Goal: Task Accomplishment & Management: Manage account settings

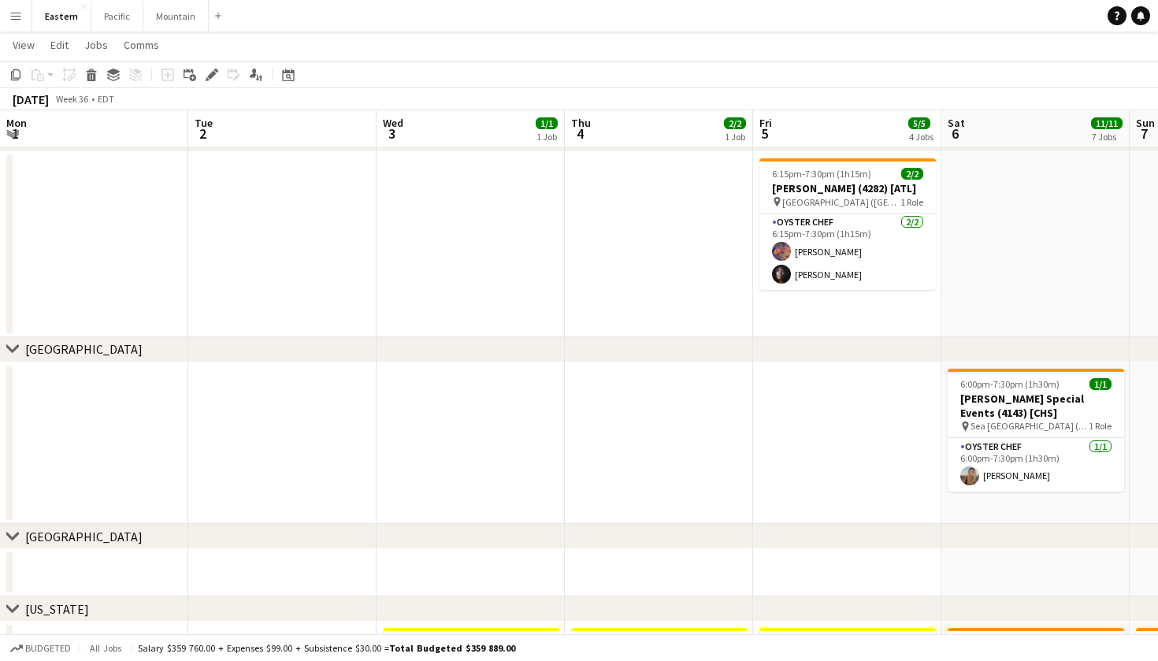
scroll to position [0, 541]
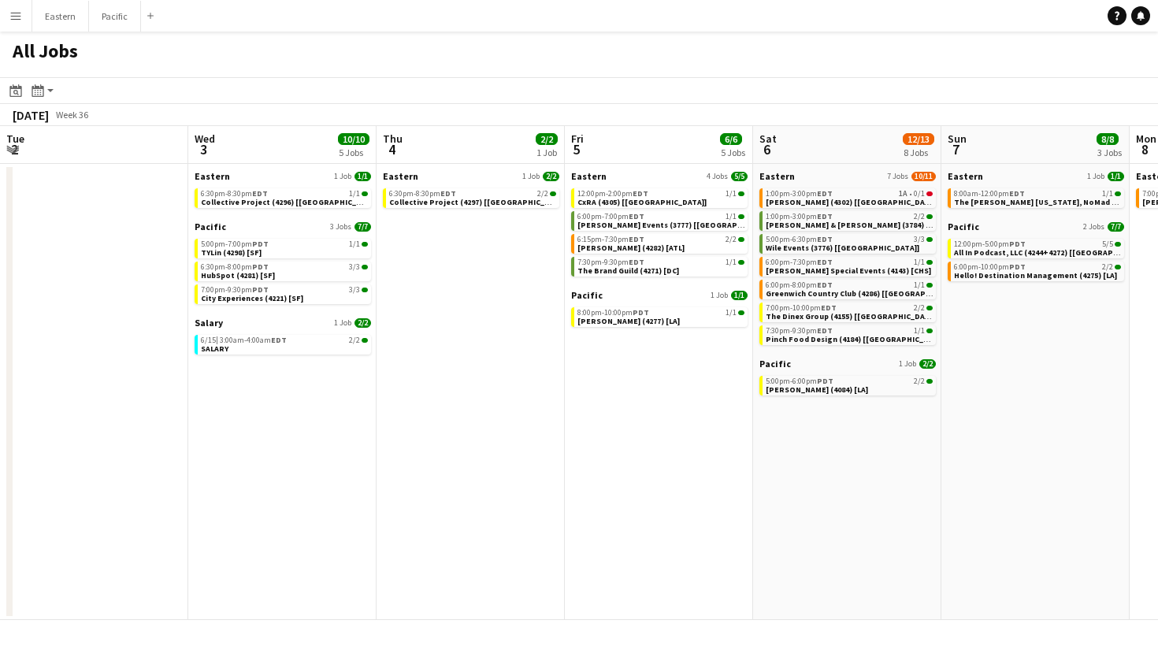
scroll to position [0, 453]
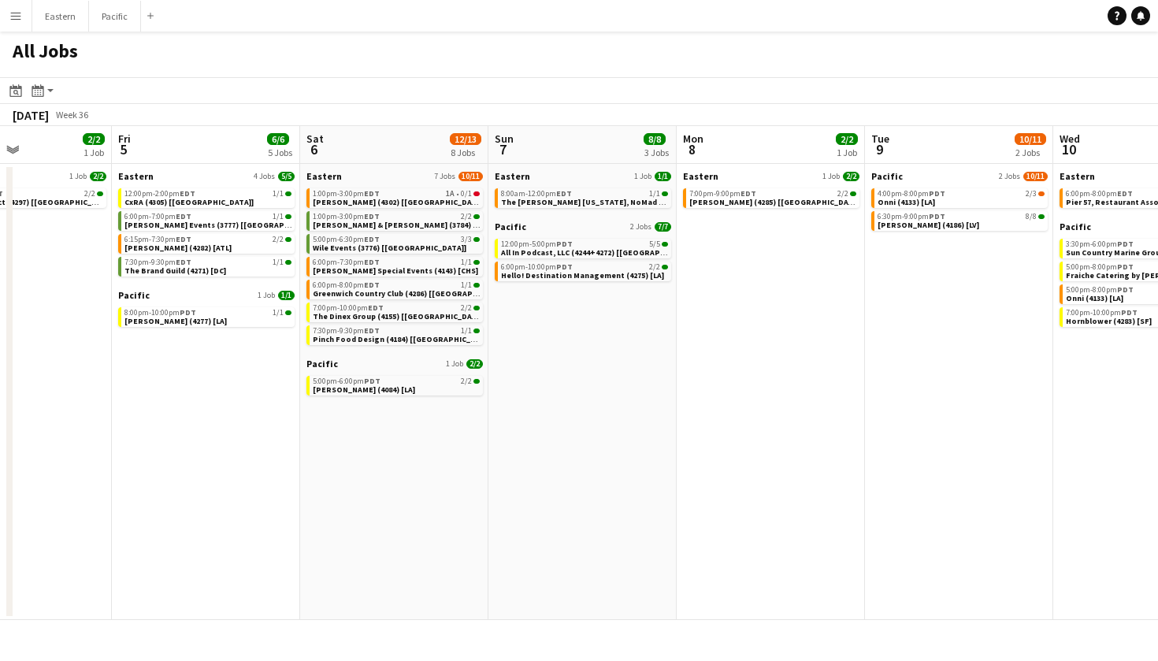
click at [12, 25] on button "Menu" at bounding box center [15, 15] width 31 height 31
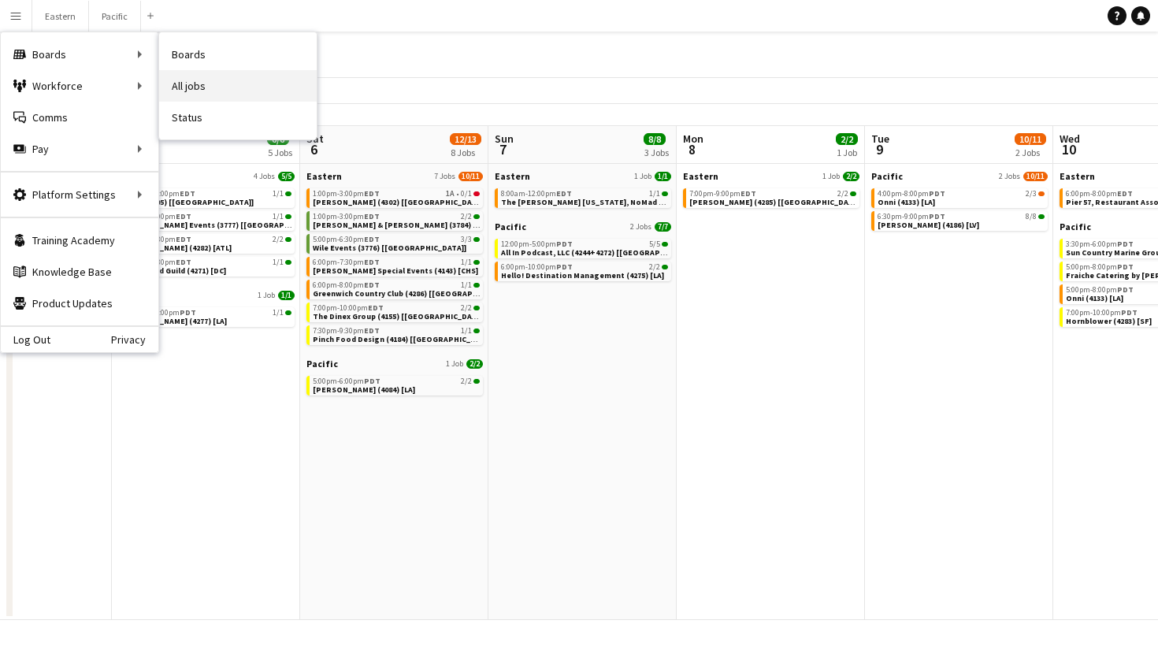
click at [217, 83] on link "All jobs" at bounding box center [237, 85] width 157 height 31
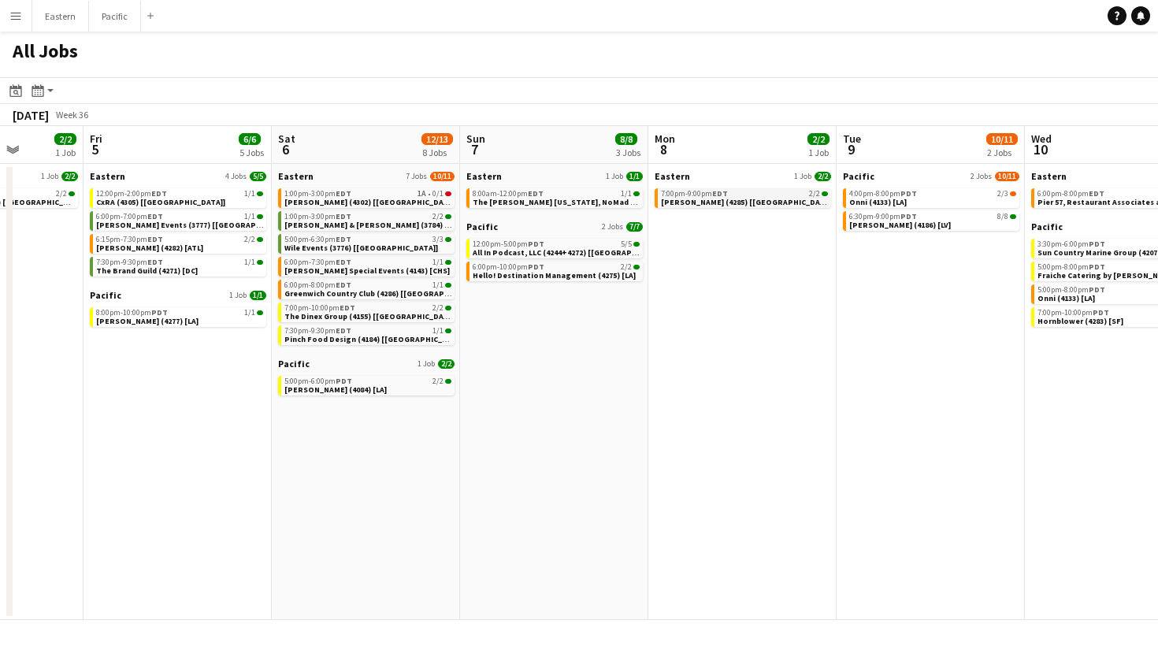
scroll to position [0, 473]
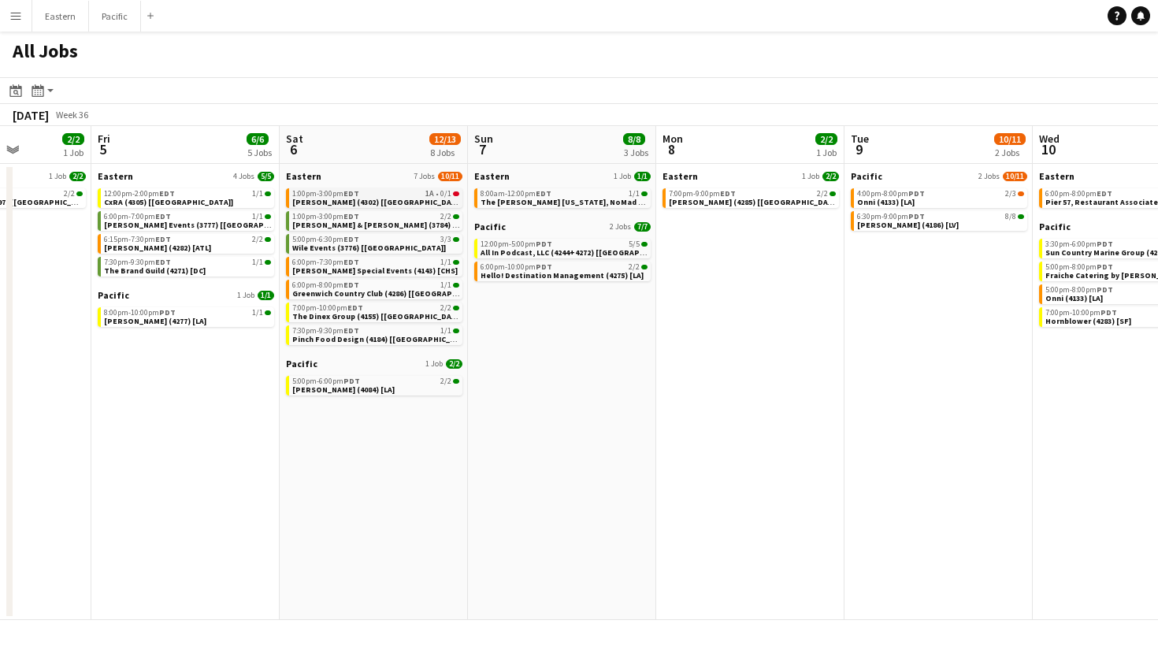
click at [379, 198] on span "[PERSON_NAME] (4302) [[GEOGRAPHIC_DATA]]" at bounding box center [378, 202] width 173 height 10
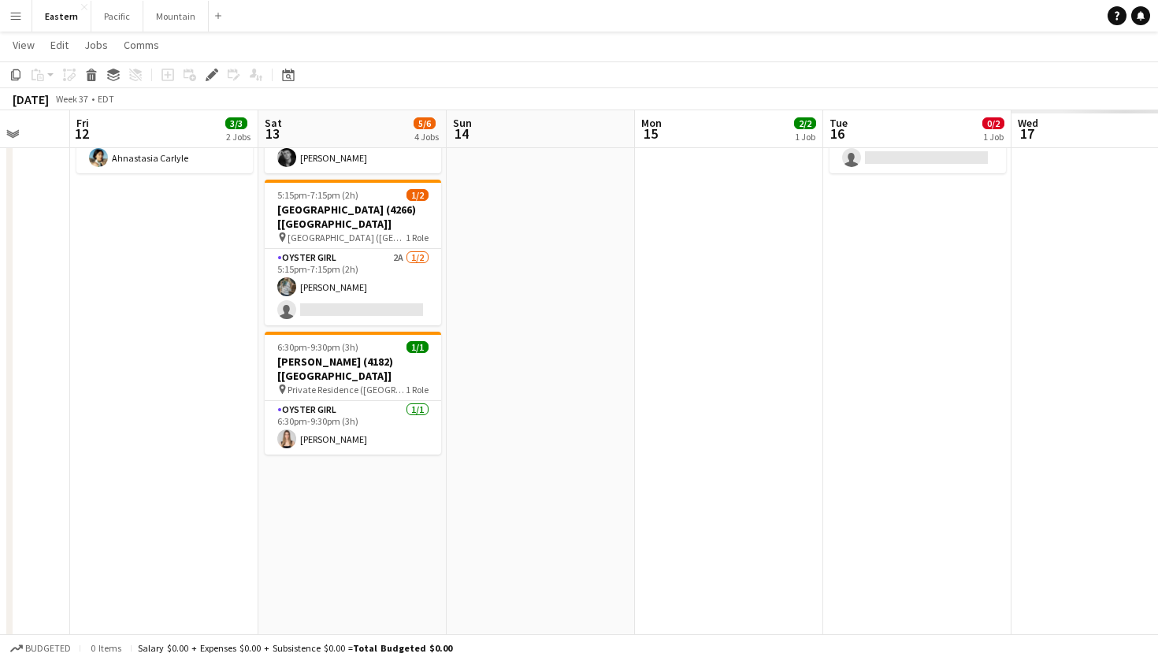
scroll to position [0, 556]
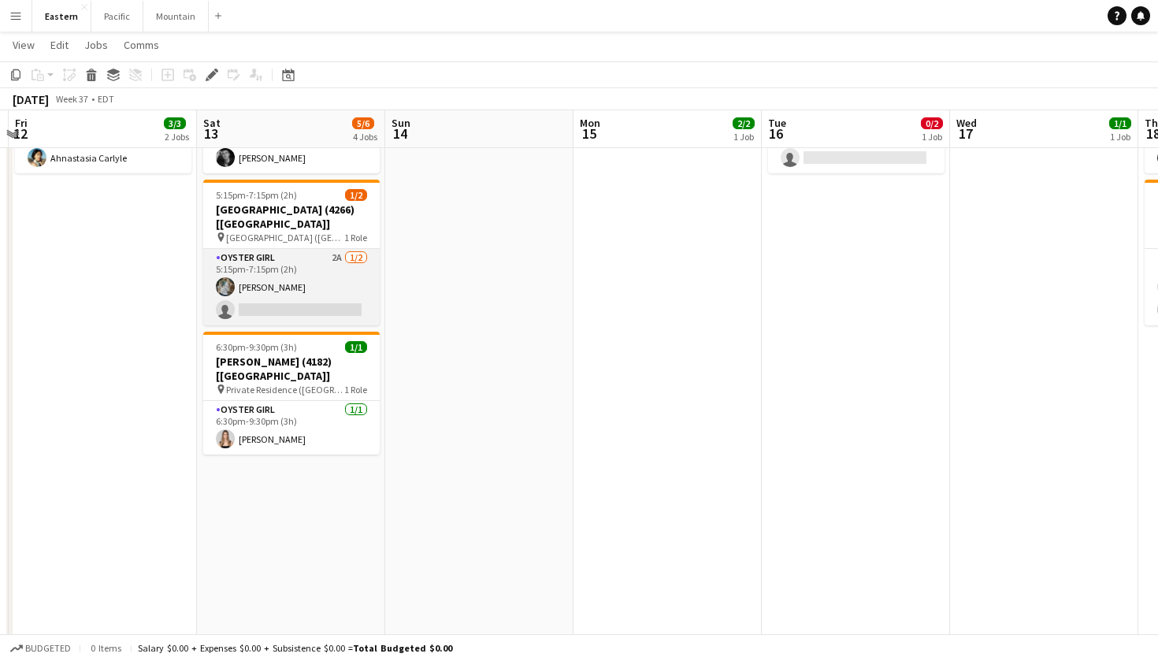
click at [336, 249] on app-card-role "Oyster Girl 2A 1/2 5:15pm-7:15pm (2h) Brooke Anderson single-neutral-actions" at bounding box center [291, 287] width 176 height 76
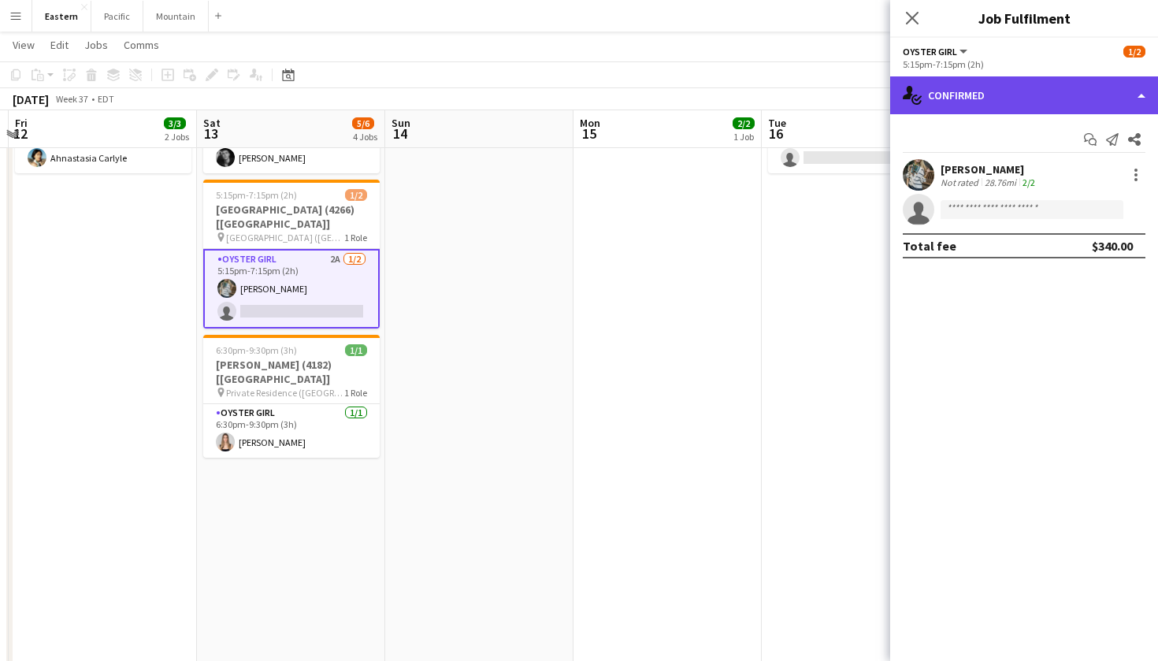
click at [1071, 106] on div "single-neutral-actions-check-2 Confirmed" at bounding box center [1024, 95] width 268 height 38
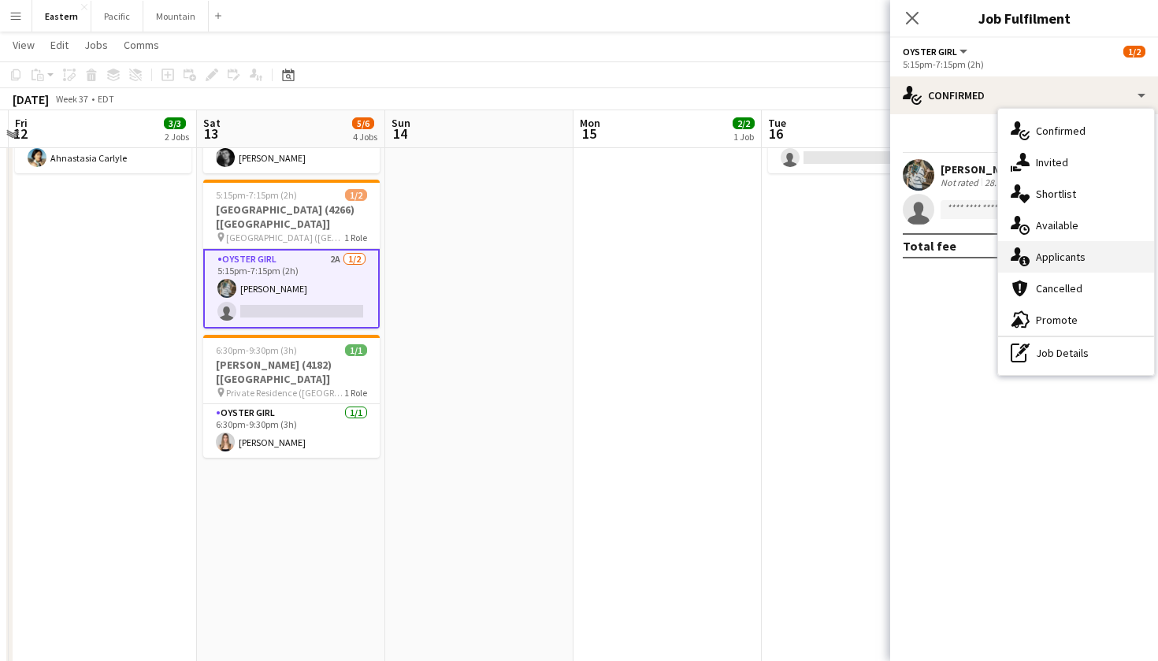
click at [1063, 261] on div "single-neutral-actions-information Applicants" at bounding box center [1076, 256] width 156 height 31
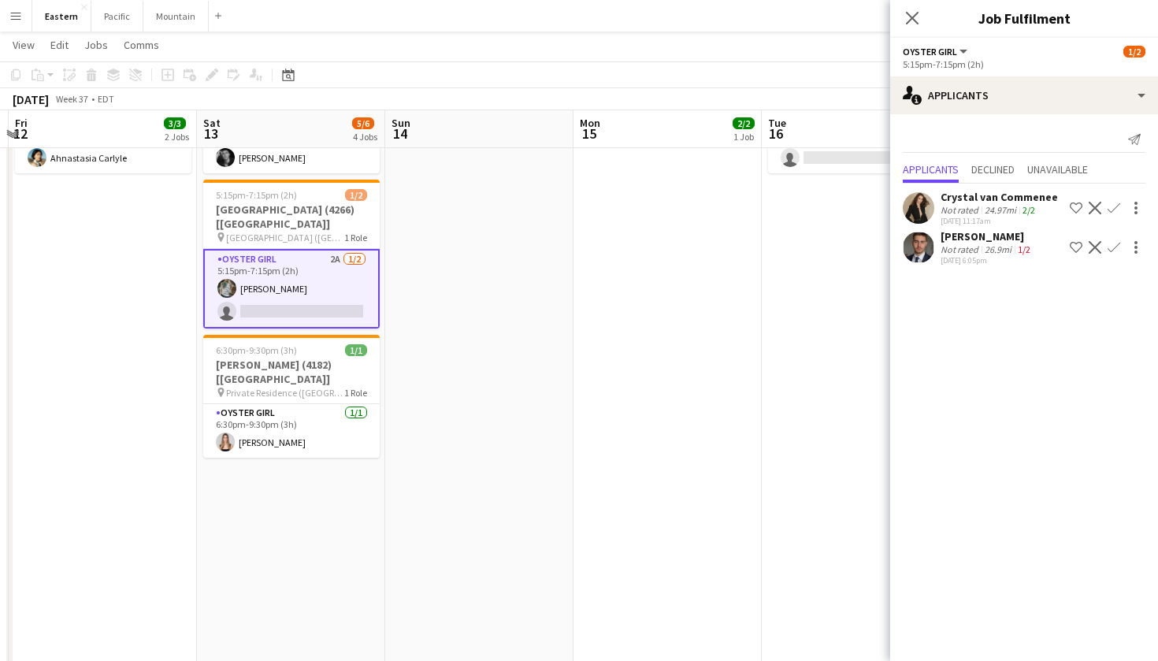
click at [916, 28] on div "Close pop-in" at bounding box center [912, 18] width 44 height 36
click at [367, 165] on app-date-cell "4:30pm-5:30pm (1h) 2/2 Caroline Weed (3836) [NYC] pin The Wainwright House (Rye…" at bounding box center [291, 473] width 188 height 905
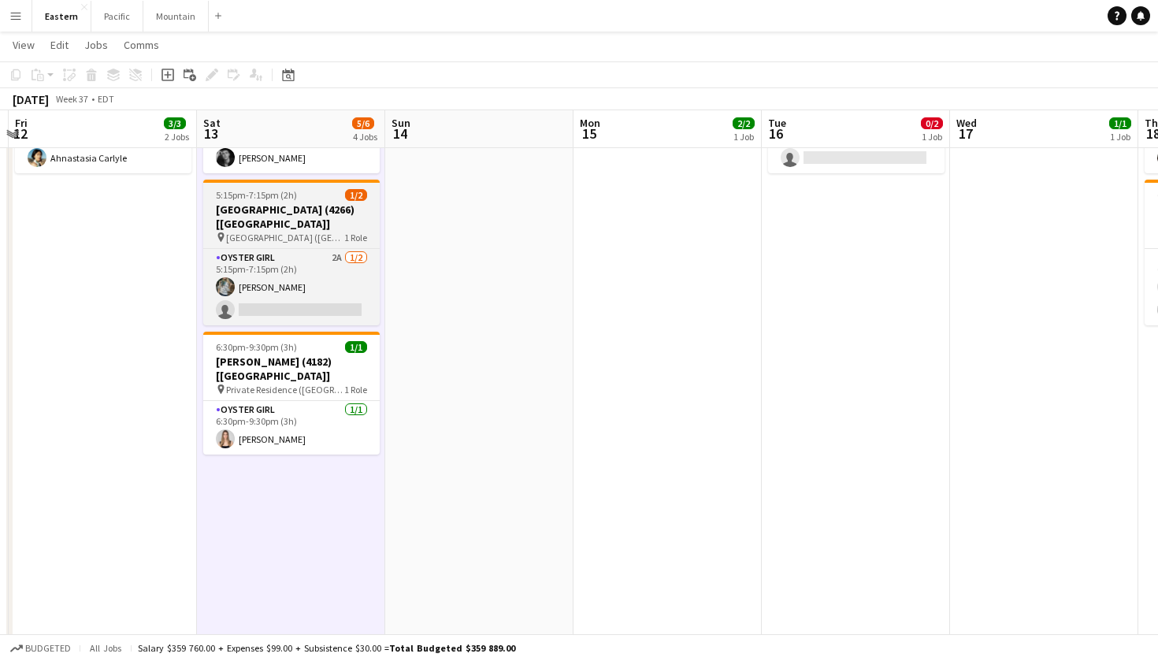
click at [327, 202] on h3 "[GEOGRAPHIC_DATA] (4266) [[GEOGRAPHIC_DATA]]" at bounding box center [291, 216] width 176 height 28
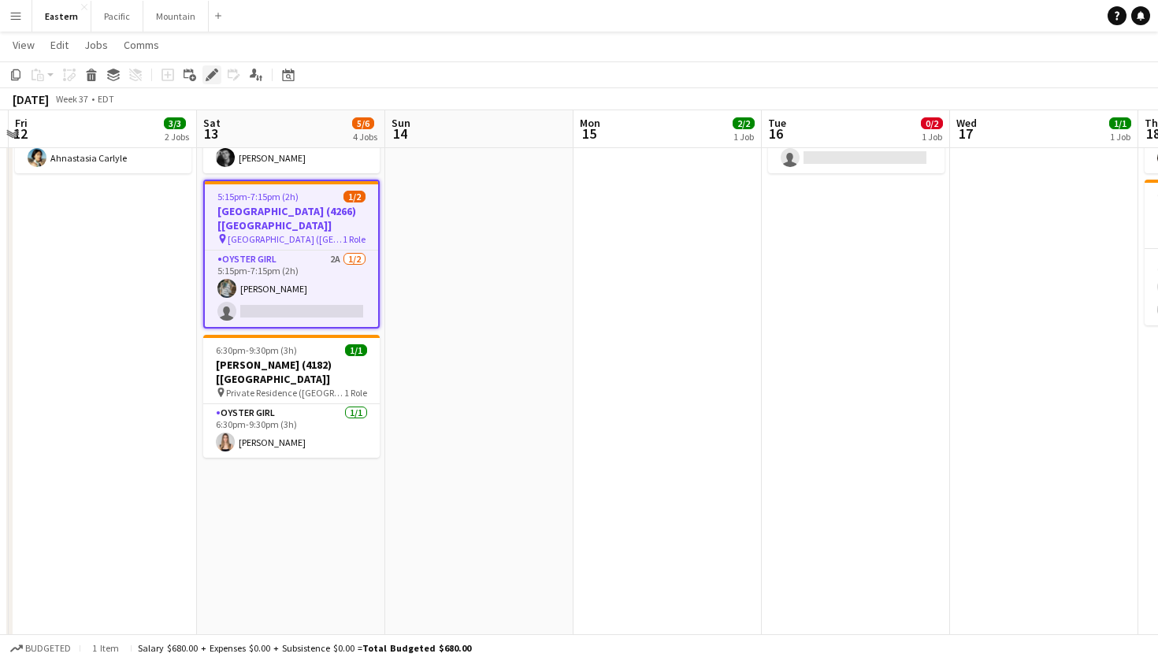
click at [217, 79] on icon "Edit" at bounding box center [212, 75] width 13 height 13
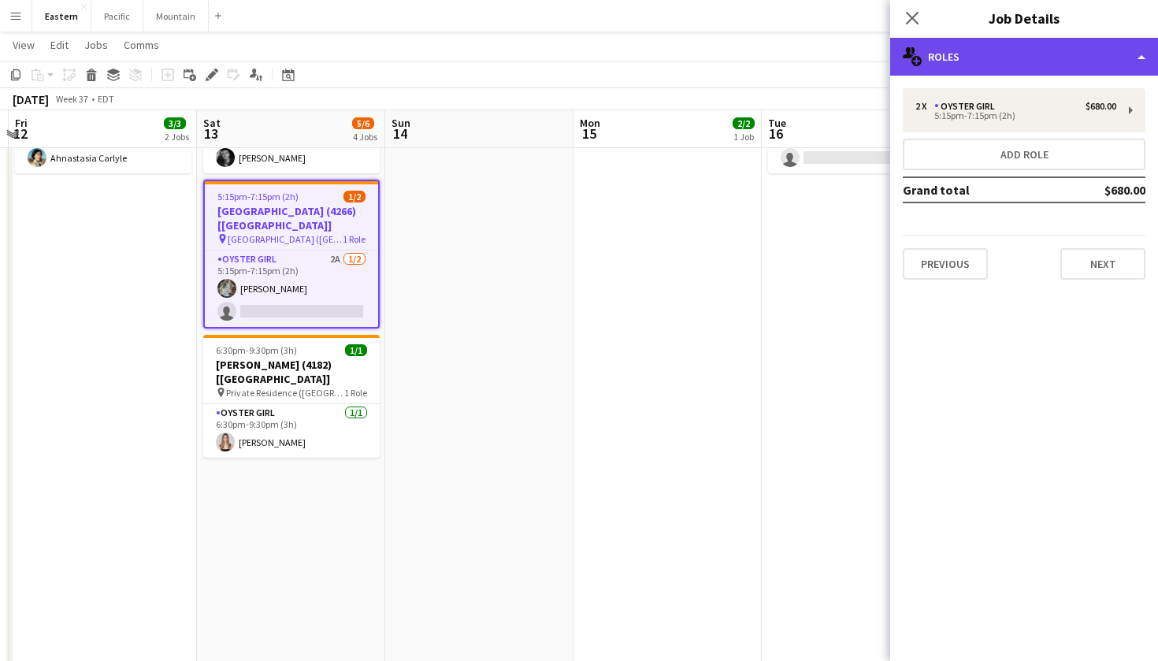
click at [1021, 42] on div "multiple-users-add Roles" at bounding box center [1024, 57] width 268 height 38
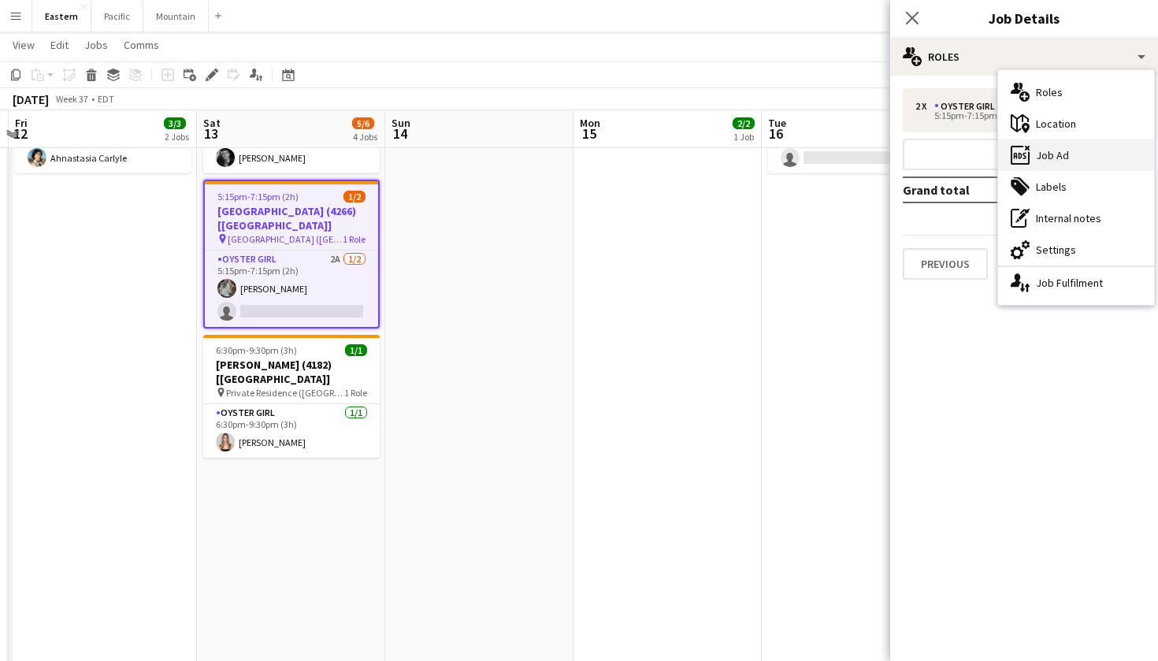
click at [1095, 156] on div "ads-window Job Ad" at bounding box center [1076, 154] width 156 height 31
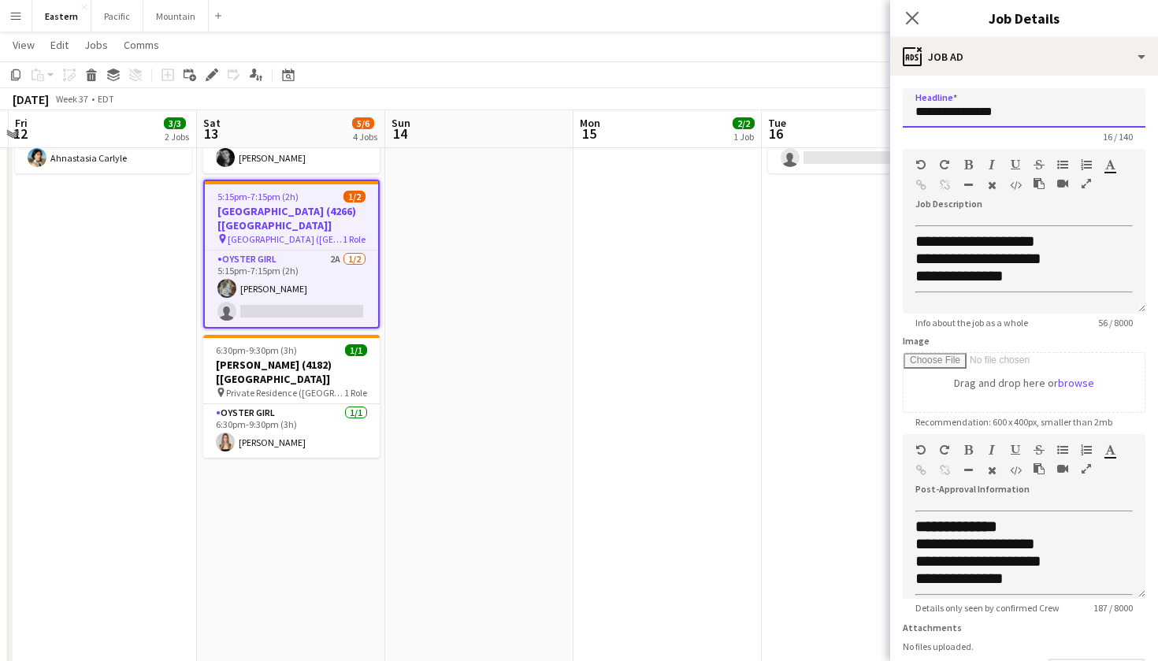
click at [1010, 124] on input "**********" at bounding box center [1023, 107] width 243 height 39
click at [921, 25] on app-icon "Close pop-in" at bounding box center [912, 18] width 23 height 23
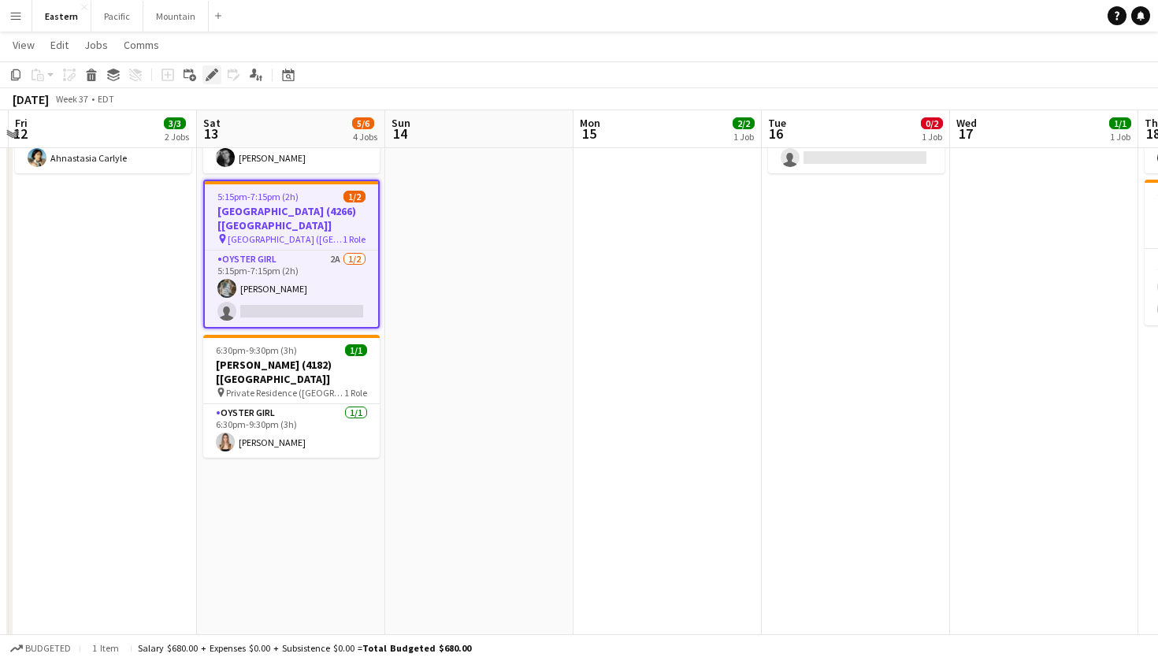
click at [213, 72] on icon at bounding box center [211, 75] width 9 height 9
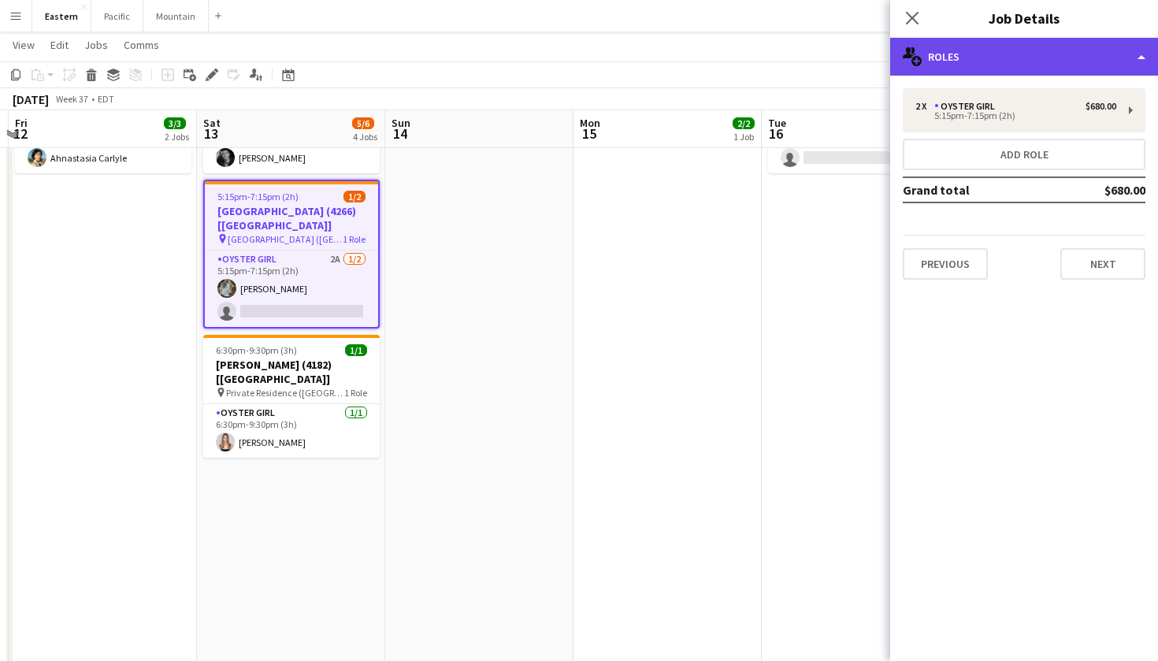
click at [1080, 61] on div "multiple-users-add Roles" at bounding box center [1024, 57] width 268 height 38
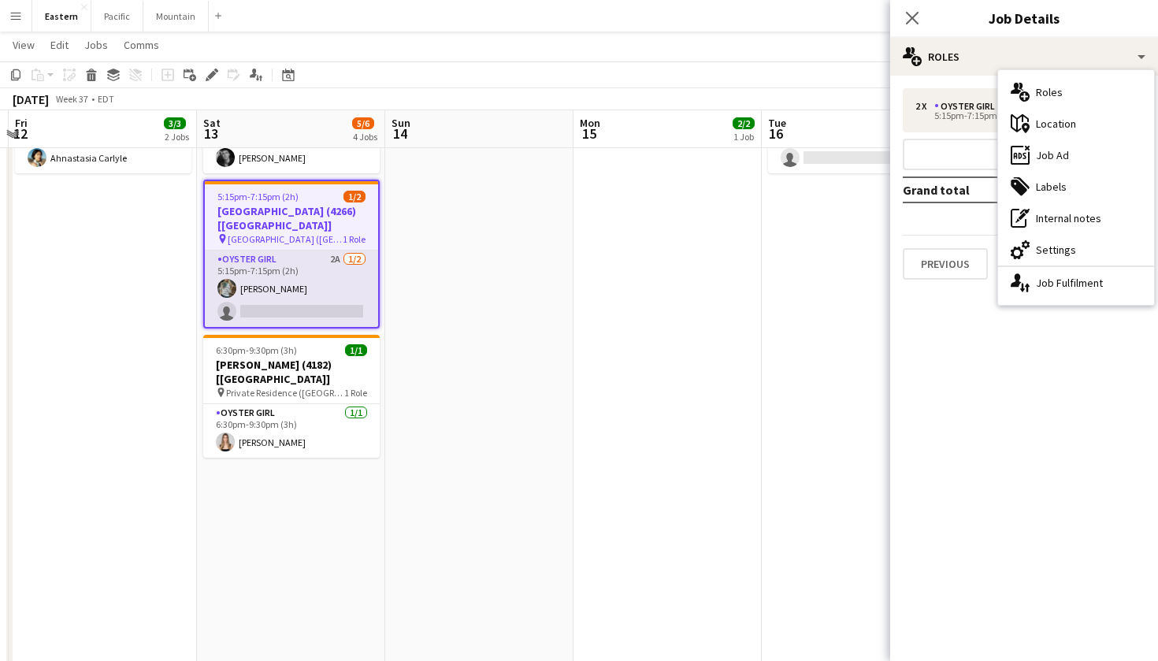
click at [324, 259] on app-card-role "Oyster Girl 2A 1/2 5:15pm-7:15pm (2h) Brooke Anderson single-neutral-actions" at bounding box center [291, 288] width 173 height 76
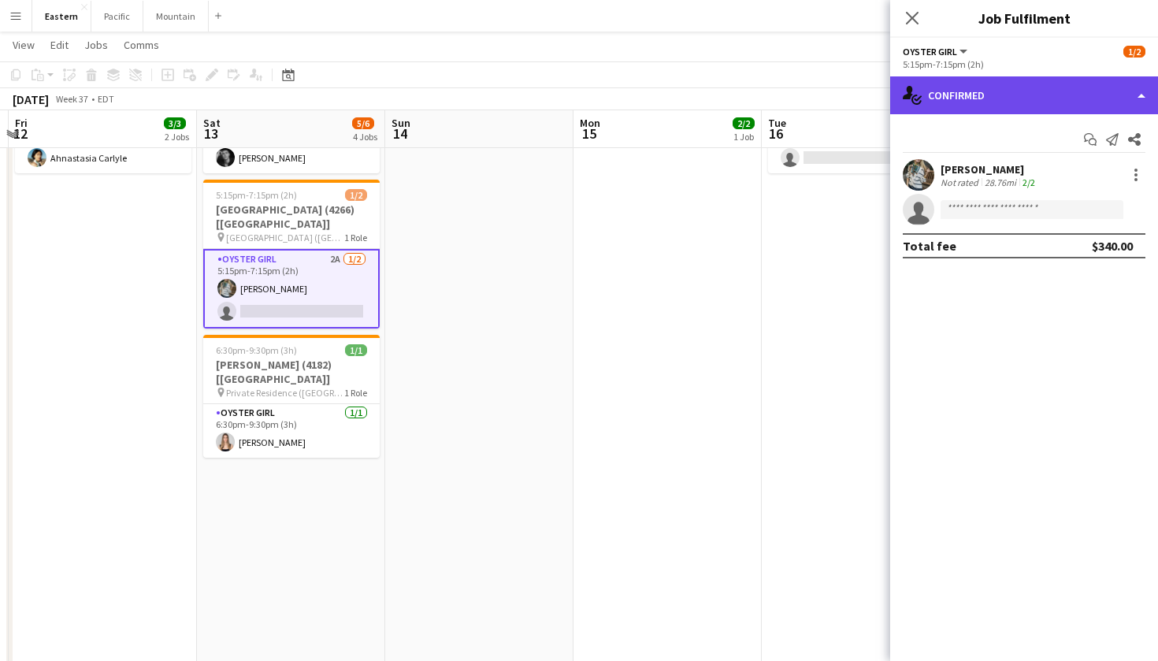
click at [1037, 96] on div "single-neutral-actions-check-2 Confirmed" at bounding box center [1024, 95] width 268 height 38
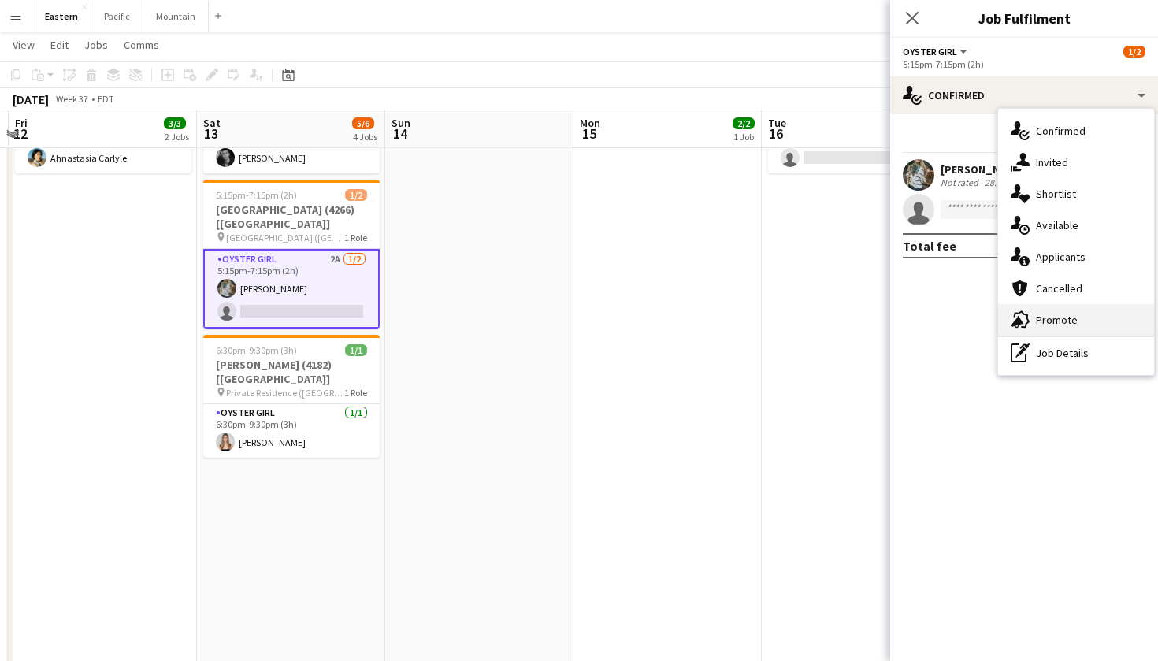
click at [1082, 319] on div "advertising-megaphone Promote" at bounding box center [1076, 319] width 156 height 31
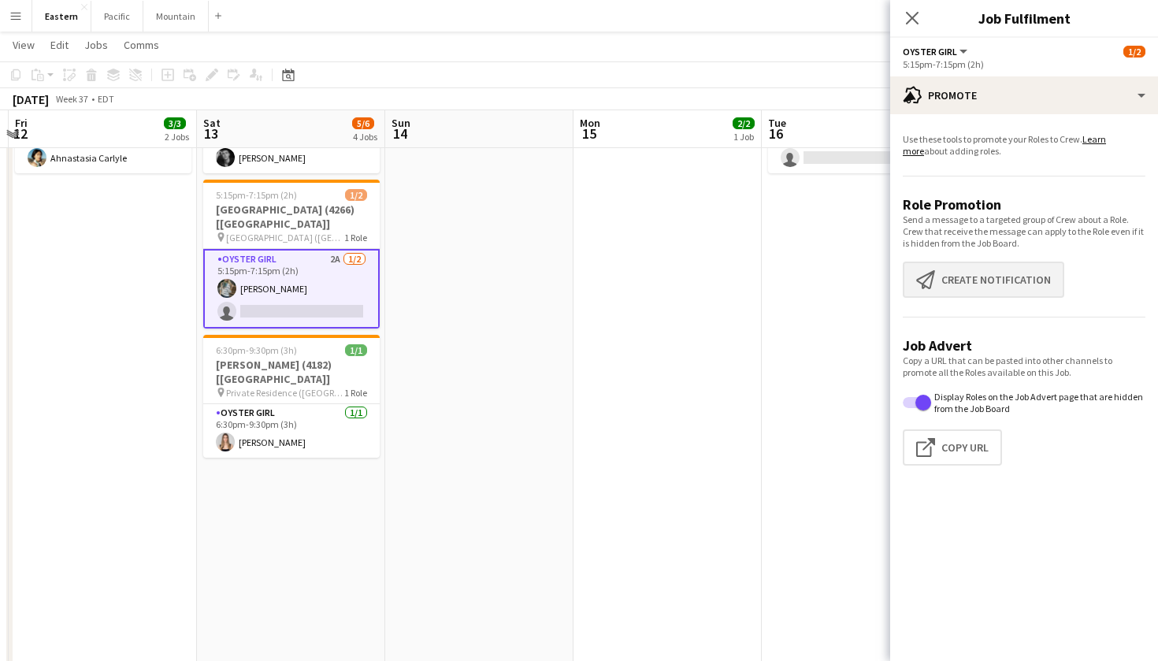
click at [997, 268] on button "Create notification Create notification" at bounding box center [982, 279] width 161 height 36
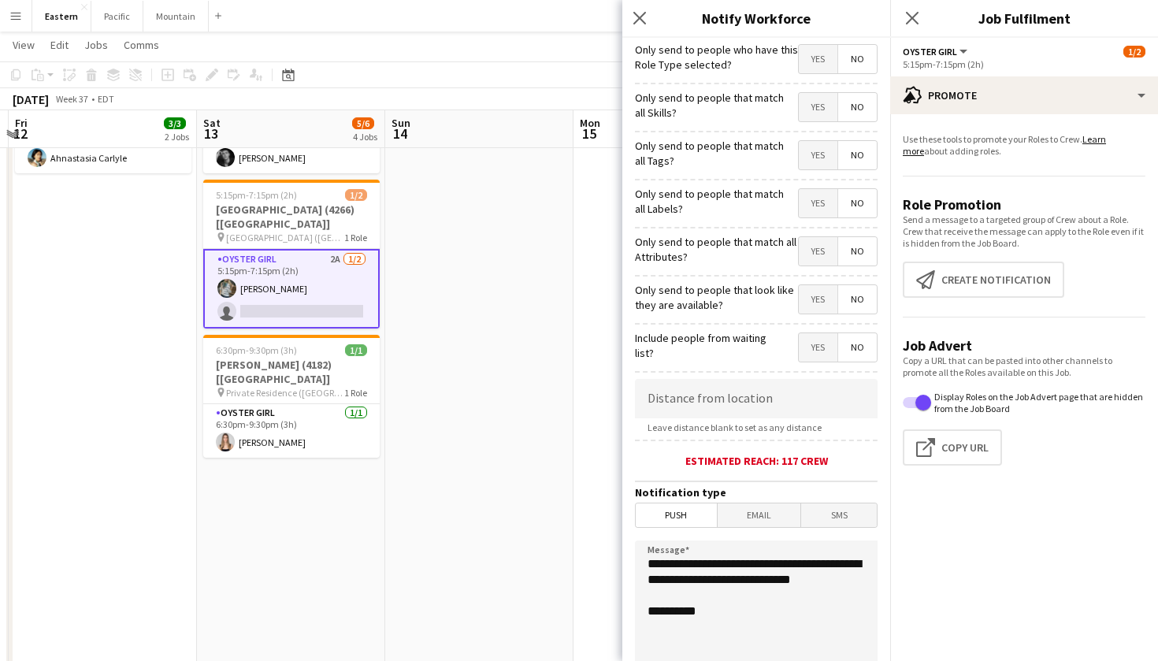
click at [806, 161] on span "Yes" at bounding box center [817, 155] width 39 height 28
drag, startPoint x: 741, startPoint y: 600, endPoint x: 601, endPoint y: 543, distance: 151.2
click at [601, 543] on body "Menu Boards Boards Boards All jobs Status Workforce Workforce My Workforce Recr…" at bounding box center [579, 439] width 1158 height 2273
type textarea "**********"
click at [628, 29] on div "Close pop-in" at bounding box center [641, 18] width 39 height 36
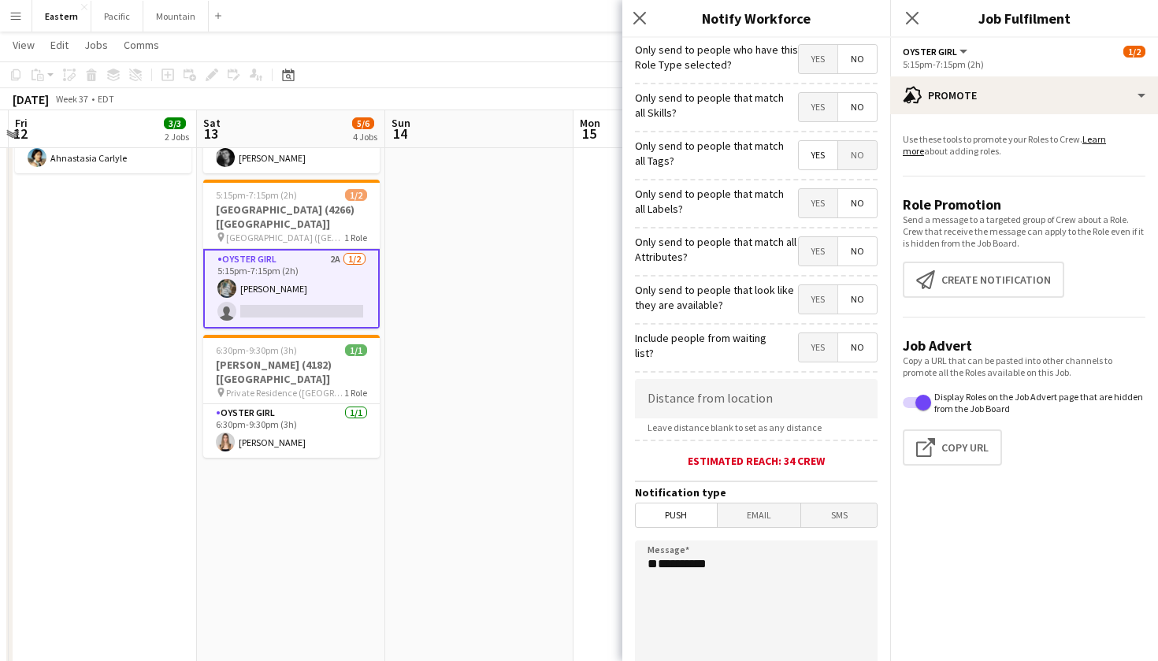
click at [654, 3] on div "Close pop-in" at bounding box center [641, 18] width 39 height 36
click at [641, 3] on div "Close pop-in" at bounding box center [641, 18] width 39 height 36
click at [641, 12] on icon "Close pop-in" at bounding box center [639, 17] width 15 height 15
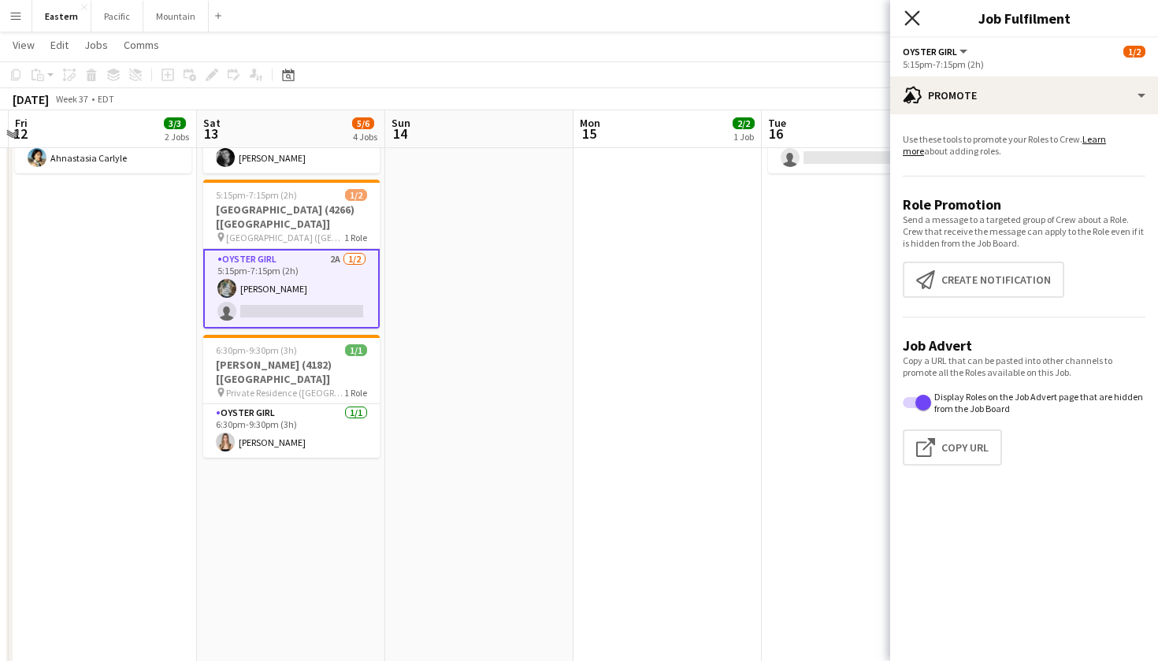
click at [913, 18] on icon at bounding box center [911, 17] width 15 height 15
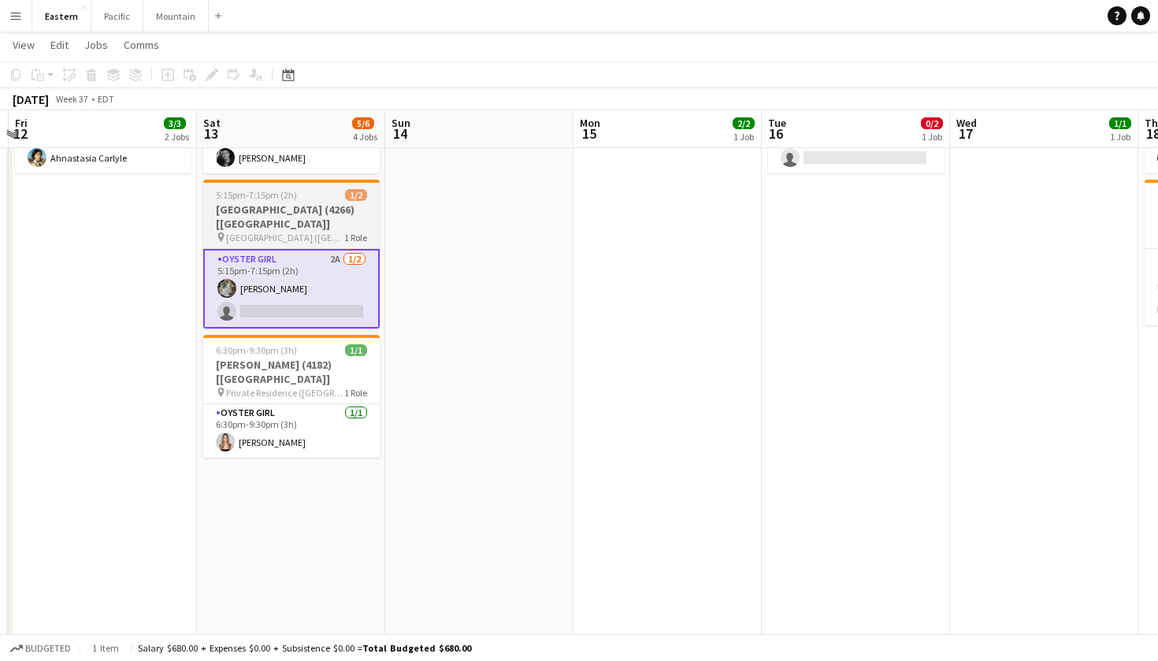
click at [218, 212] on h3 "[GEOGRAPHIC_DATA] (4266) [[GEOGRAPHIC_DATA]]" at bounding box center [291, 216] width 176 height 28
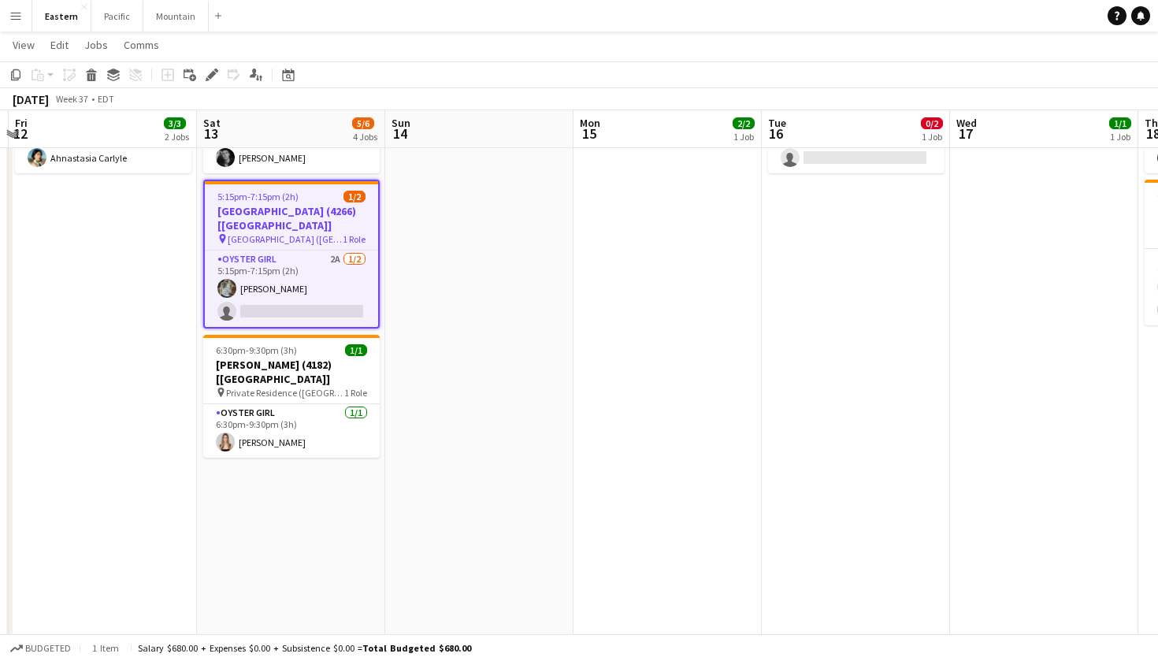
scroll to position [0, 555]
click at [209, 82] on div "Edit" at bounding box center [211, 74] width 19 height 19
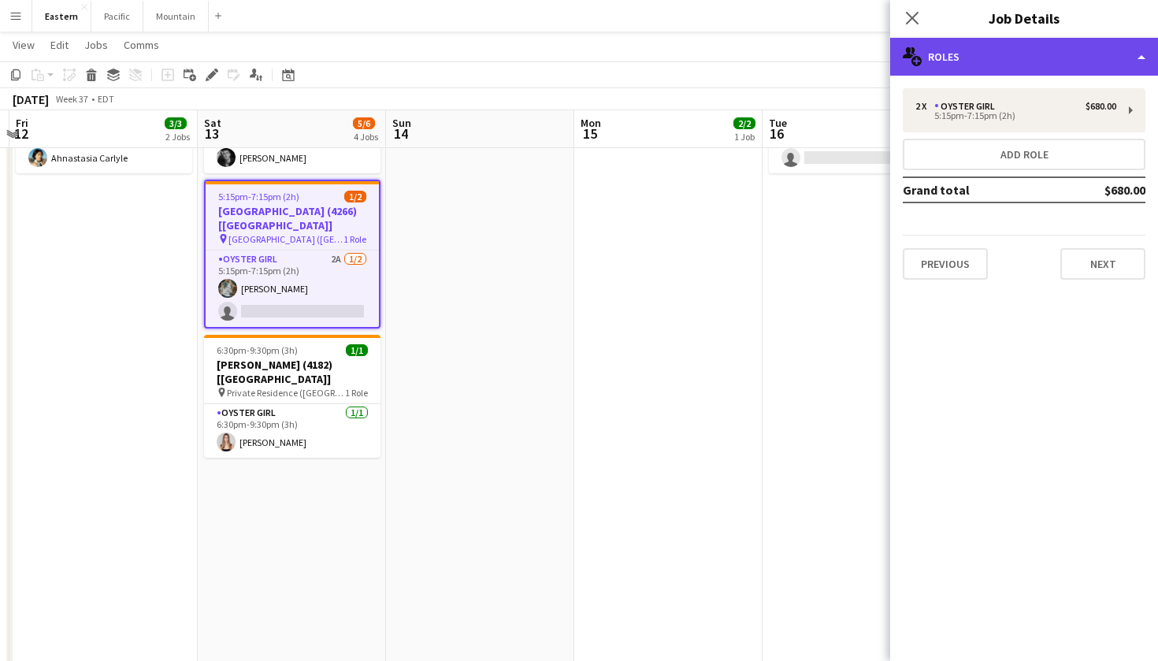
click at [1045, 44] on div "multiple-users-add Roles" at bounding box center [1024, 57] width 268 height 38
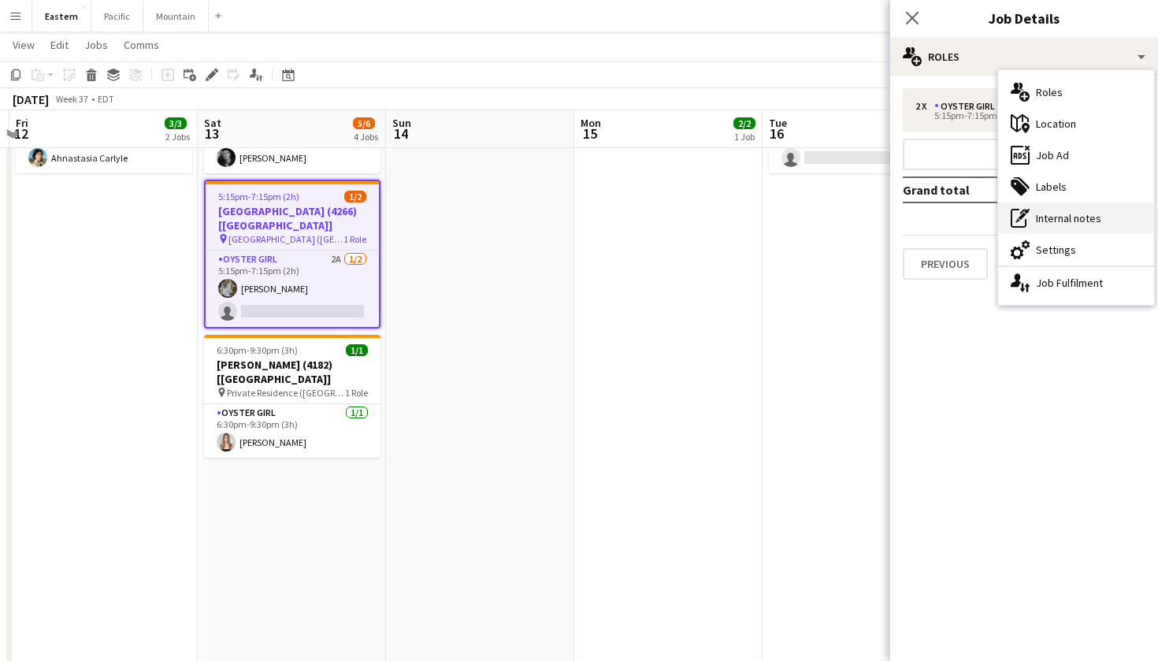
click at [1056, 213] on div "pen-write Internal notes" at bounding box center [1076, 217] width 156 height 31
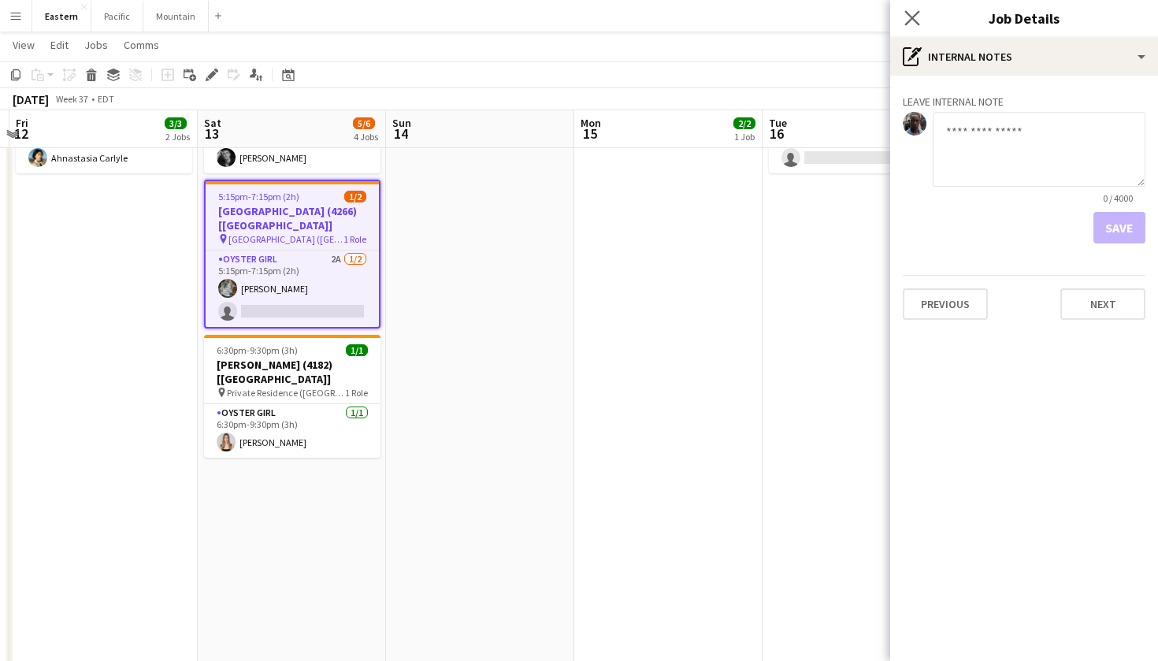
click at [920, 20] on app-icon "Close pop-in" at bounding box center [912, 18] width 23 height 23
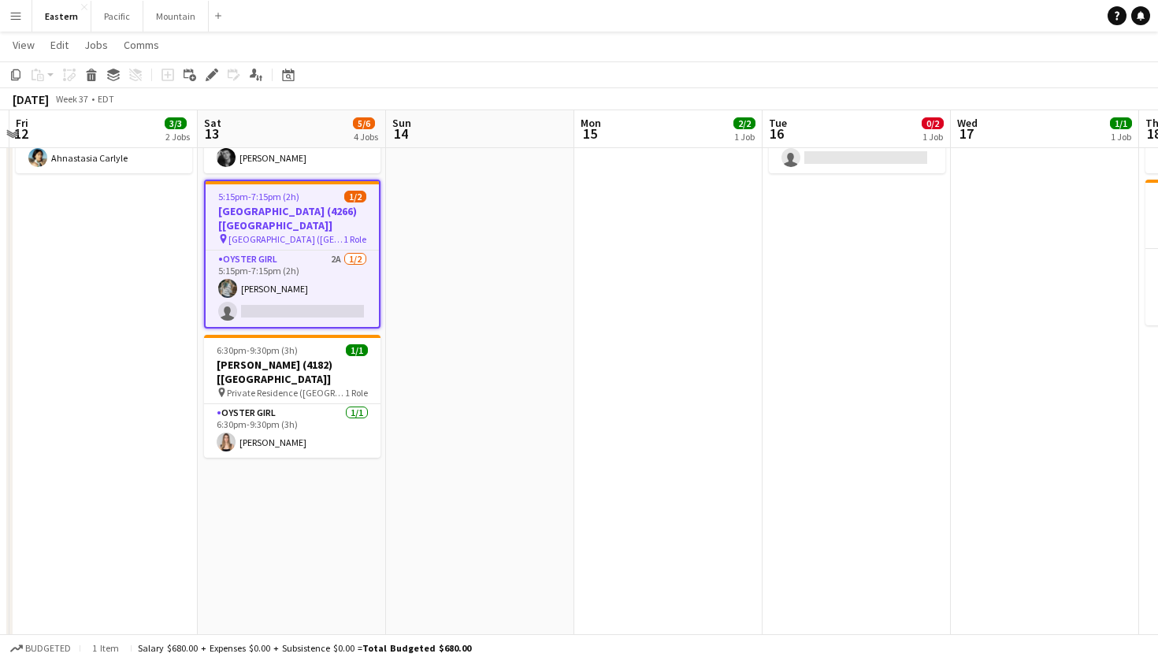
click at [316, 231] on app-job-card "5:15pm-7:15pm (2h) 1/2 Sleepy Hollow Country Club (4266) [NYC] pin Sleepy Hollo…" at bounding box center [292, 254] width 176 height 149
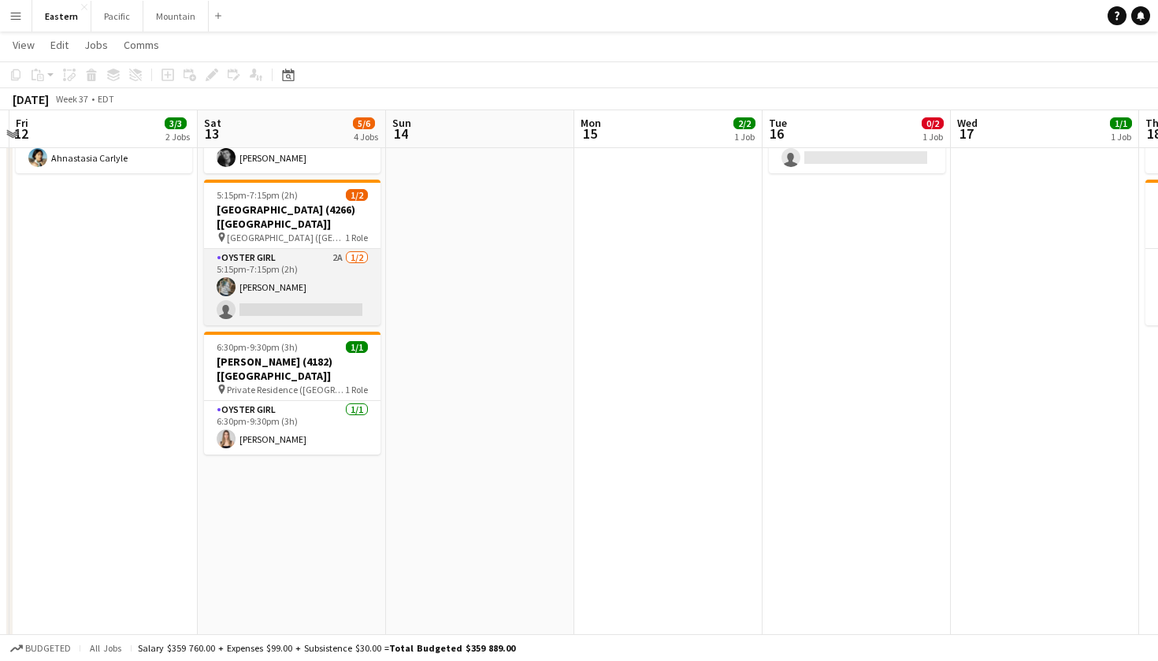
click at [320, 276] on app-card-role "Oyster Girl 2A 1/2 5:15pm-7:15pm (2h) Brooke Anderson single-neutral-actions" at bounding box center [292, 287] width 176 height 76
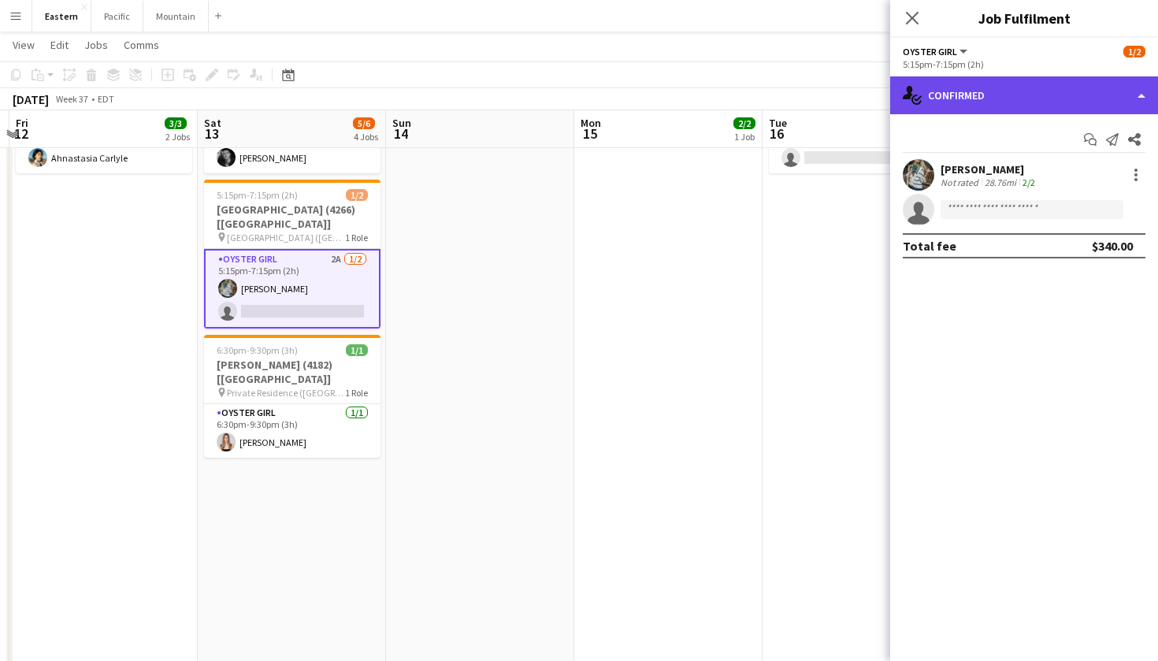
click at [1056, 80] on div "single-neutral-actions-check-2 Confirmed" at bounding box center [1024, 95] width 268 height 38
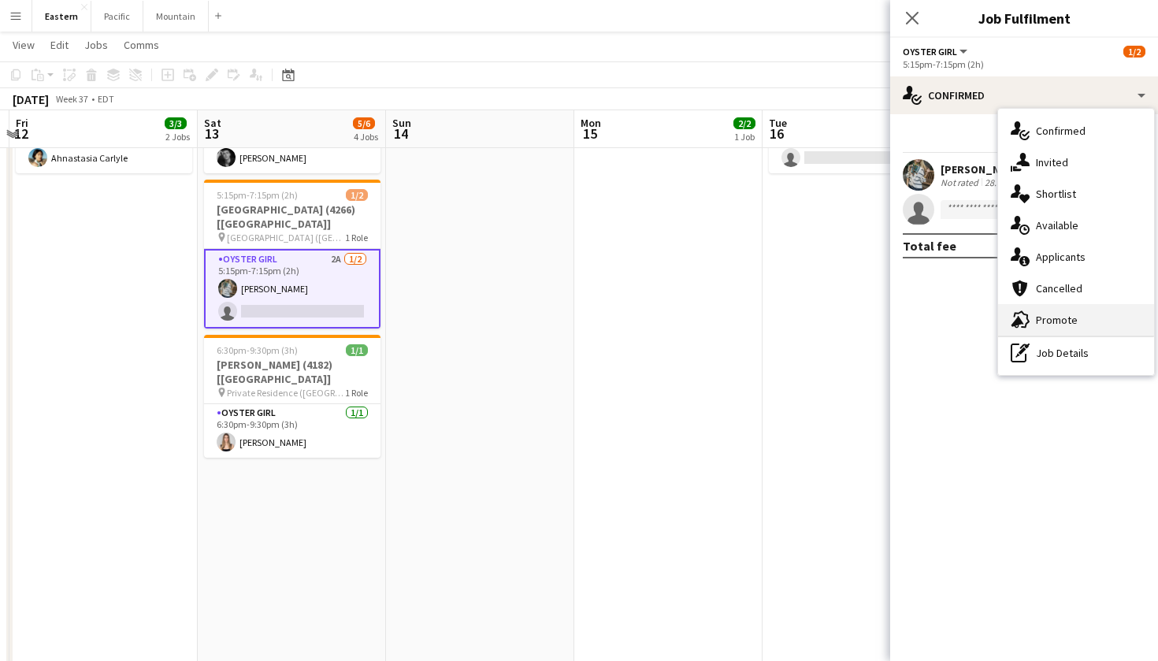
click at [1074, 329] on div "advertising-megaphone Promote" at bounding box center [1076, 319] width 156 height 31
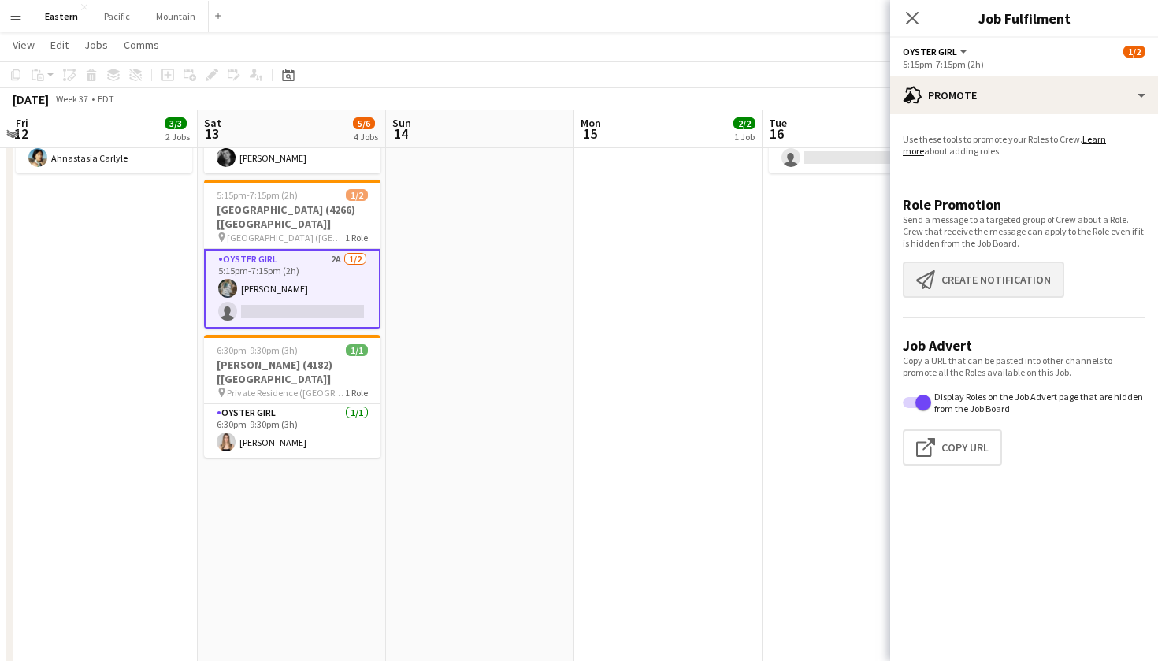
click at [991, 291] on button "Create notification Create notification" at bounding box center [982, 279] width 161 height 36
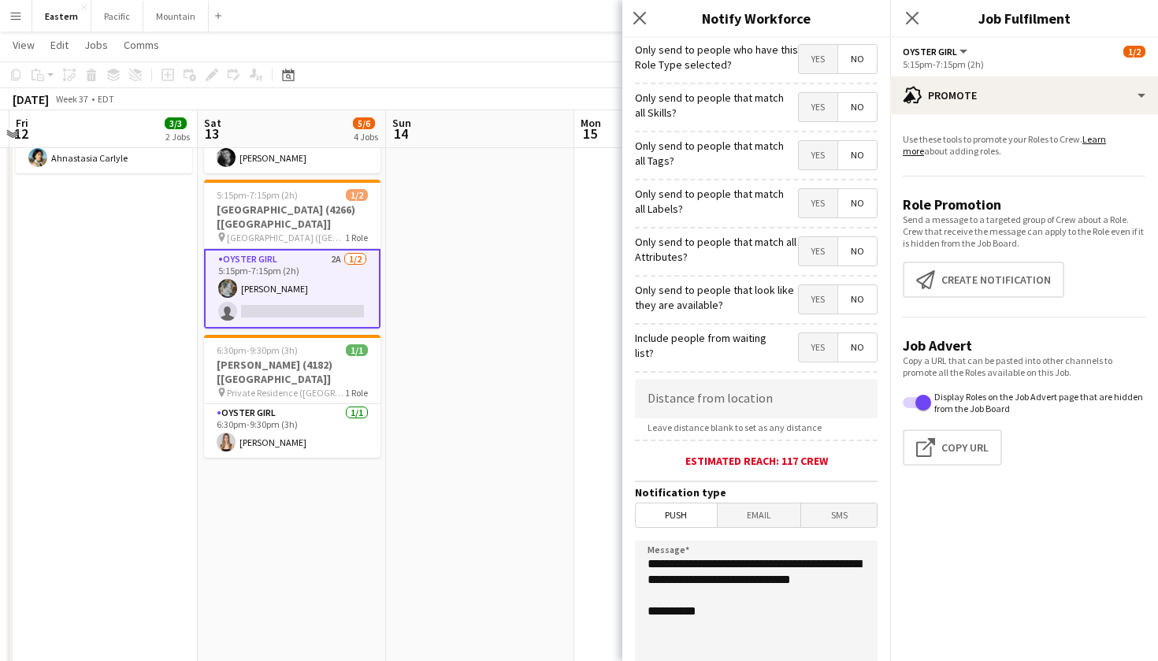
click at [819, 162] on span "Yes" at bounding box center [817, 155] width 39 height 28
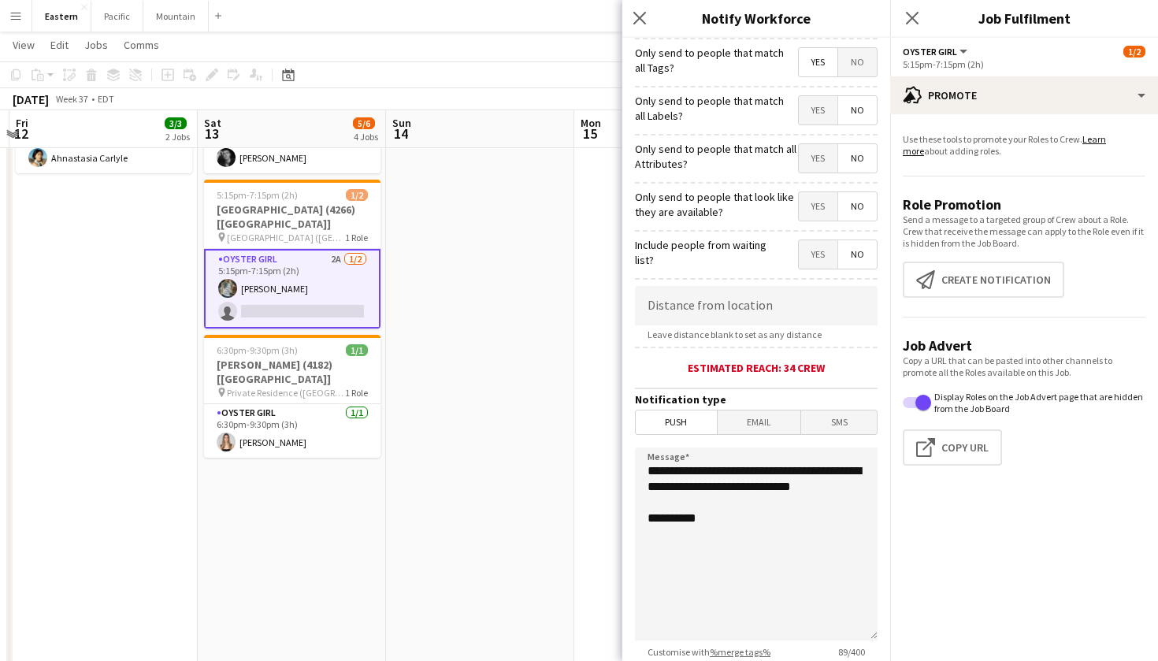
scroll to position [107, 0]
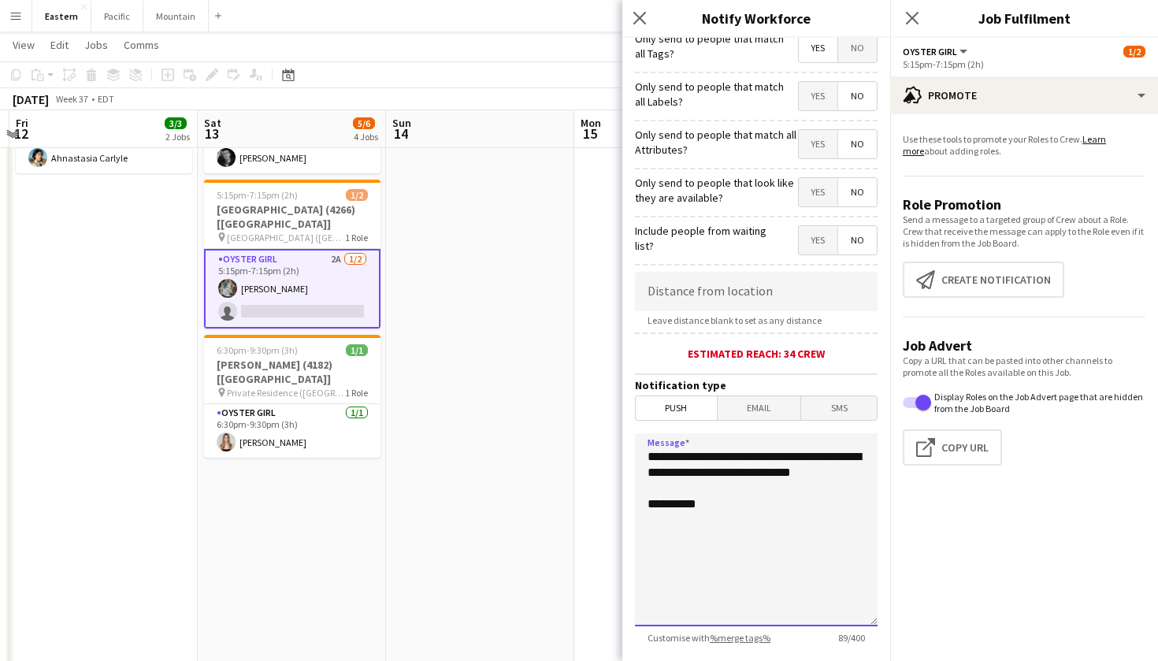
drag, startPoint x: 732, startPoint y: 497, endPoint x: 632, endPoint y: 458, distance: 106.7
click at [632, 458] on form "**********" at bounding box center [756, 345] width 268 height 829
paste textarea "**********"
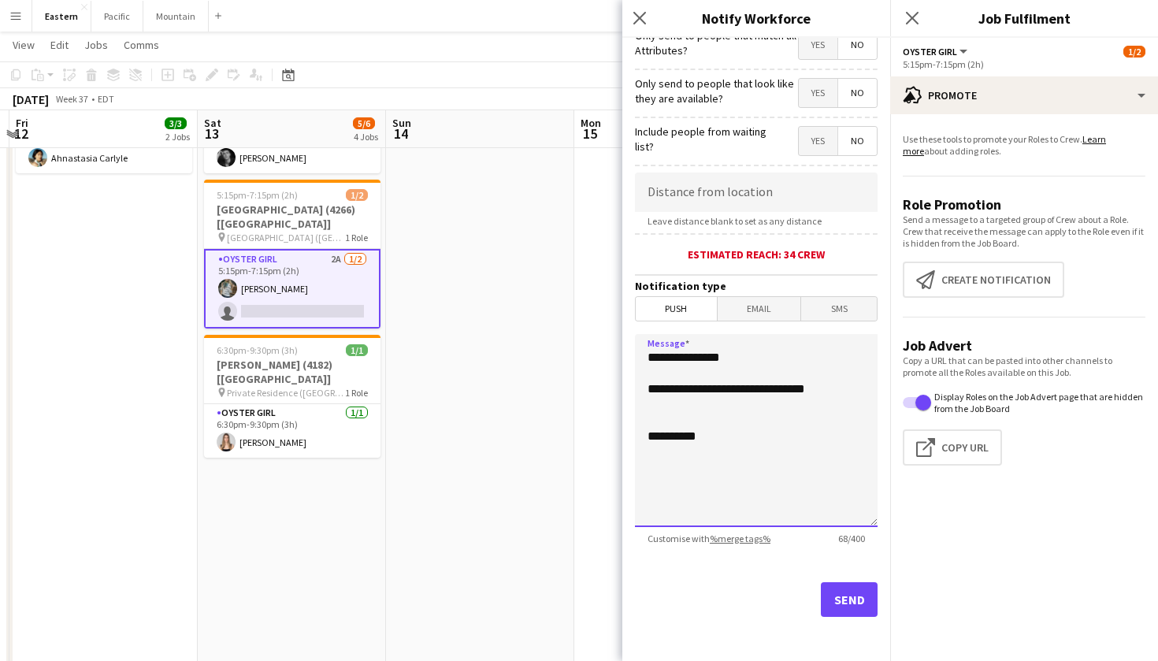
scroll to position [206, 0]
type textarea "**********"
click at [866, 610] on button "Send" at bounding box center [849, 599] width 57 height 35
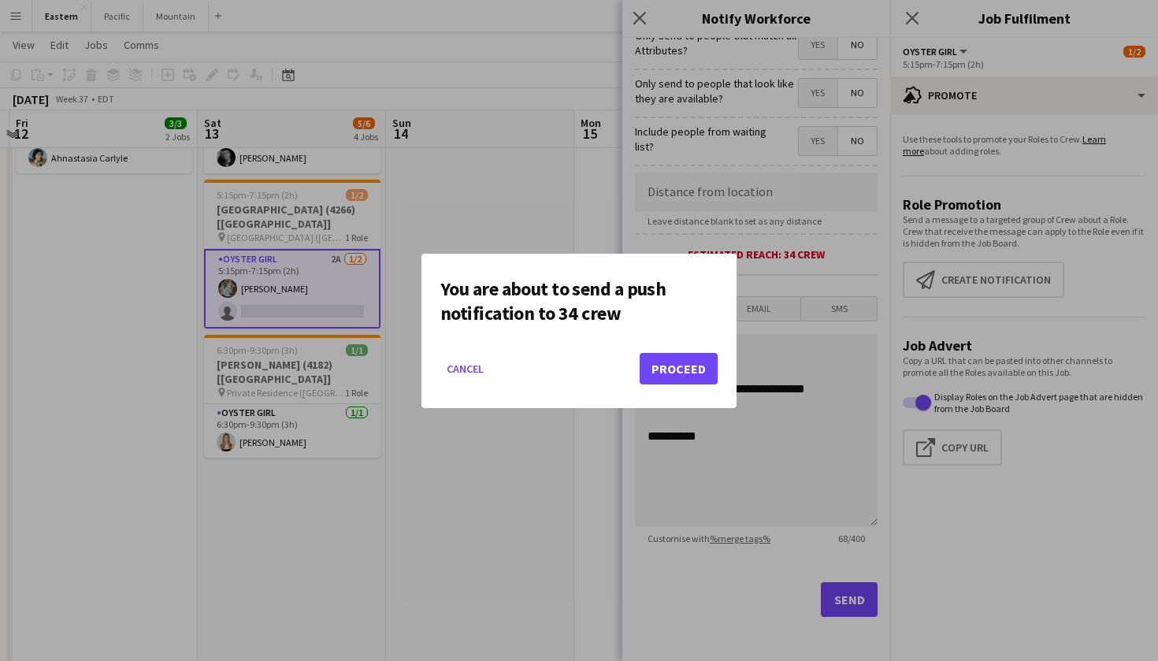
click at [689, 375] on button "Proceed" at bounding box center [678, 368] width 78 height 31
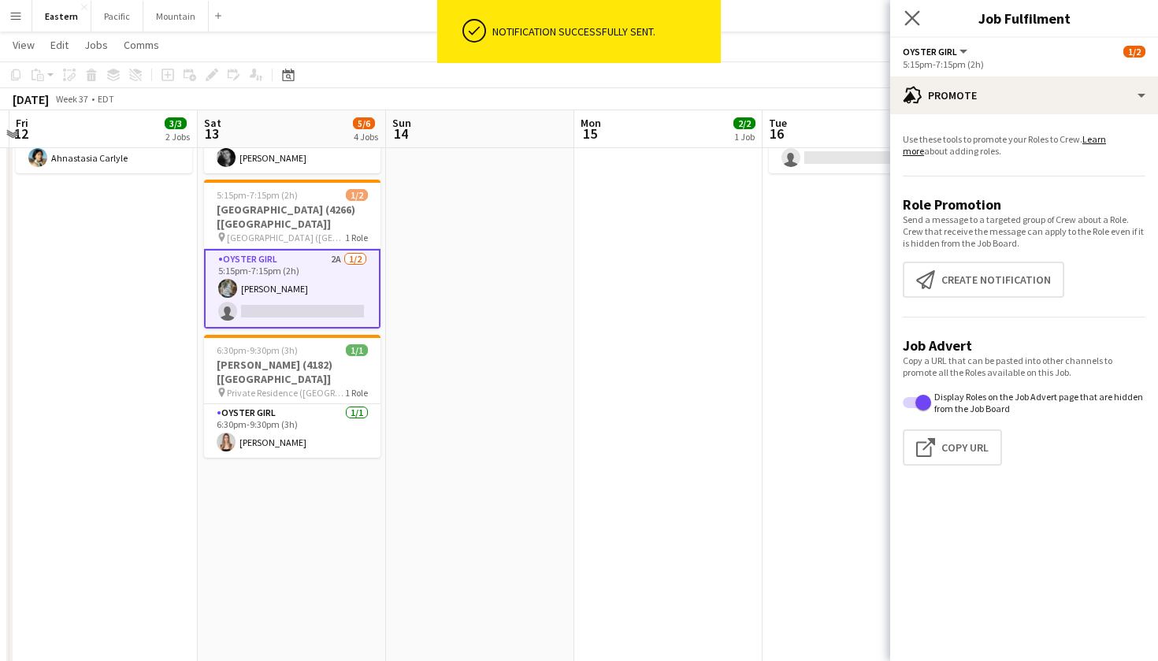
click at [921, 22] on app-icon "Close pop-in" at bounding box center [912, 18] width 23 height 23
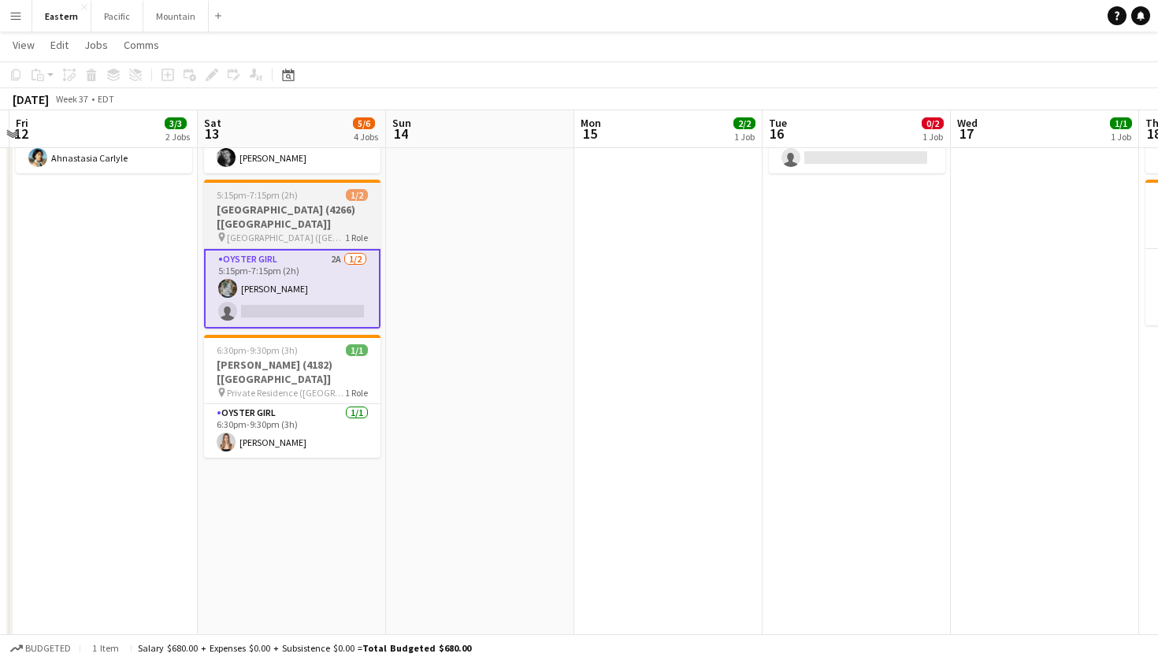
click at [306, 257] on app-card-role "Oyster Girl 2A 1/2 5:15pm-7:15pm (2h) Brooke Anderson single-neutral-actions" at bounding box center [292, 289] width 176 height 80
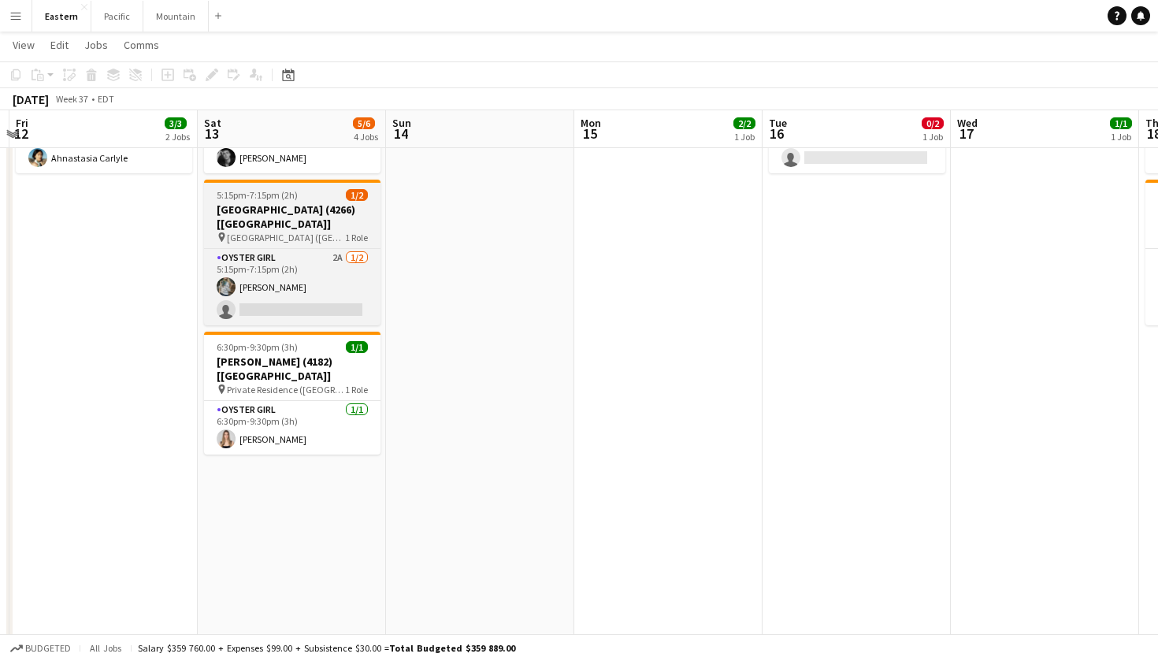
click at [335, 205] on h3 "[GEOGRAPHIC_DATA] (4266) [[GEOGRAPHIC_DATA]]" at bounding box center [292, 216] width 176 height 28
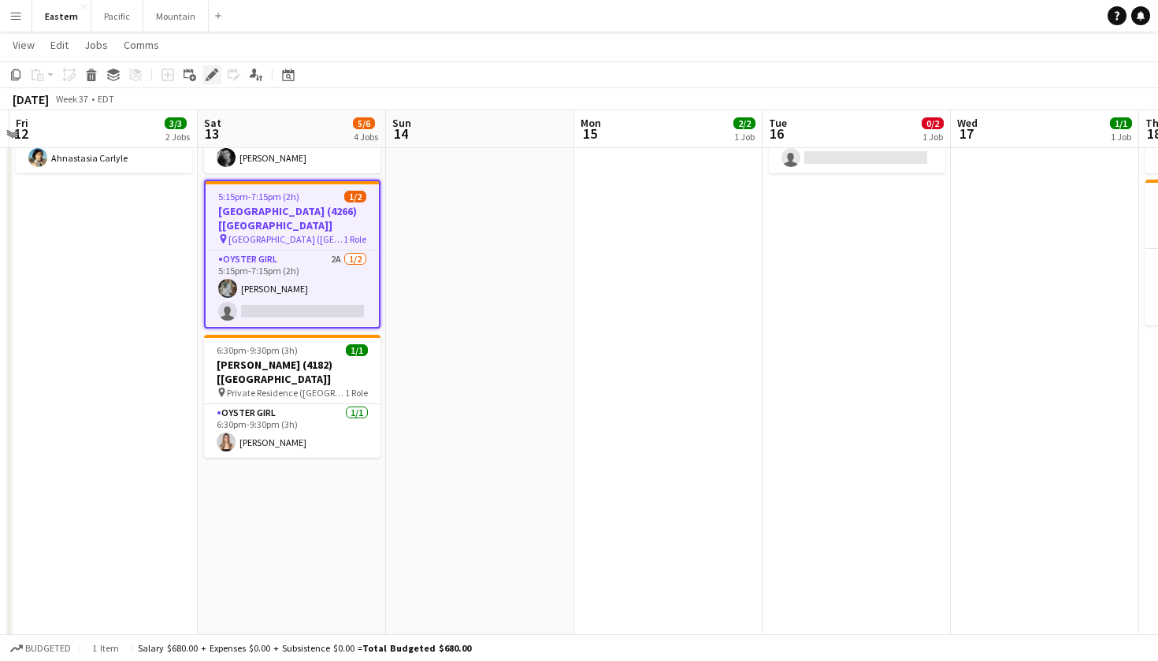
click at [212, 72] on icon at bounding box center [211, 75] width 9 height 9
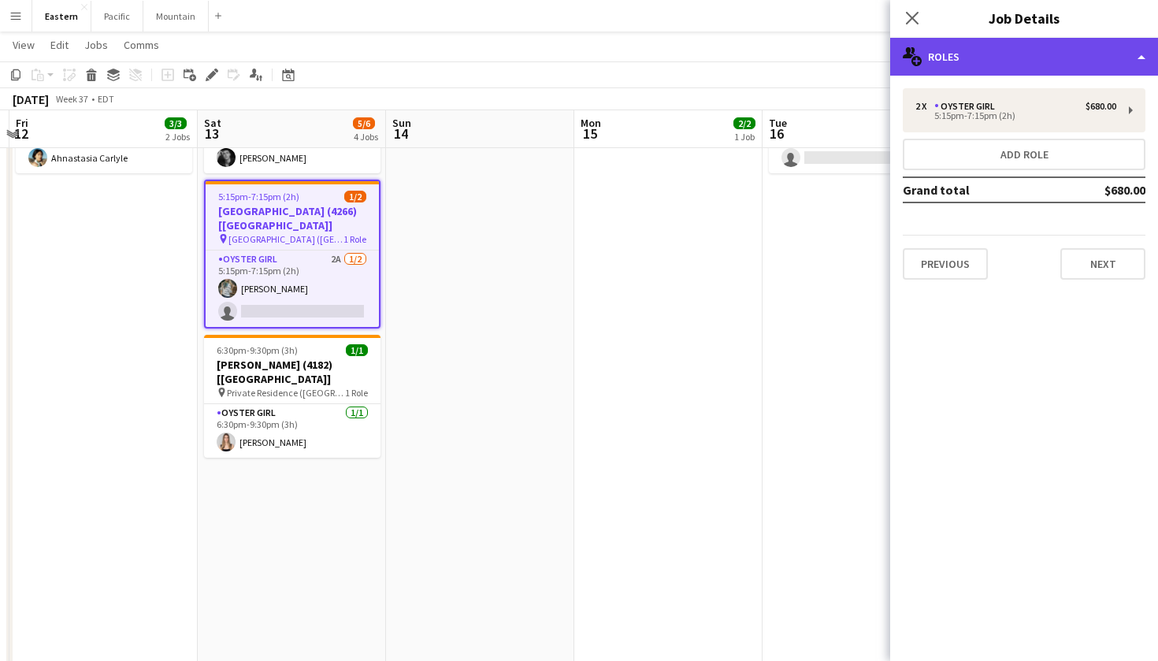
click at [1099, 58] on div "multiple-users-add Roles" at bounding box center [1024, 57] width 268 height 38
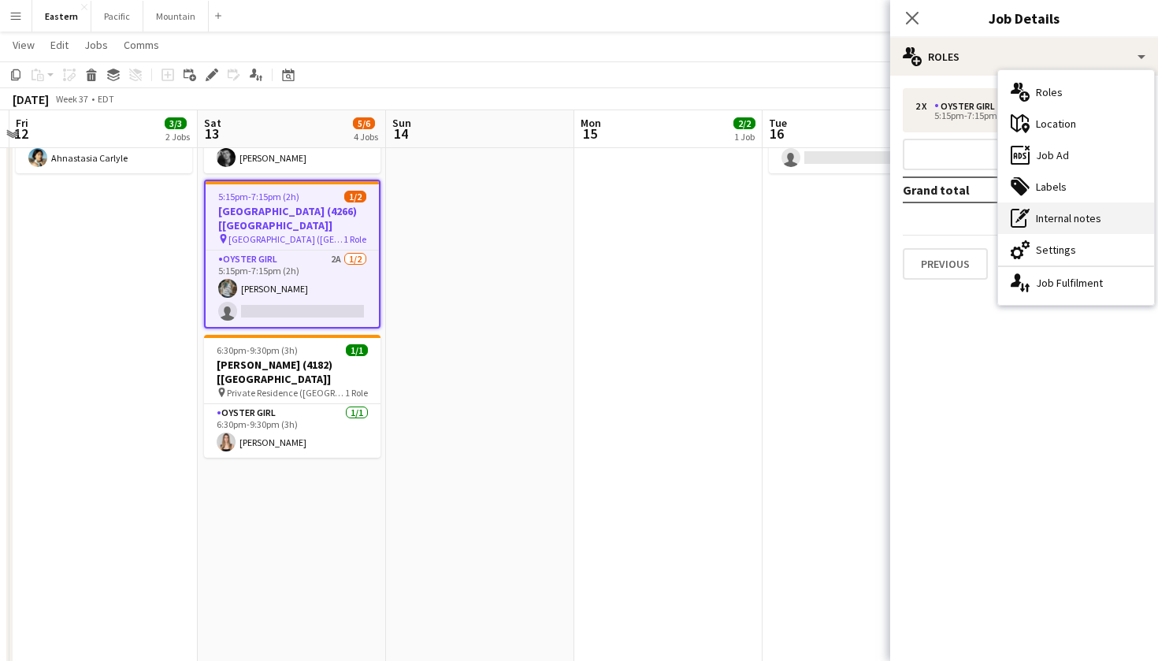
click at [1091, 223] on div "pen-write Internal notes" at bounding box center [1076, 217] width 156 height 31
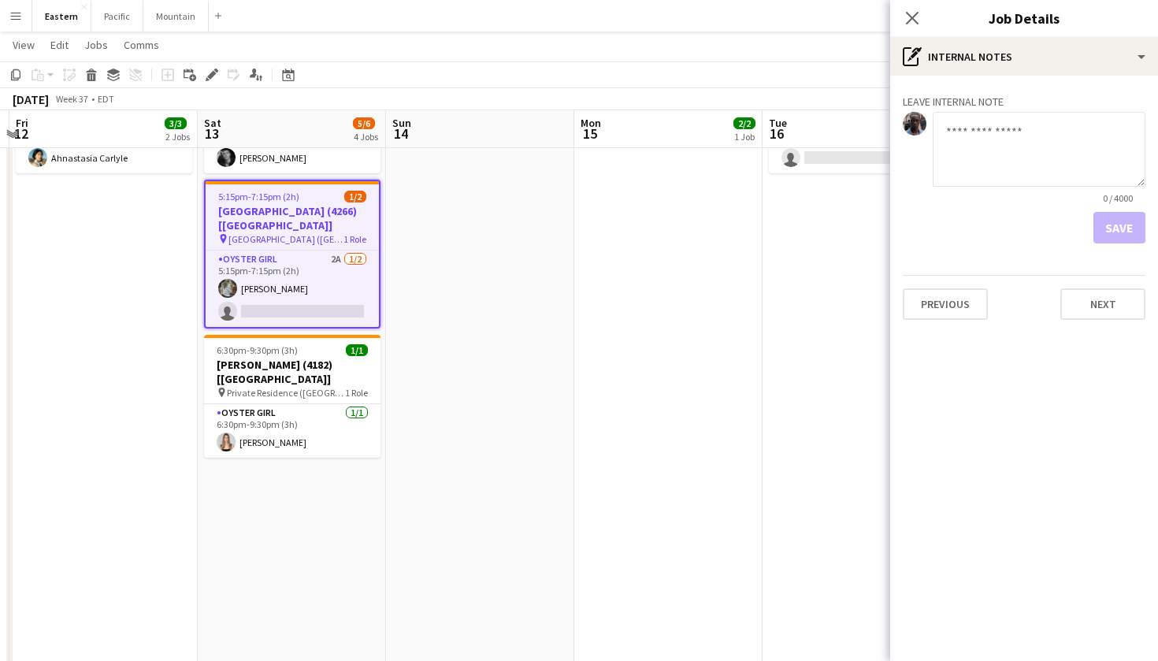
click at [1008, 154] on textarea at bounding box center [1038, 149] width 213 height 75
type textarea "*"
type textarea "**********"
click at [1125, 232] on button "Save" at bounding box center [1119, 227] width 52 height 31
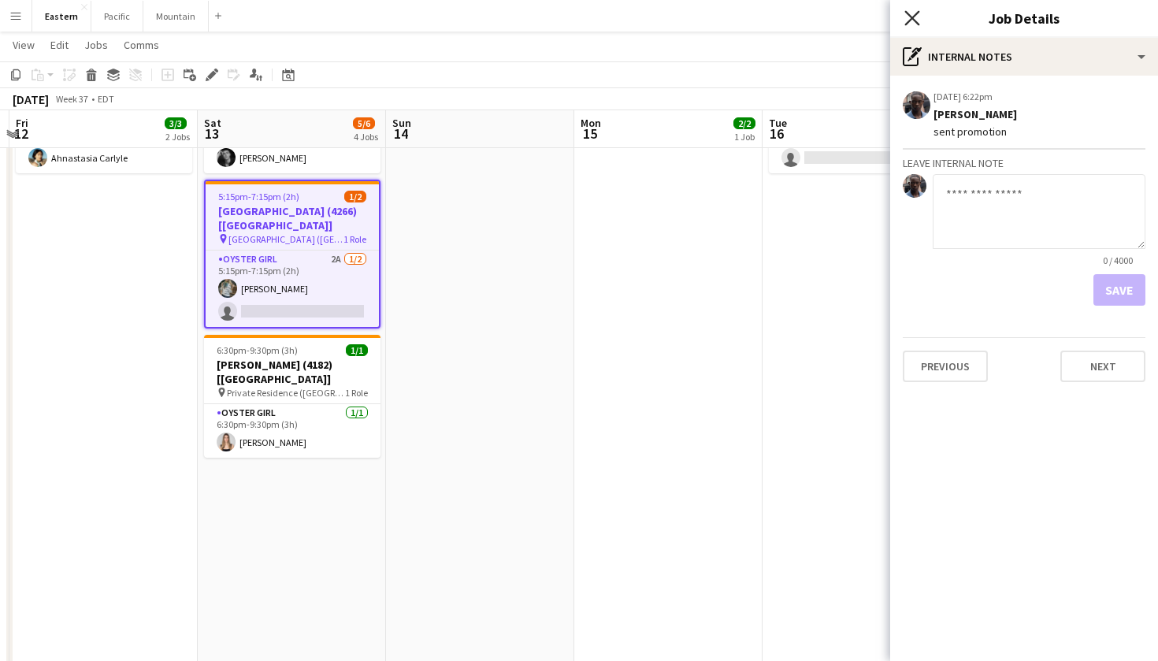
click at [910, 19] on icon "Close pop-in" at bounding box center [911, 17] width 15 height 15
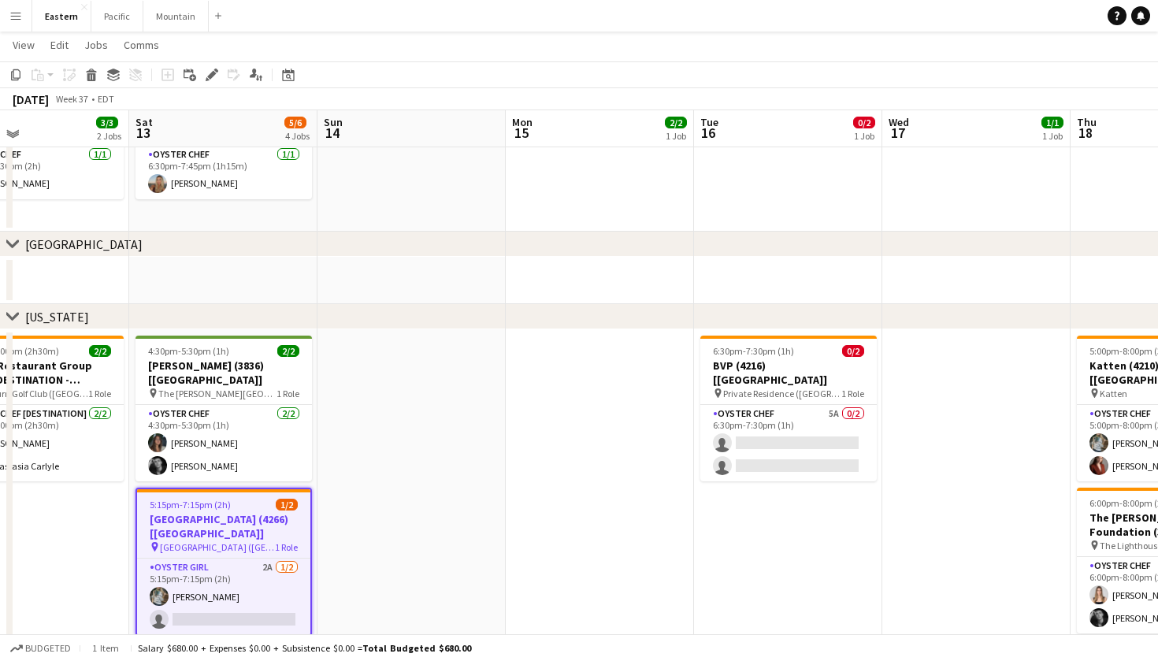
scroll to position [411, 0]
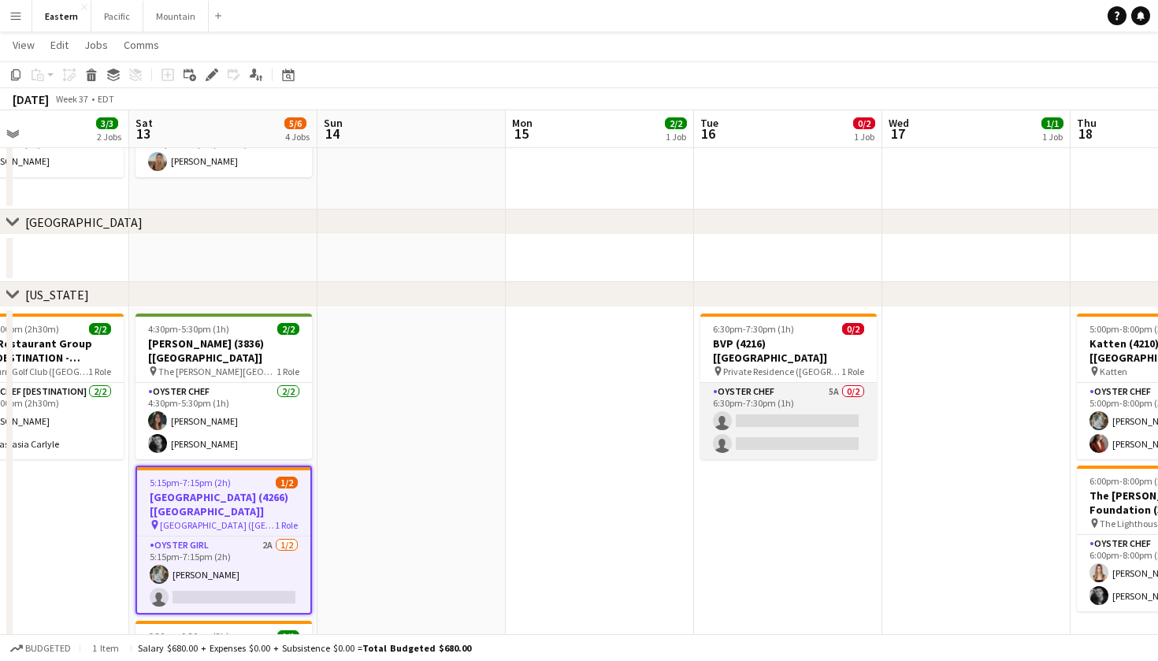
click at [841, 389] on app-card-role "Oyster Chef 5A 0/2 6:30pm-7:30pm (1h) single-neutral-actions single-neutral-act…" at bounding box center [788, 421] width 176 height 76
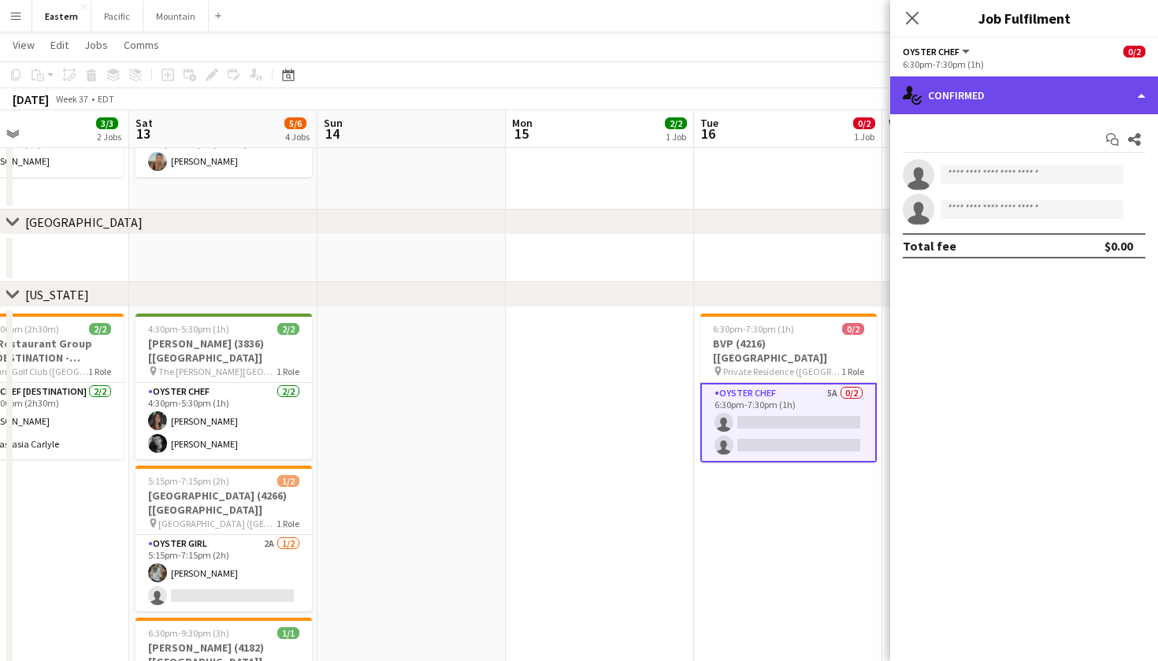
click at [1045, 84] on div "single-neutral-actions-check-2 Confirmed" at bounding box center [1024, 95] width 268 height 38
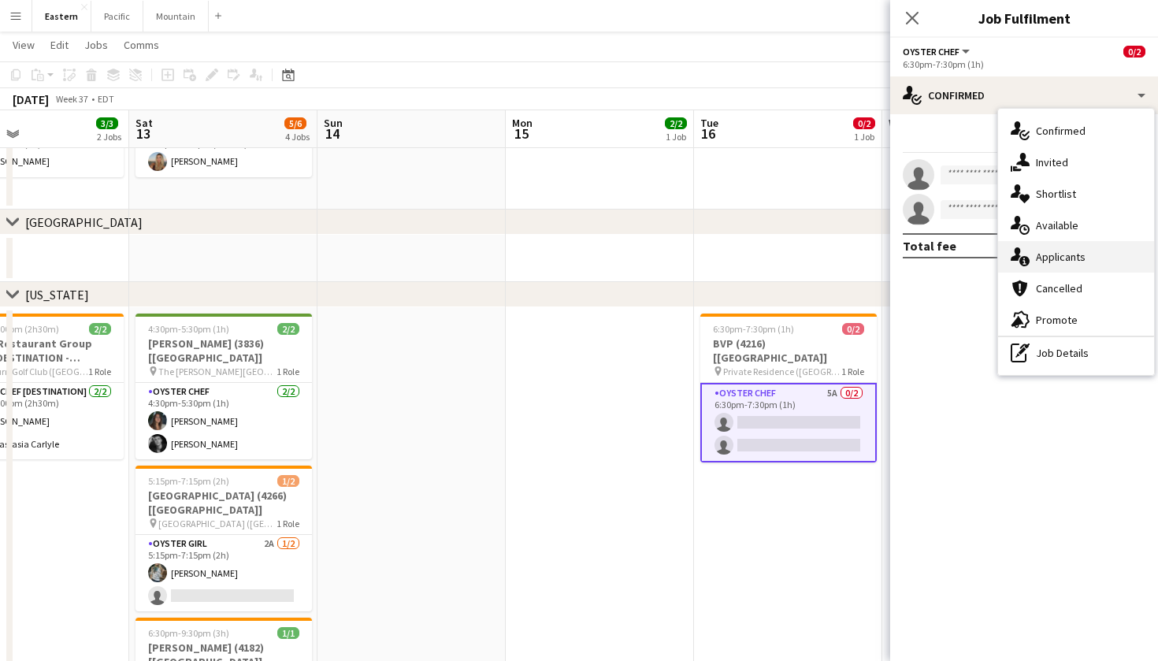
click at [1075, 262] on div "single-neutral-actions-information Applicants" at bounding box center [1076, 256] width 156 height 31
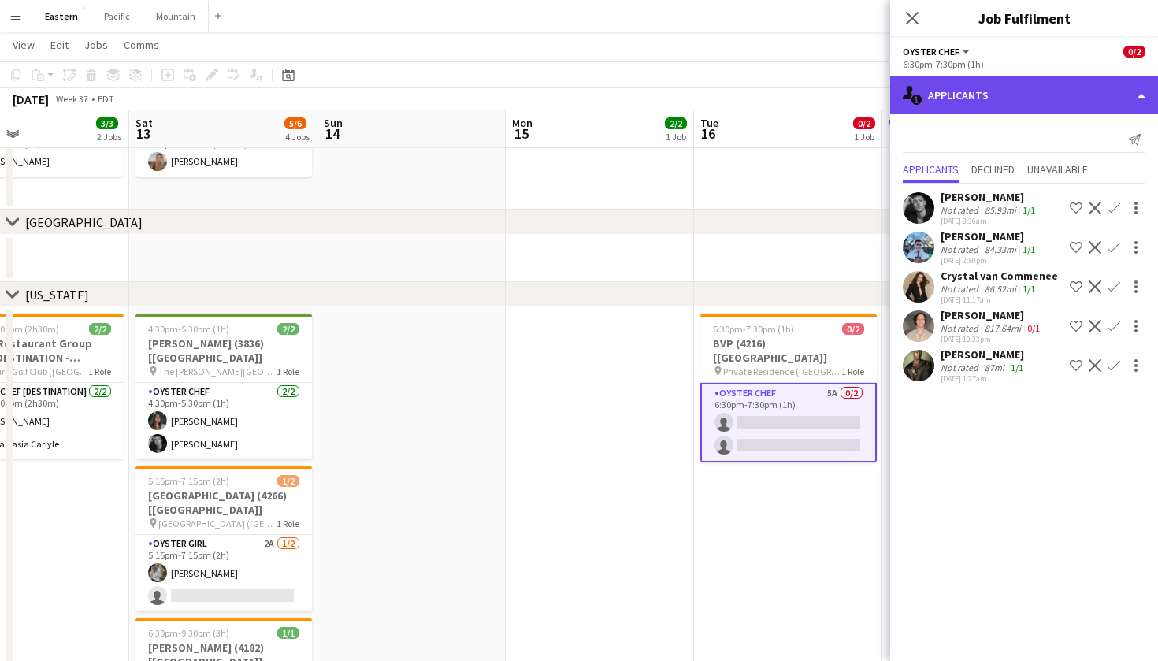
click at [1028, 89] on div "single-neutral-actions-information Applicants" at bounding box center [1024, 95] width 268 height 38
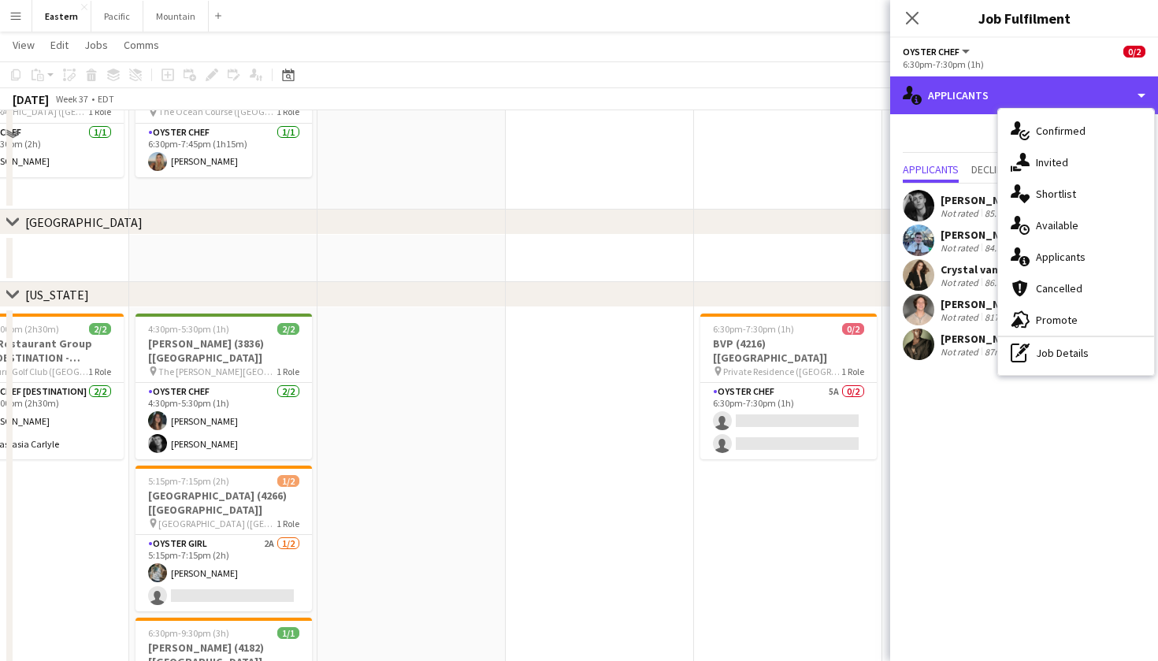
scroll to position [97, 0]
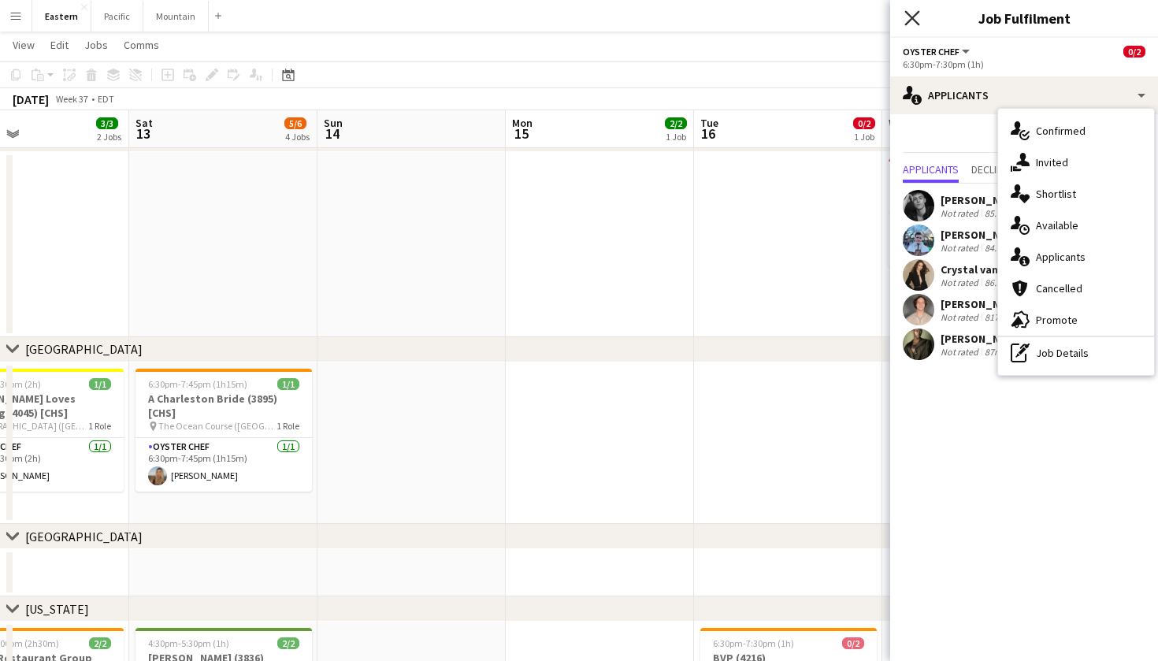
click at [910, 13] on icon "Close pop-in" at bounding box center [911, 17] width 15 height 15
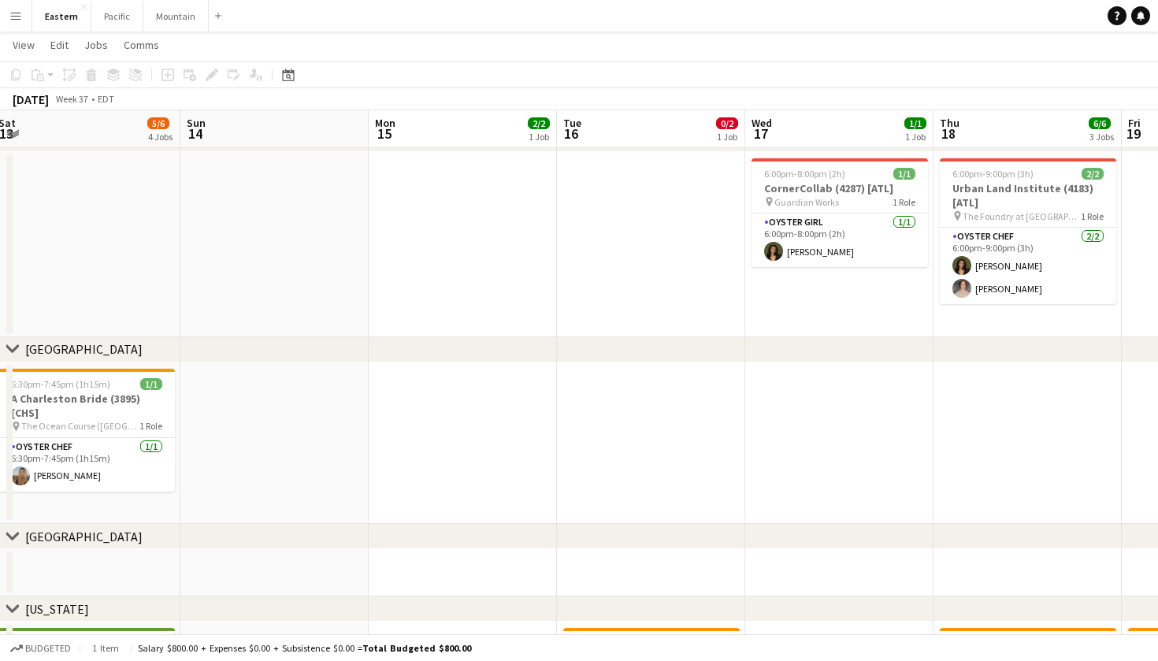
scroll to position [0, 769]
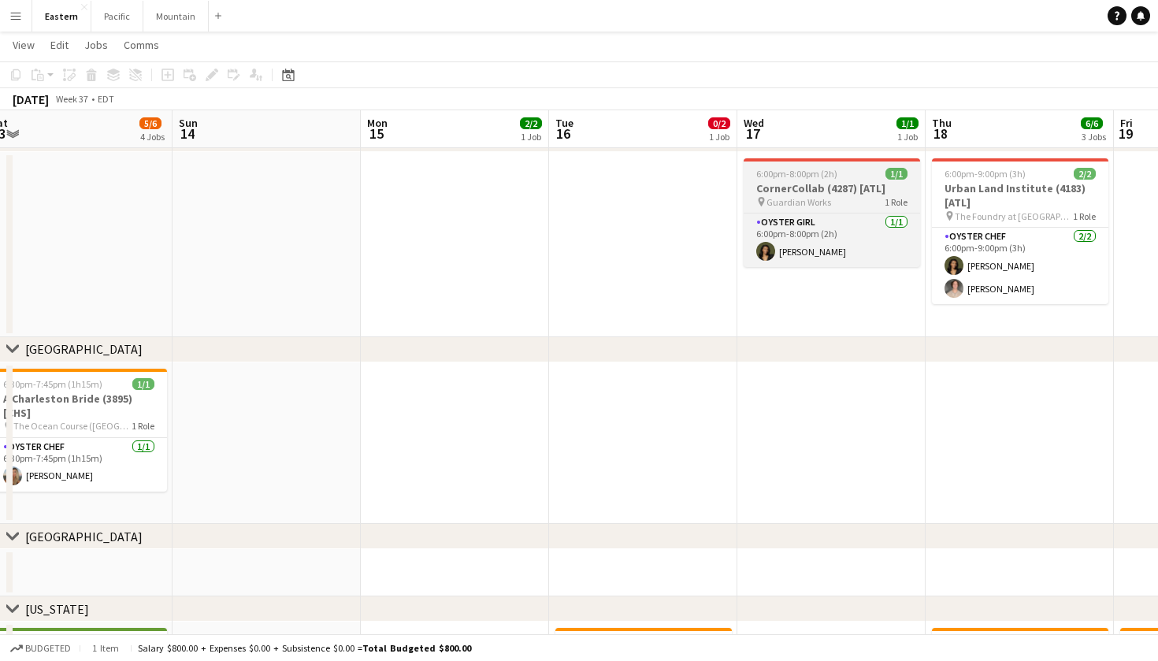
click at [849, 198] on div "pin Guardian Works 1 Role" at bounding box center [831, 201] width 176 height 13
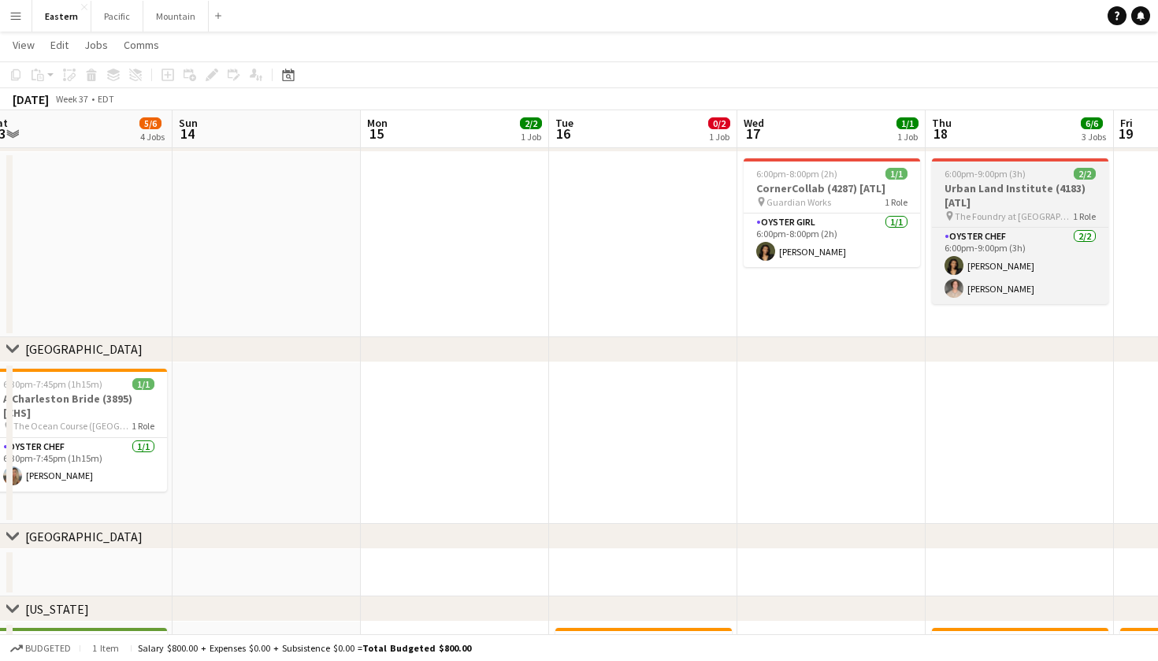
click at [982, 200] on h3 "Urban Land Institute (4183) [ATL]" at bounding box center [1020, 195] width 176 height 28
click at [984, 199] on h3 "Urban Land Institute (4183) [ATL]" at bounding box center [1020, 195] width 176 height 28
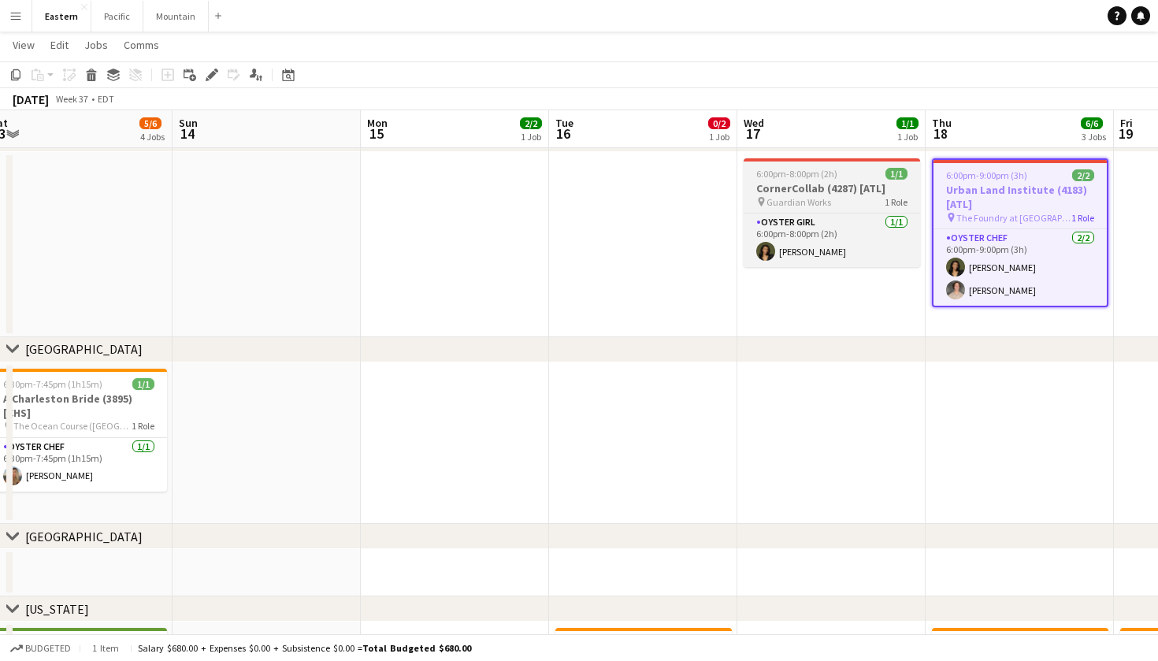
click at [893, 186] on h3 "CornerCollab (4287) [ATL]" at bounding box center [831, 188] width 176 height 14
click at [876, 189] on h3 "CornerCollab (4287) [ATL]" at bounding box center [831, 188] width 176 height 14
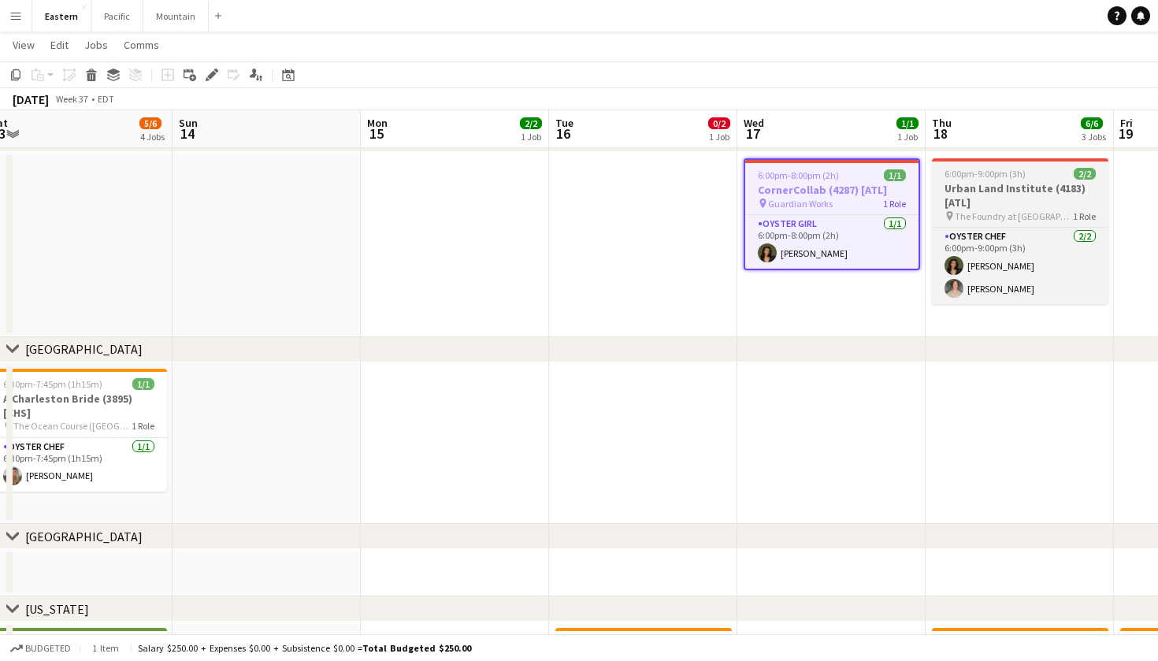
click at [945, 186] on h3 "Urban Land Institute (4183) [ATL]" at bounding box center [1020, 195] width 176 height 28
click at [989, 191] on h3 "Urban Land Institute (4183) [ATL]" at bounding box center [1020, 195] width 176 height 28
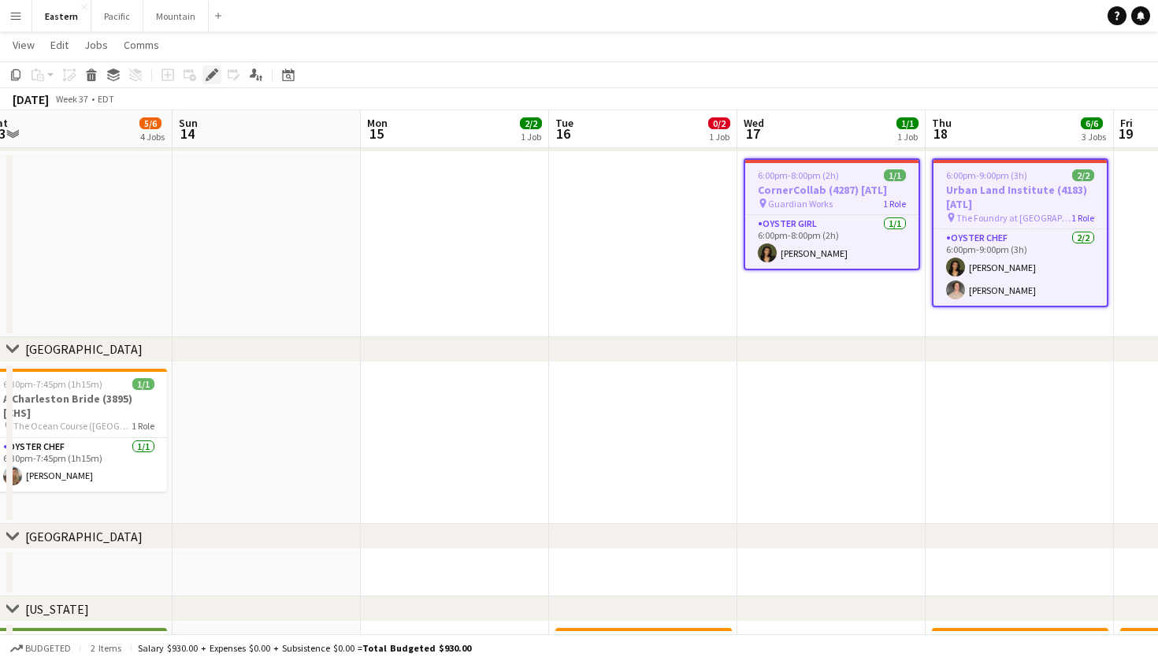
click at [206, 74] on icon "Edit" at bounding box center [212, 75] width 13 height 13
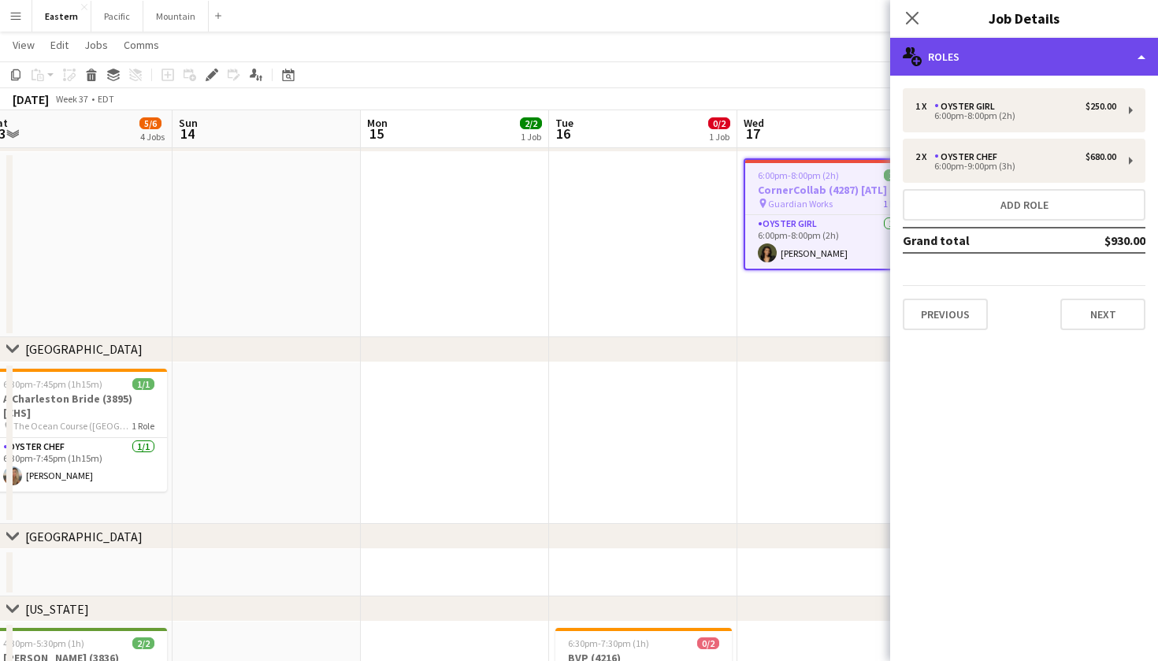
click at [1116, 59] on div "multiple-users-add Roles" at bounding box center [1024, 57] width 268 height 38
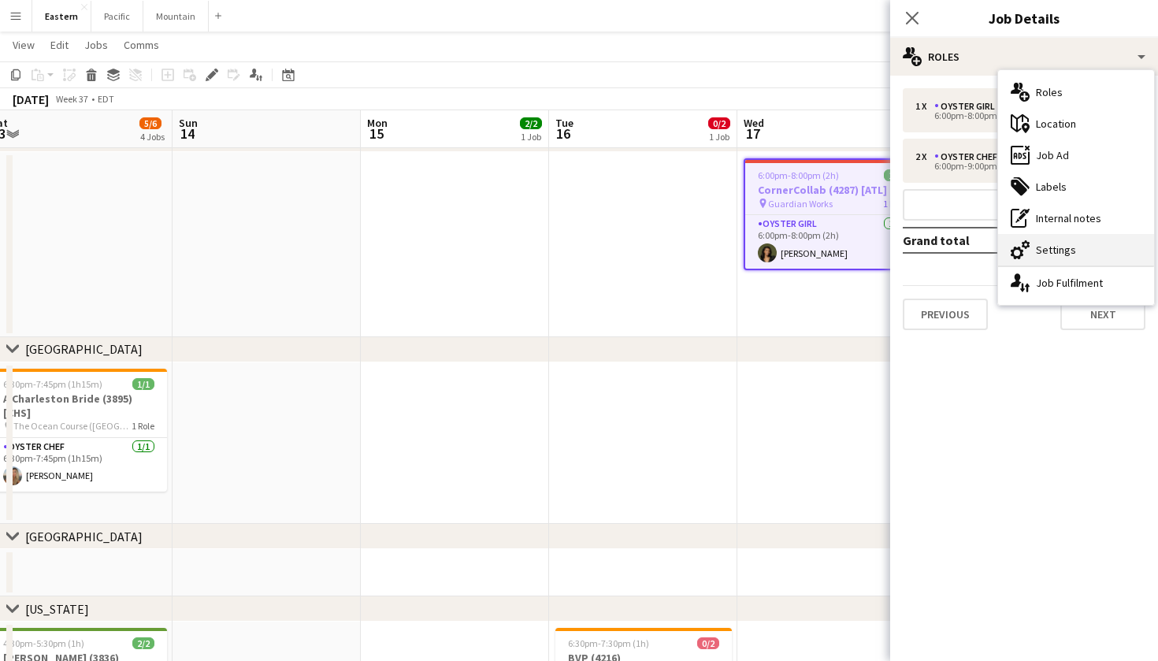
click at [1069, 250] on div "cog-double-3 Settings" at bounding box center [1076, 249] width 156 height 31
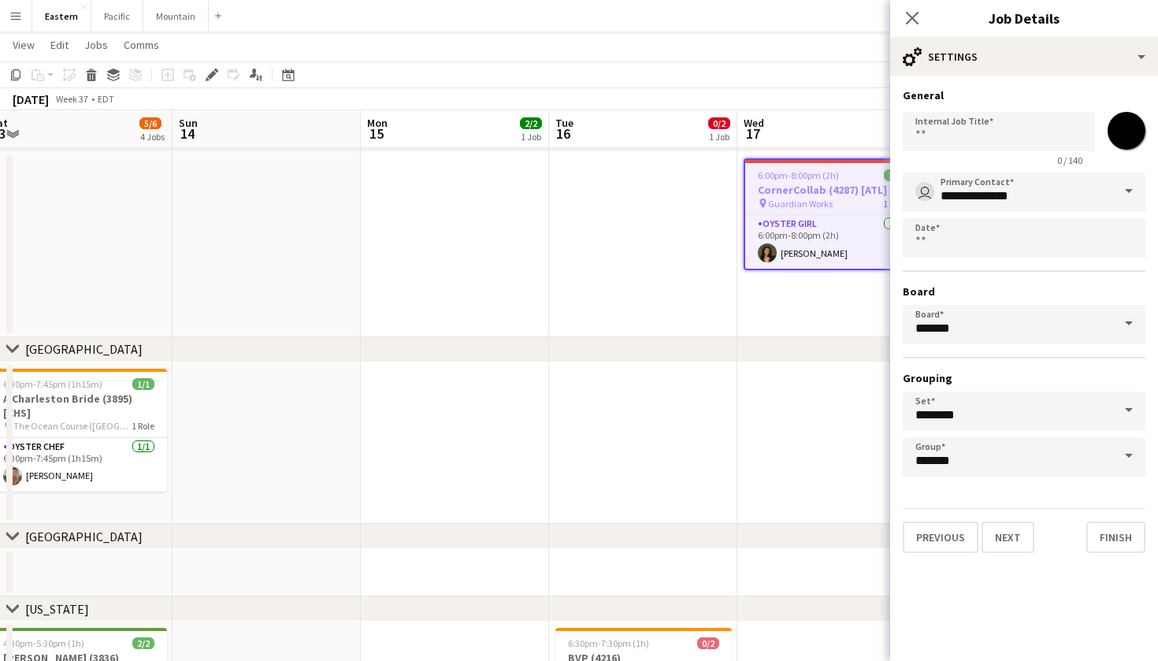
click at [1139, 131] on input "*******" at bounding box center [1126, 130] width 57 height 57
type input "*******"
click at [910, 19] on icon at bounding box center [911, 17] width 15 height 15
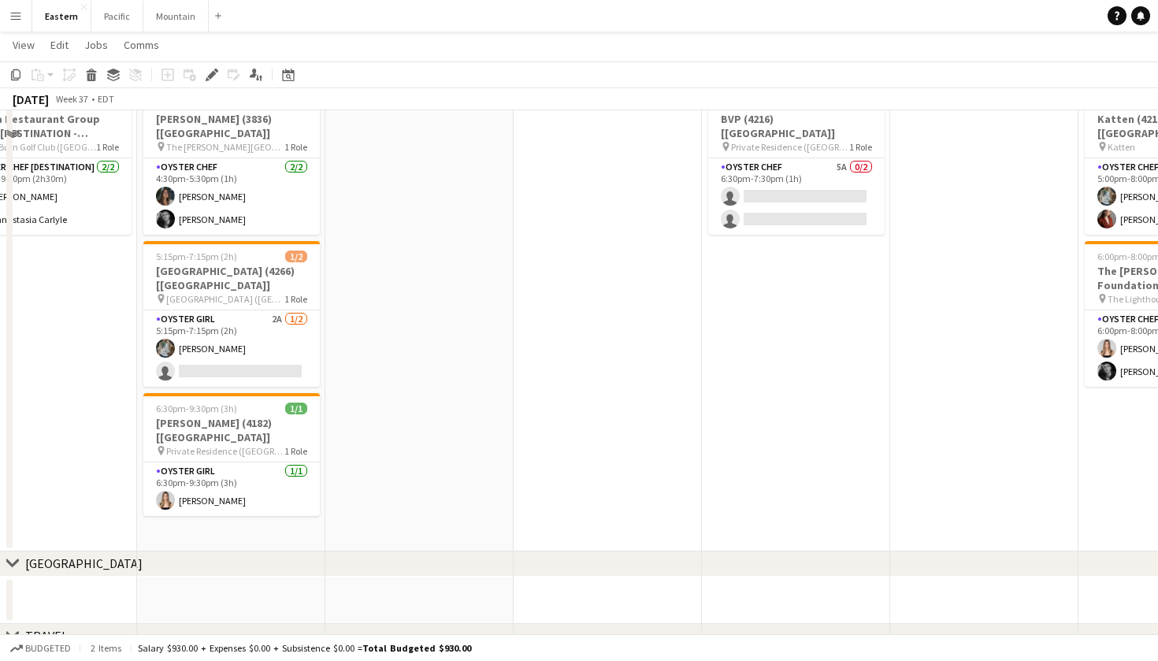
scroll to position [433, 0]
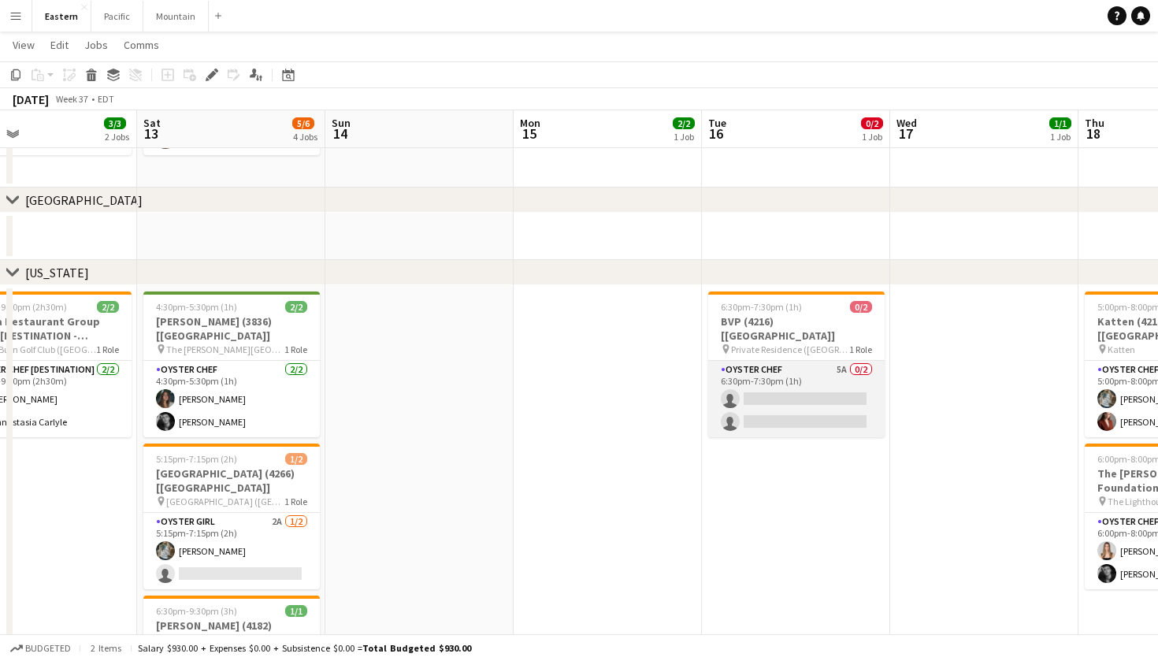
click at [765, 379] on app-card-role "Oyster Chef 5A 0/2 6:30pm-7:30pm (1h) single-neutral-actions single-neutral-act…" at bounding box center [796, 399] width 176 height 76
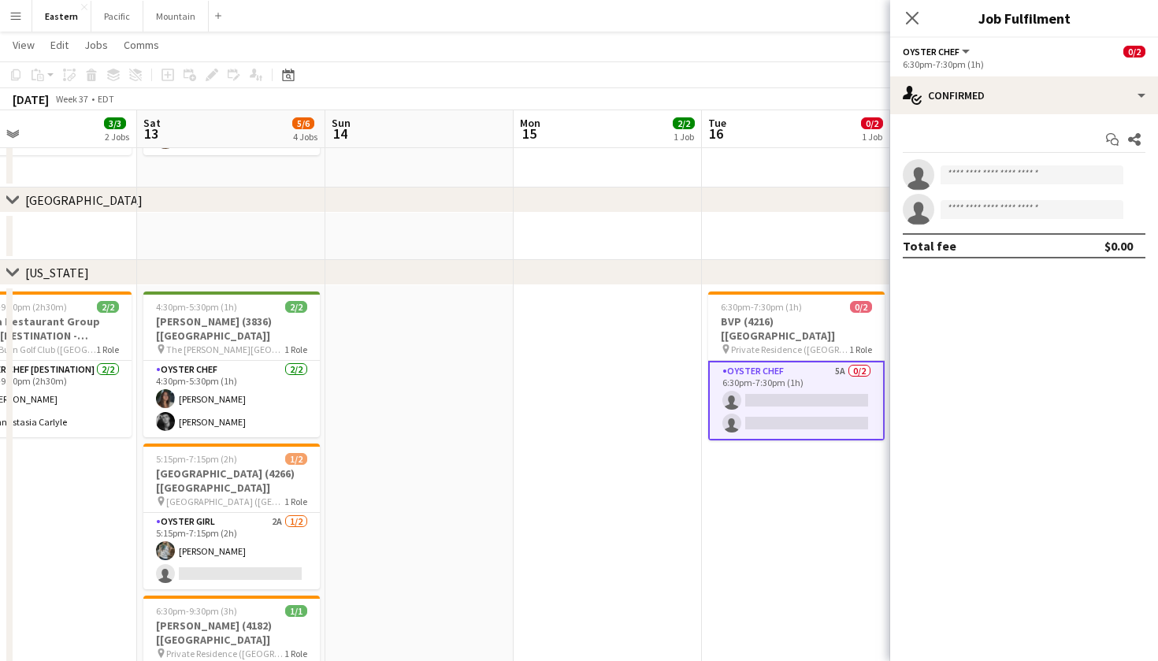
click at [958, 48] on button "Oyster Chef" at bounding box center [936, 52] width 69 height 12
click at [988, 34] on div "Close pop-in Job Fulfilment" at bounding box center [1024, 19] width 268 height 38
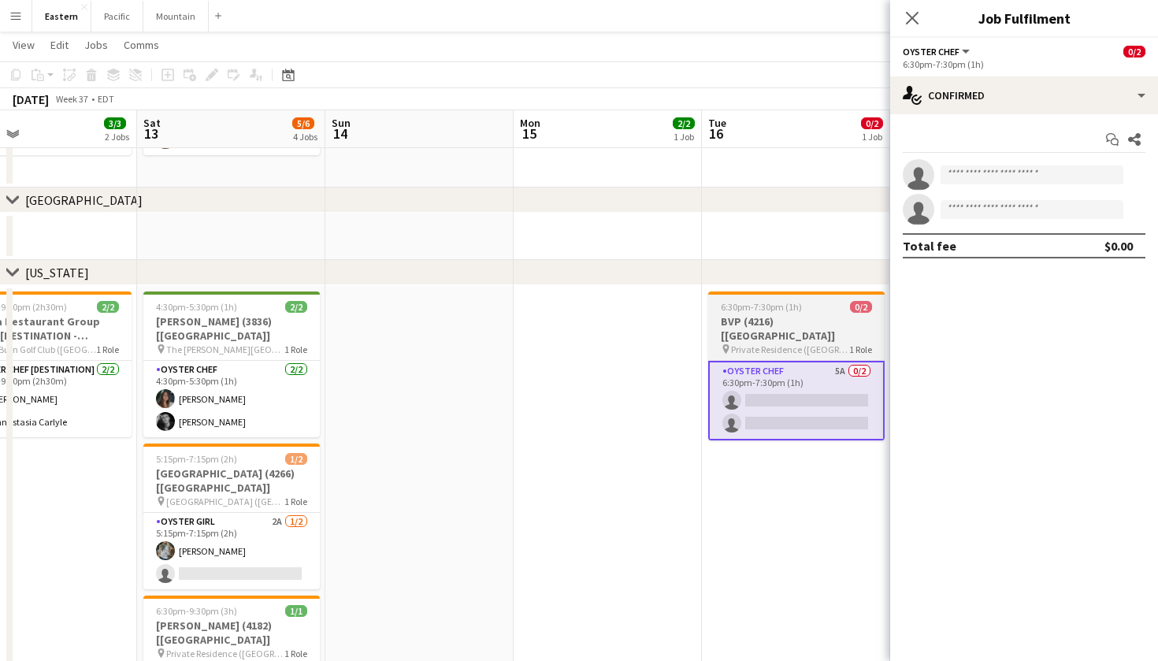
click at [854, 310] on span "0/2" at bounding box center [861, 307] width 22 height 12
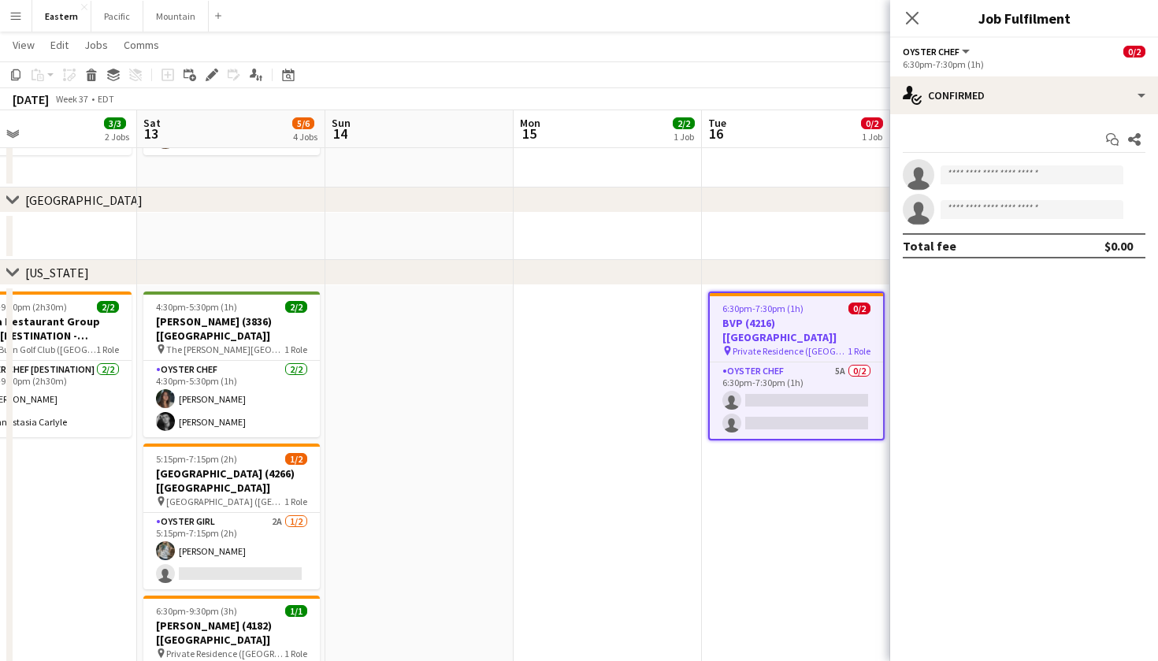
click at [854, 310] on span "0/2" at bounding box center [859, 308] width 22 height 12
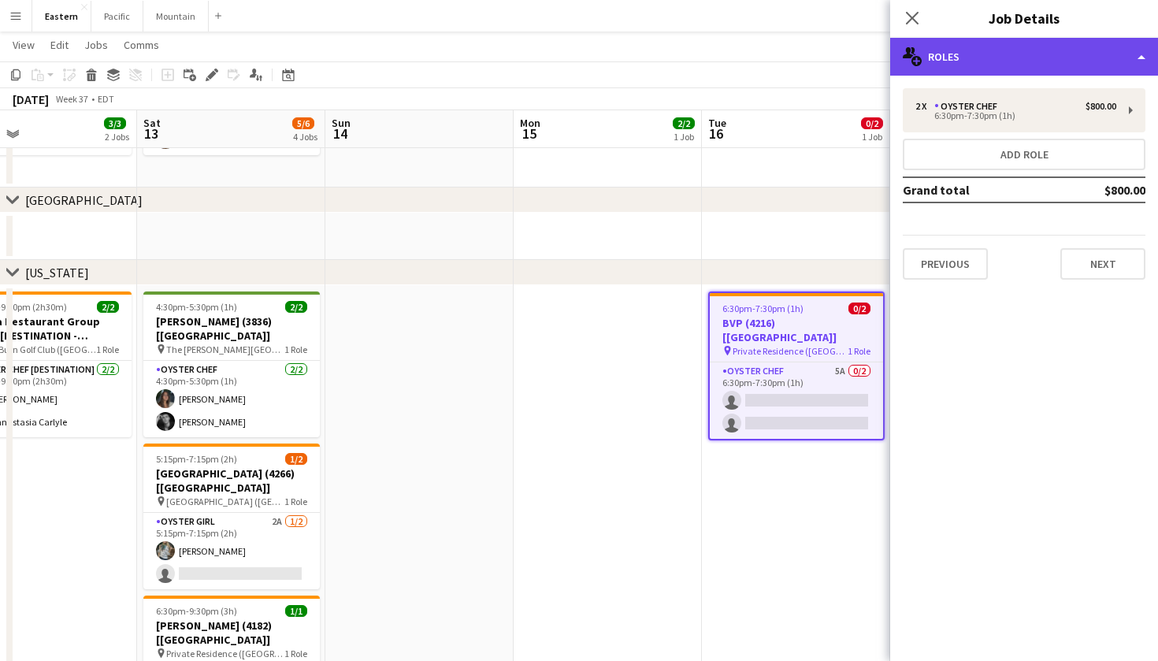
click at [1024, 65] on div "multiple-users-add Roles" at bounding box center [1024, 57] width 268 height 38
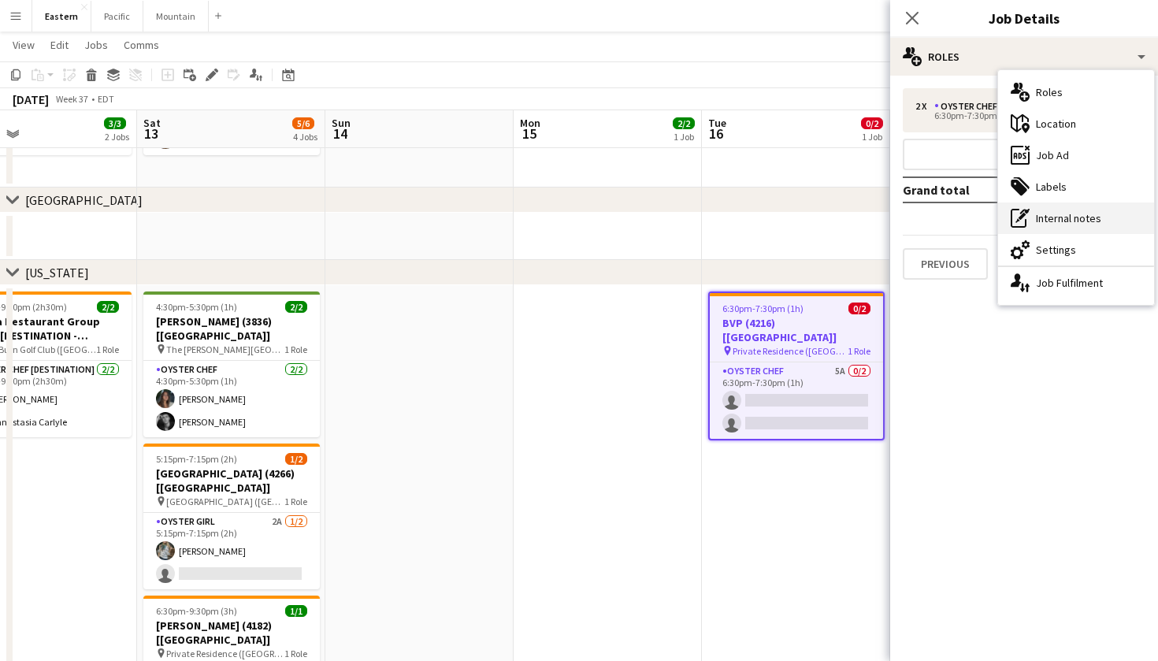
click at [1082, 219] on div "pen-write Internal notes" at bounding box center [1076, 217] width 156 height 31
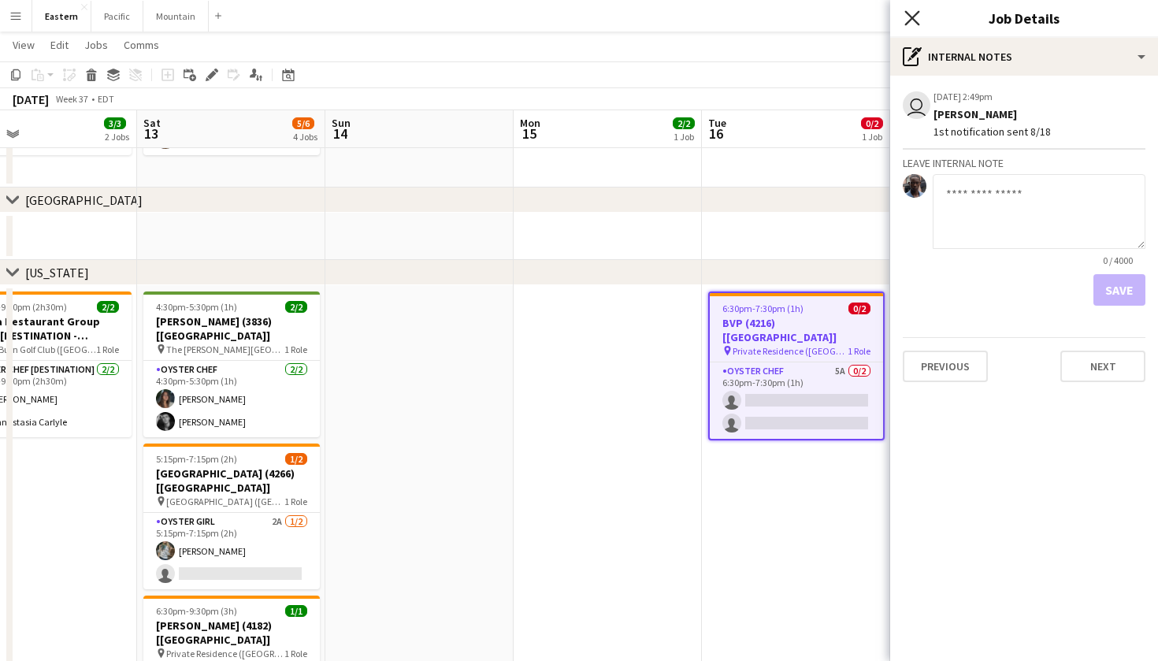
click at [913, 11] on icon "Close pop-in" at bounding box center [911, 17] width 15 height 15
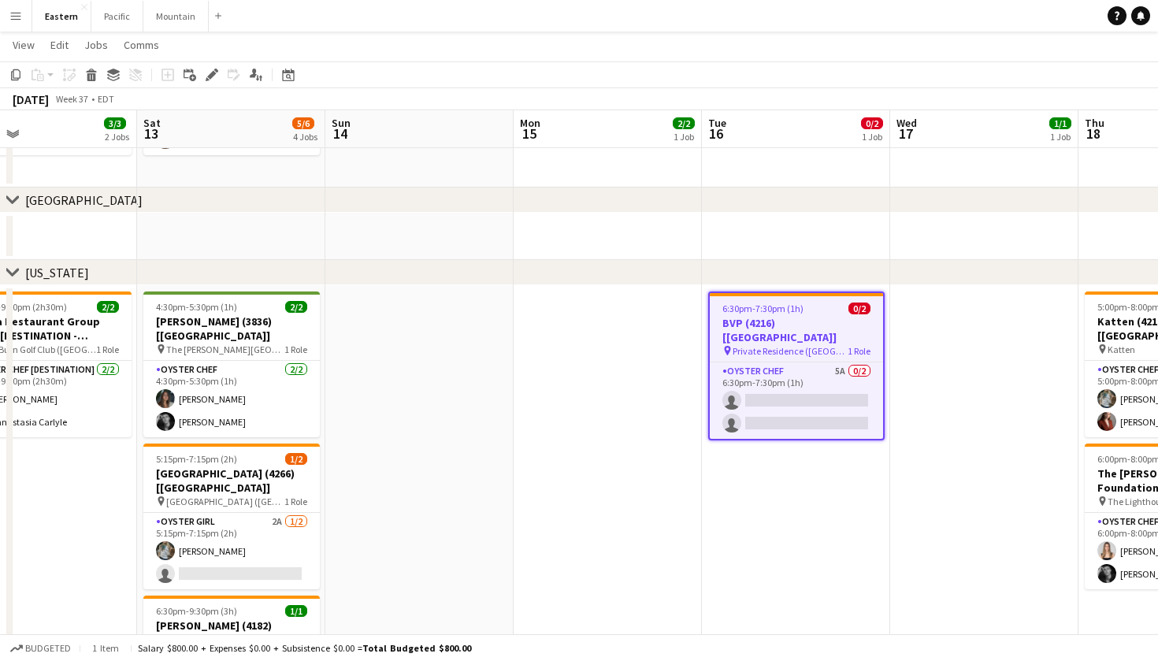
click at [783, 321] on h3 "BVP (4216) [[GEOGRAPHIC_DATA]]" at bounding box center [795, 330] width 173 height 28
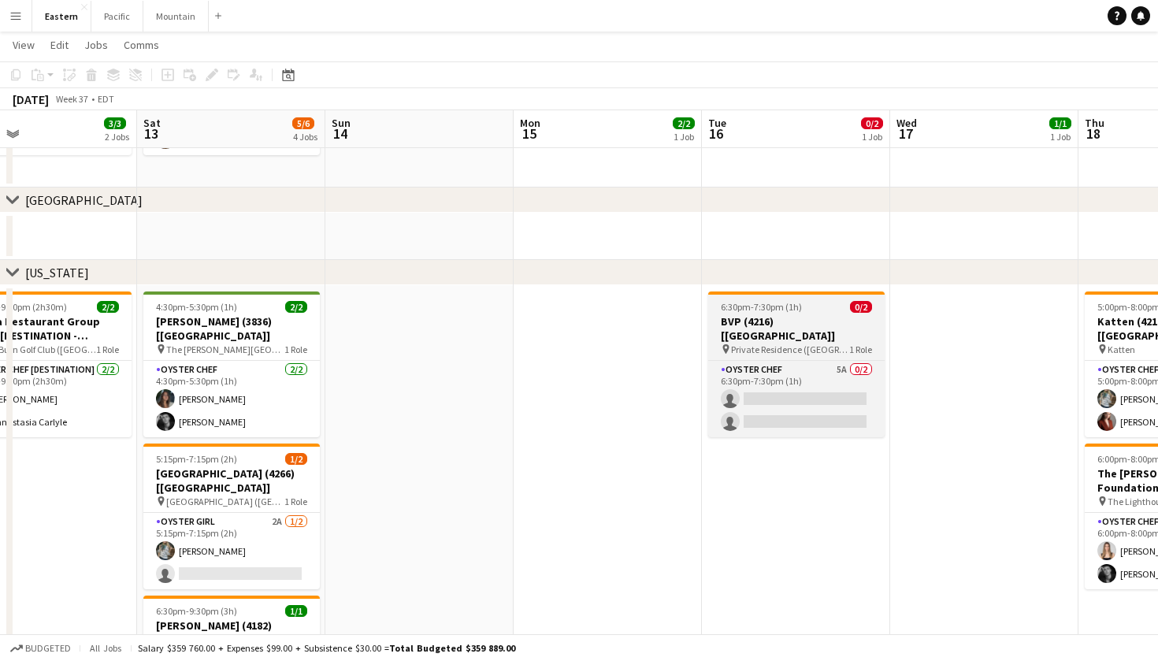
click at [784, 321] on h3 "BVP (4216) [[GEOGRAPHIC_DATA]]" at bounding box center [796, 328] width 176 height 28
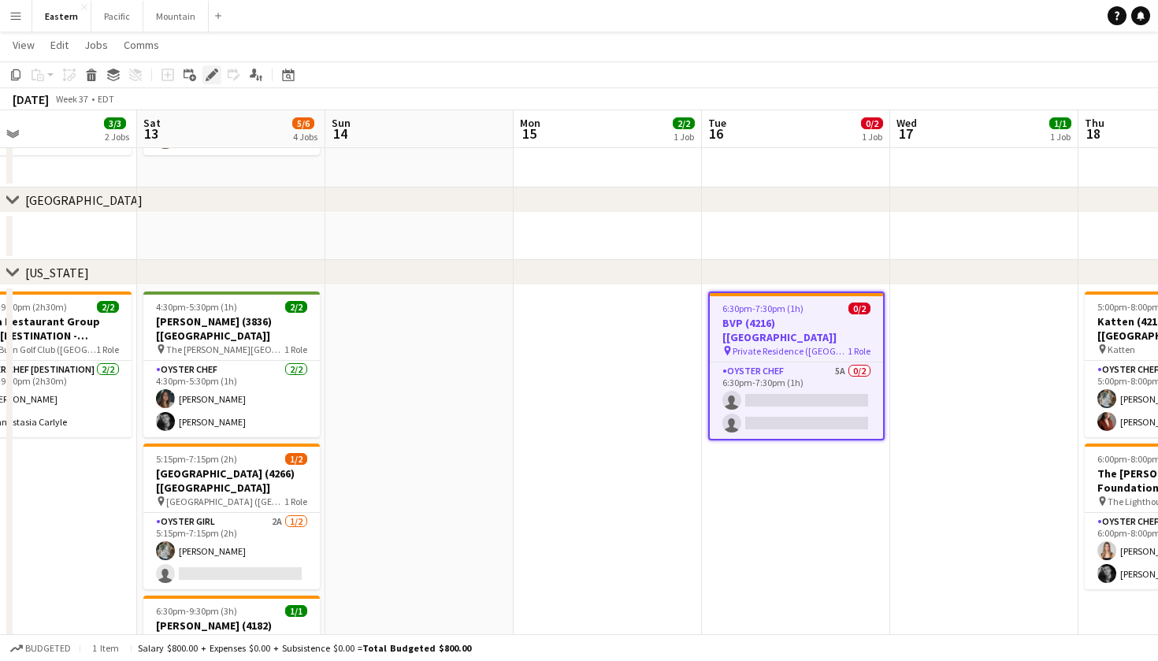
click at [213, 79] on icon "Edit" at bounding box center [212, 75] width 13 height 13
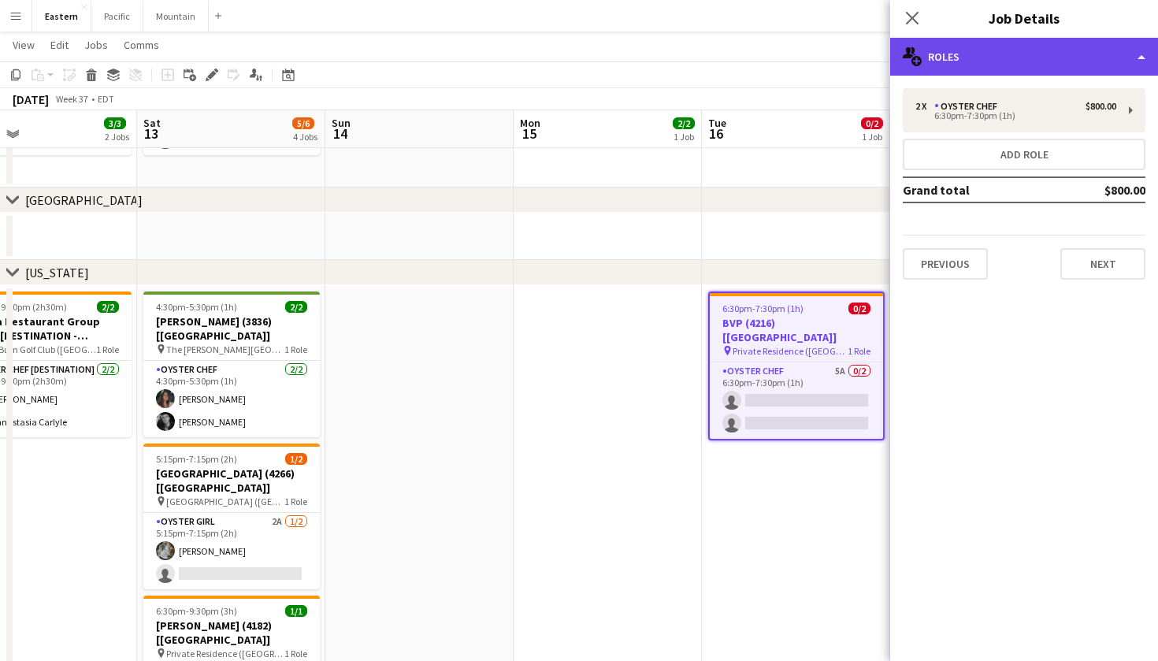
click at [1026, 67] on div "multiple-users-add Roles" at bounding box center [1024, 57] width 268 height 38
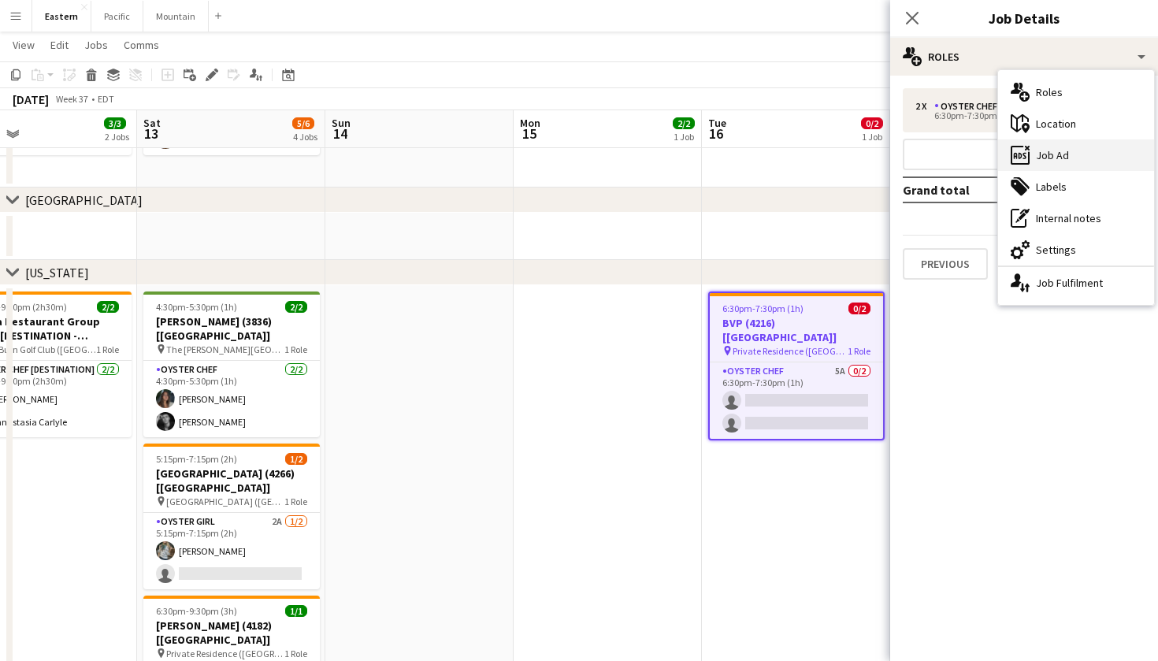
click at [1070, 145] on div "ads-window Job Ad" at bounding box center [1076, 154] width 156 height 31
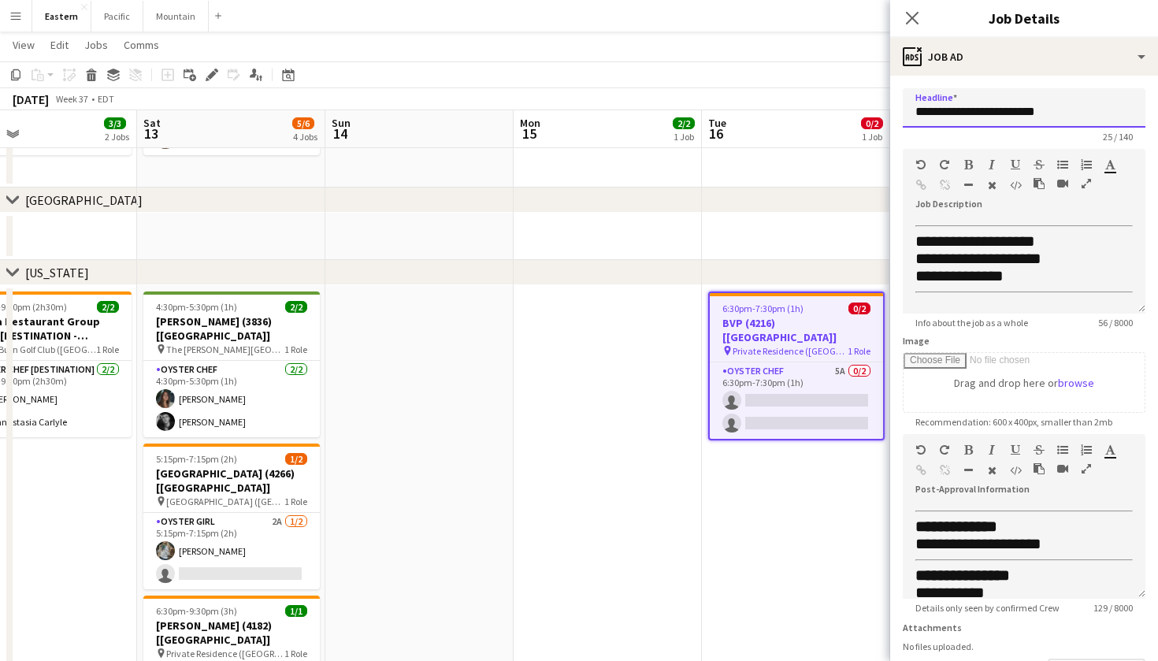
drag, startPoint x: 1087, startPoint y: 109, endPoint x: 844, endPoint y: 109, distance: 243.3
click at [844, 109] on body "Menu Boards Boards Boards All jobs Status Workforce Workforce My Workforce Recr…" at bounding box center [579, 485] width 1158 height 1836
click at [921, 21] on div "Close pop-in" at bounding box center [912, 18] width 44 height 36
click at [916, 9] on app-icon "Close pop-in" at bounding box center [912, 18] width 23 height 23
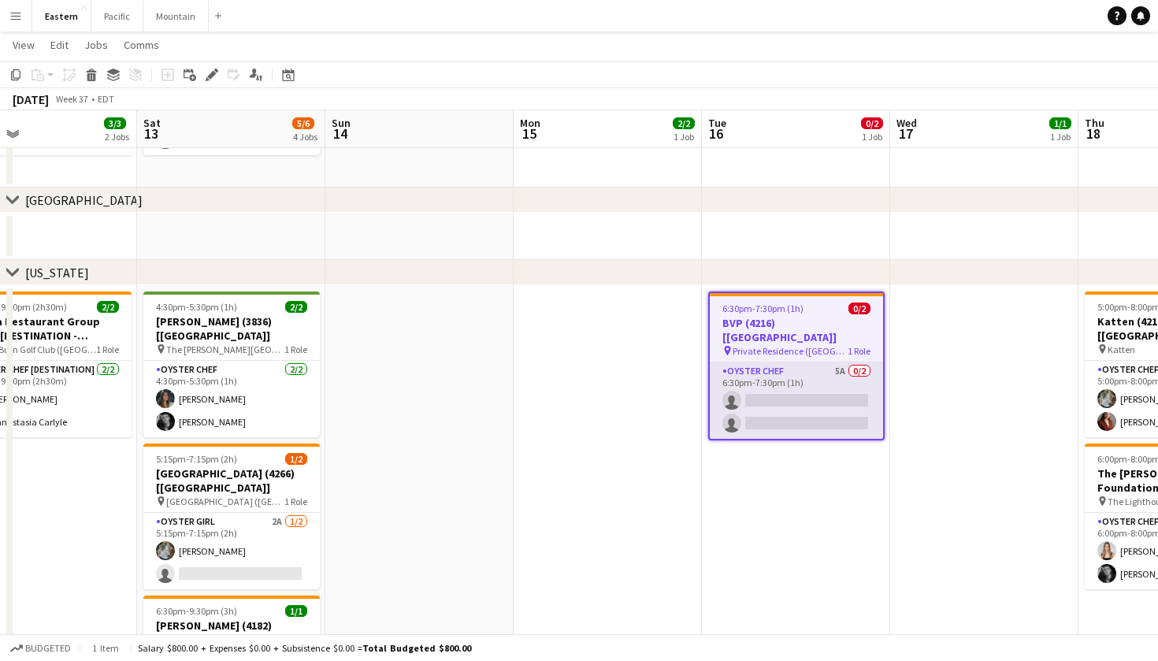
click at [829, 362] on app-card-role "Oyster Chef 5A 0/2 6:30pm-7:30pm (1h) single-neutral-actions single-neutral-act…" at bounding box center [795, 400] width 173 height 76
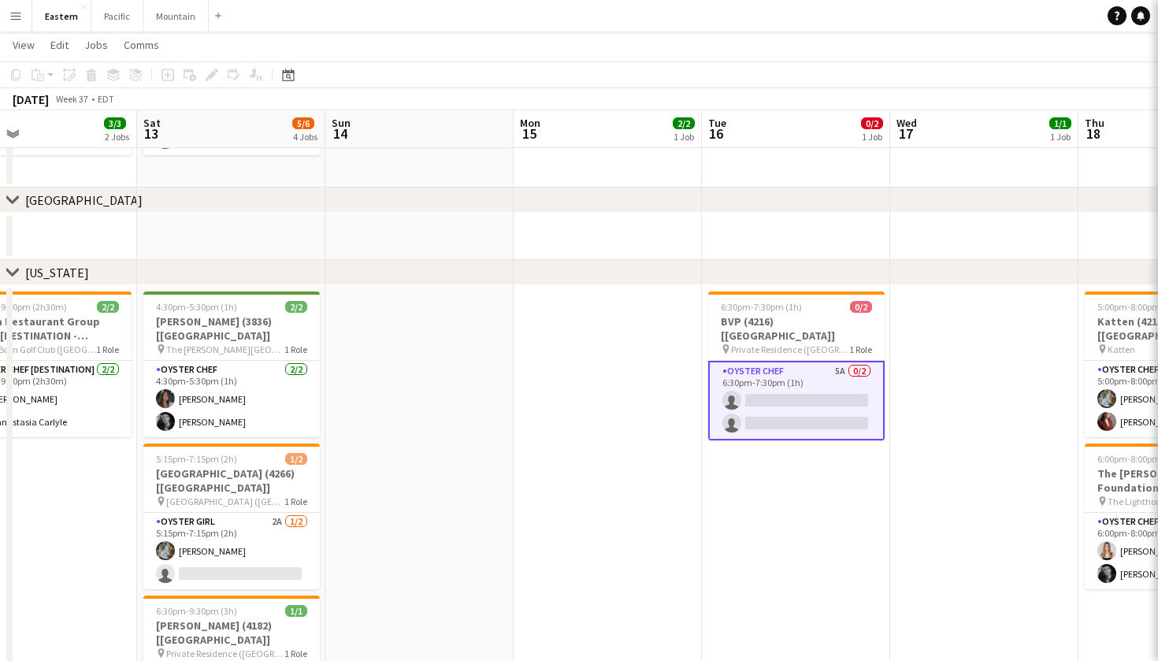
click at [829, 361] on app-card-role "Oyster Chef 5A 0/2 6:30pm-7:30pm (1h) single-neutral-actions single-neutral-act…" at bounding box center [796, 401] width 176 height 80
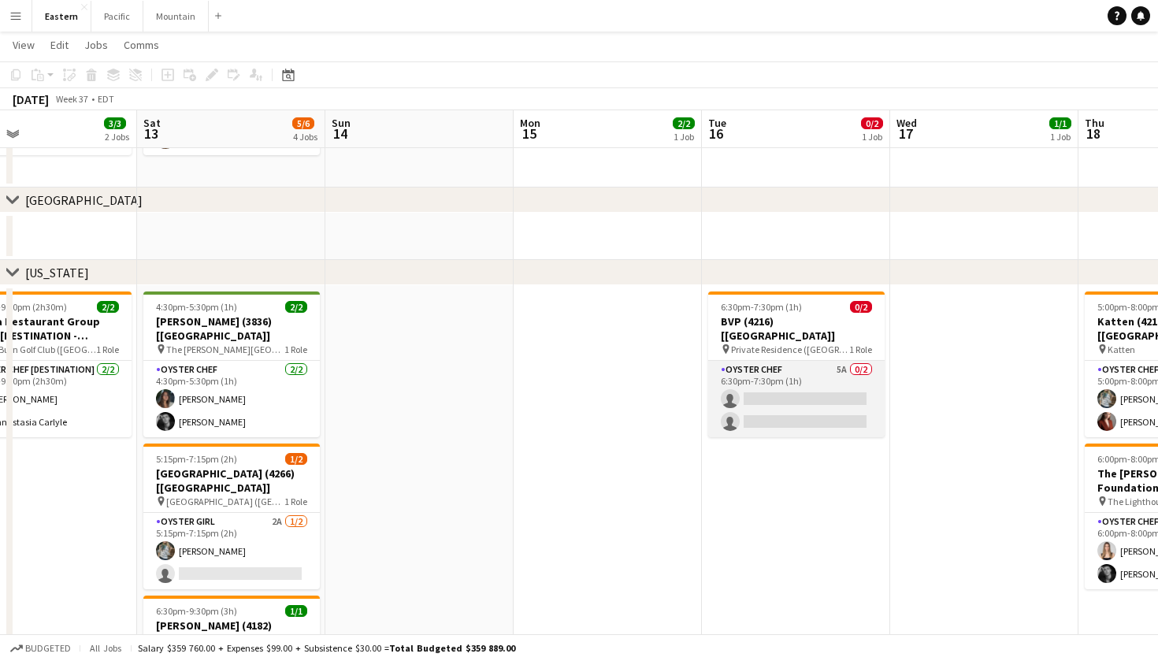
click at [829, 361] on app-card-role "Oyster Chef 5A 0/2 6:30pm-7:30pm (1h) single-neutral-actions single-neutral-act…" at bounding box center [796, 399] width 176 height 76
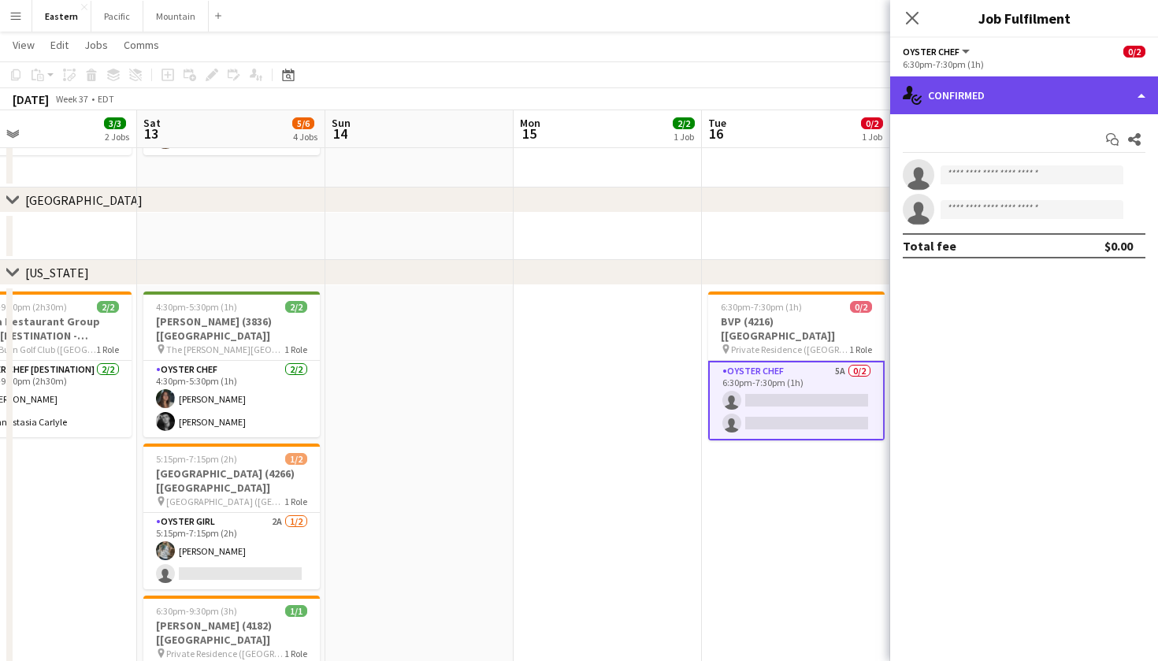
click at [1028, 95] on div "single-neutral-actions-check-2 Confirmed" at bounding box center [1024, 95] width 268 height 38
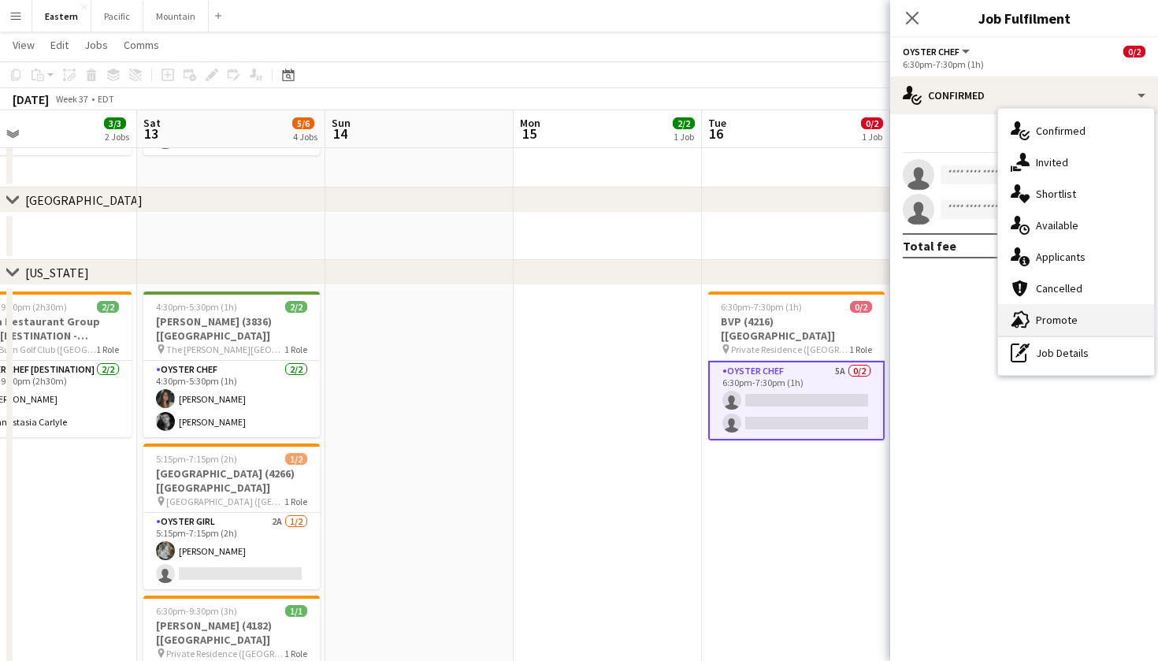
click at [1074, 314] on div "advertising-megaphone Promote" at bounding box center [1076, 319] width 156 height 31
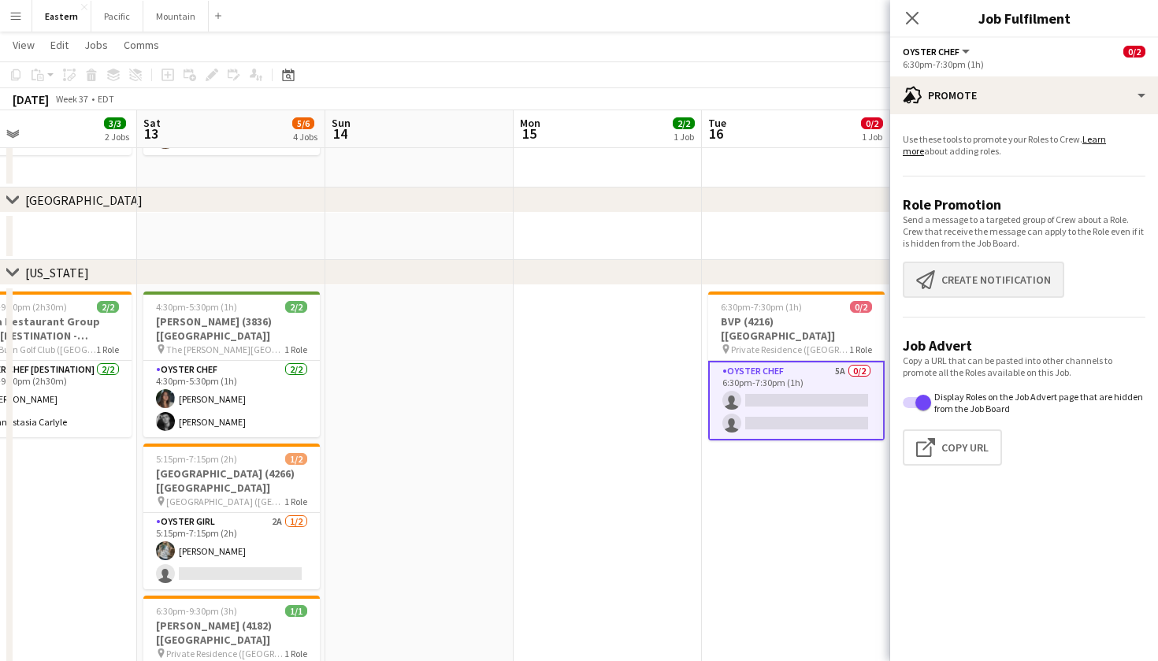
click at [977, 261] on button "Create notification Create notification" at bounding box center [982, 279] width 161 height 36
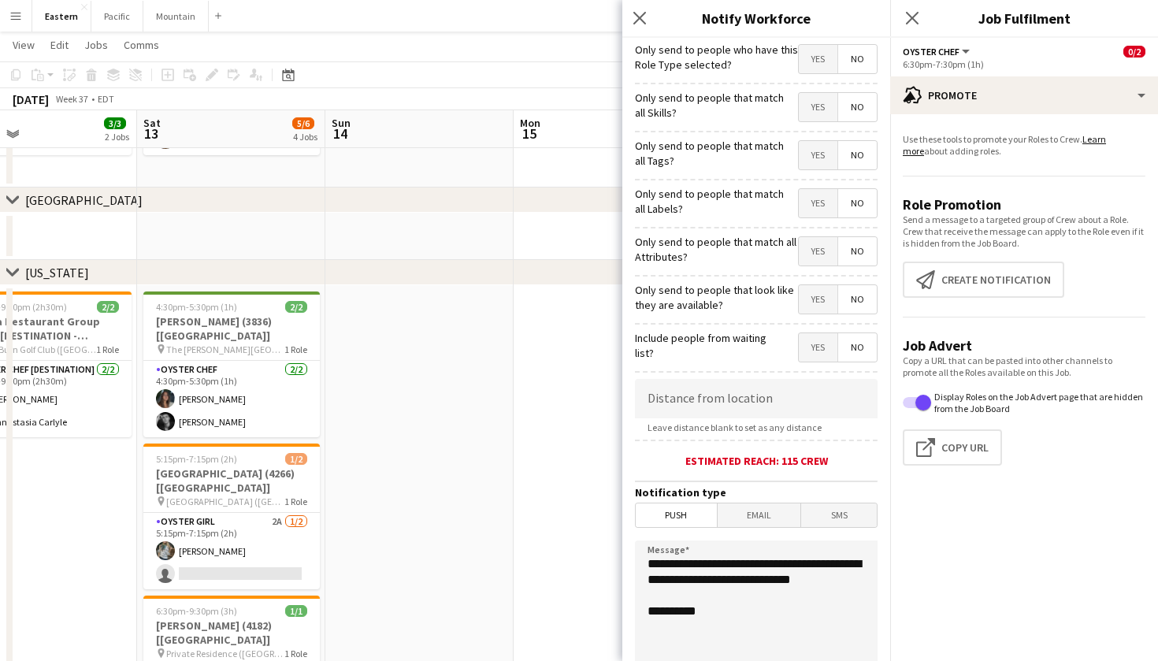
click at [811, 158] on span "Yes" at bounding box center [817, 155] width 39 height 28
drag, startPoint x: 739, startPoint y: 603, endPoint x: 633, endPoint y: 550, distance: 118.3
click at [633, 550] on form "**********" at bounding box center [756, 452] width 268 height 829
paste textarea "**********"
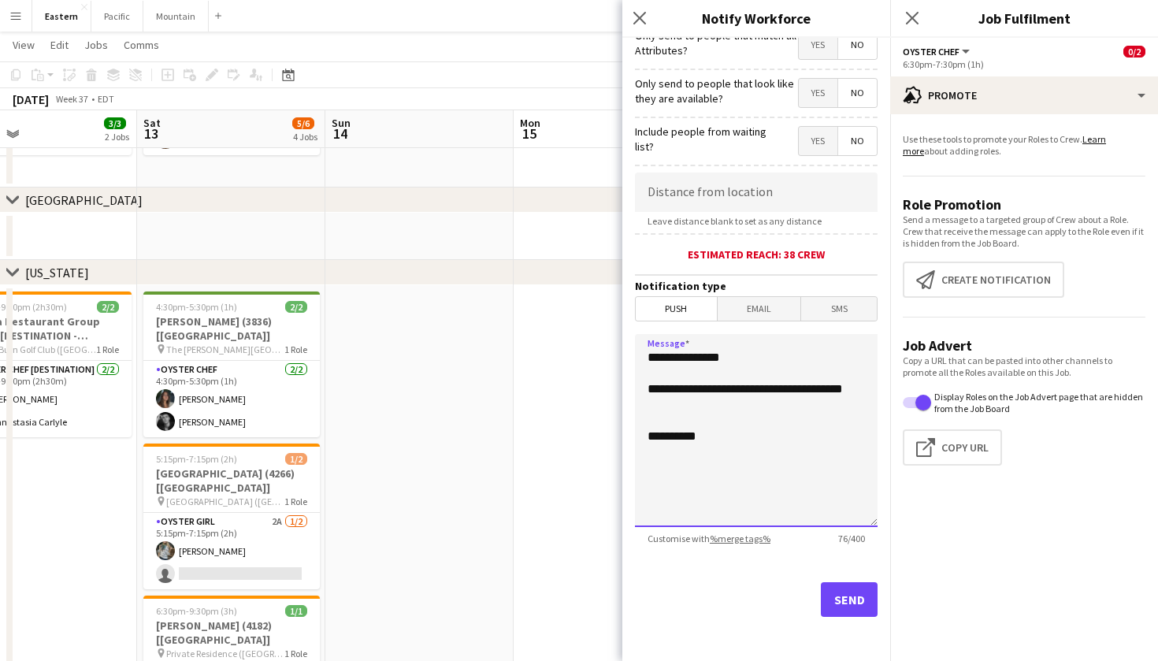
scroll to position [206, 0]
type textarea "**********"
click at [850, 590] on button "Send" at bounding box center [849, 599] width 57 height 35
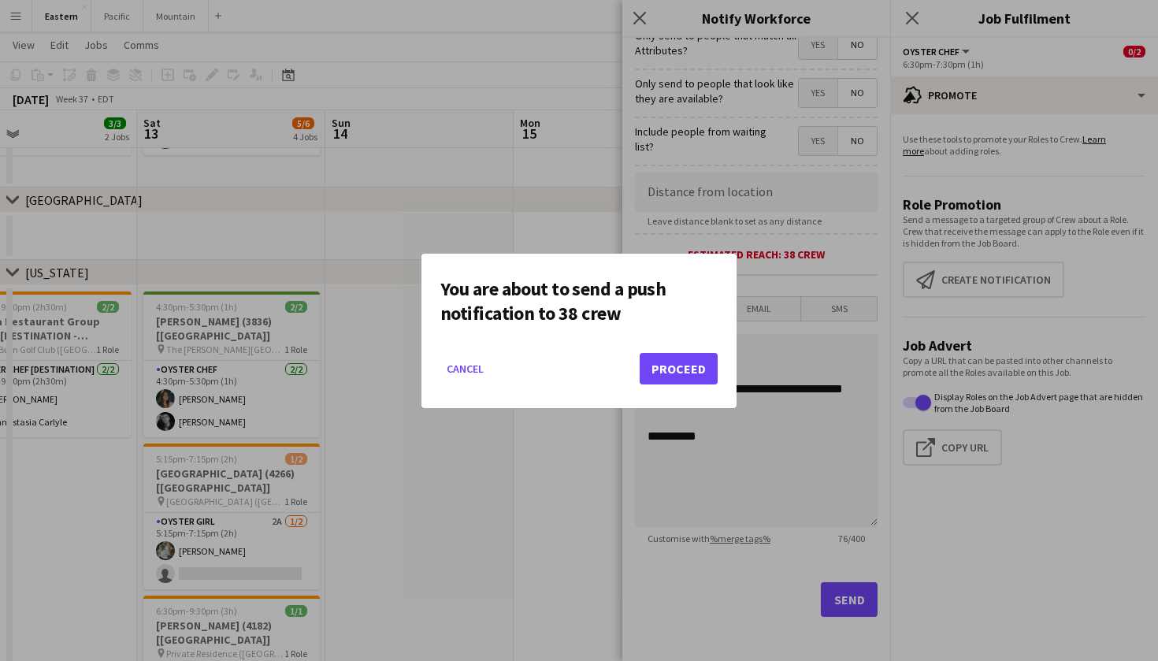
scroll to position [0, 0]
click at [661, 357] on button "Proceed" at bounding box center [678, 368] width 78 height 31
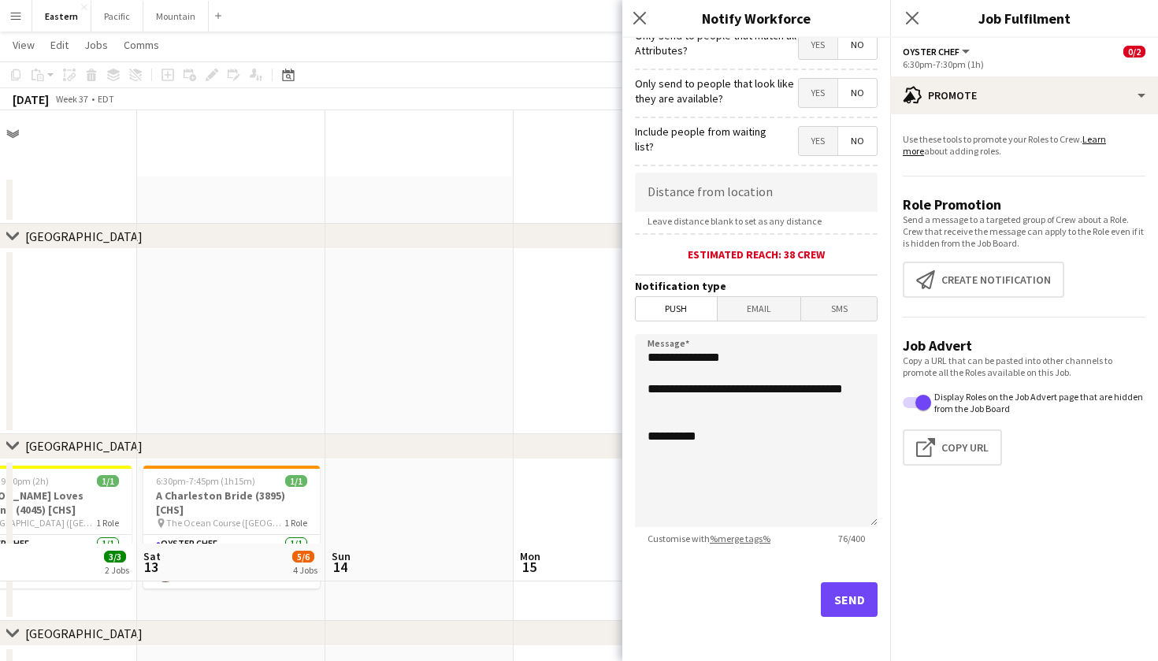
scroll to position [433, 0]
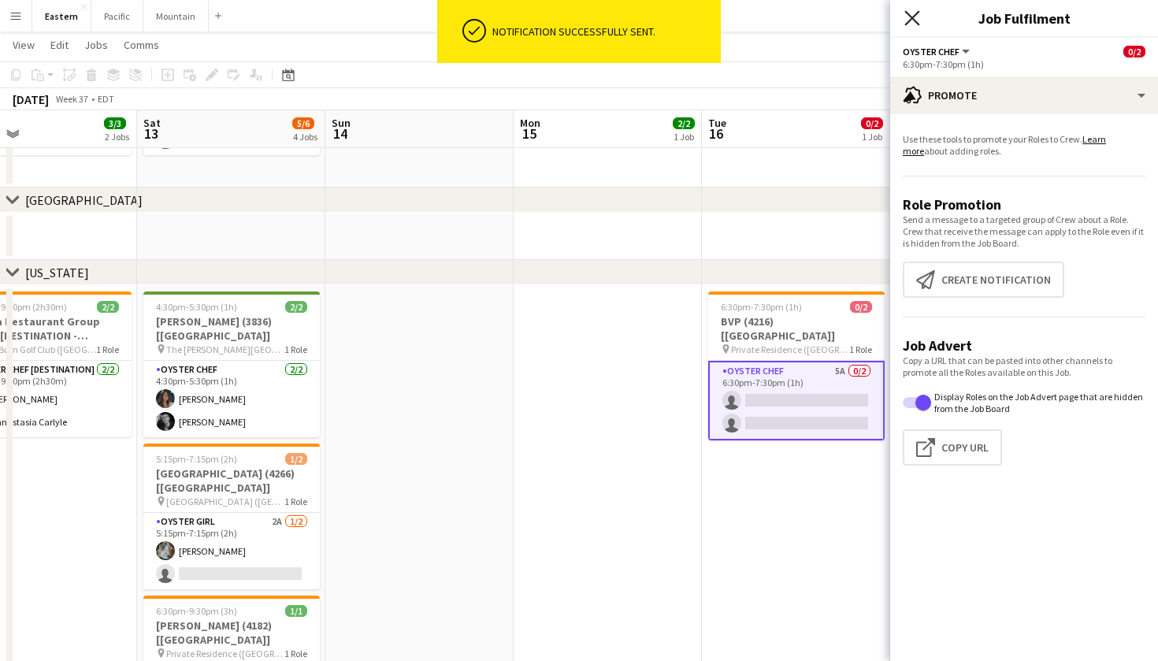
click at [919, 22] on icon "Close pop-in" at bounding box center [911, 17] width 15 height 15
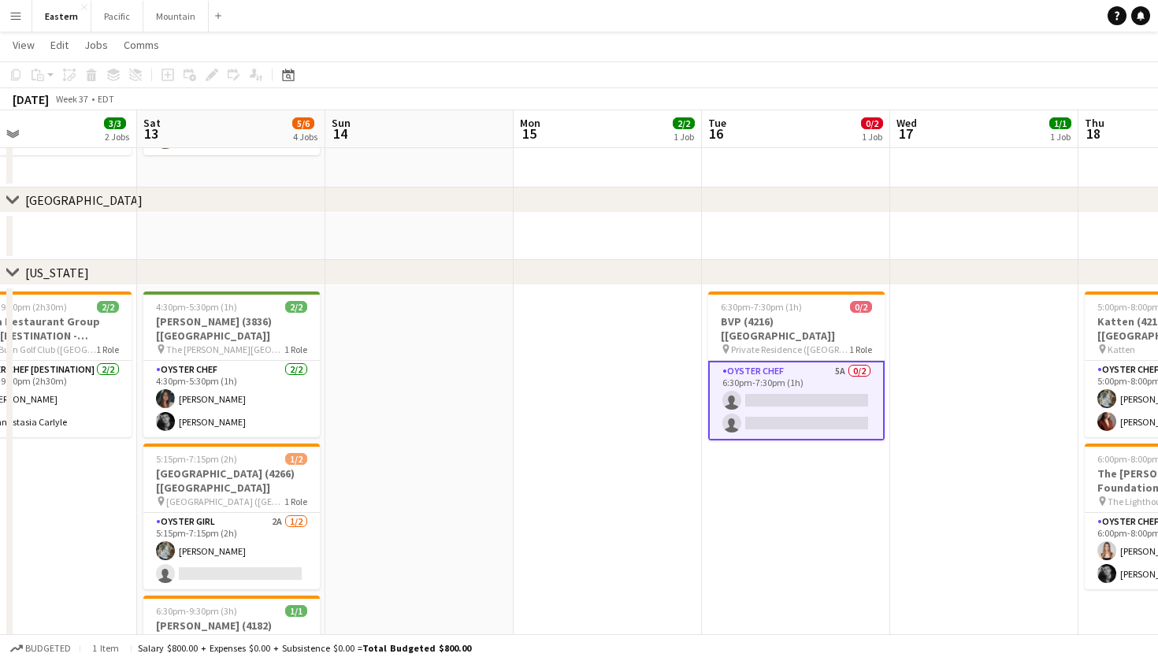
click at [820, 361] on app-card-role "Oyster Chef 5A 0/2 6:30pm-7:30pm (1h) single-neutral-actions single-neutral-act…" at bounding box center [796, 401] width 176 height 80
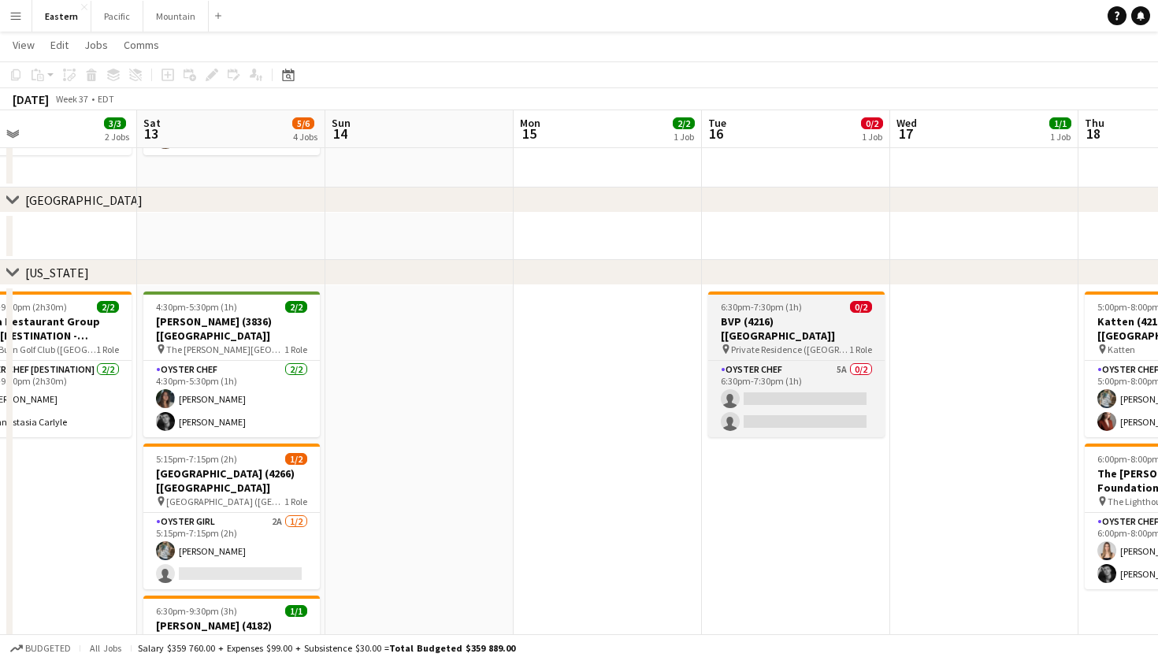
click at [832, 324] on h3 "BVP (4216) [[GEOGRAPHIC_DATA]]" at bounding box center [796, 328] width 176 height 28
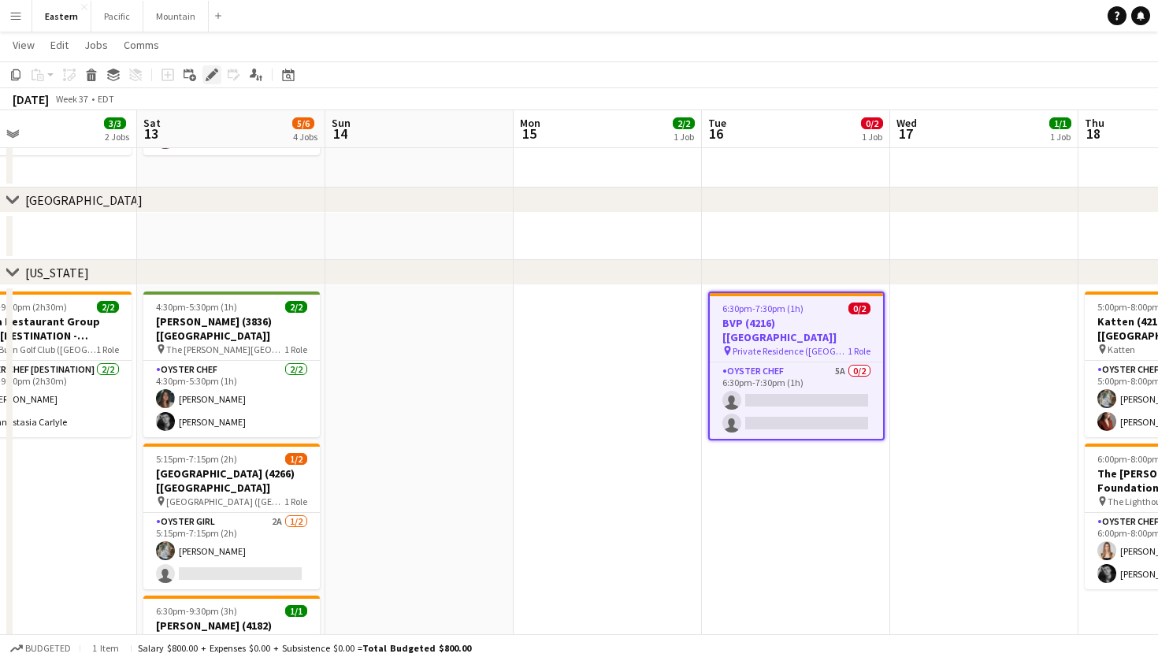
click at [214, 74] on icon at bounding box center [211, 75] width 9 height 9
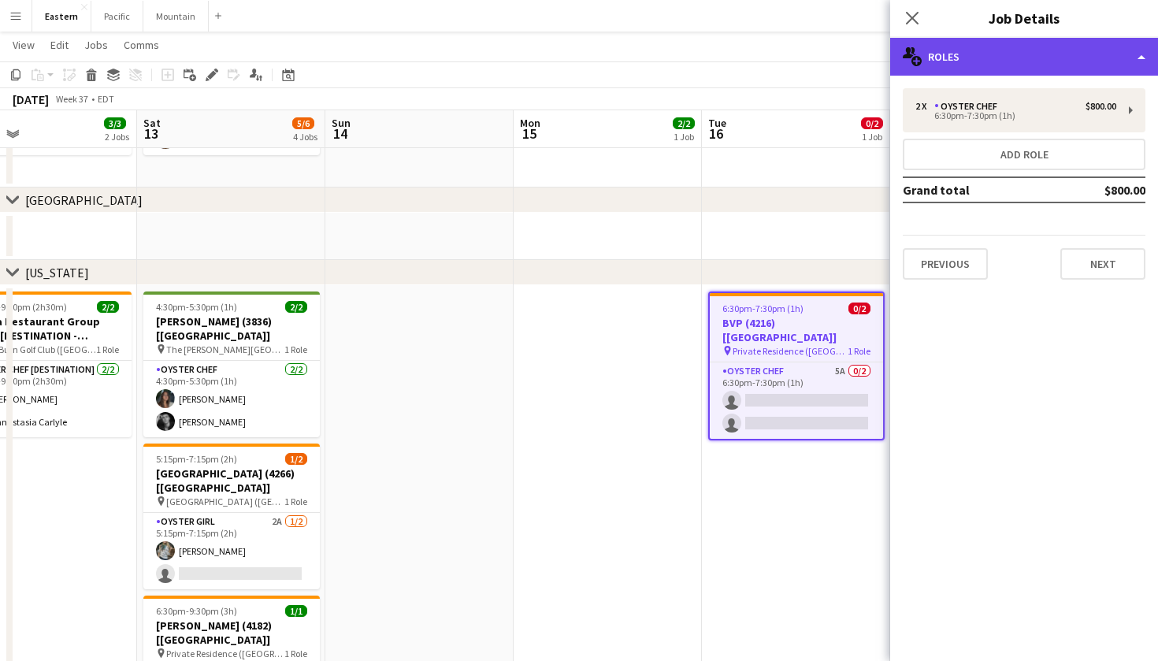
click at [1076, 55] on div "multiple-users-add Roles" at bounding box center [1024, 57] width 268 height 38
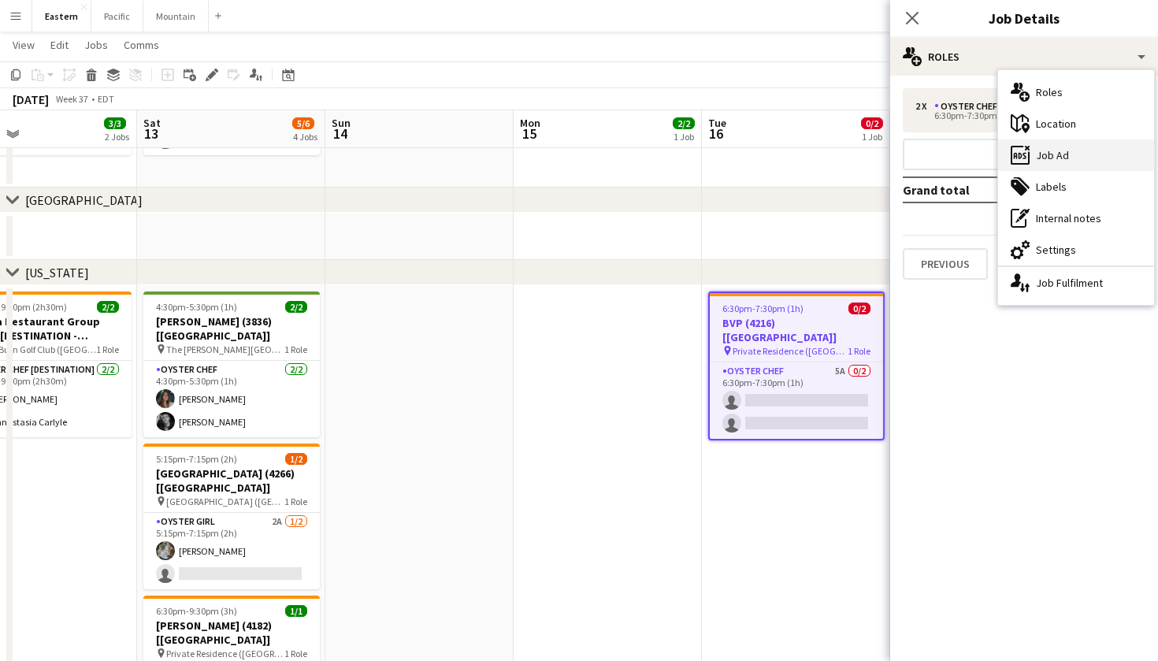
click at [1087, 161] on div "ads-window Job Ad" at bounding box center [1076, 154] width 156 height 31
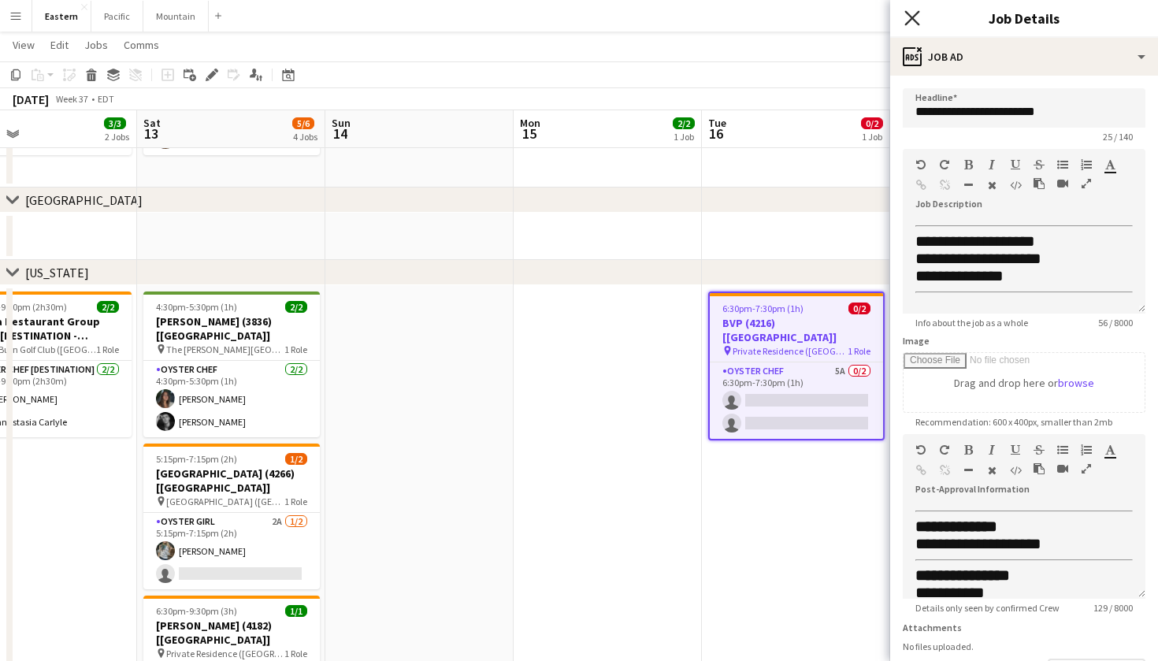
click at [907, 12] on icon "Close pop-in" at bounding box center [911, 17] width 15 height 15
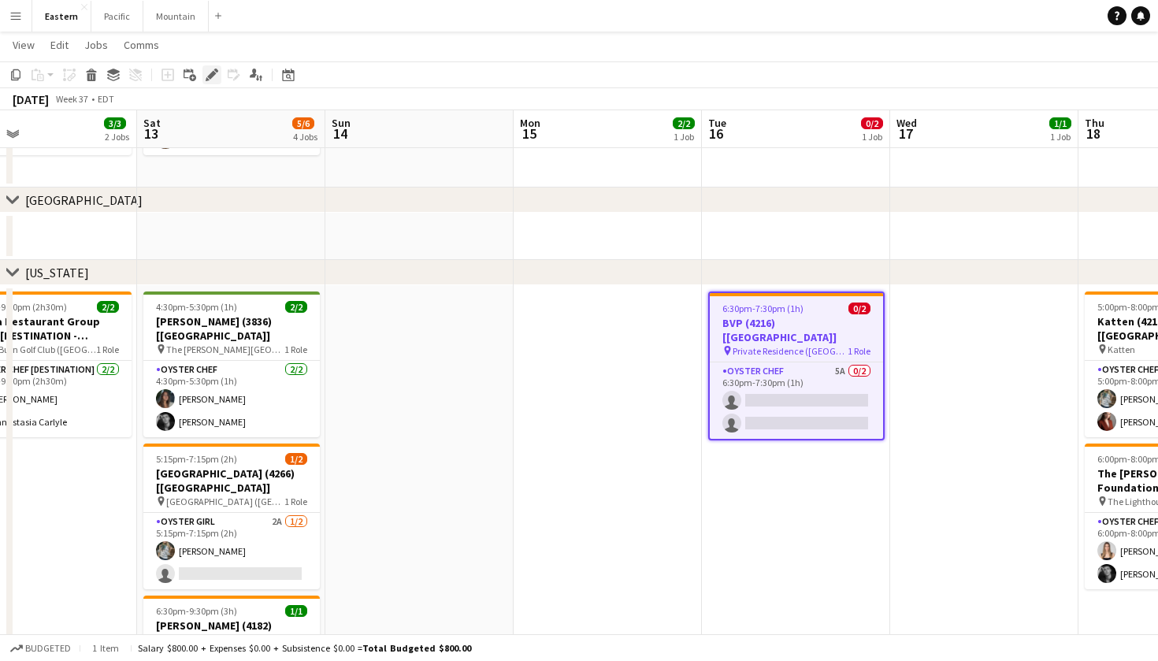
click at [213, 67] on div "Edit" at bounding box center [211, 74] width 19 height 19
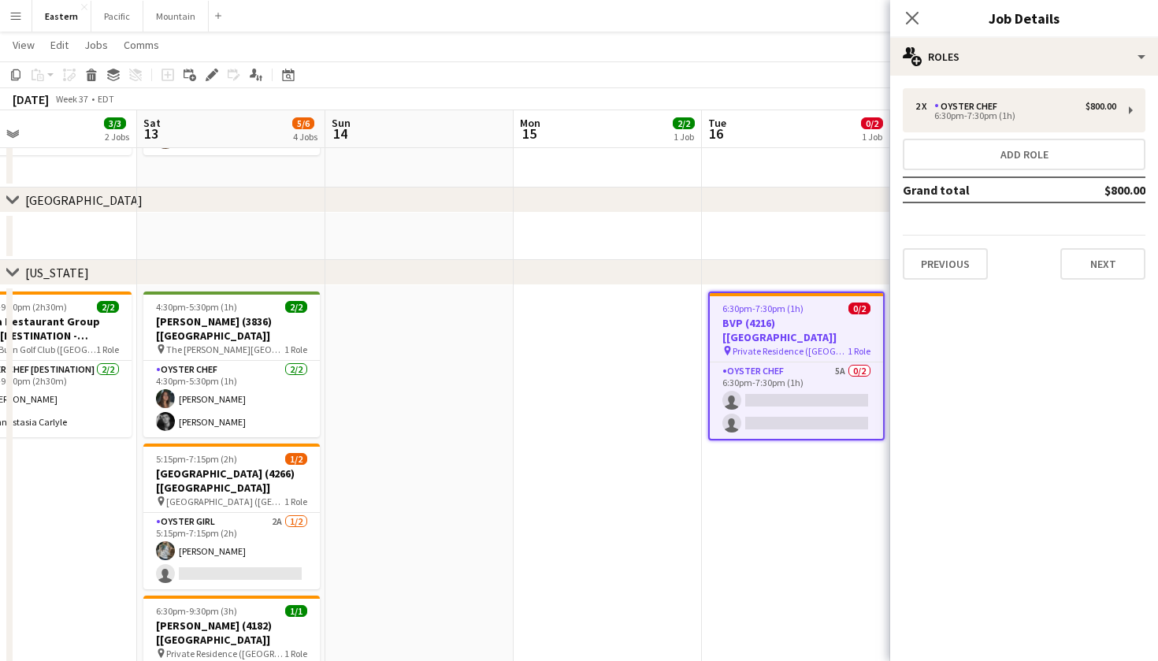
click at [1014, 83] on div "2 x Oyster Chef $800.00 6:30pm-7:30pm (1h) Add role Grand total $800.00 Previou…" at bounding box center [1024, 184] width 268 height 217
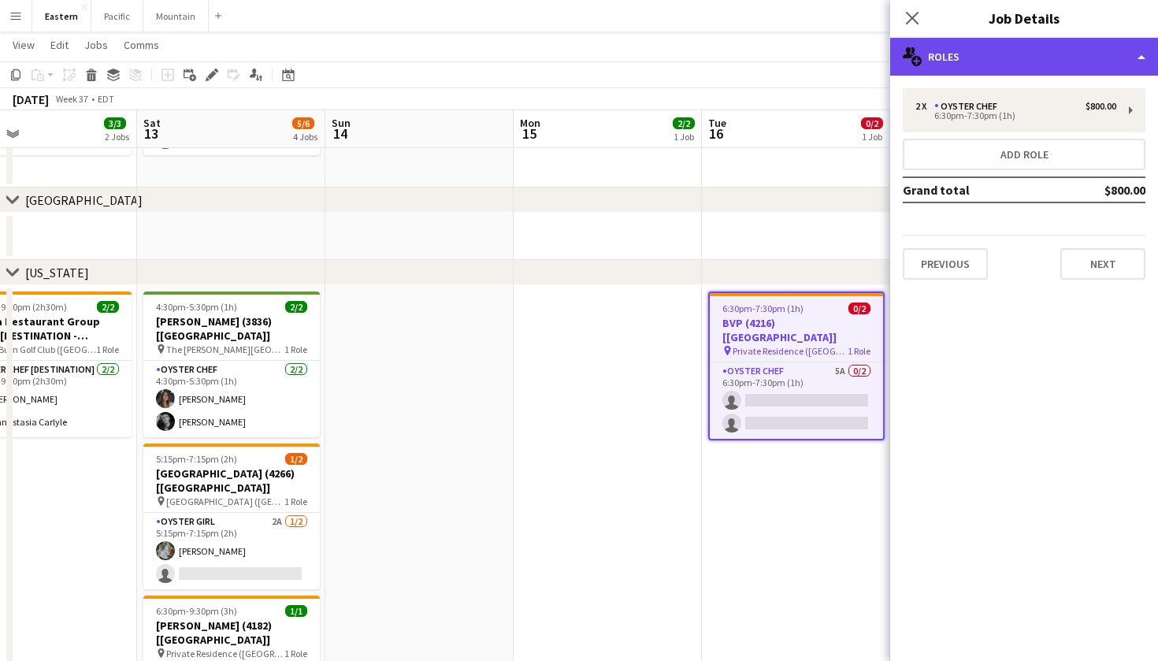
click at [1055, 46] on div "multiple-users-add Roles" at bounding box center [1024, 57] width 268 height 38
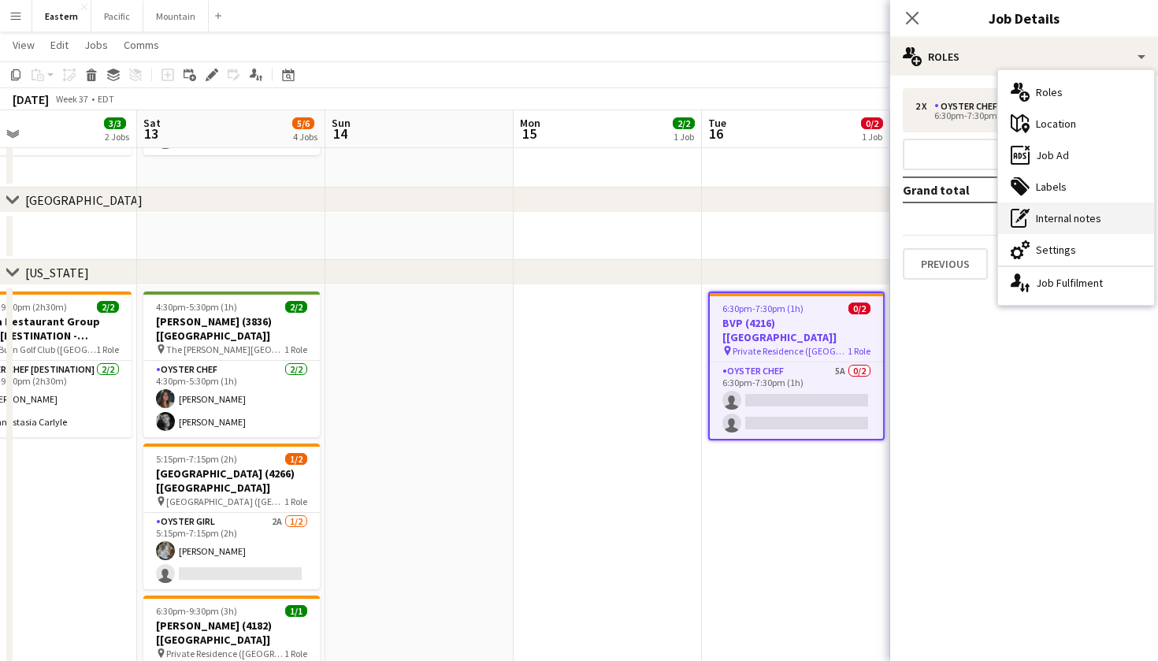
click at [1061, 214] on div "pen-write Internal notes" at bounding box center [1076, 217] width 156 height 31
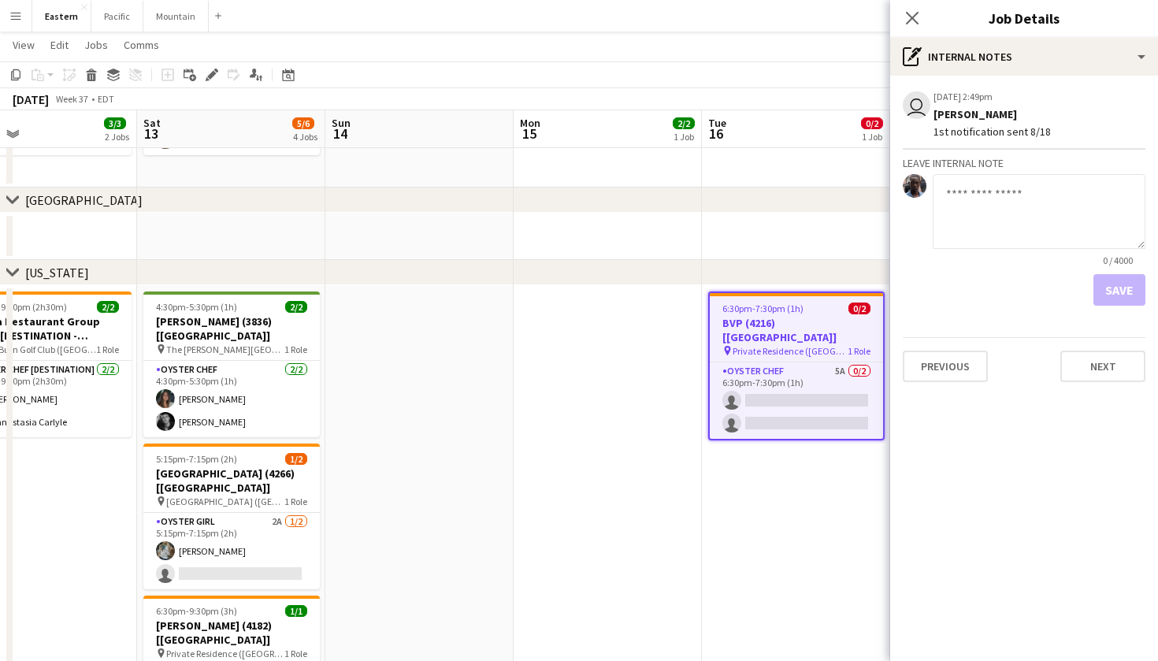
click at [1004, 199] on textarea at bounding box center [1038, 211] width 213 height 75
type textarea "**********"
click at [1131, 283] on button "Save" at bounding box center [1119, 289] width 52 height 31
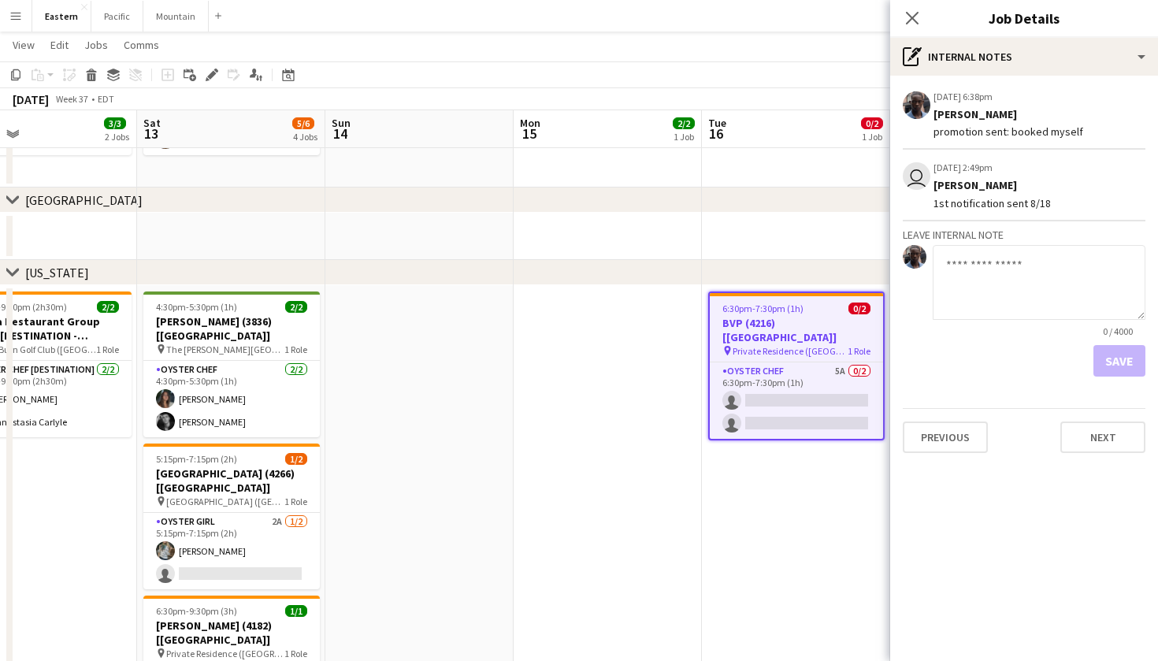
click at [923, 19] on div "Close pop-in" at bounding box center [912, 18] width 44 height 36
click at [922, 26] on div "Close pop-in" at bounding box center [912, 18] width 44 height 36
click at [906, 12] on icon at bounding box center [911, 17] width 15 height 15
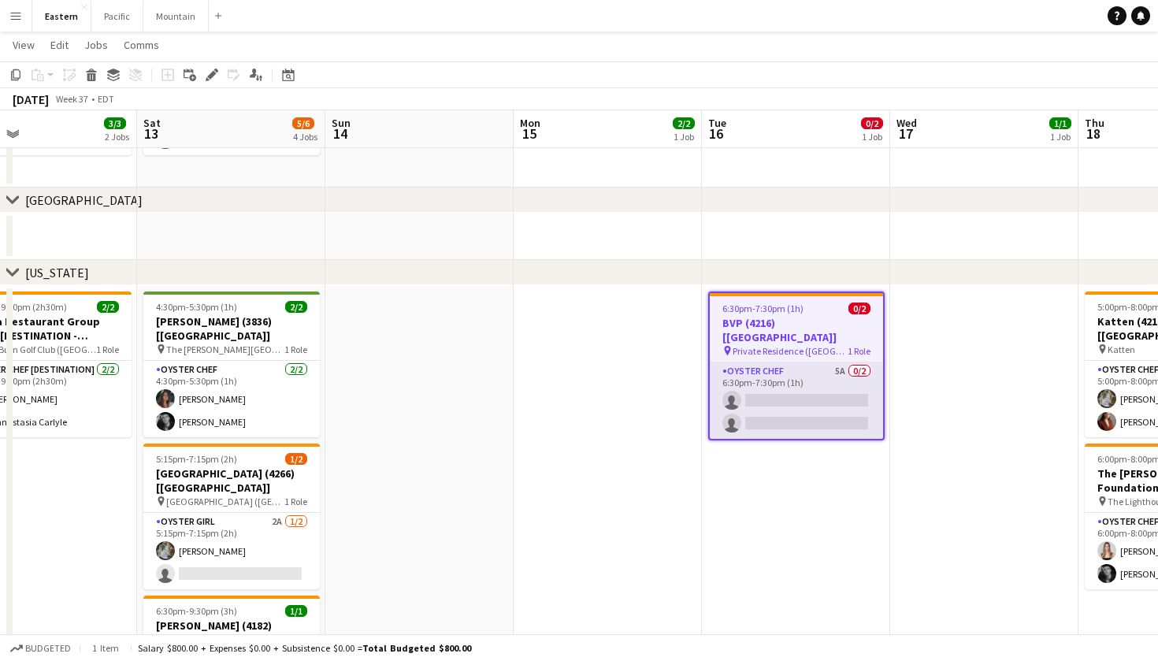
click at [823, 372] on app-card-role "Oyster Chef 5A 0/2 6:30pm-7:30pm (1h) single-neutral-actions single-neutral-act…" at bounding box center [795, 400] width 173 height 76
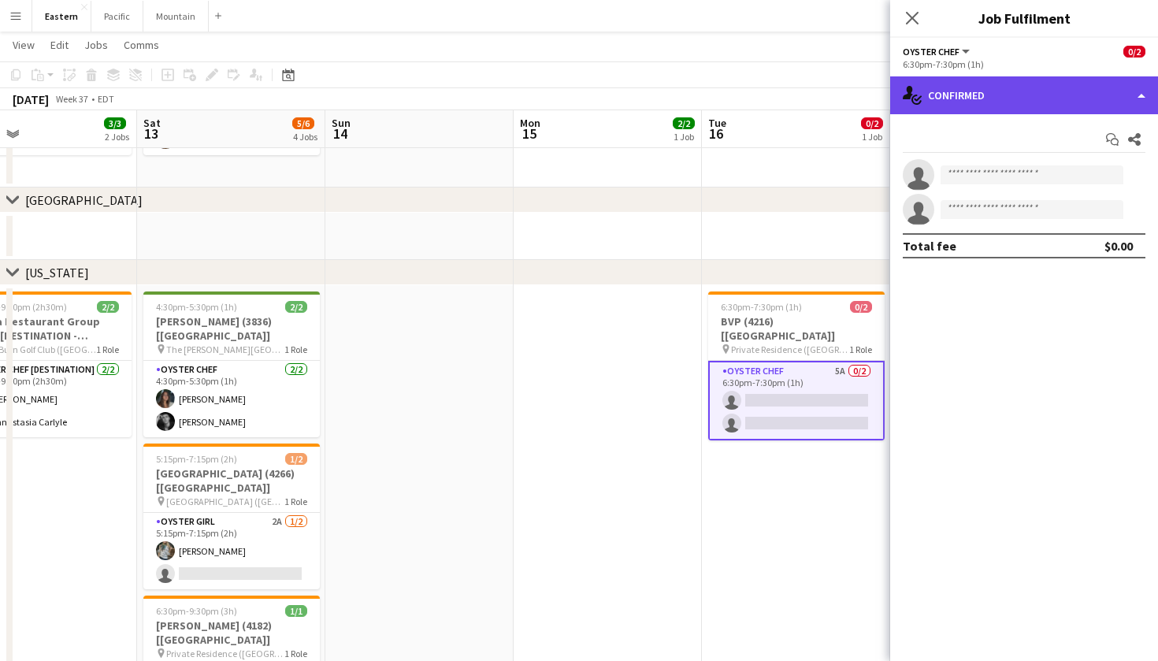
click at [1037, 91] on div "single-neutral-actions-check-2 Confirmed" at bounding box center [1024, 95] width 268 height 38
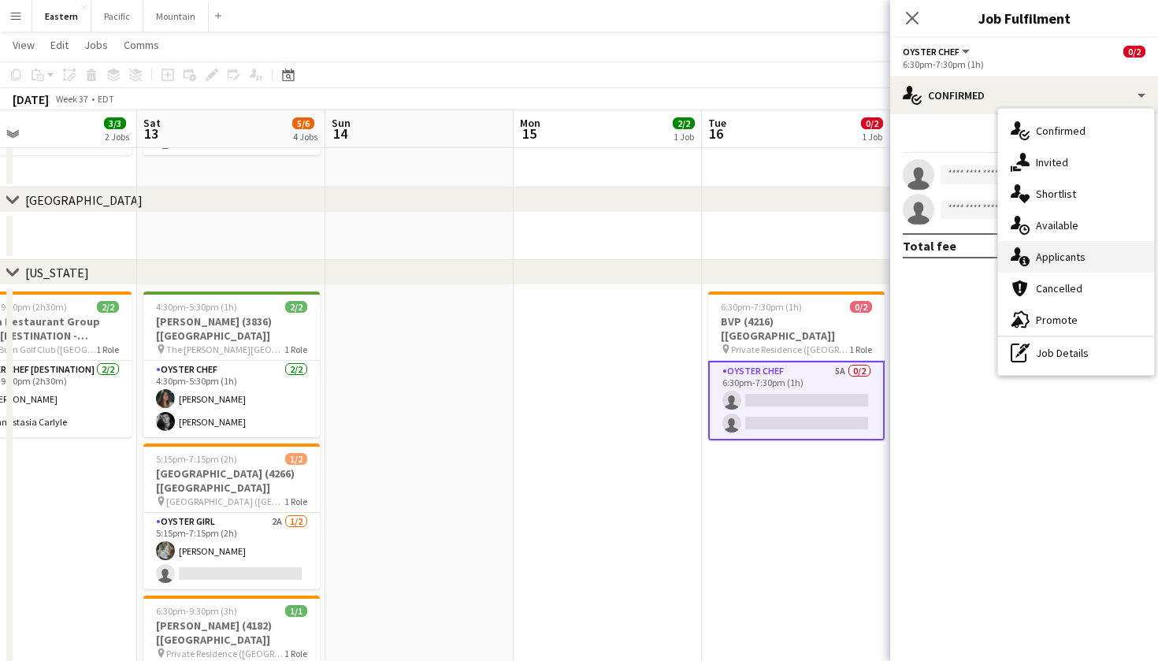
click at [1054, 259] on div "single-neutral-actions-information Applicants" at bounding box center [1076, 256] width 156 height 31
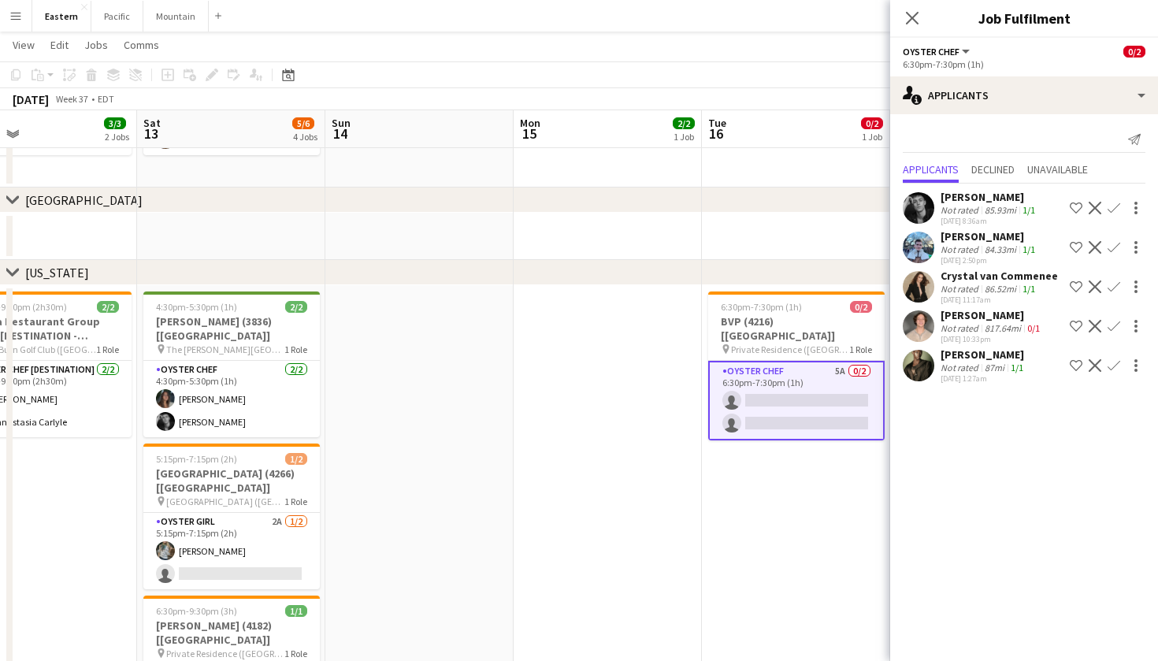
click at [1114, 361] on app-icon "Confirm" at bounding box center [1113, 365] width 13 height 13
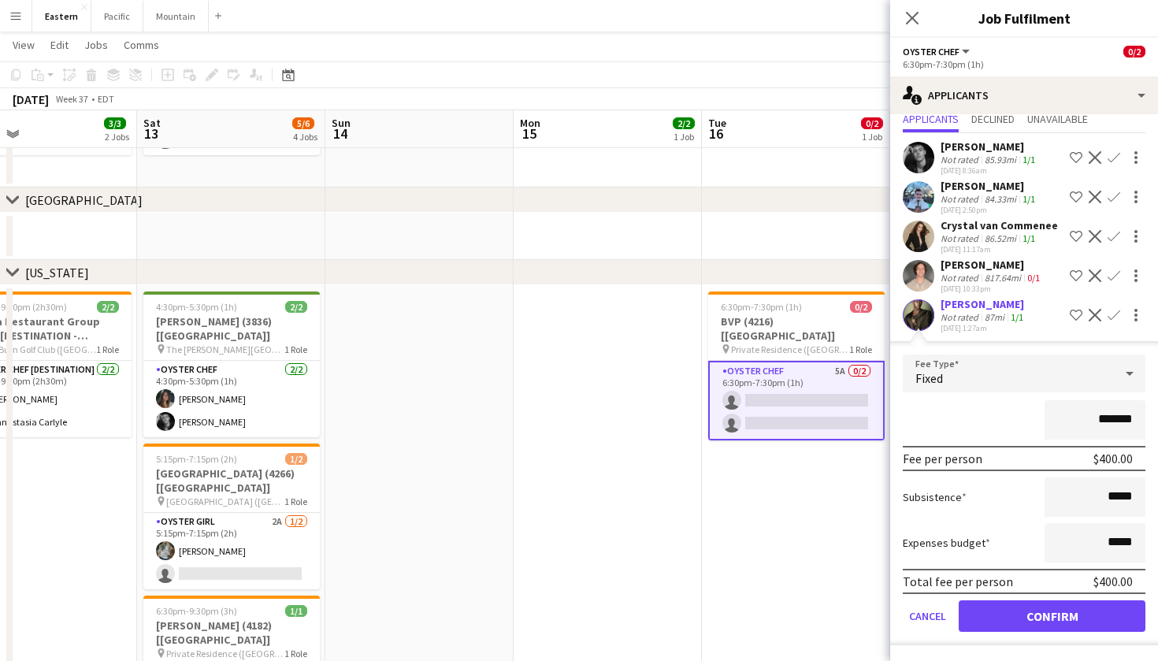
scroll to position [50, 0]
click at [1090, 615] on button "Confirm" at bounding box center [1051, 615] width 187 height 31
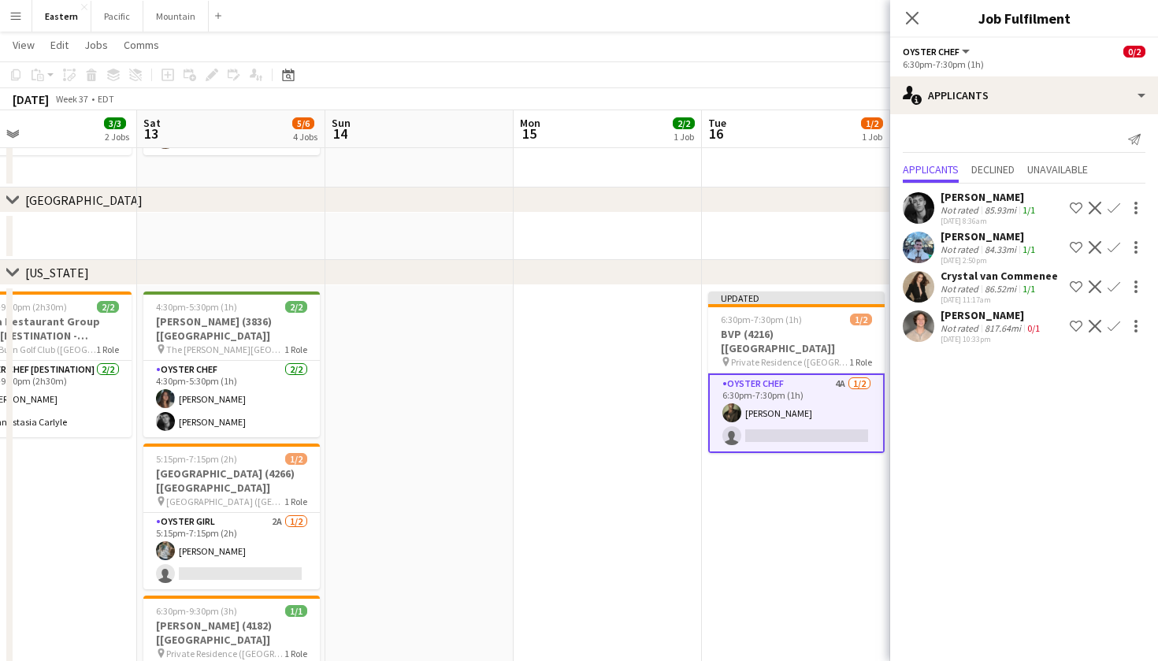
scroll to position [0, 0]
click at [915, 13] on icon "Close pop-in" at bounding box center [911, 17] width 15 height 15
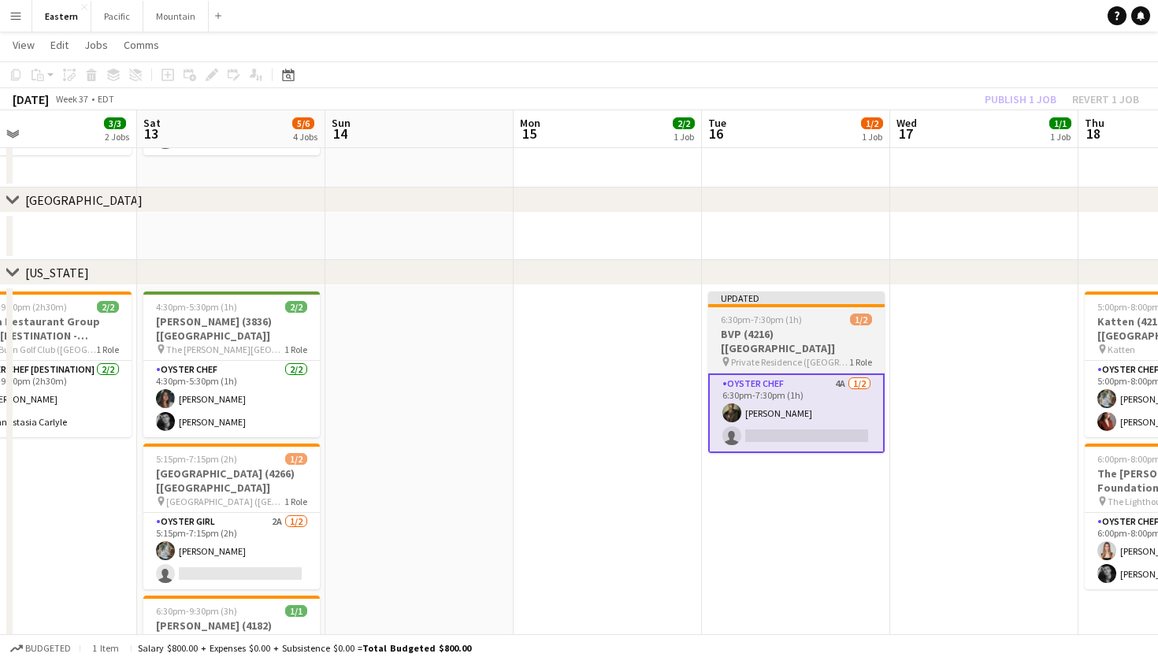
click at [848, 306] on div at bounding box center [796, 305] width 176 height 3
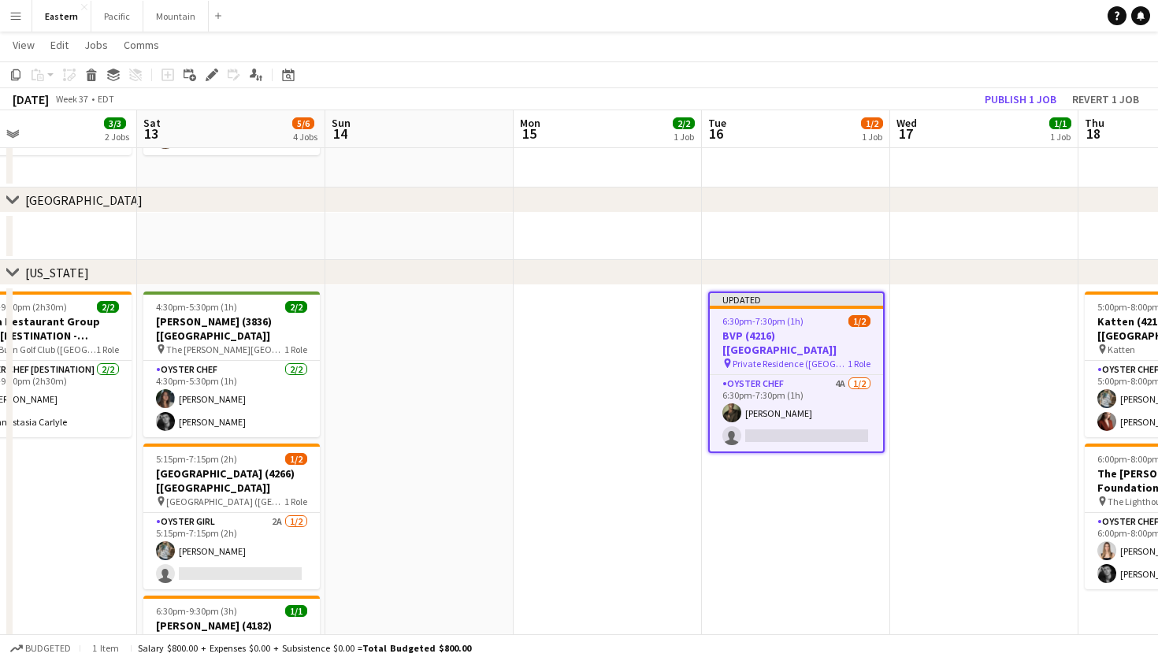
click at [1024, 87] on app-toolbar "Copy Paste Paste Command V Paste with crew Command Shift V Paste linked Job Del…" at bounding box center [579, 74] width 1158 height 27
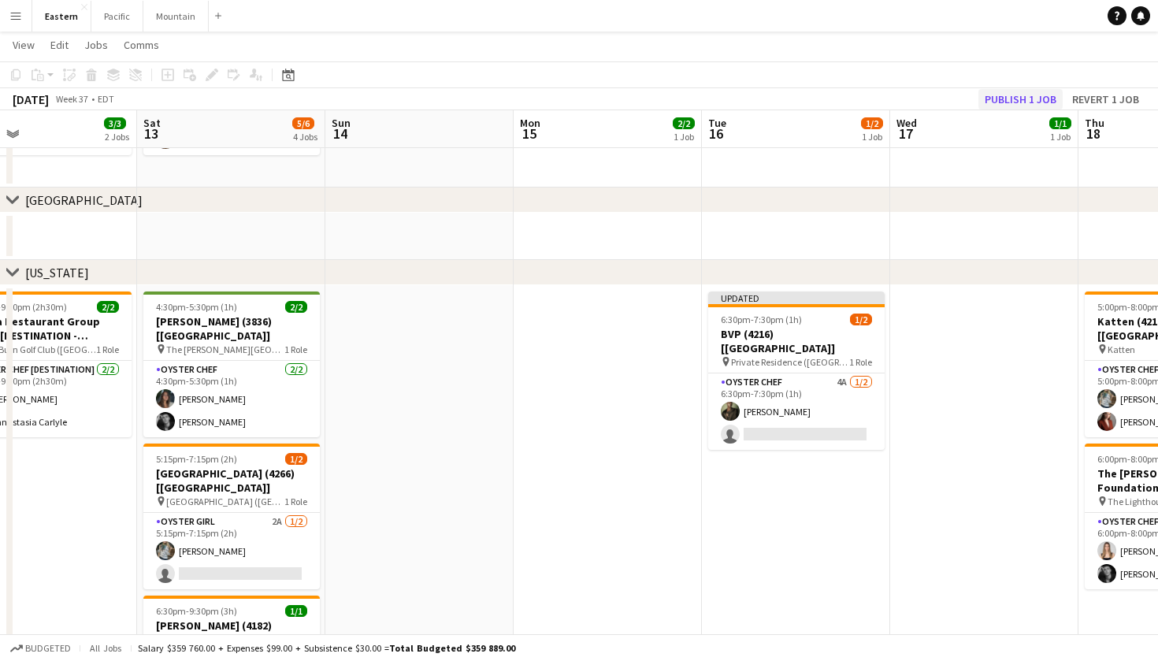
click at [1025, 93] on button "Publish 1 job" at bounding box center [1020, 99] width 84 height 20
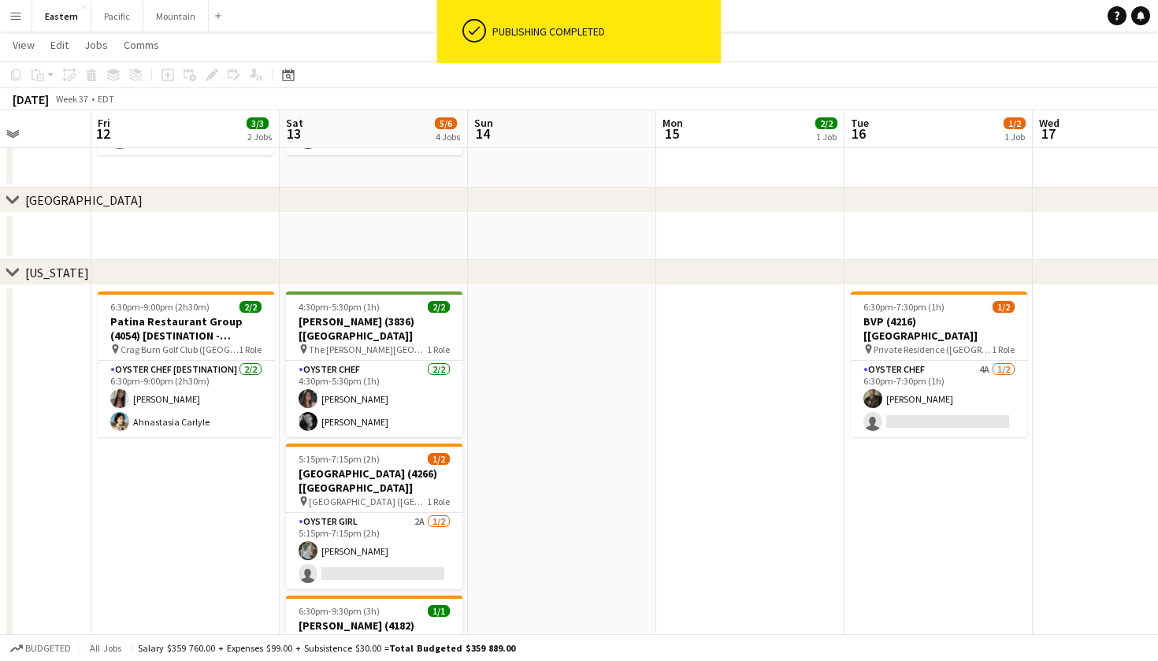
scroll to position [0, 467]
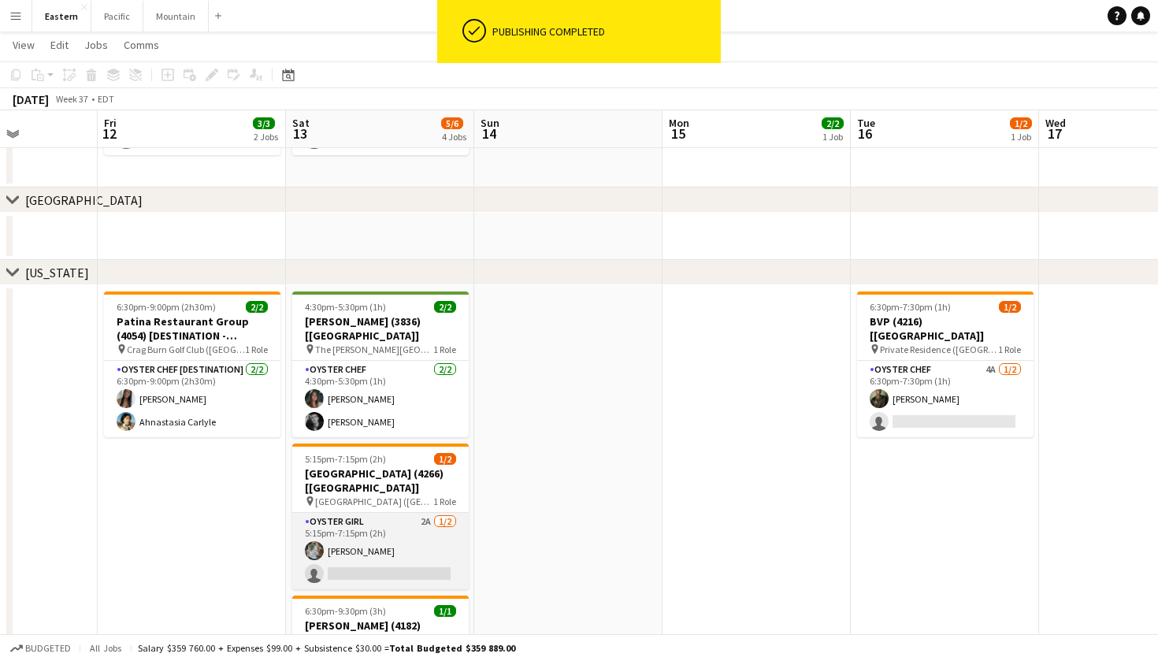
click at [409, 523] on app-card-role "Oyster Girl 2A 1/2 5:15pm-7:15pm (2h) Brooke Anderson single-neutral-actions" at bounding box center [380, 551] width 176 height 76
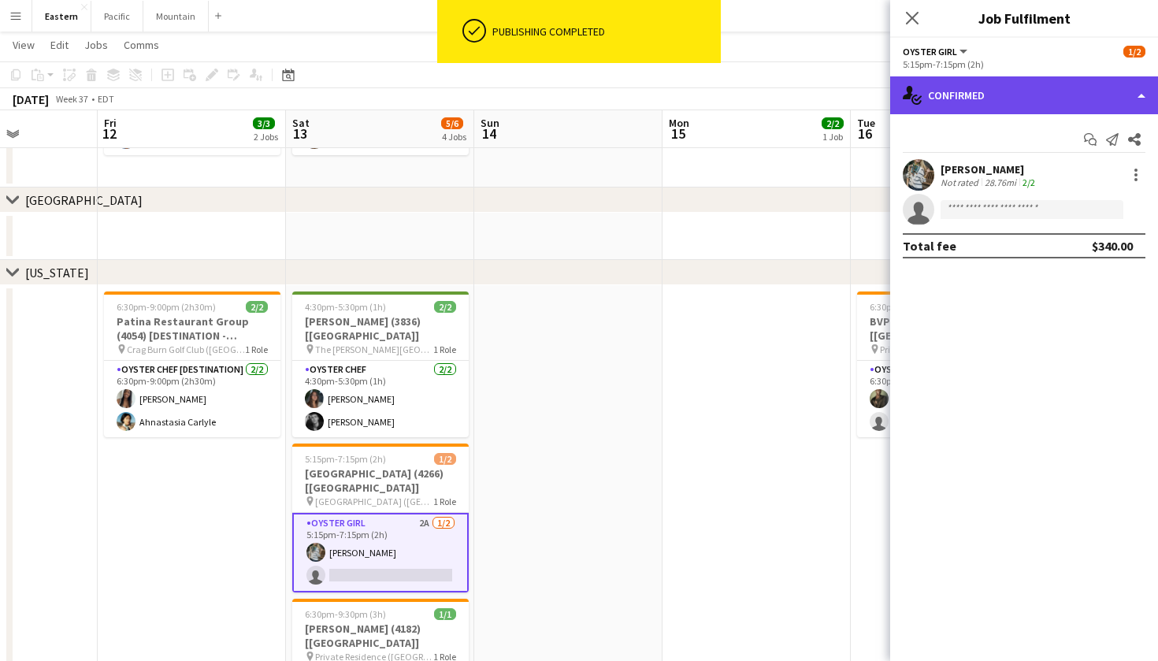
click at [1039, 94] on div "single-neutral-actions-check-2 Confirmed" at bounding box center [1024, 95] width 268 height 38
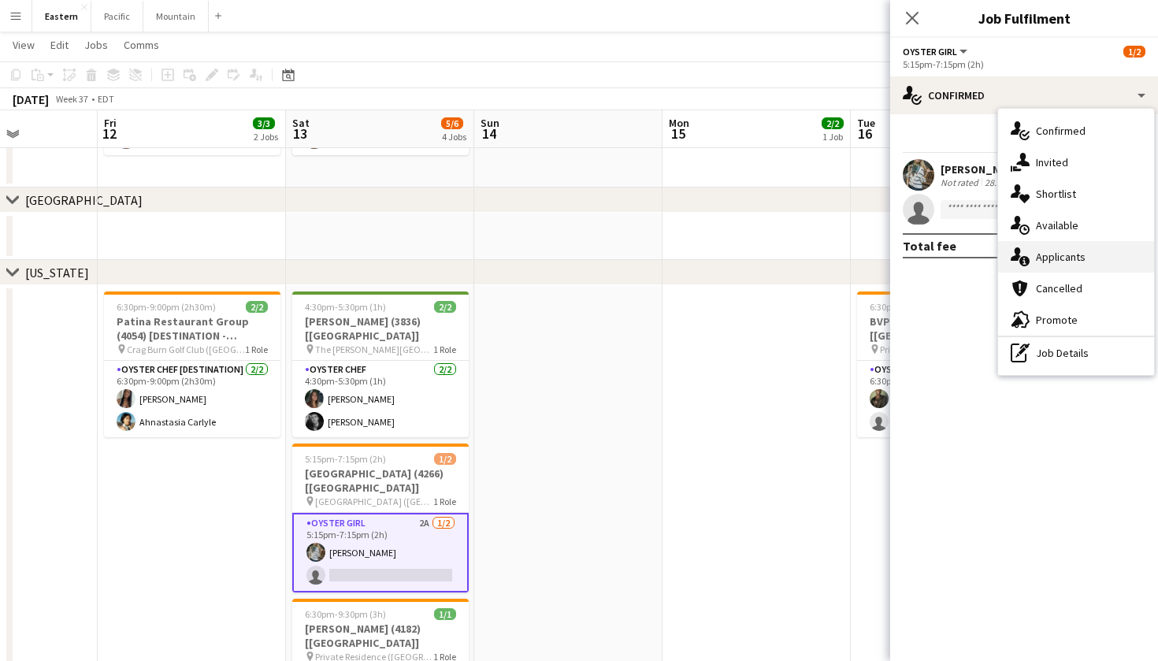
click at [1087, 257] on div "single-neutral-actions-information Applicants" at bounding box center [1076, 256] width 156 height 31
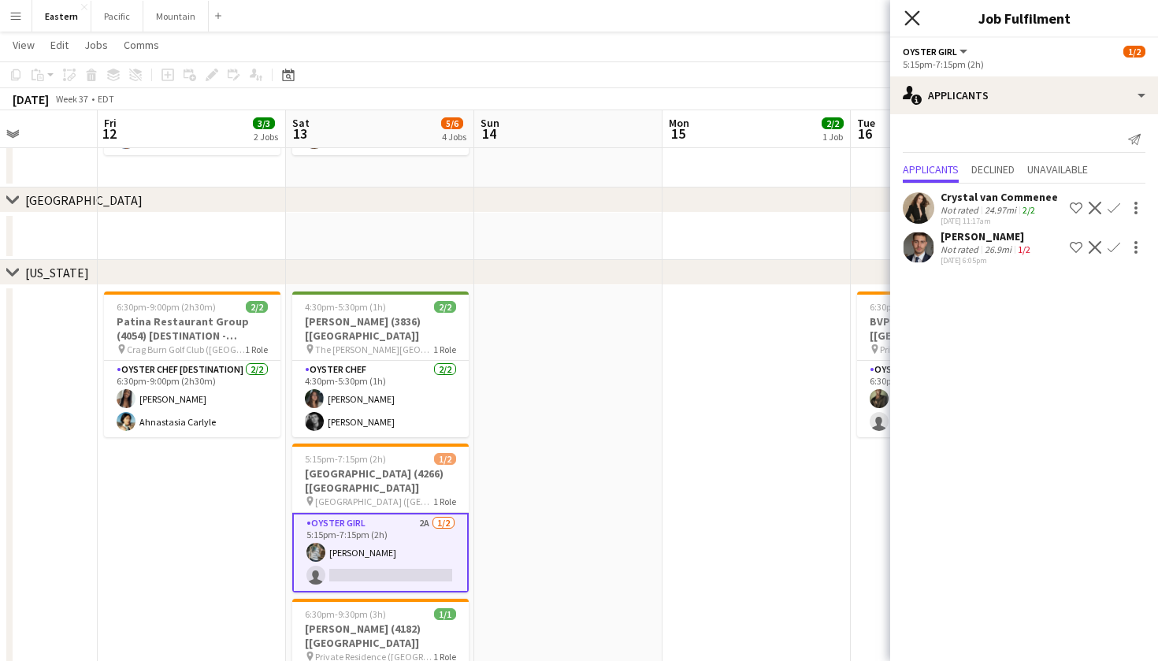
click at [913, 22] on icon "Close pop-in" at bounding box center [911, 17] width 15 height 15
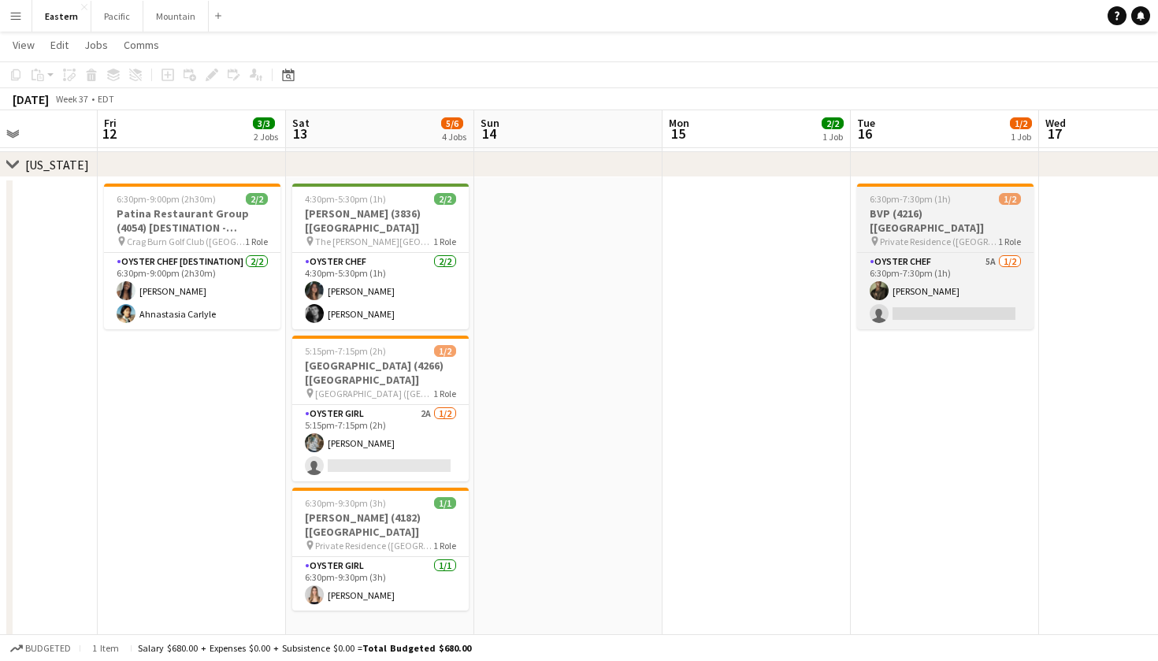
scroll to position [526, 0]
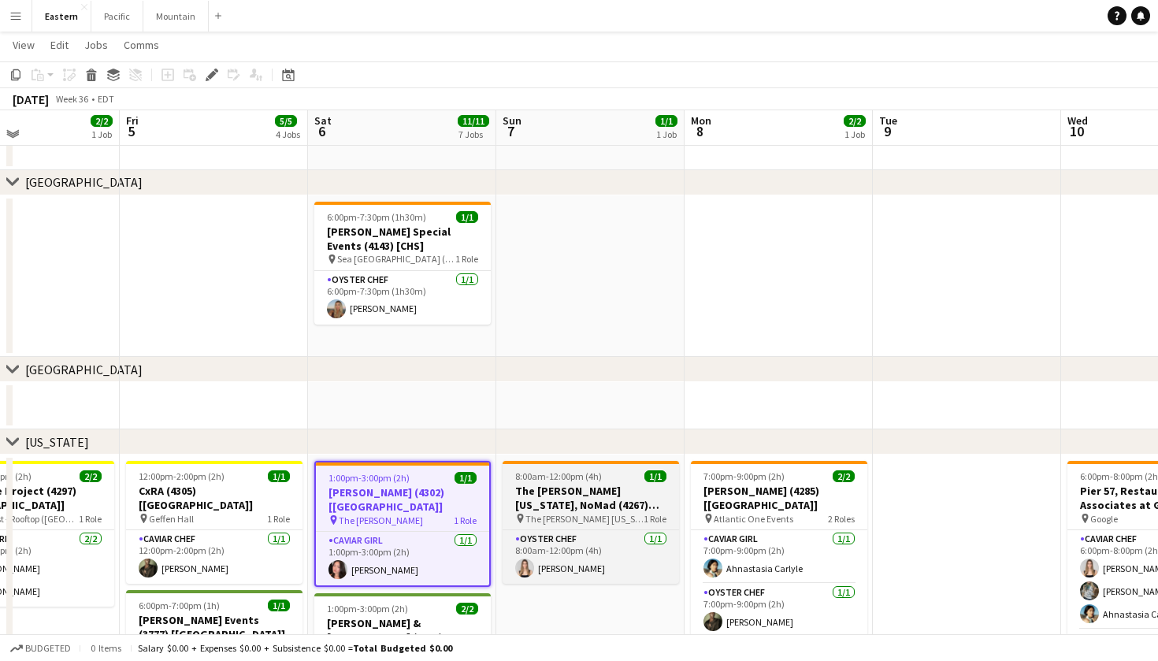
scroll to position [261, 0]
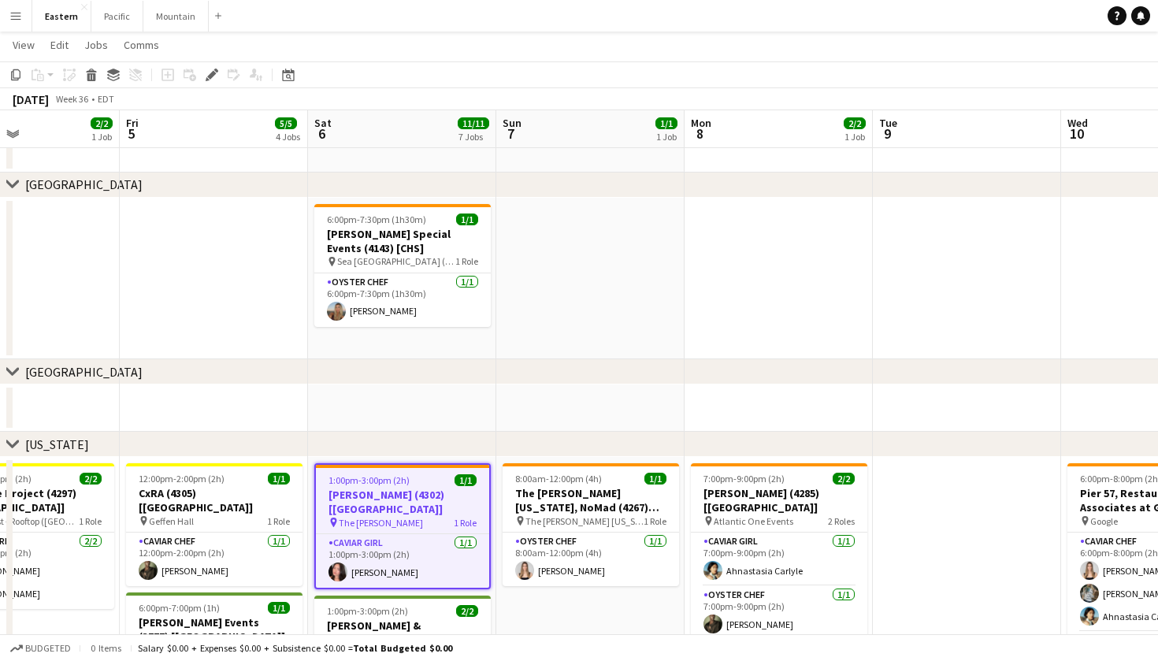
click at [450, 272] on div "Oyster Chef [DATE] 6:00pm-7:30pm (1h30m) [PERSON_NAME]" at bounding box center [402, 299] width 176 height 54
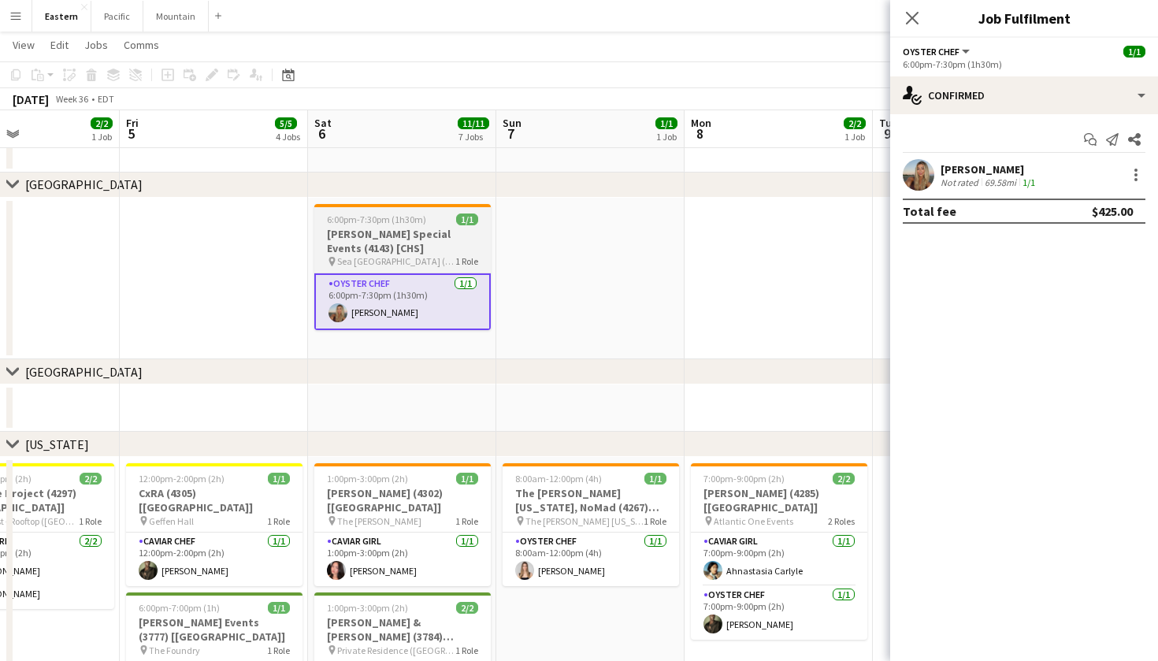
click at [448, 235] on h3 "[PERSON_NAME] Special Events (4143) [CHS]" at bounding box center [402, 241] width 176 height 28
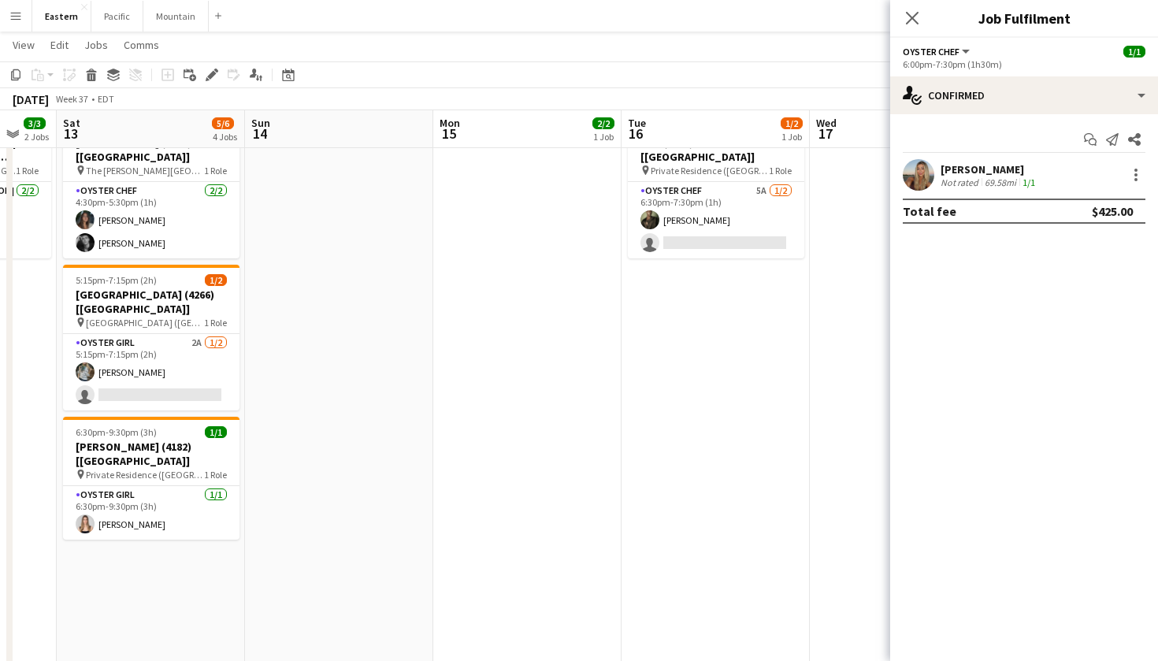
scroll to position [0, 729]
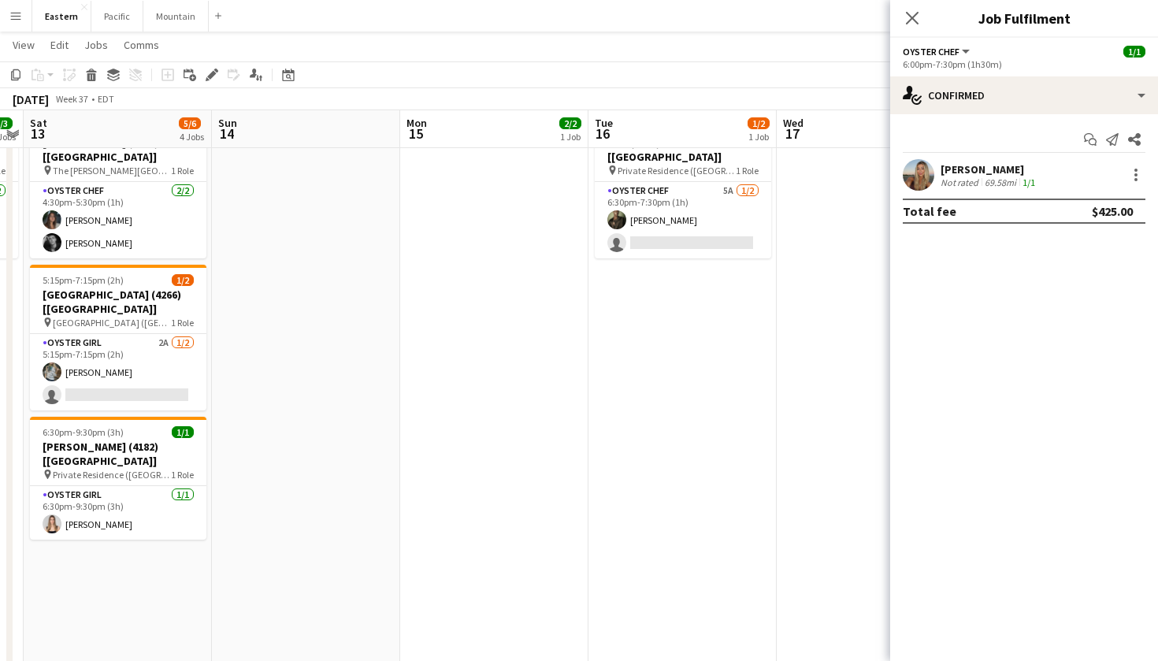
click at [656, 300] on app-date-cell "6:30pm-7:30pm (1h) 1/2 BVP (4216) [[GEOGRAPHIC_DATA]] pin Private Residence ([G…" at bounding box center [682, 558] width 188 height 905
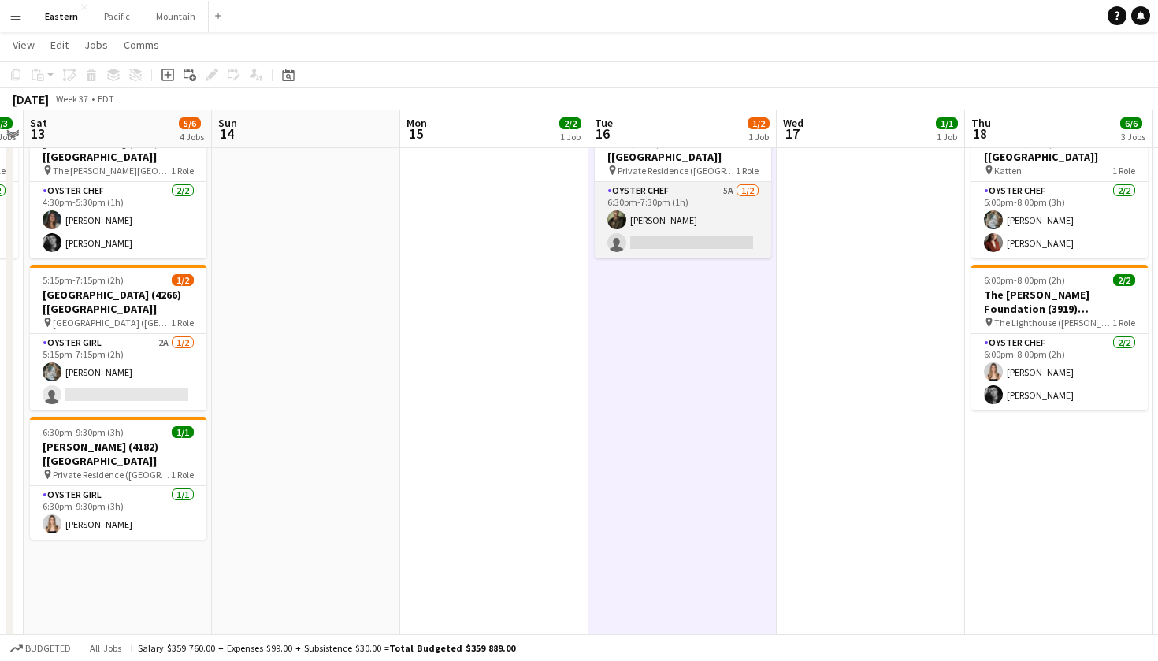
click at [700, 208] on app-card-role "Oyster Chef 5A [DATE] 6:30pm-7:30pm (1h) [PERSON_NAME] single-neutral-actions" at bounding box center [683, 220] width 176 height 76
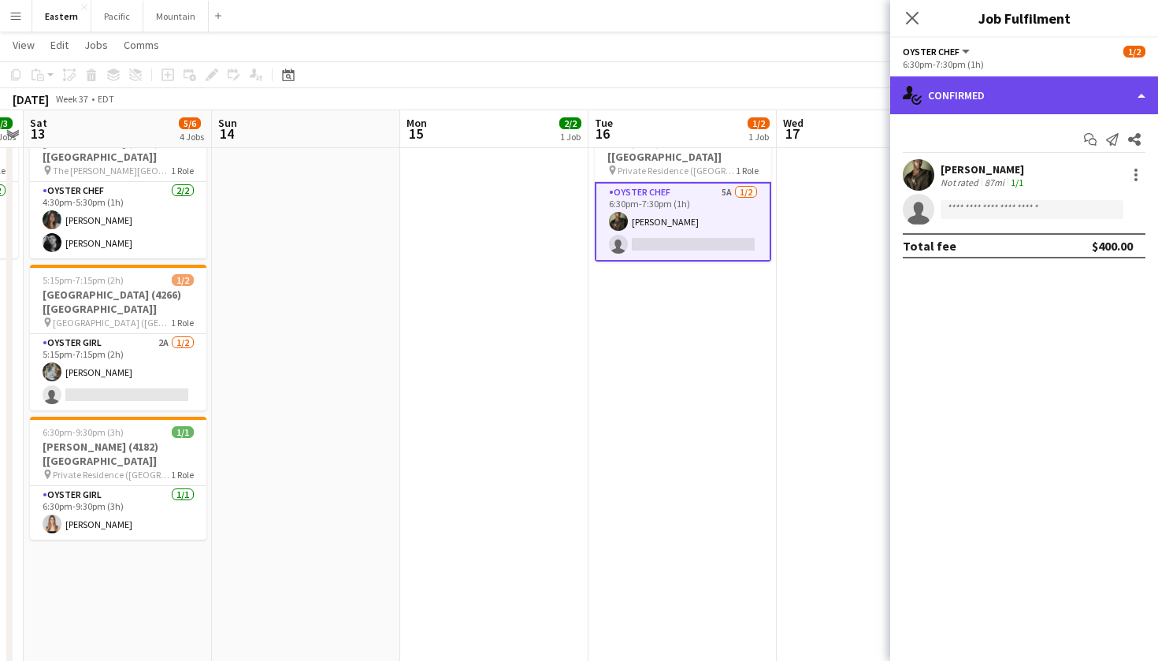
click at [1035, 102] on div "single-neutral-actions-check-2 Confirmed" at bounding box center [1024, 95] width 268 height 38
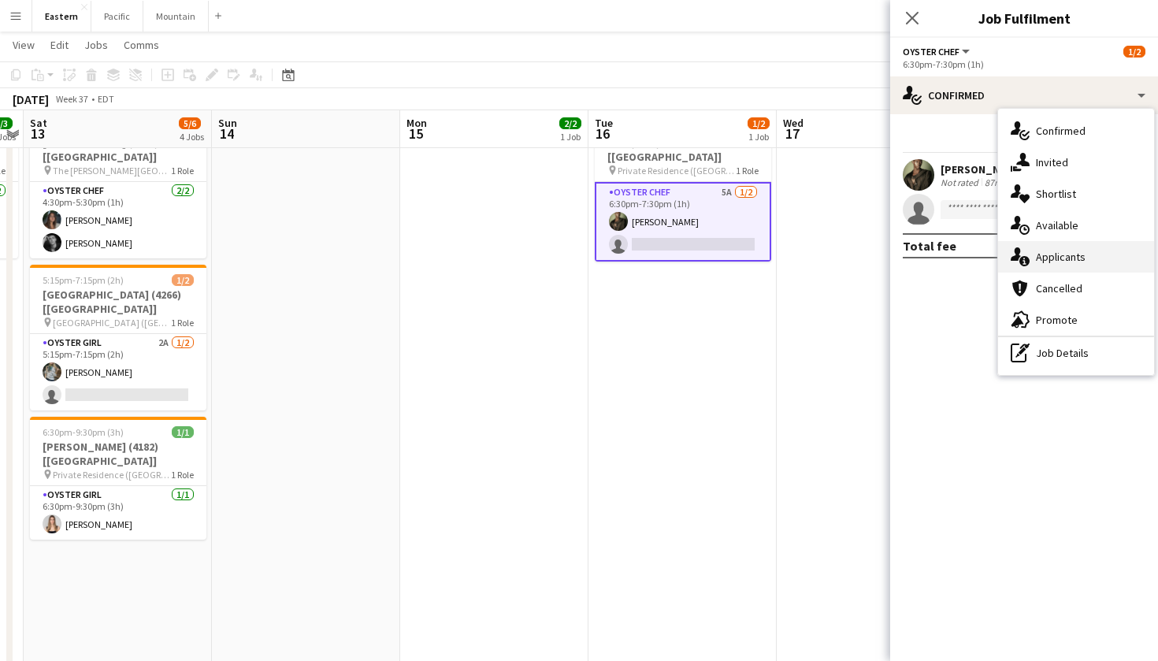
click at [1058, 256] on div "single-neutral-actions-information Applicants" at bounding box center [1076, 256] width 156 height 31
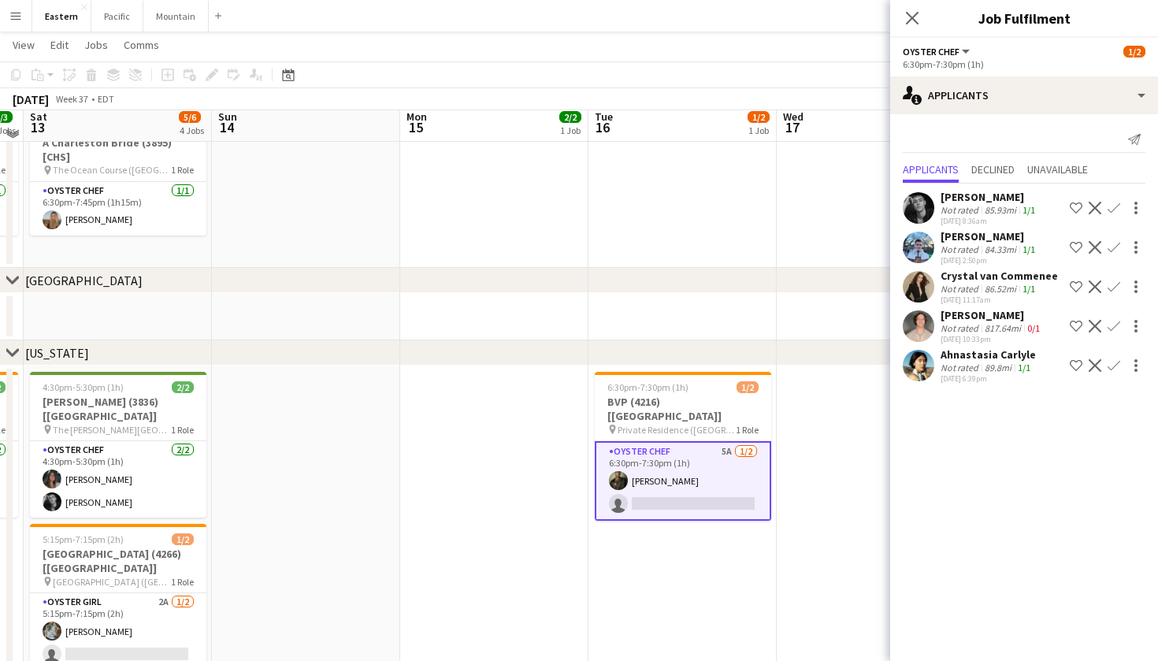
scroll to position [354, 0]
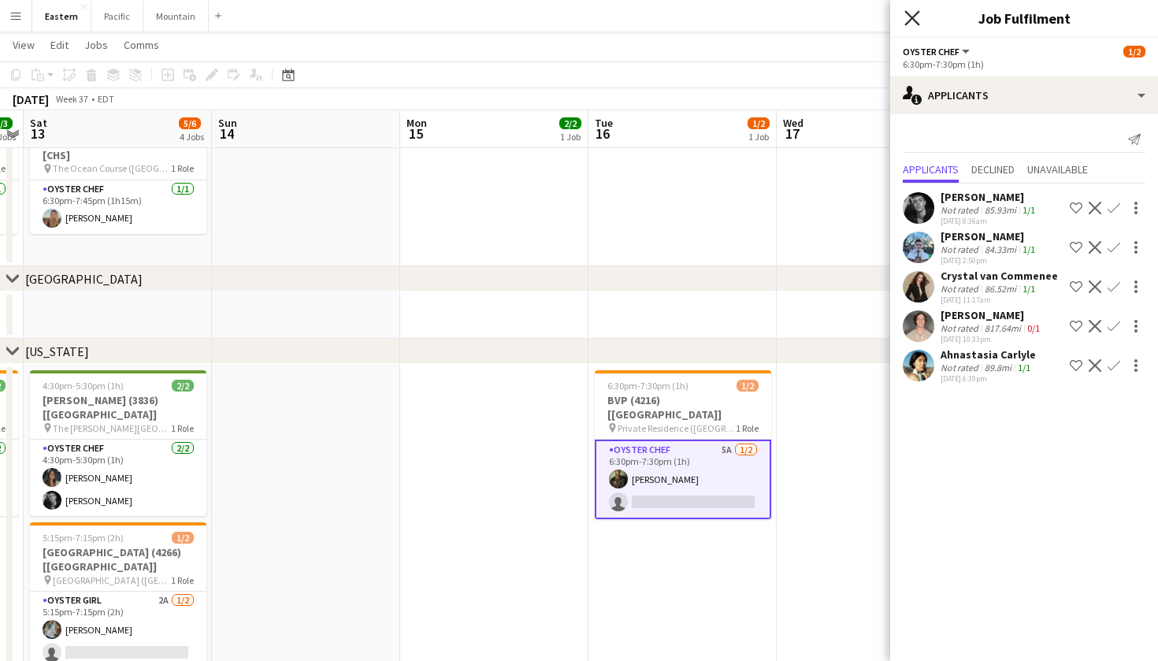
click at [915, 18] on icon "Close pop-in" at bounding box center [911, 17] width 15 height 15
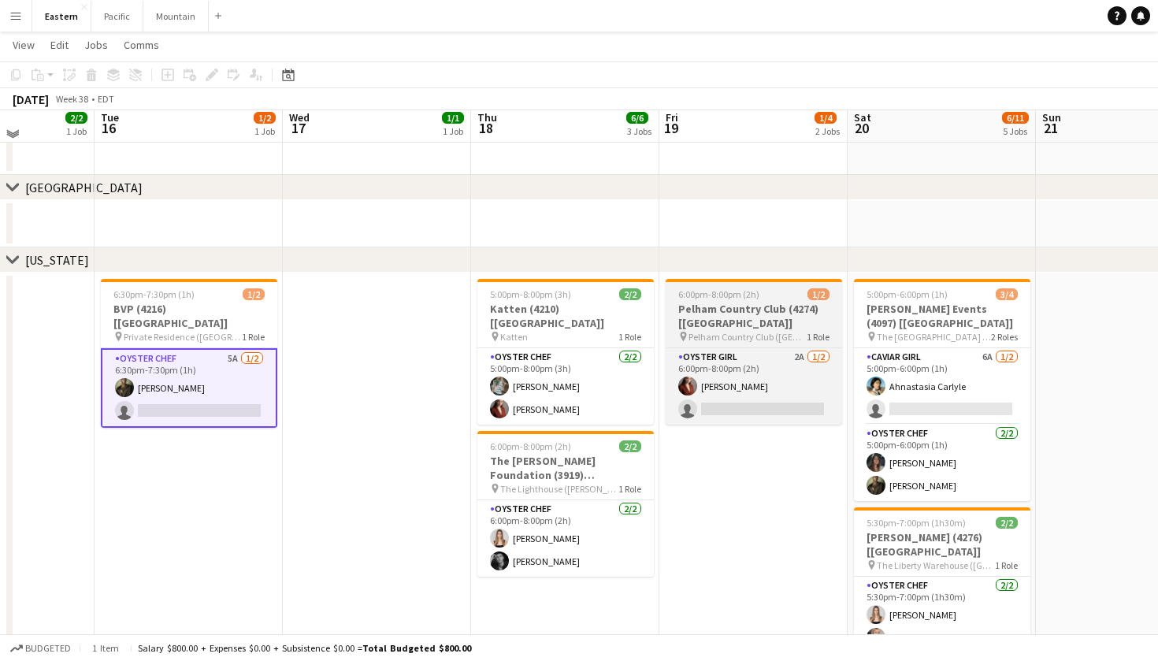
scroll to position [451, 0]
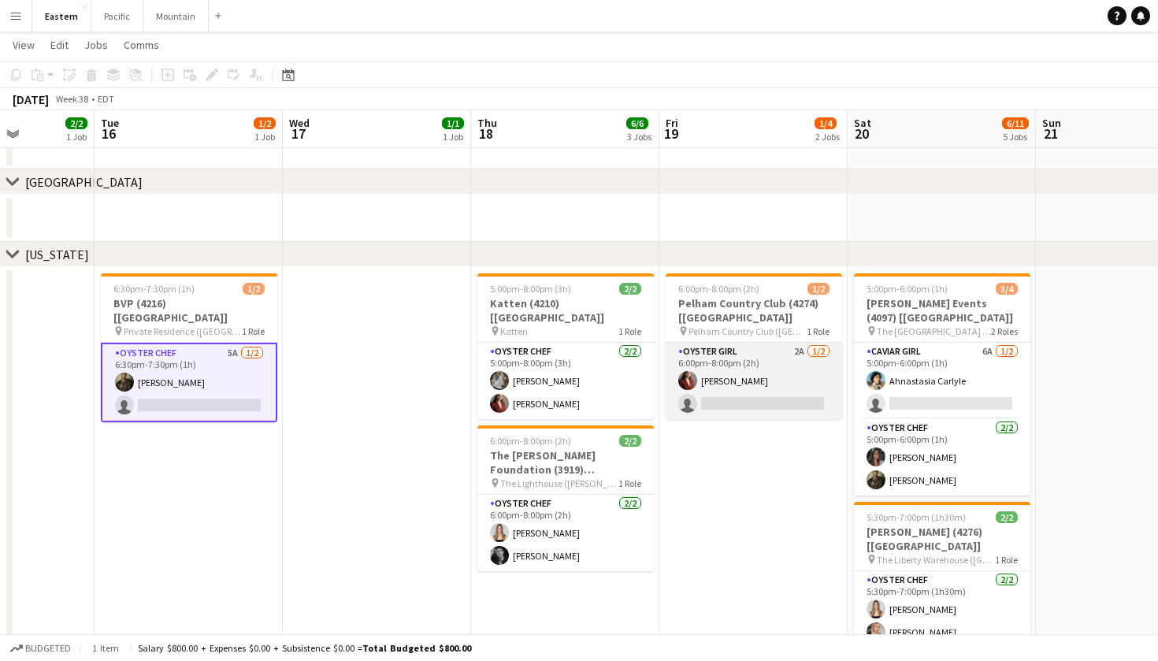
click at [774, 383] on app-card-role "Oyster Girl 2A [DATE] 6:00pm-8:00pm (2h) [PERSON_NAME] single-neutral-actions" at bounding box center [753, 381] width 176 height 76
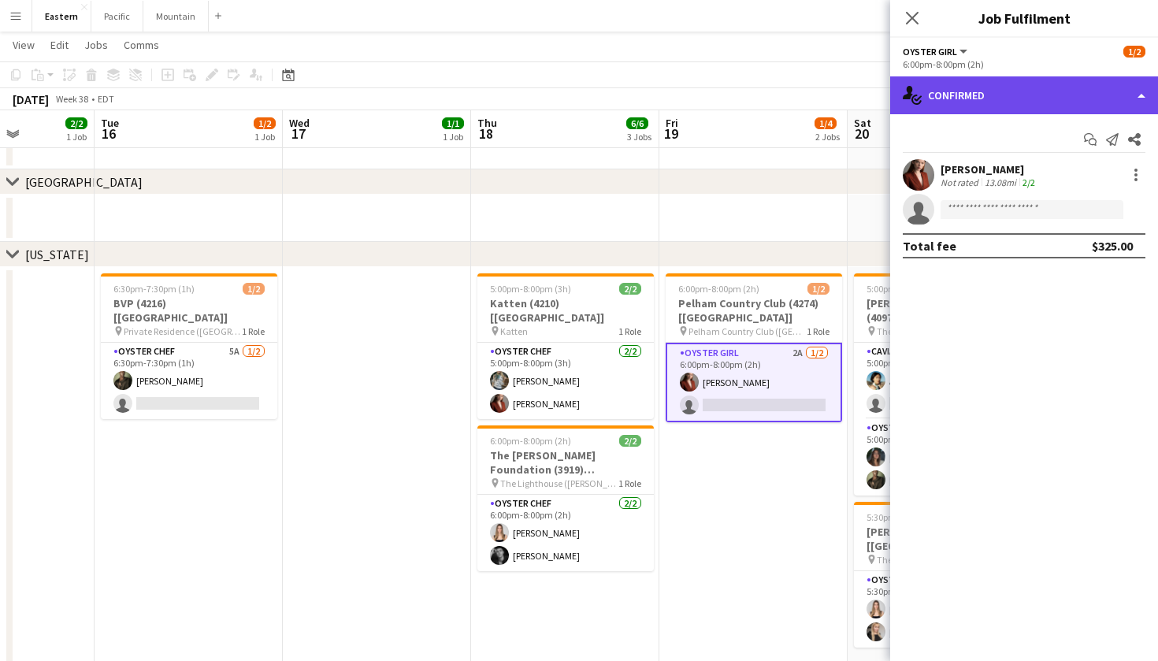
click at [1087, 109] on div "single-neutral-actions-check-2 Confirmed" at bounding box center [1024, 95] width 268 height 38
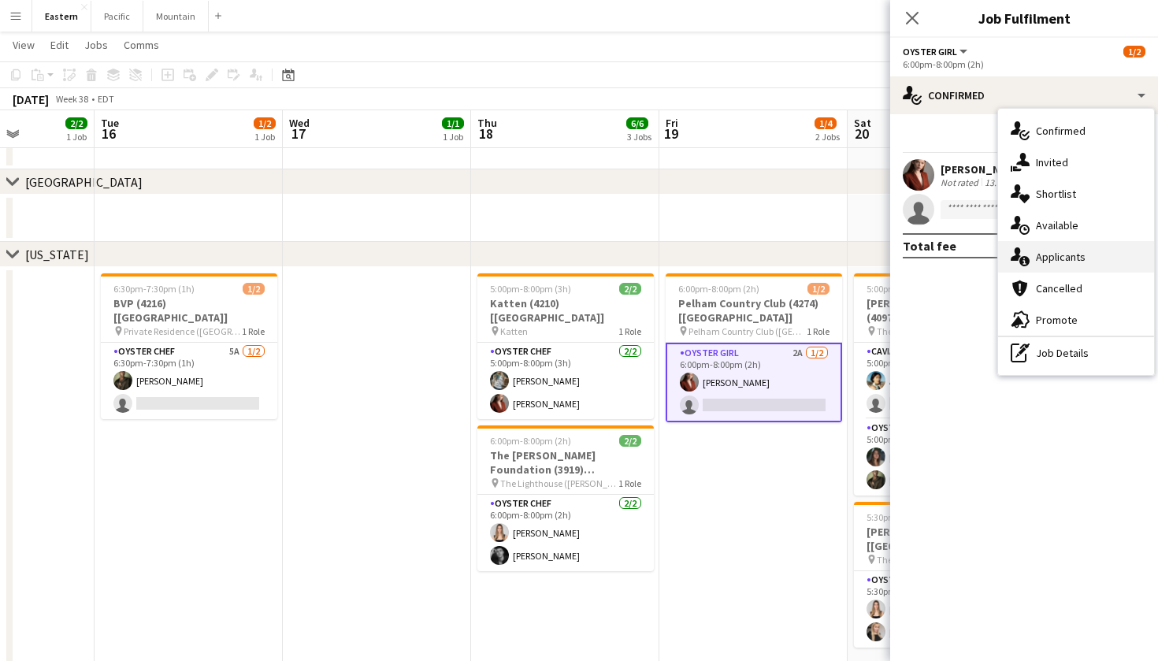
click at [1071, 253] on div "single-neutral-actions-information Applicants" at bounding box center [1076, 256] width 156 height 31
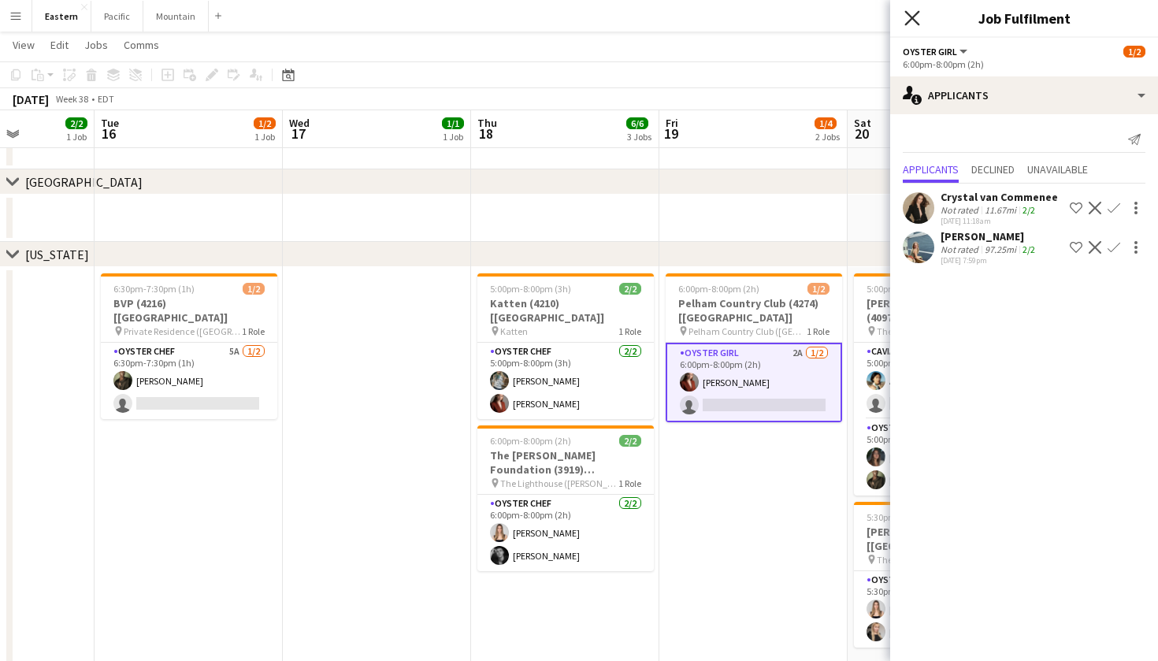
click at [913, 17] on icon at bounding box center [911, 17] width 15 height 15
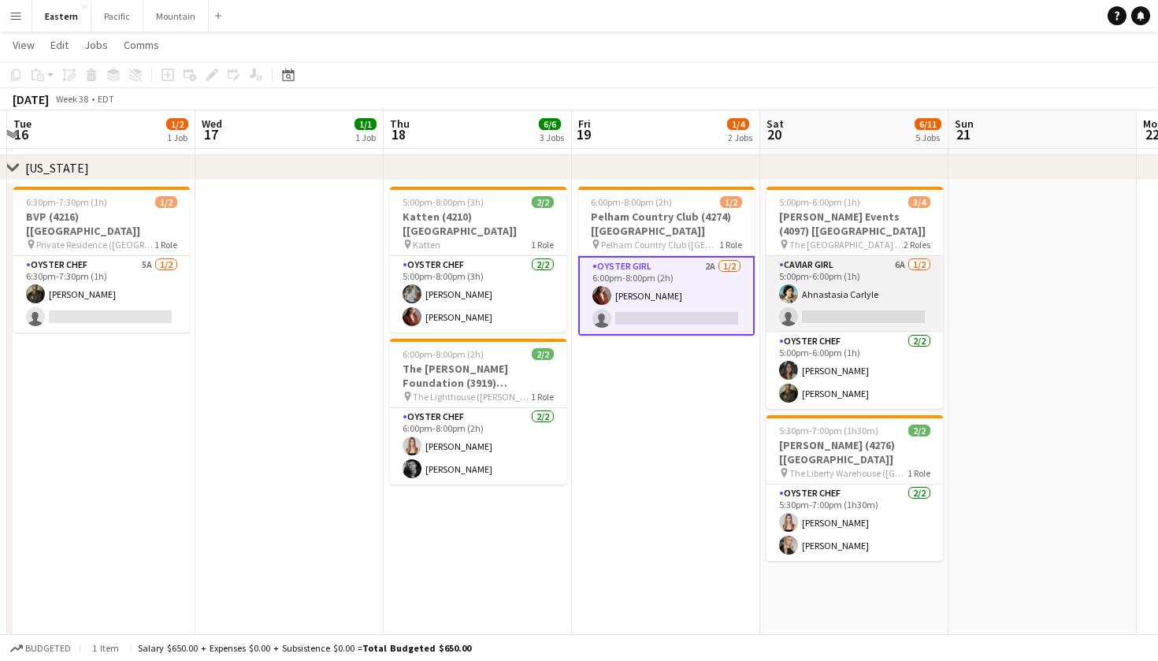
scroll to position [539, 0]
click at [885, 279] on app-card-role "Caviar Girl 6A [DATE] 5:00pm-6:00pm (1h) Ahnastasia Carlyle single-neutral-acti…" at bounding box center [854, 293] width 176 height 76
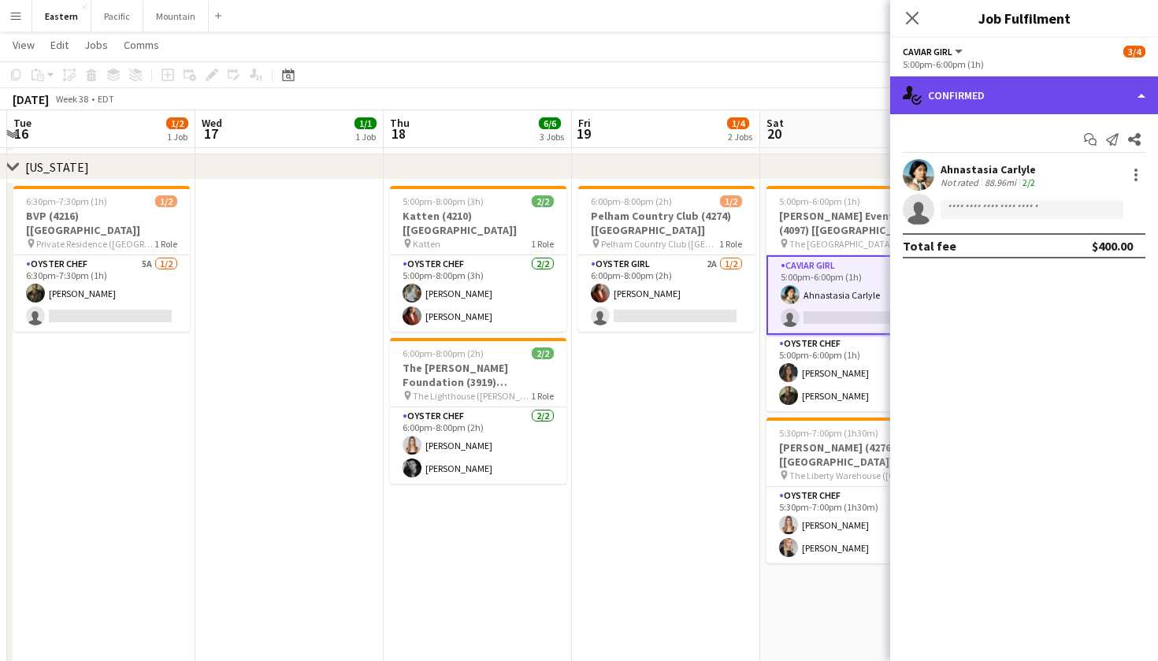
click at [1104, 88] on div "single-neutral-actions-check-2 Confirmed" at bounding box center [1024, 95] width 268 height 38
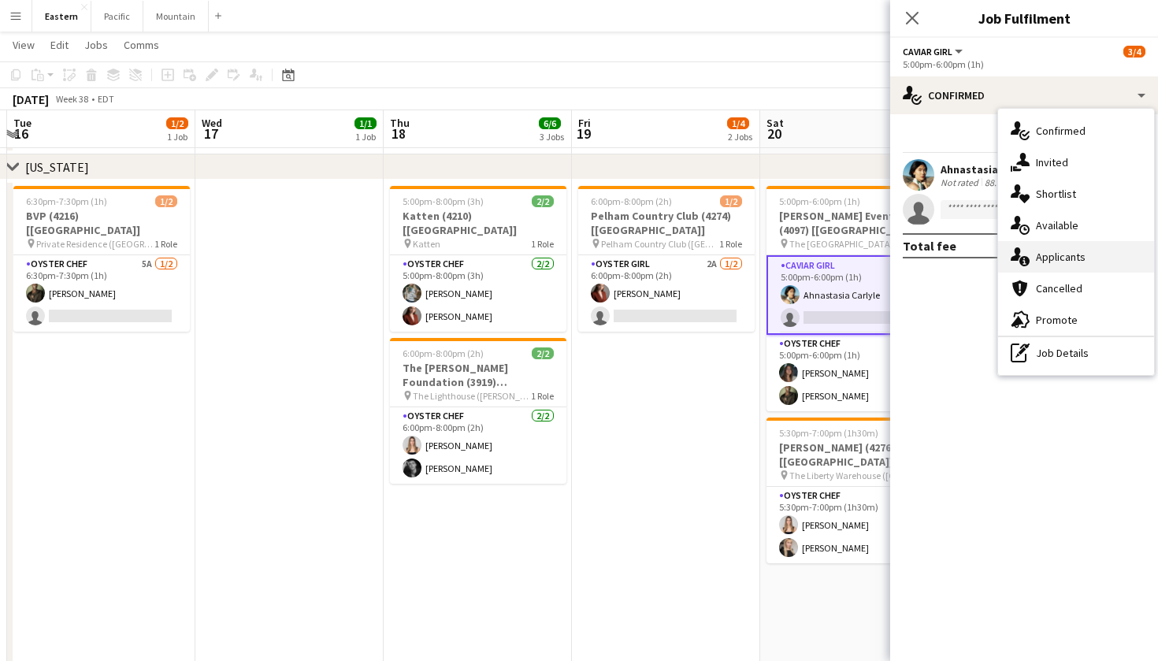
click at [1084, 263] on div "single-neutral-actions-information Applicants" at bounding box center [1076, 256] width 156 height 31
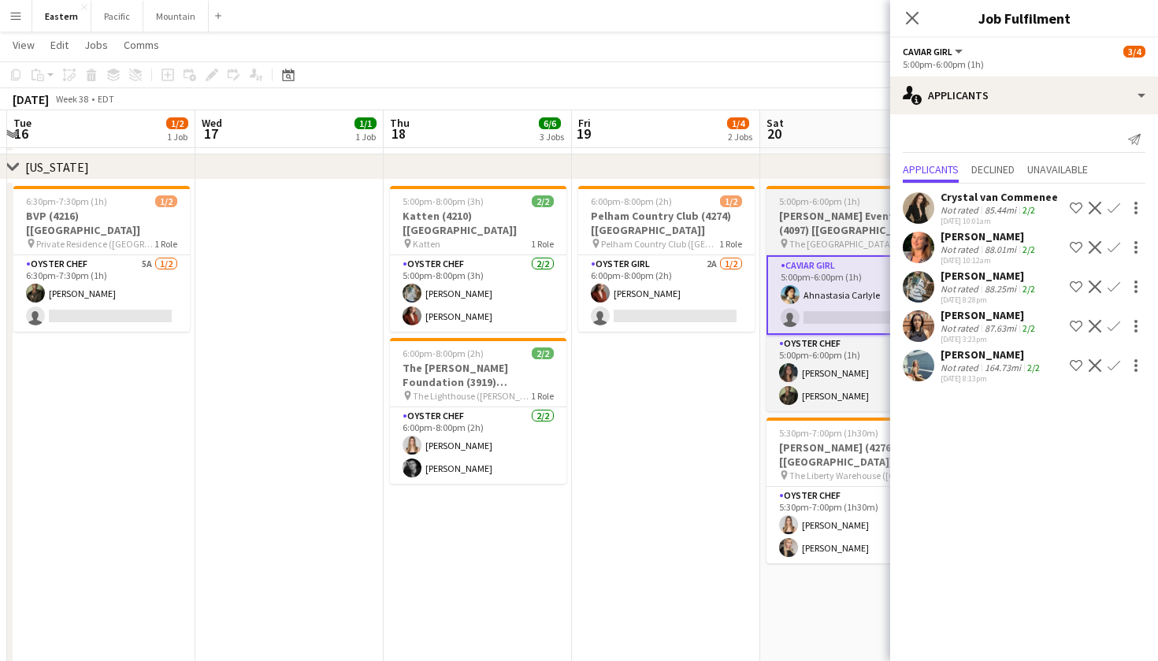
click at [829, 238] on span "The [GEOGRAPHIC_DATA] ([GEOGRAPHIC_DATA], [GEOGRAPHIC_DATA])" at bounding box center [846, 244] width 114 height 12
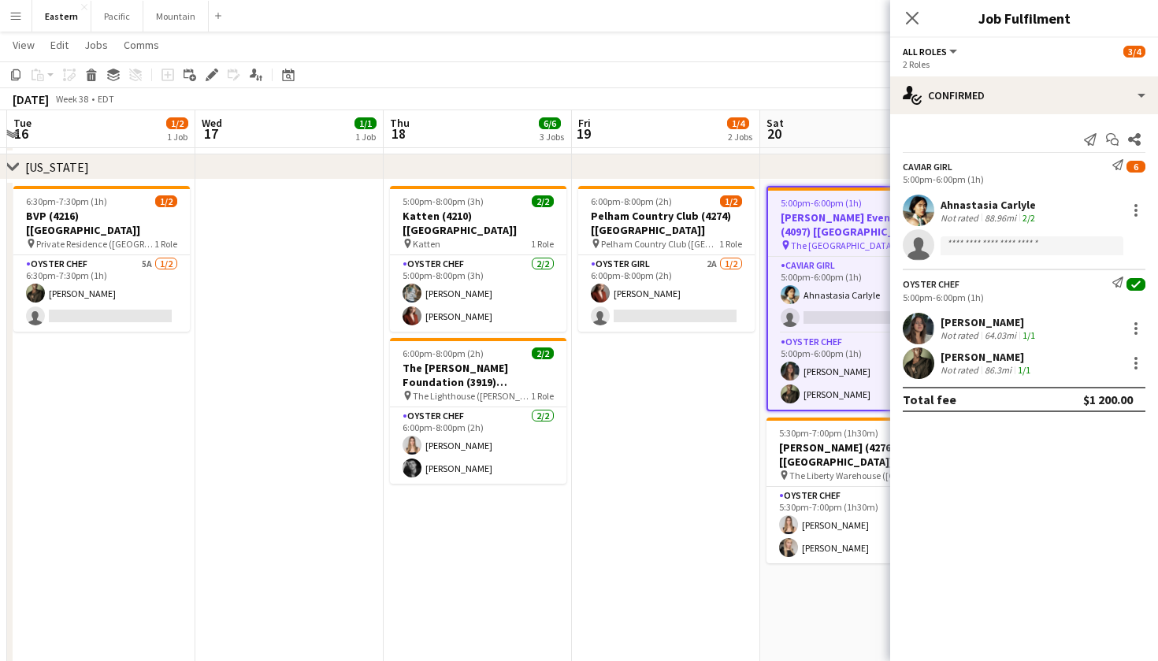
click at [827, 237] on h3 "[PERSON_NAME] Events (4097) [[GEOGRAPHIC_DATA]]" at bounding box center [854, 224] width 173 height 28
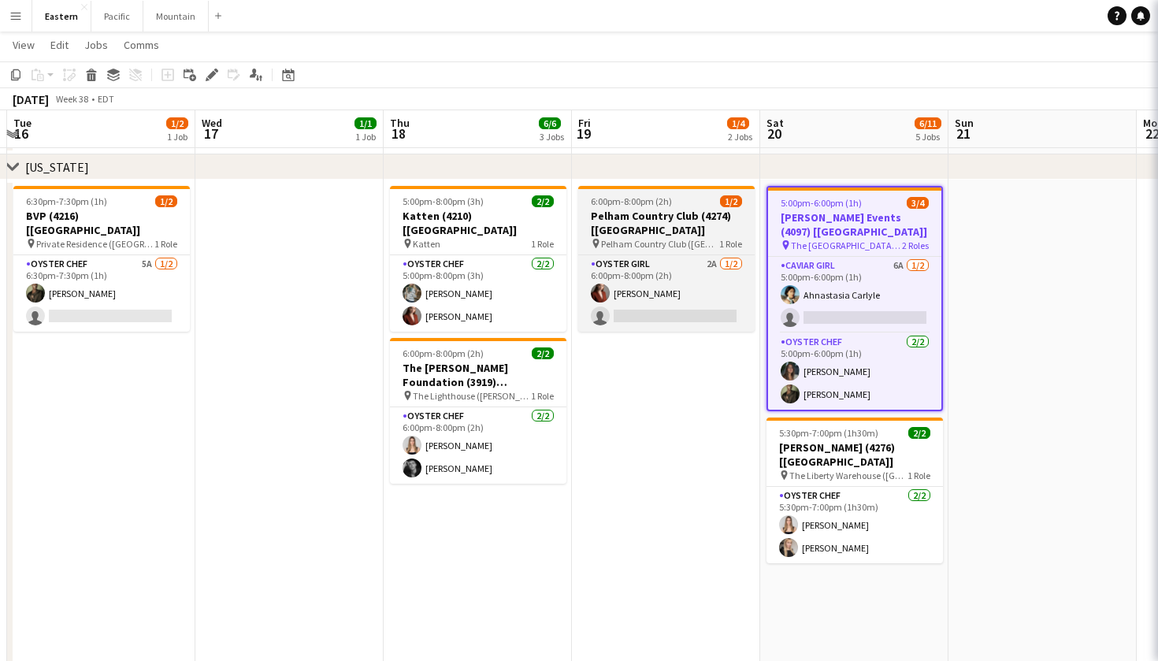
scroll to position [0, 558]
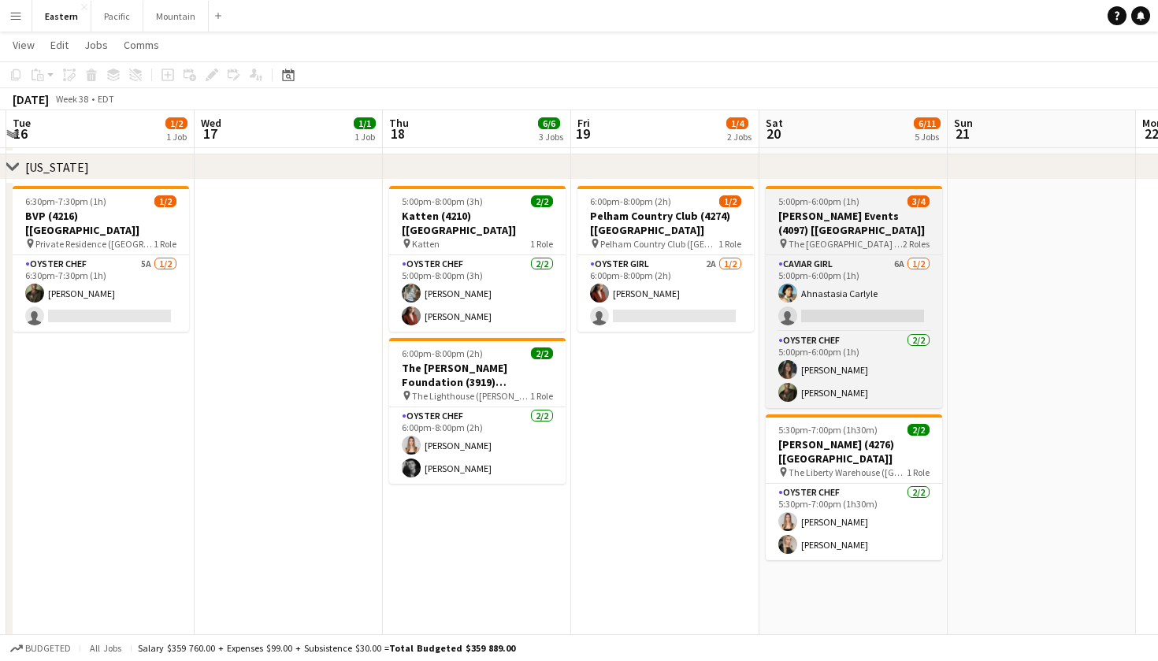
click at [904, 209] on h3 "[PERSON_NAME] Events (4097) [[GEOGRAPHIC_DATA]]" at bounding box center [853, 223] width 176 height 28
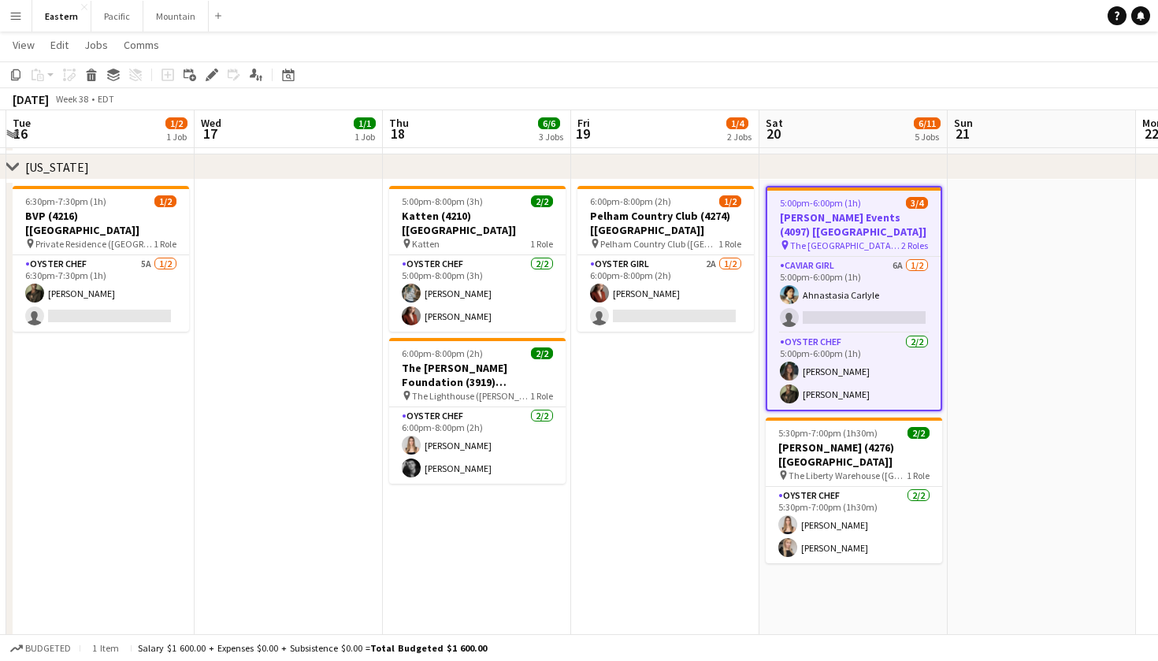
click at [904, 209] on app-job-card "5:00pm-6:00pm (1h) 3/4 [PERSON_NAME] Events (4097) [[GEOGRAPHIC_DATA]] pin The …" at bounding box center [853, 298] width 176 height 225
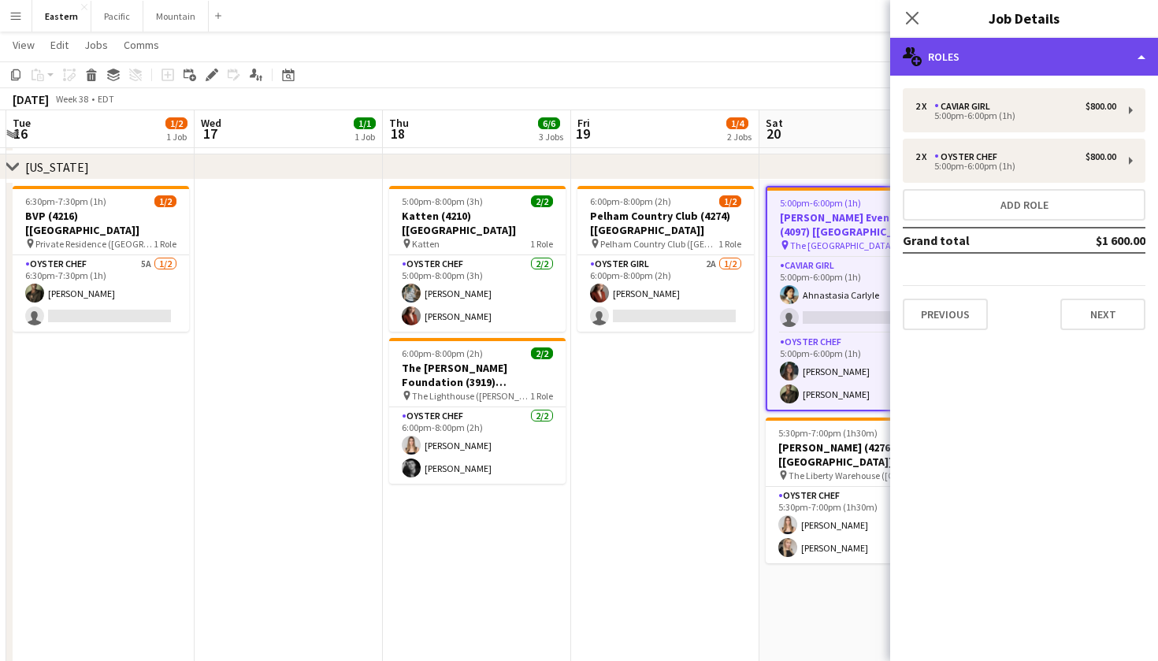
click at [1107, 72] on div "multiple-users-add Roles" at bounding box center [1024, 57] width 268 height 38
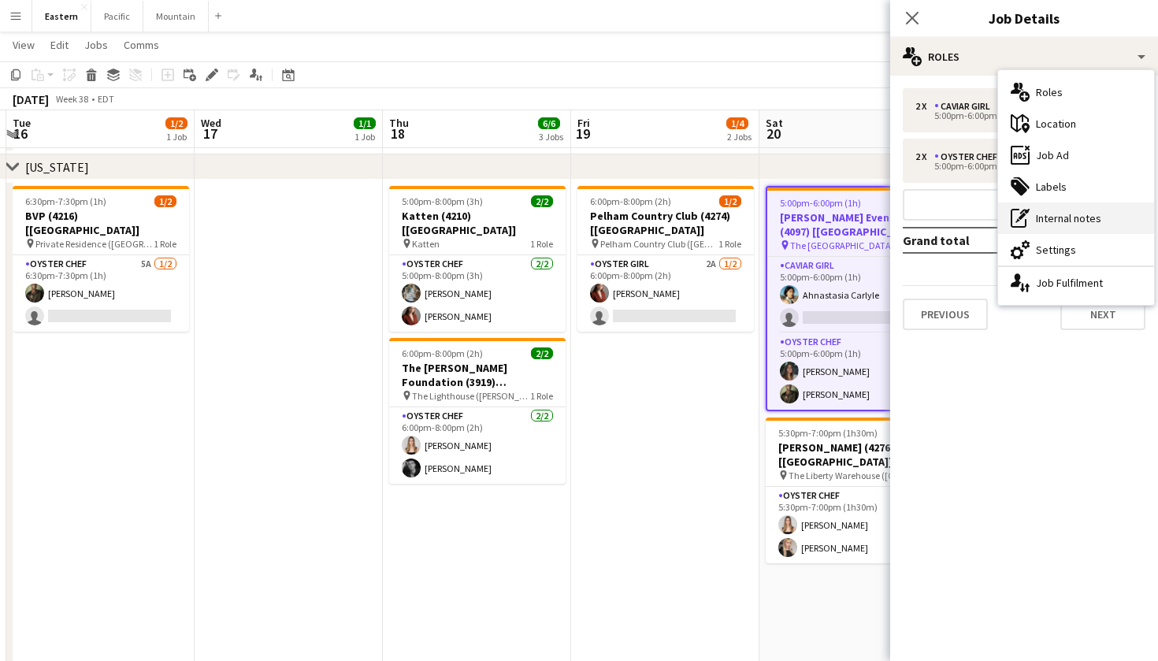
click at [1093, 214] on div "pen-write Internal notes" at bounding box center [1076, 217] width 156 height 31
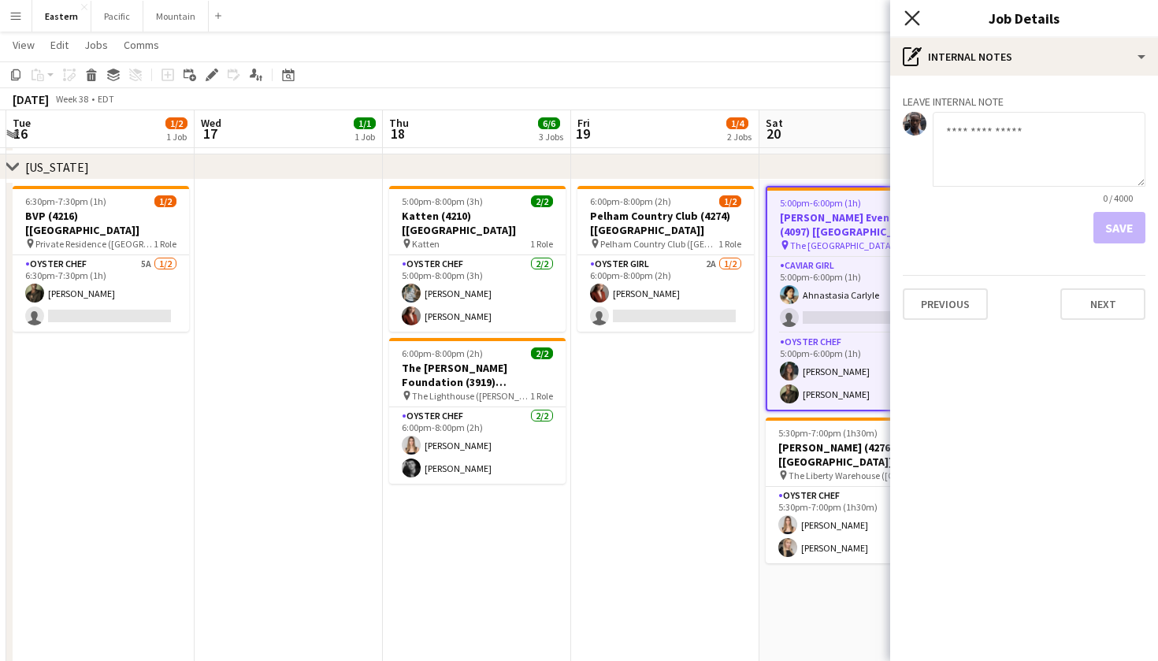
click at [916, 13] on icon "Close pop-in" at bounding box center [911, 17] width 15 height 15
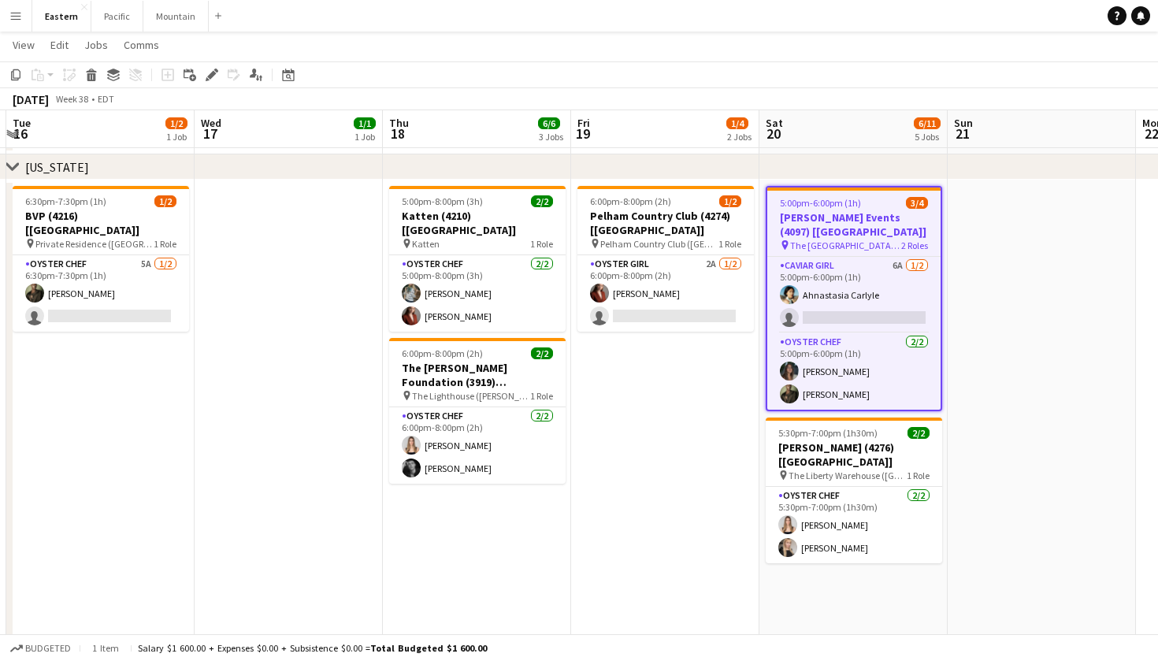
click at [884, 198] on div "5:00pm-6:00pm (1h) 3/4" at bounding box center [853, 203] width 173 height 12
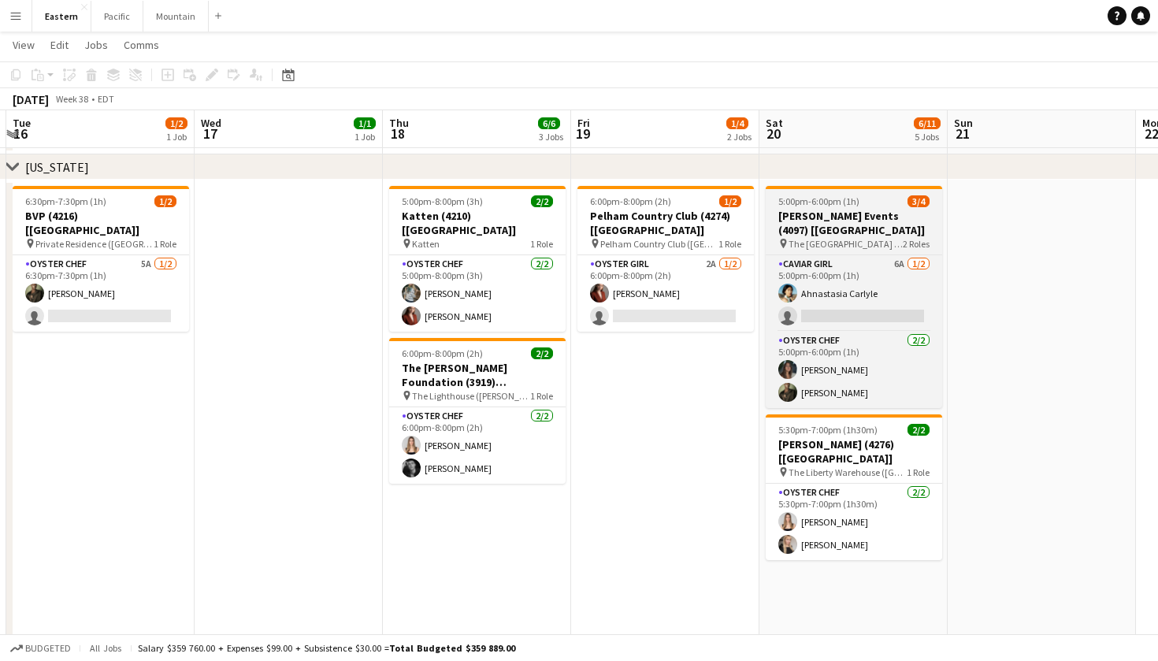
click at [808, 216] on h3 "[PERSON_NAME] Events (4097) [[GEOGRAPHIC_DATA]]" at bounding box center [853, 223] width 176 height 28
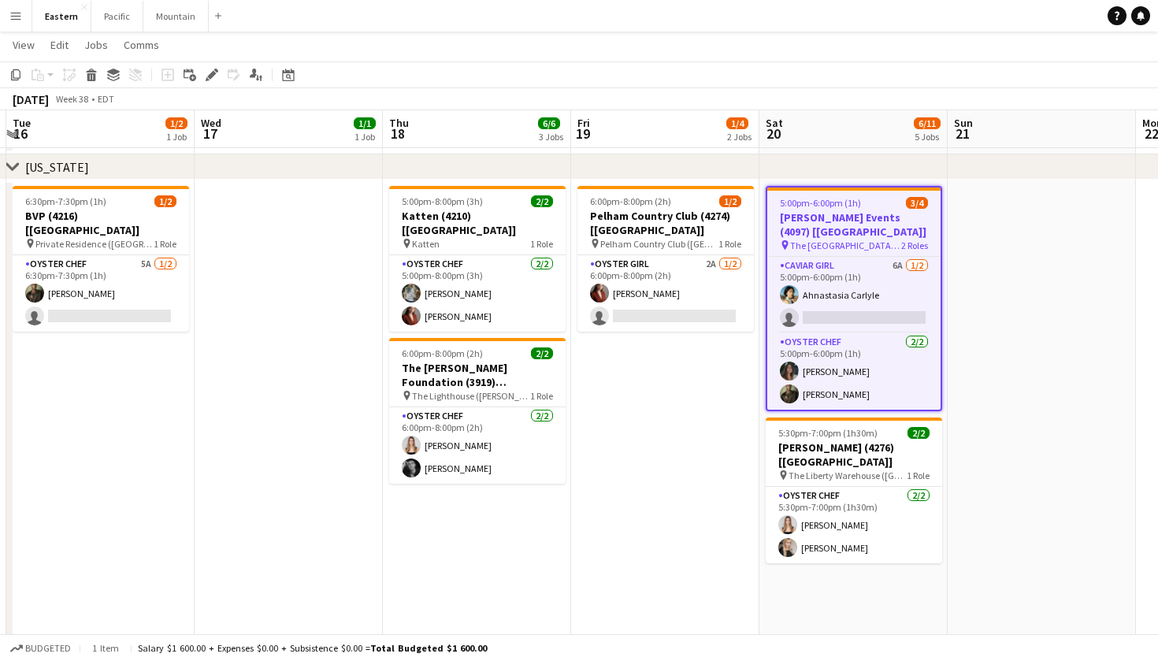
click at [221, 75] on div "Add job Add linked Job Edit Edit linked Job Applicants" at bounding box center [205, 74] width 120 height 19
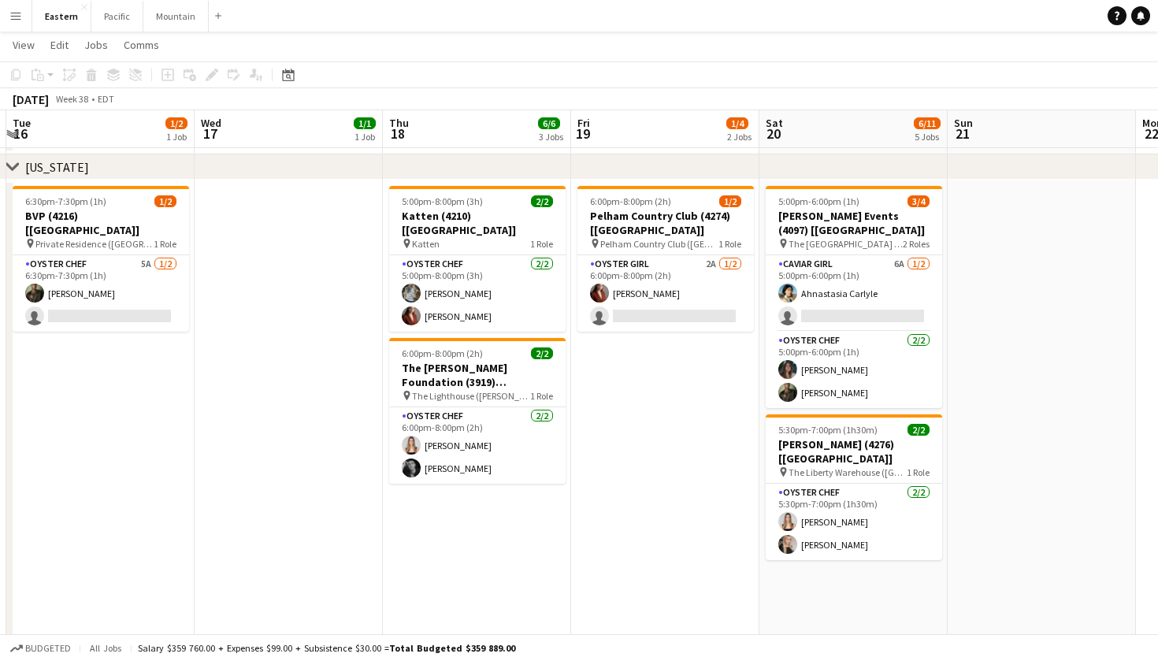
click at [209, 72] on div "Add job Add linked Job Edit Edit linked Job Applicants" at bounding box center [205, 74] width 120 height 19
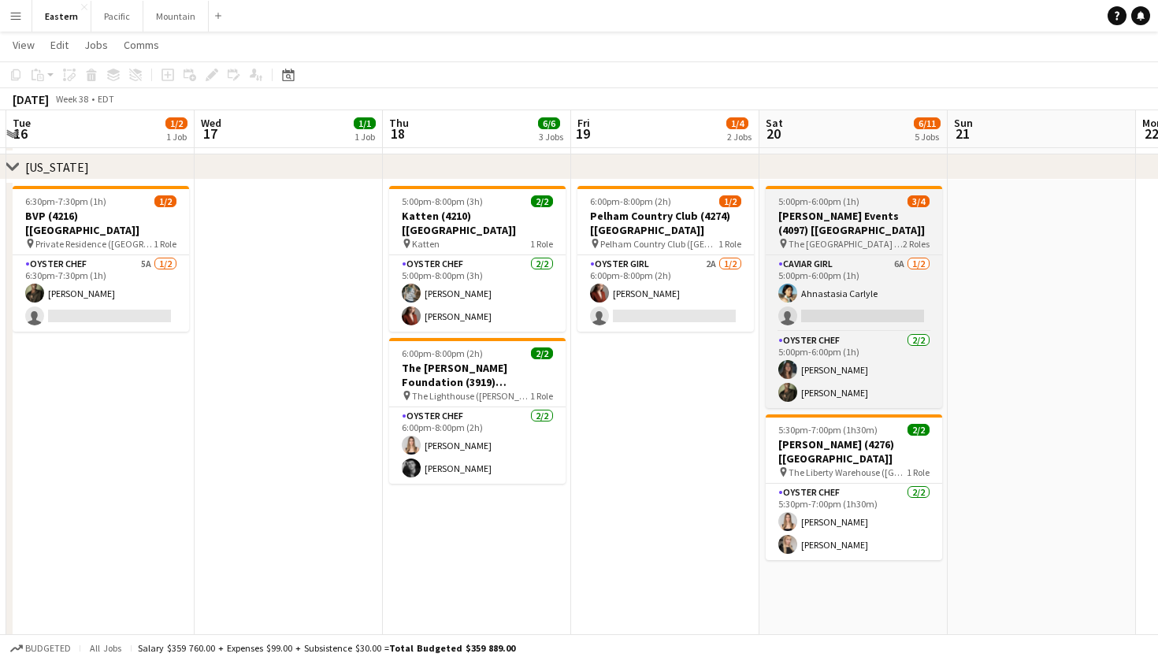
click at [853, 210] on h3 "[PERSON_NAME] Events (4097) [[GEOGRAPHIC_DATA]]" at bounding box center [853, 223] width 176 height 28
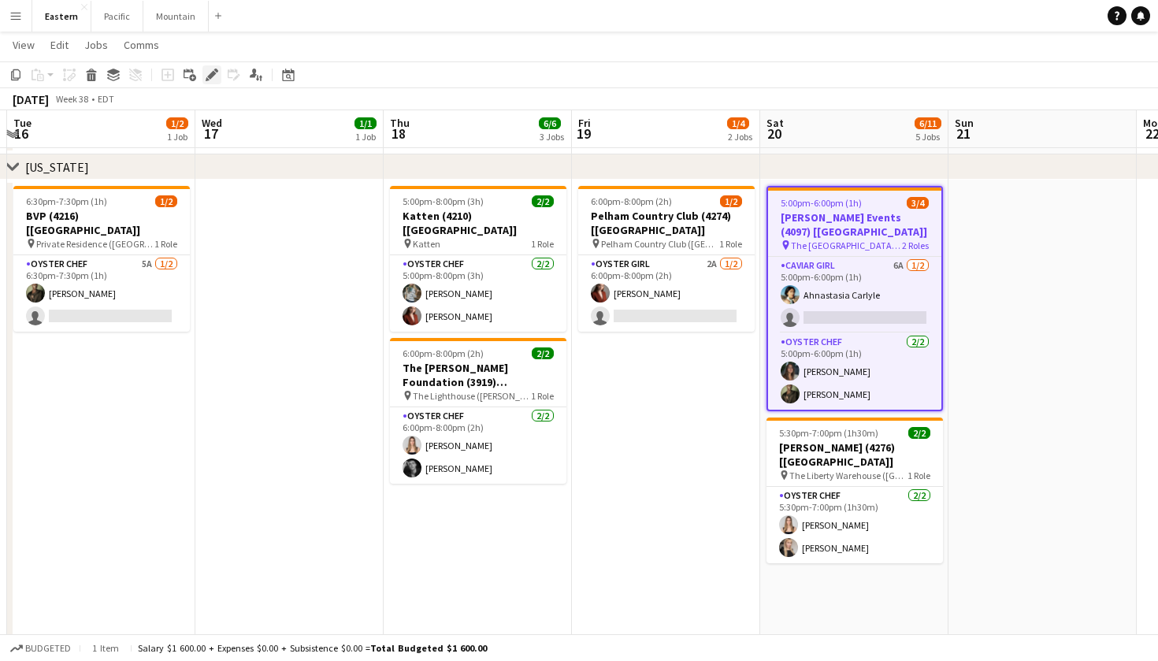
click at [214, 74] on icon at bounding box center [211, 75] width 9 height 9
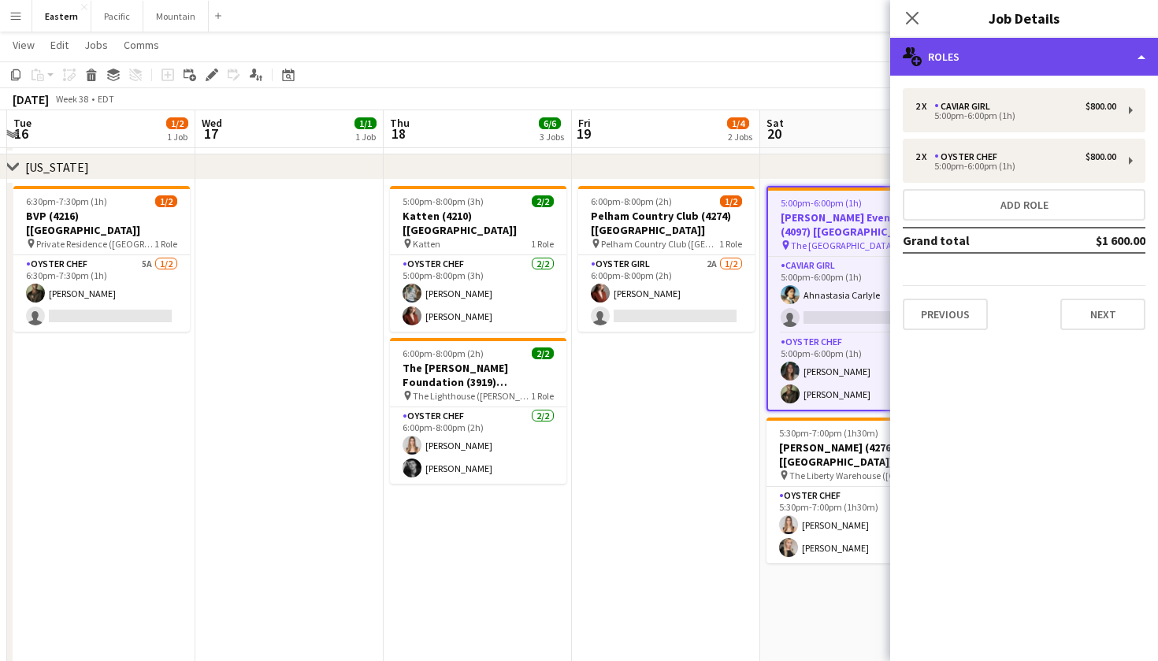
click at [1142, 47] on div "multiple-users-add Roles" at bounding box center [1024, 57] width 268 height 38
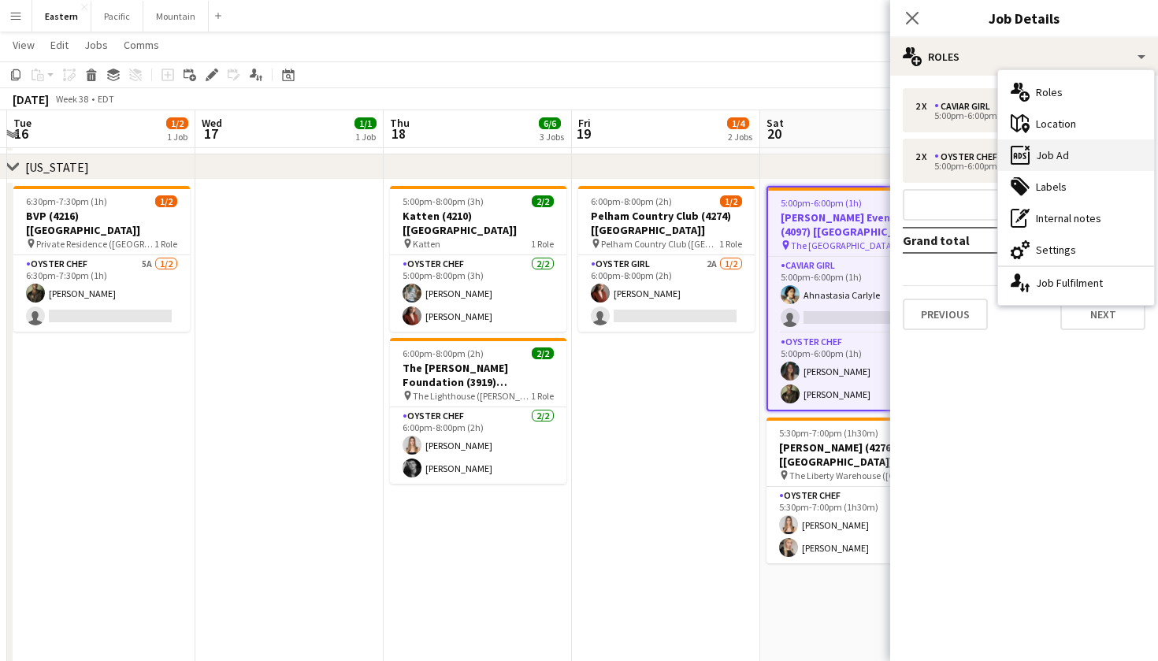
click at [1086, 163] on div "ads-window Job Ad" at bounding box center [1076, 154] width 156 height 31
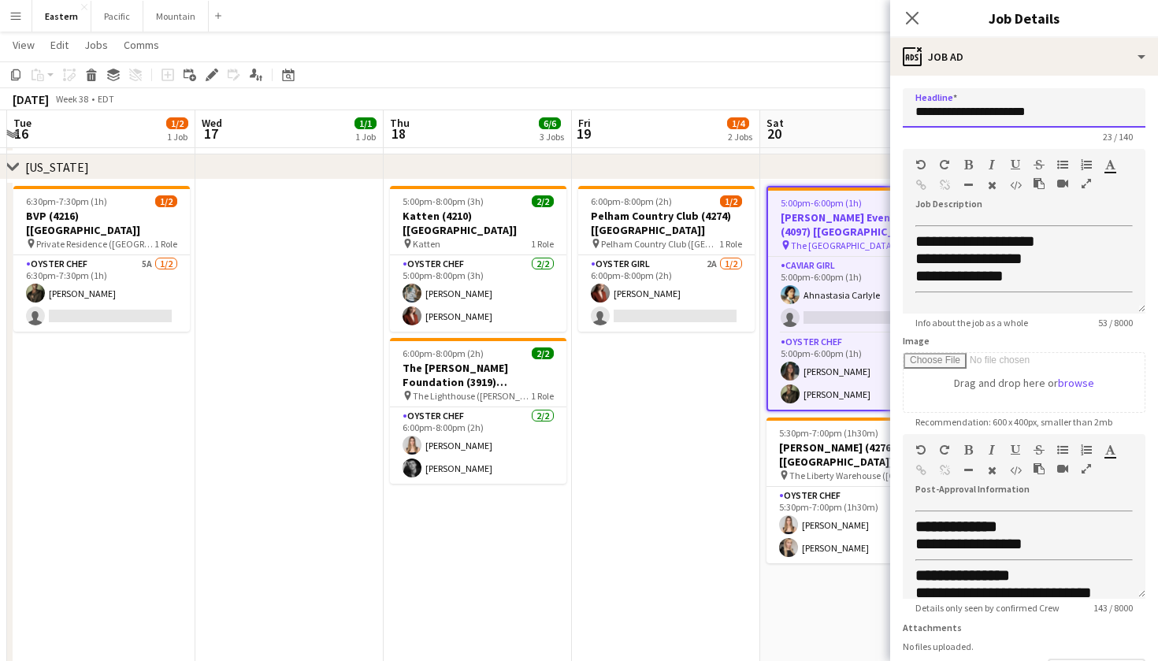
drag, startPoint x: 1075, startPoint y: 99, endPoint x: 909, endPoint y: 106, distance: 166.3
click at [909, 106] on input "**********" at bounding box center [1023, 107] width 243 height 39
drag, startPoint x: 1076, startPoint y: 107, endPoint x: 887, endPoint y: 106, distance: 189.8
click at [887, 106] on body "Menu Boards Boards Boards All jobs Status Workforce Workforce My Workforce Recr…" at bounding box center [579, 597] width 1158 height 2273
click at [914, 9] on app-icon "Close pop-in" at bounding box center [912, 18] width 23 height 23
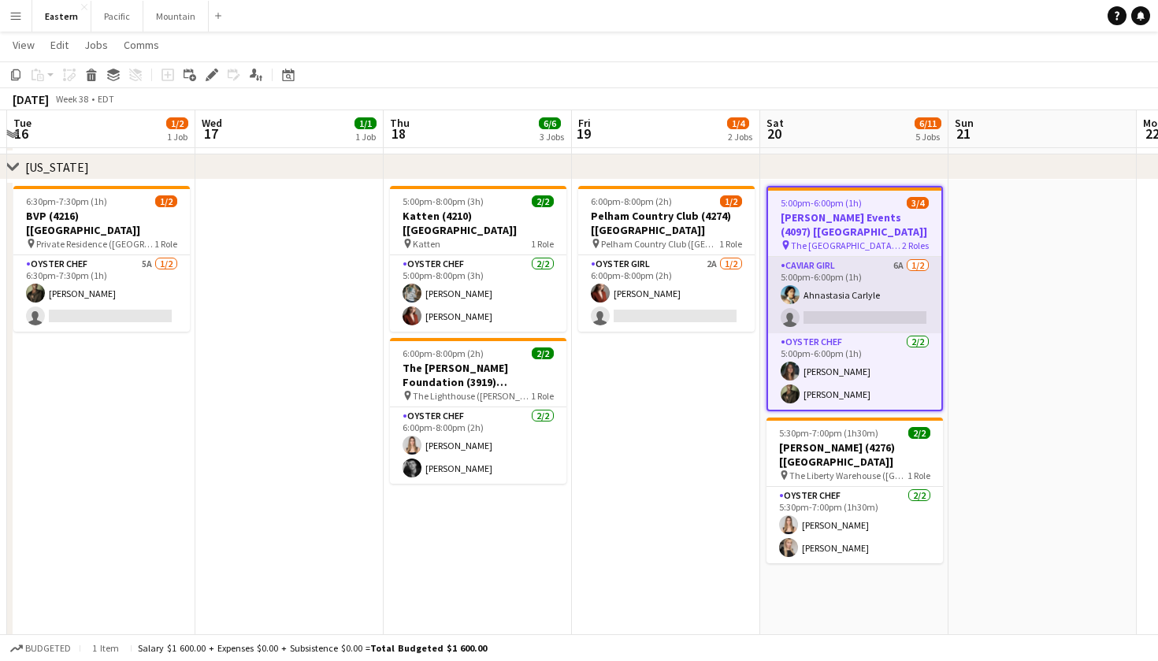
click at [873, 282] on app-card-role "Caviar Girl 6A [DATE] 5:00pm-6:00pm (1h) Ahnastasia Carlyle single-neutral-acti…" at bounding box center [854, 295] width 173 height 76
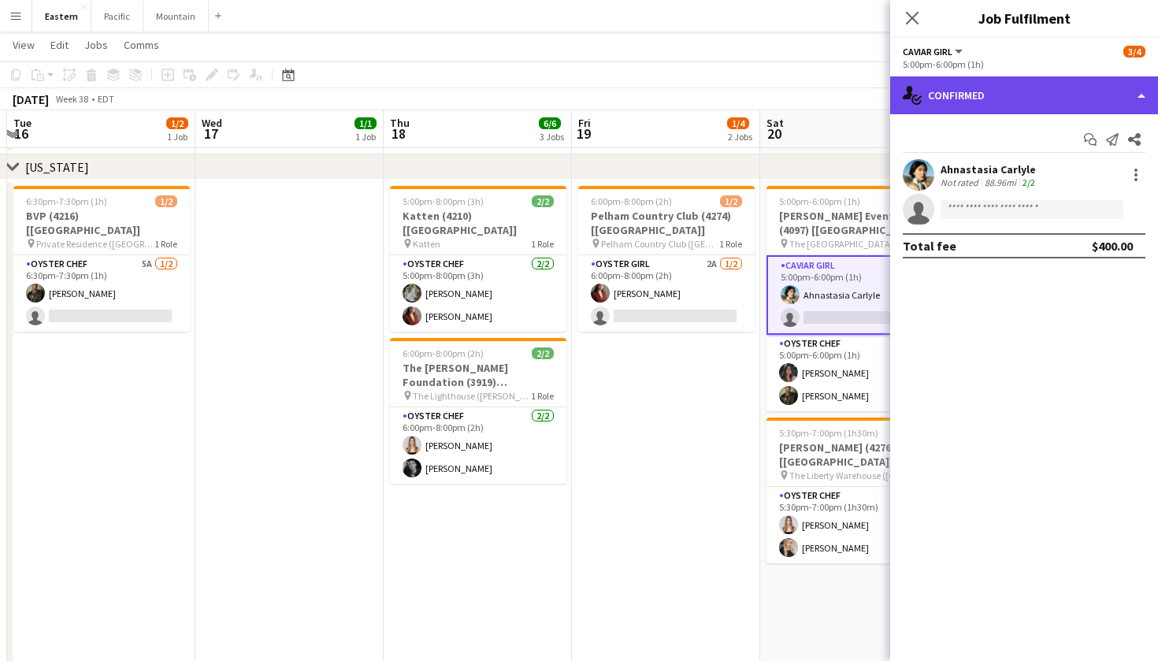
click at [961, 86] on div "single-neutral-actions-check-2 Confirmed" at bounding box center [1024, 95] width 268 height 38
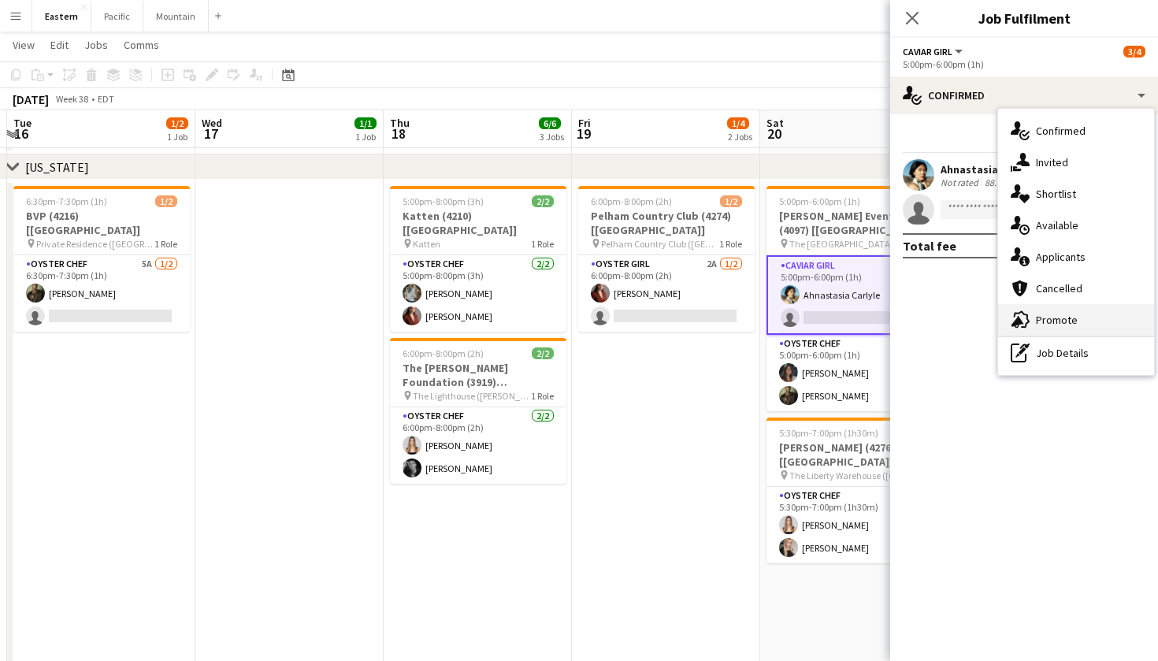
click at [1080, 309] on div "advertising-megaphone Promote" at bounding box center [1076, 319] width 156 height 31
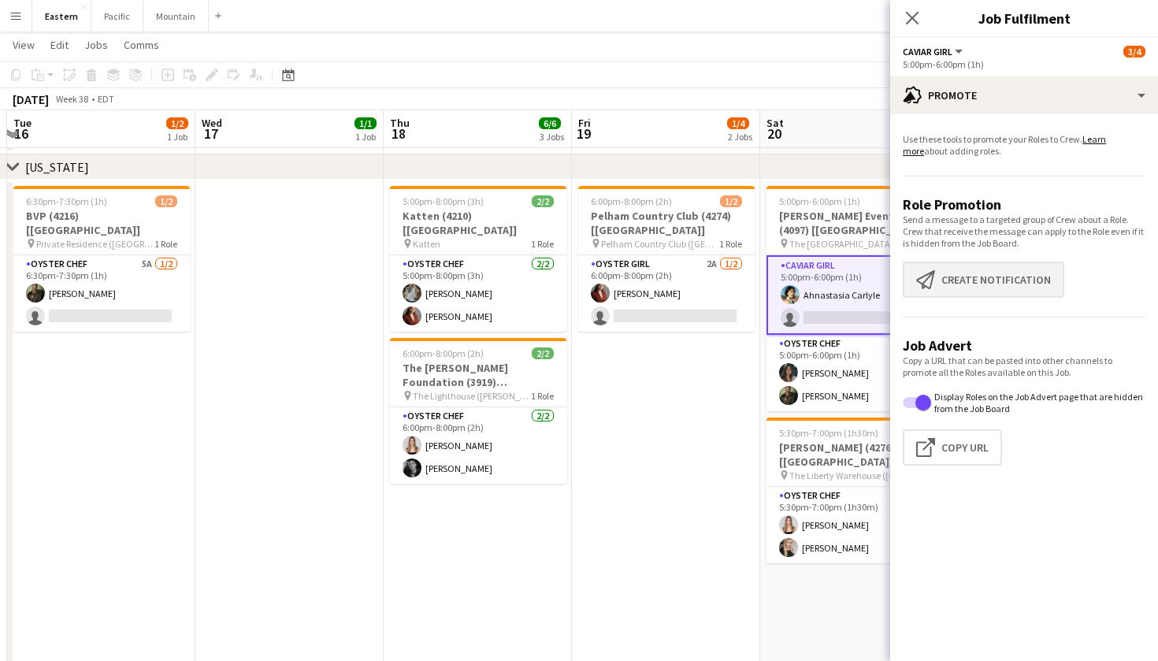
click at [973, 277] on button "Create notification Create notification" at bounding box center [982, 279] width 161 height 36
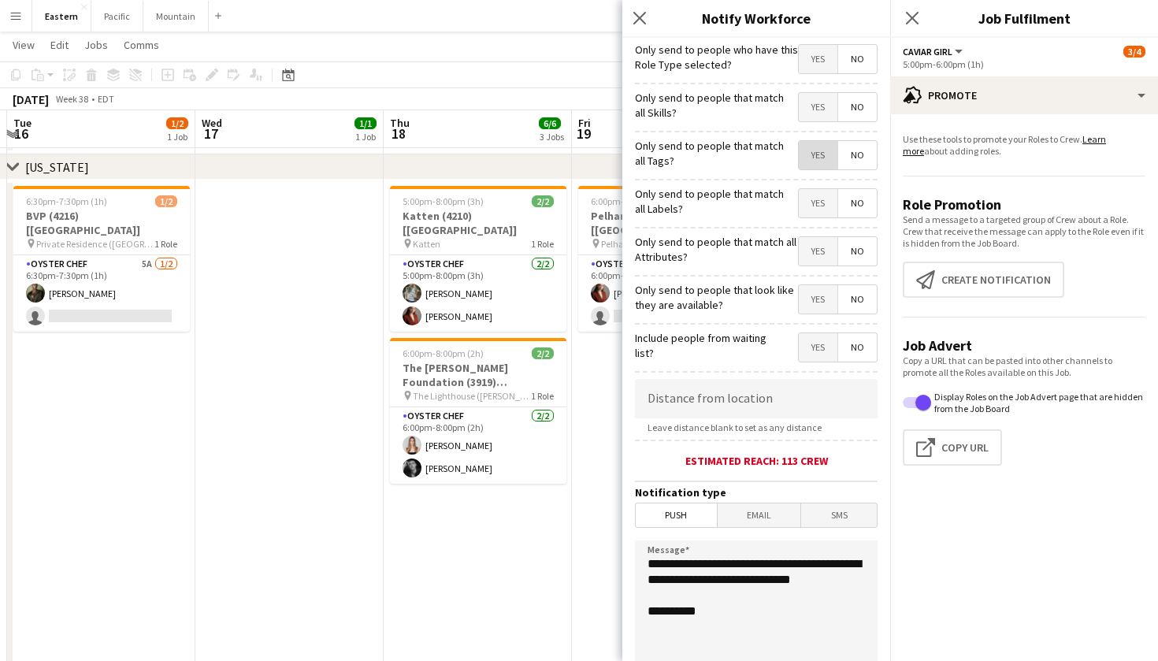
click at [813, 165] on span "Yes" at bounding box center [817, 155] width 39 height 28
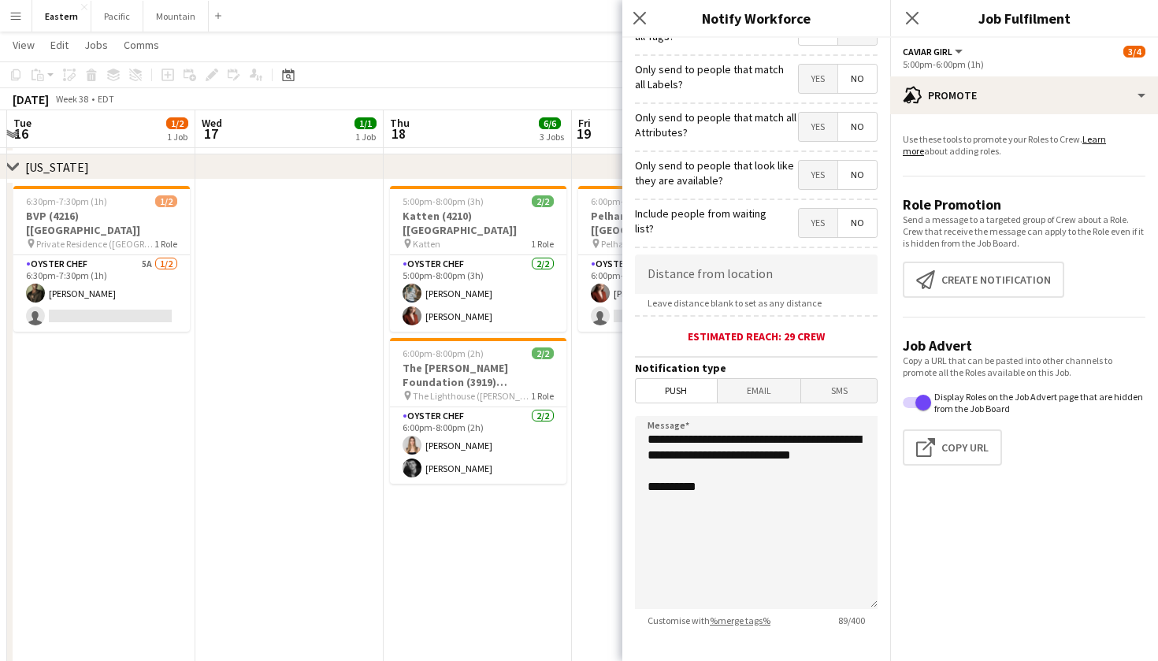
scroll to position [135, 0]
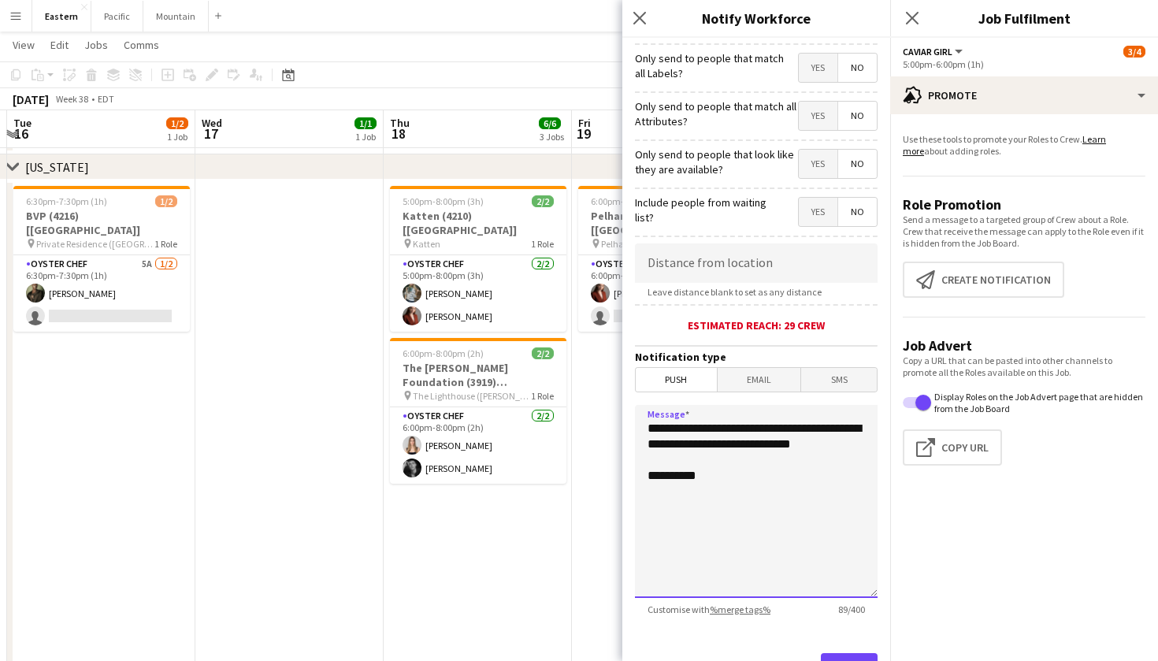
drag, startPoint x: 728, startPoint y: 477, endPoint x: 643, endPoint y: 427, distance: 98.9
click at [643, 427] on textarea "**********" at bounding box center [756, 501] width 243 height 193
paste textarea "**********"
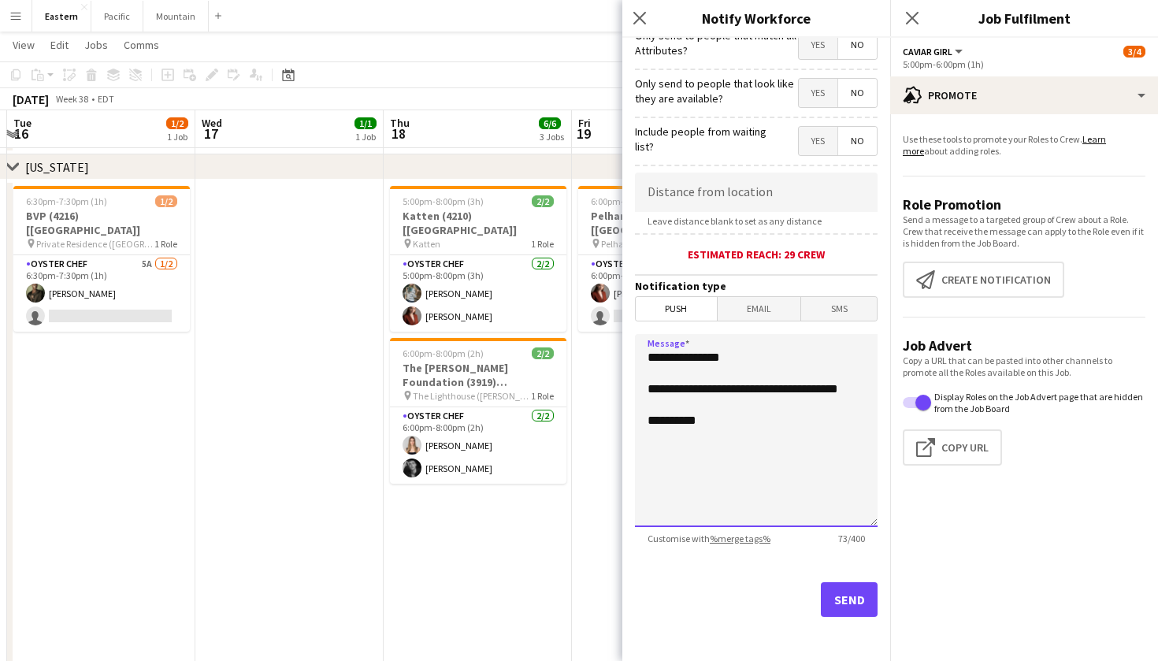
scroll to position [206, 0]
type textarea "**********"
click at [850, 585] on button "Send" at bounding box center [849, 599] width 57 height 35
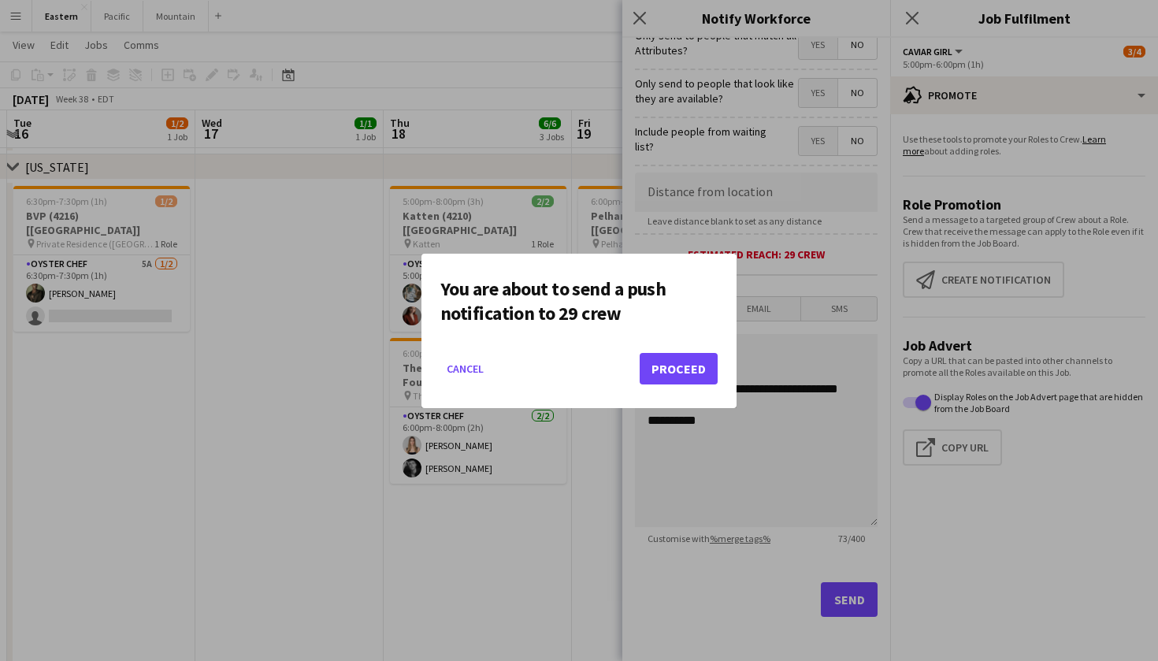
click at [680, 369] on button "Proceed" at bounding box center [678, 368] width 78 height 31
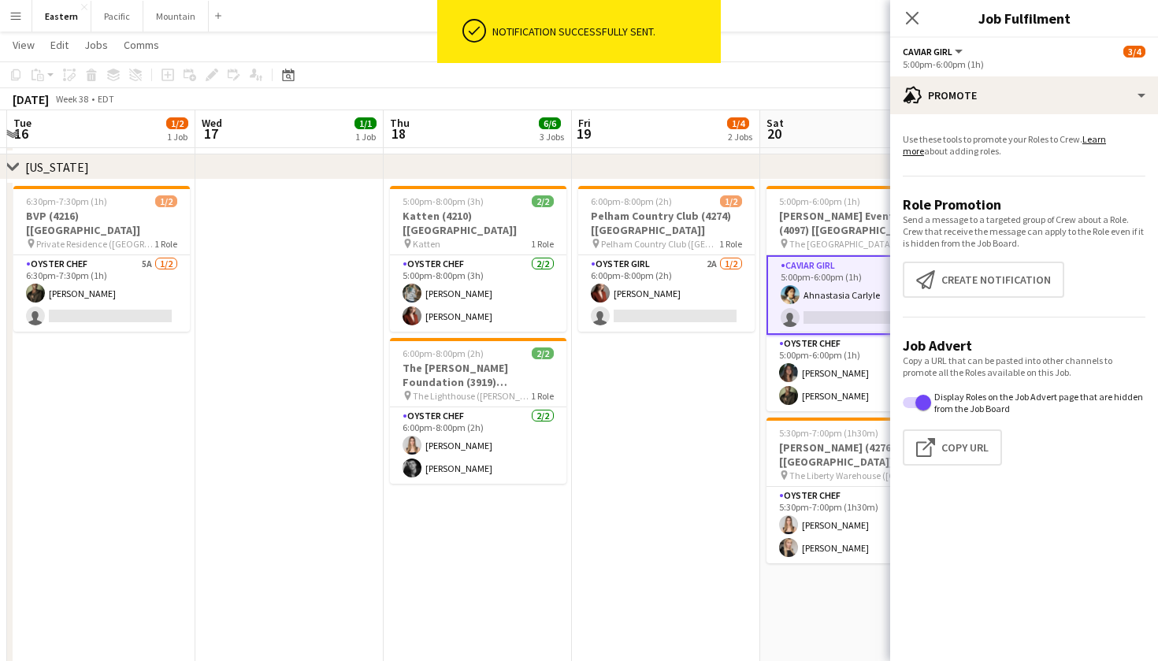
click at [902, 6] on div "Close pop-in" at bounding box center [912, 18] width 44 height 36
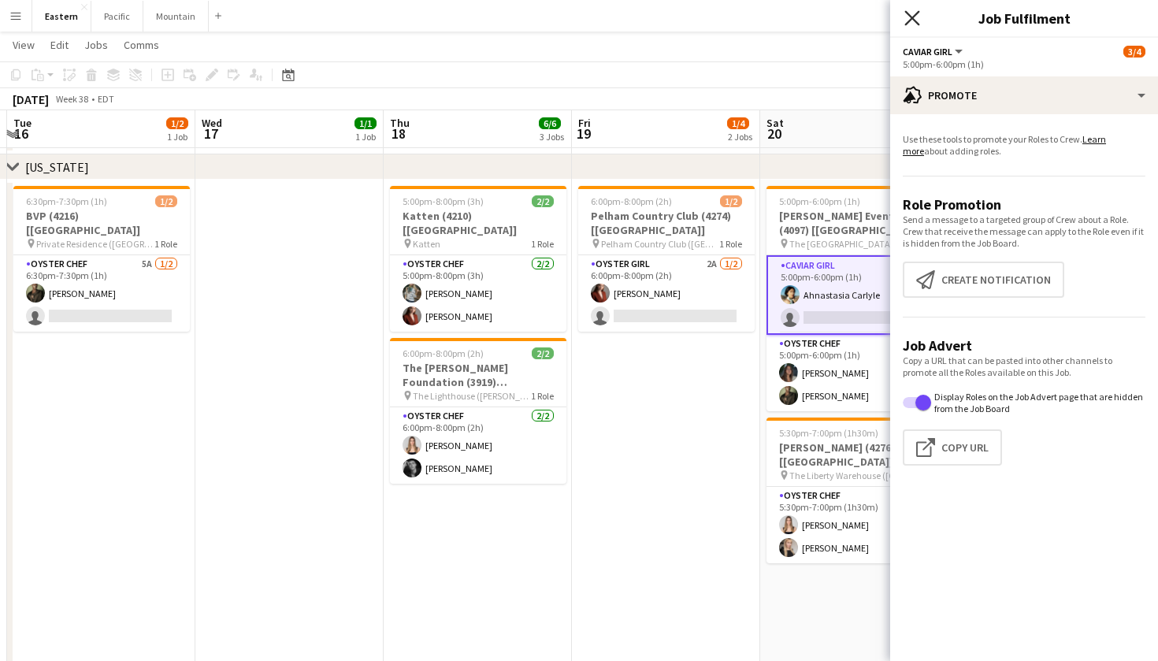
click at [915, 15] on icon at bounding box center [911, 17] width 15 height 15
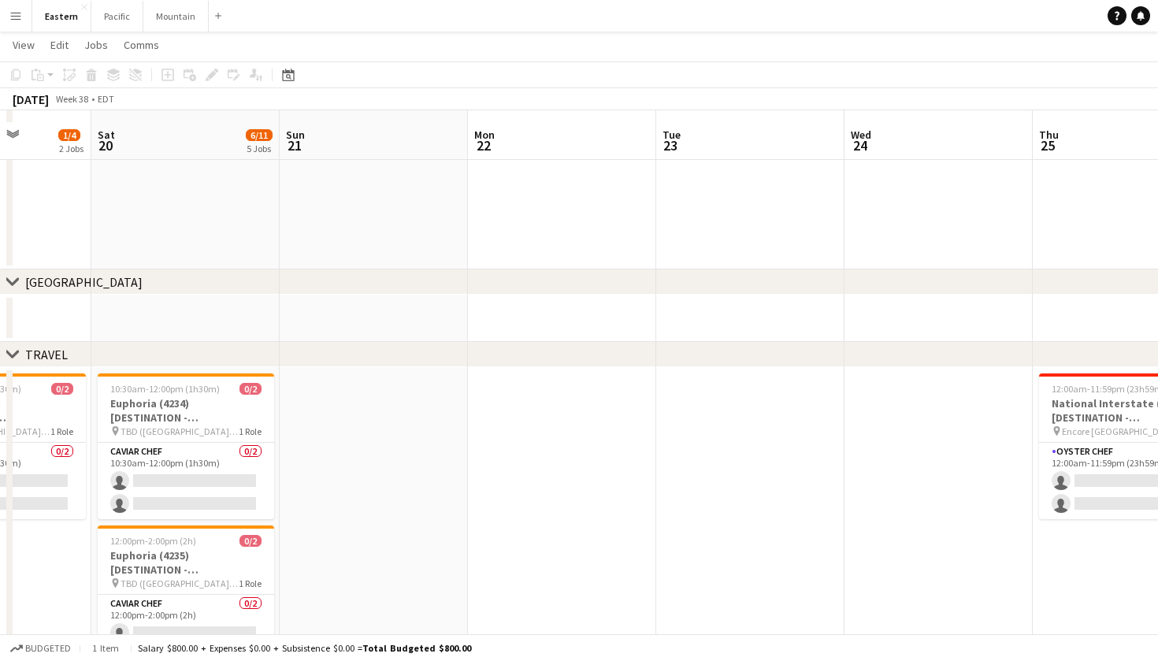
scroll to position [1388, 0]
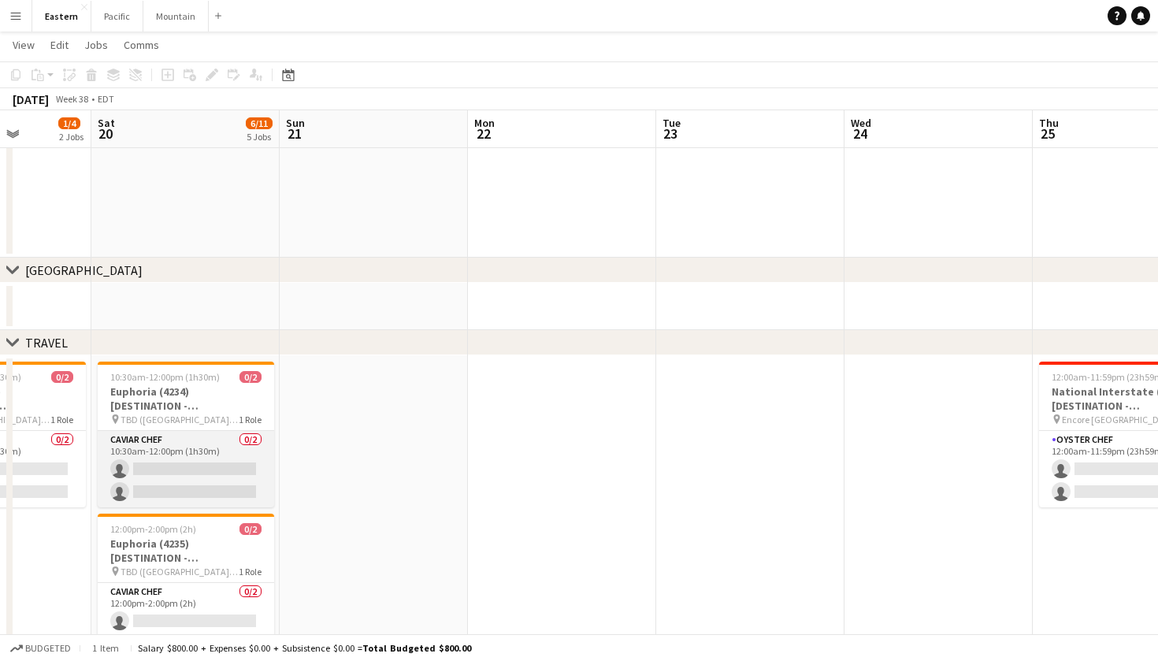
click at [238, 447] on app-card-role "Caviar Chef 0/2 10:30am-12:00pm (1h30m) single-neutral-actions single-neutral-a…" at bounding box center [186, 469] width 176 height 76
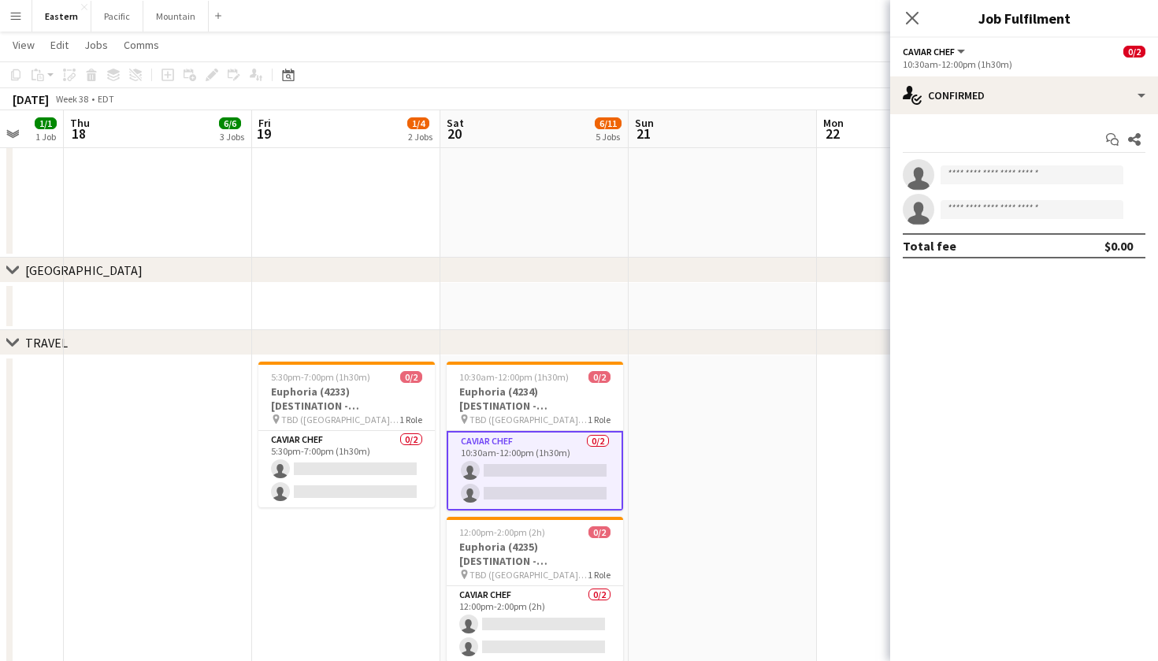
scroll to position [0, 499]
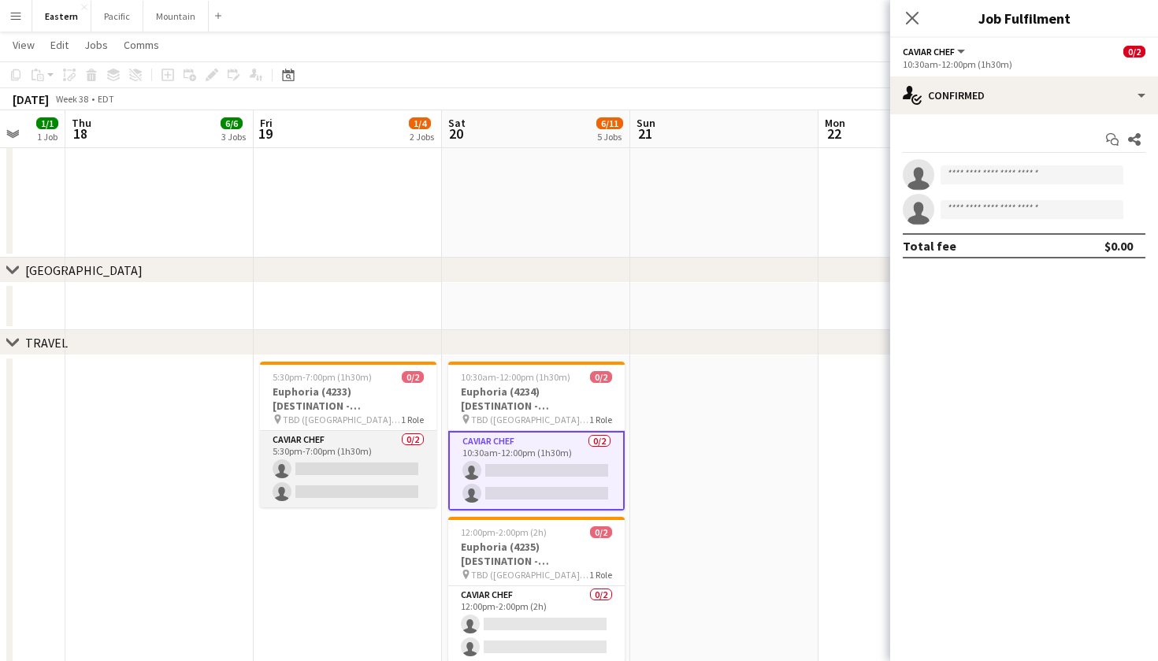
click at [424, 458] on app-card-role "Caviar Chef 0/2 5:30pm-7:00pm (1h30m) single-neutral-actions single-neutral-act…" at bounding box center [348, 469] width 176 height 76
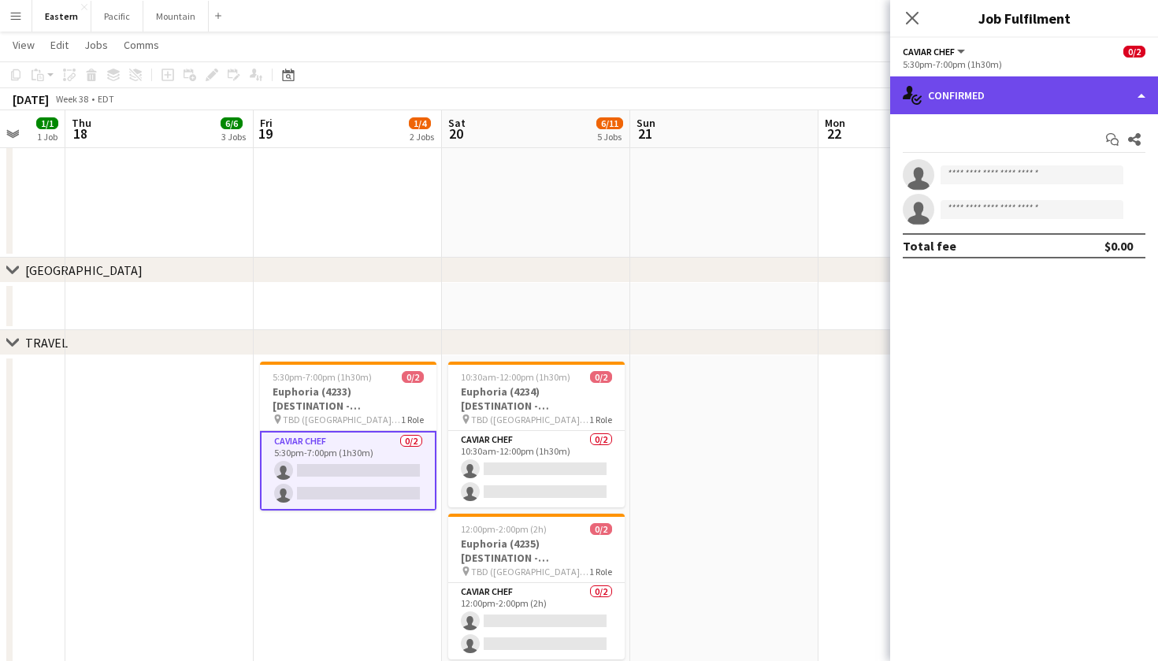
click at [950, 102] on div "single-neutral-actions-check-2 Confirmed" at bounding box center [1024, 95] width 268 height 38
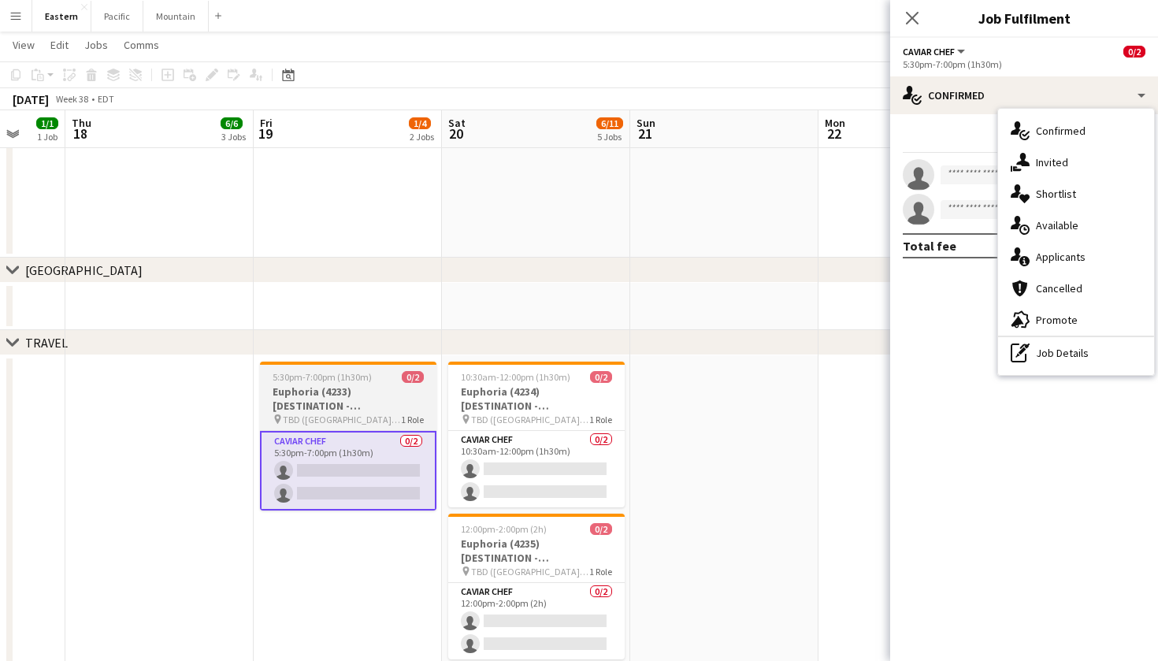
click at [381, 373] on div "5:30pm-7:00pm (1h30m) 0/2" at bounding box center [348, 377] width 176 height 12
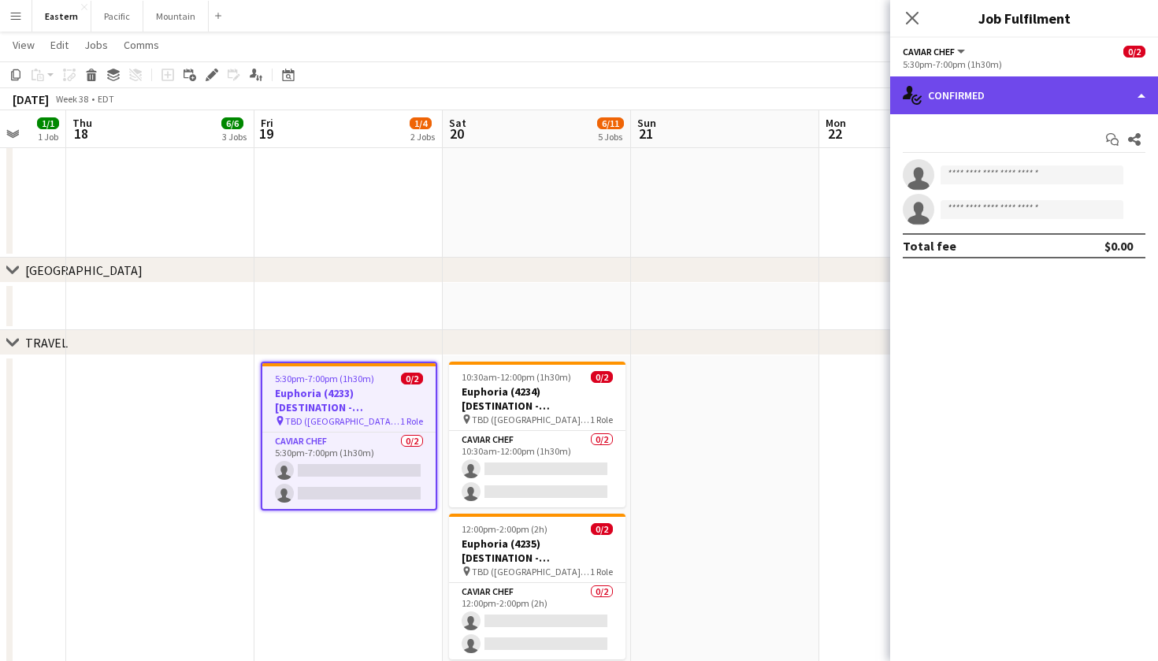
click at [1067, 106] on div "single-neutral-actions-check-2 Confirmed" at bounding box center [1024, 95] width 268 height 38
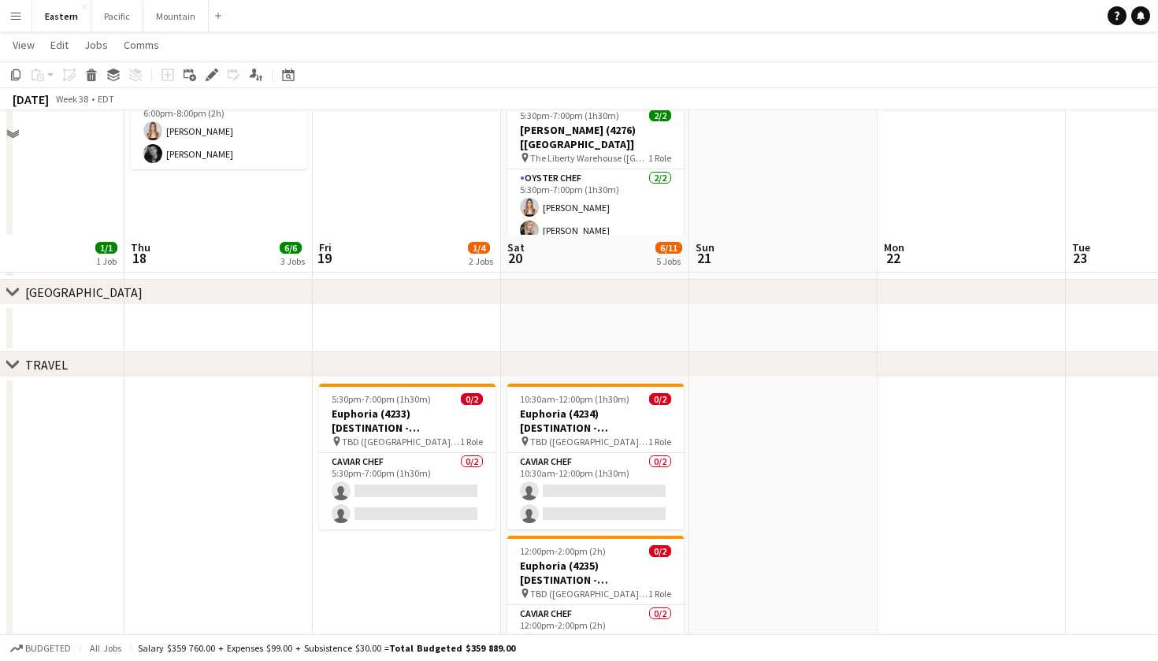
scroll to position [1030, 0]
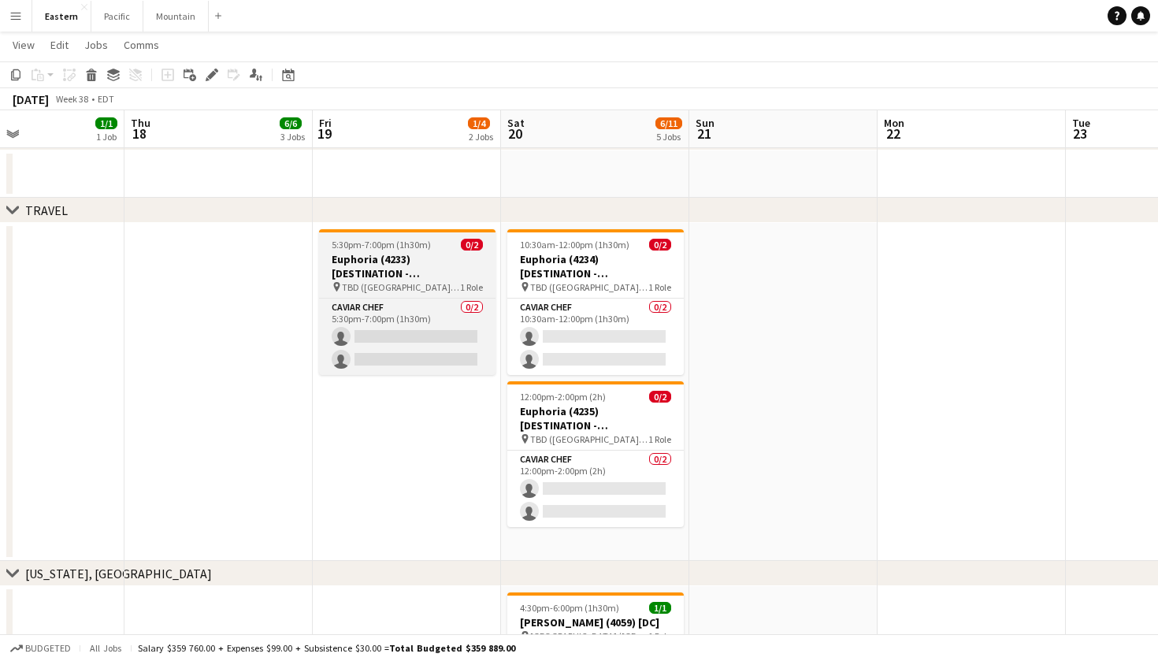
click at [439, 271] on h3 "Euphoria (4233) [DESTINATION - [GEOGRAPHIC_DATA], [GEOGRAPHIC_DATA]]" at bounding box center [407, 266] width 176 height 28
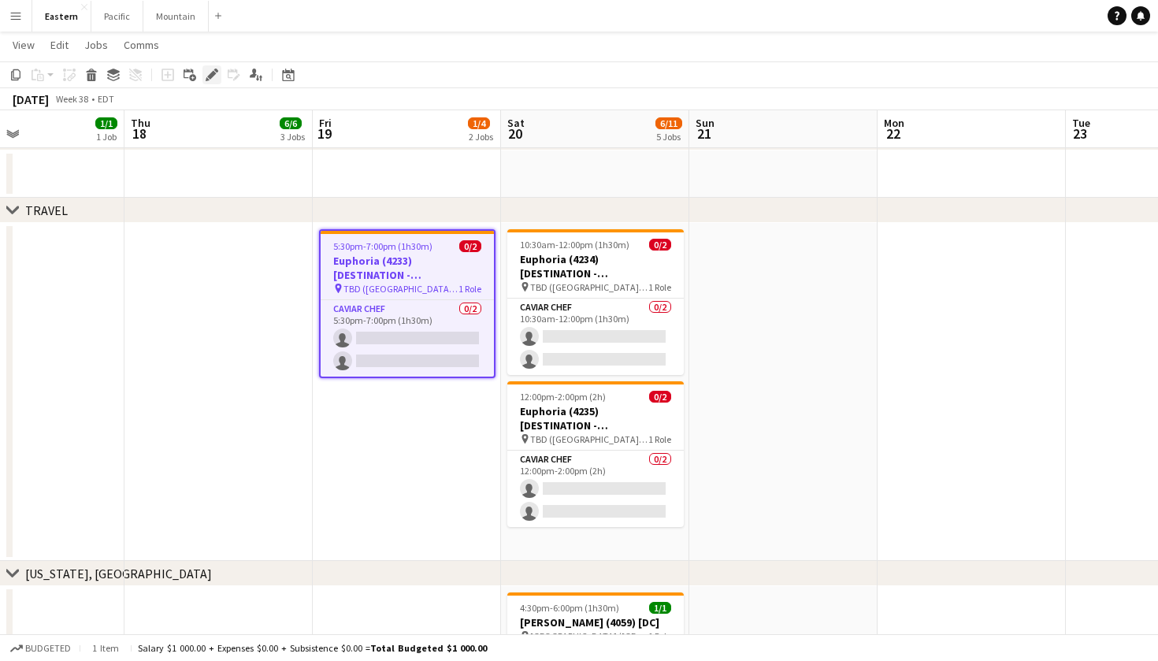
click at [214, 73] on icon at bounding box center [211, 75] width 9 height 9
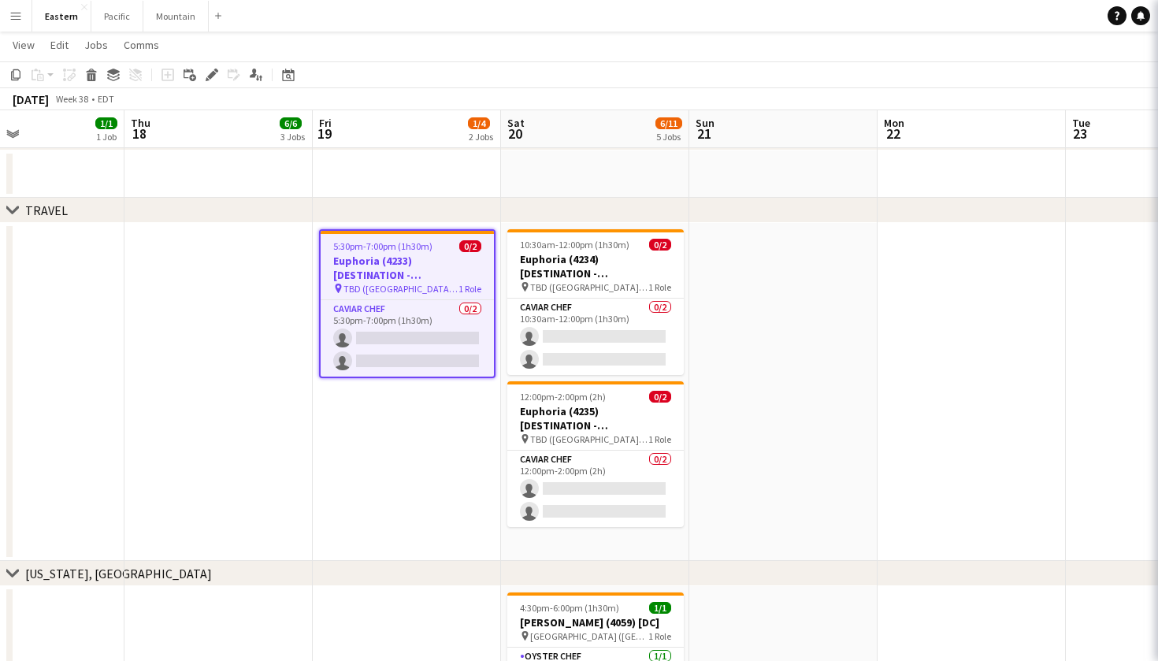
type input "**********"
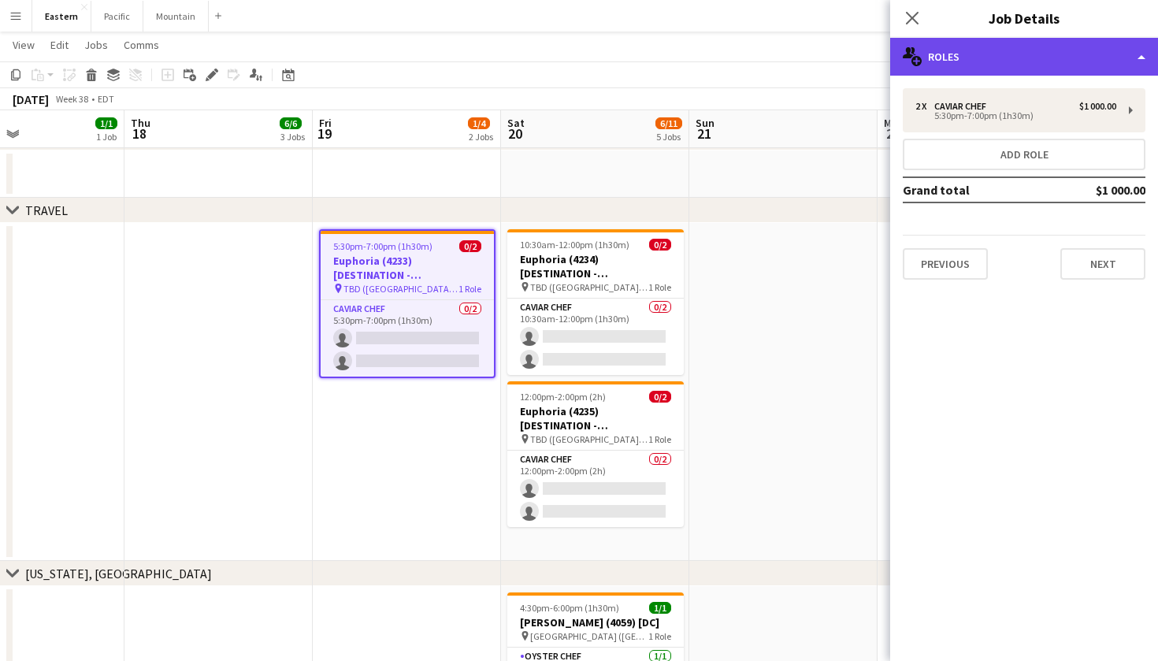
click at [1072, 65] on div "multiple-users-add Roles" at bounding box center [1024, 57] width 268 height 38
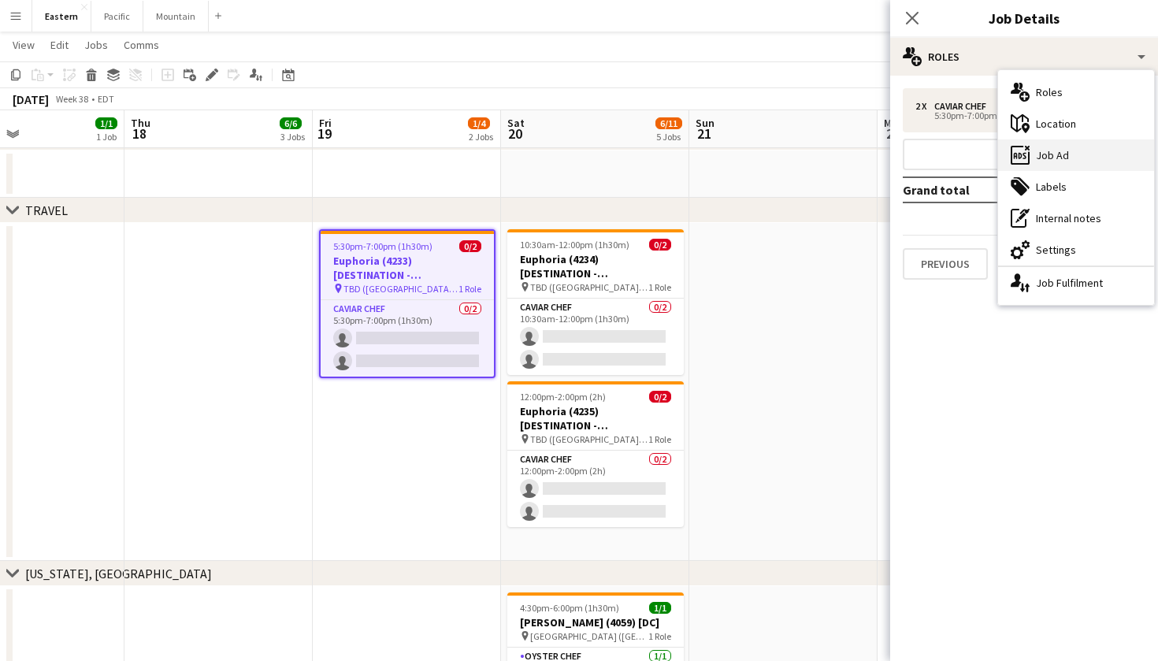
click at [1085, 151] on div "ads-window Job Ad" at bounding box center [1076, 154] width 156 height 31
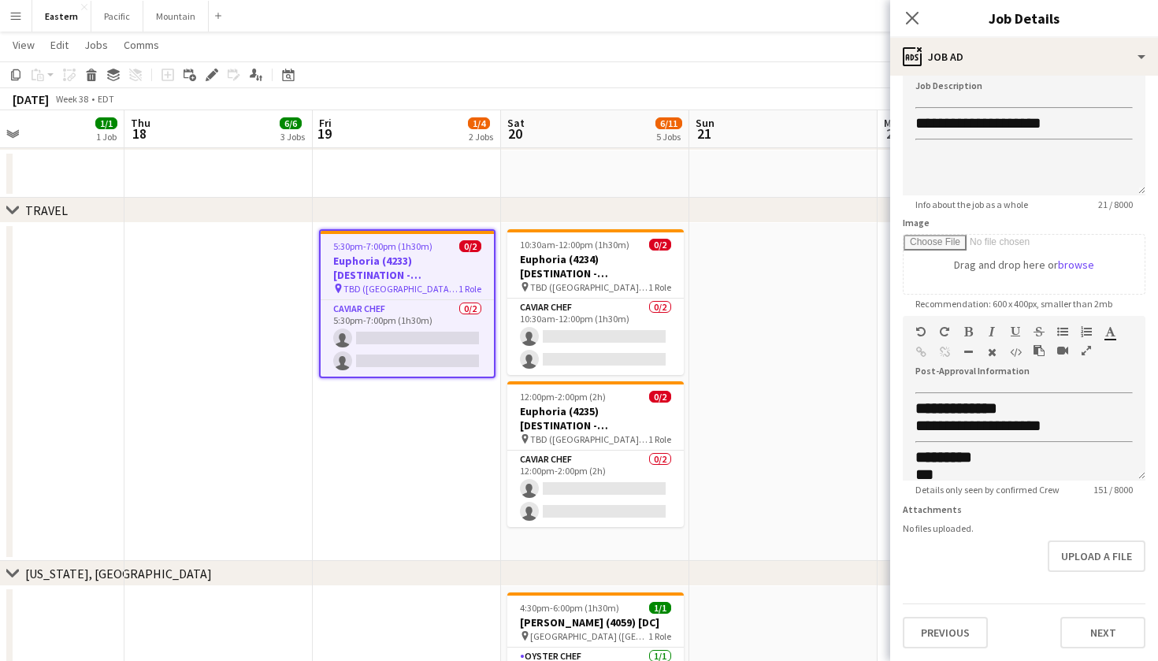
scroll to position [118, 0]
click at [792, 142] on app-board-header-date "Sun 21" at bounding box center [783, 129] width 188 height 38
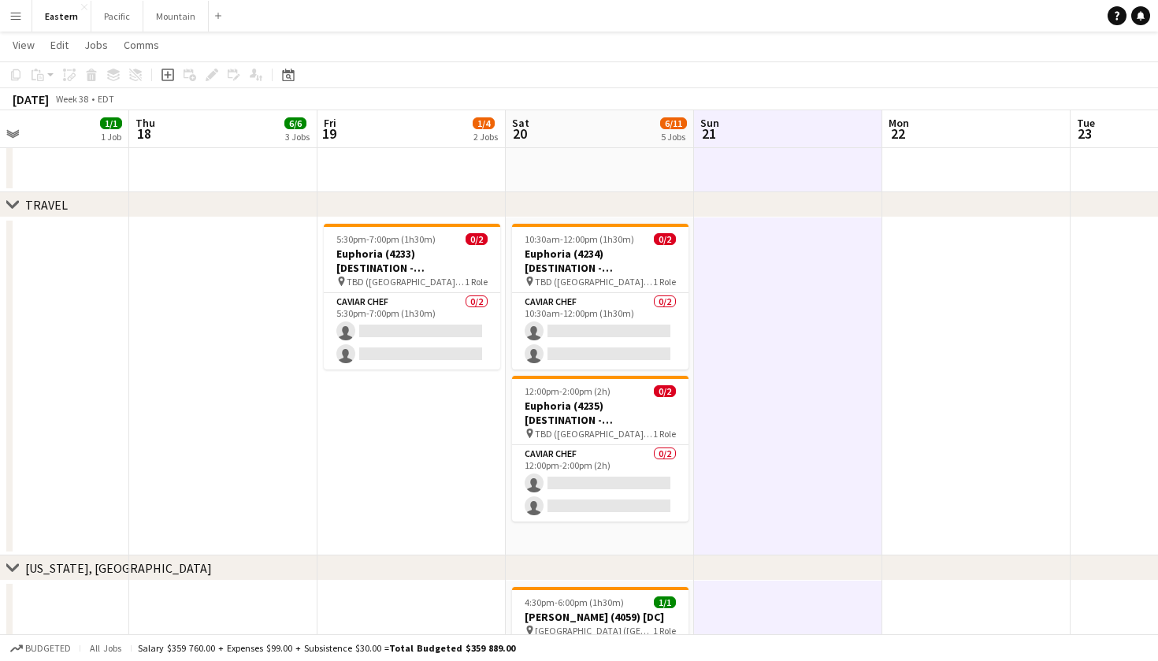
scroll to position [1039, 0]
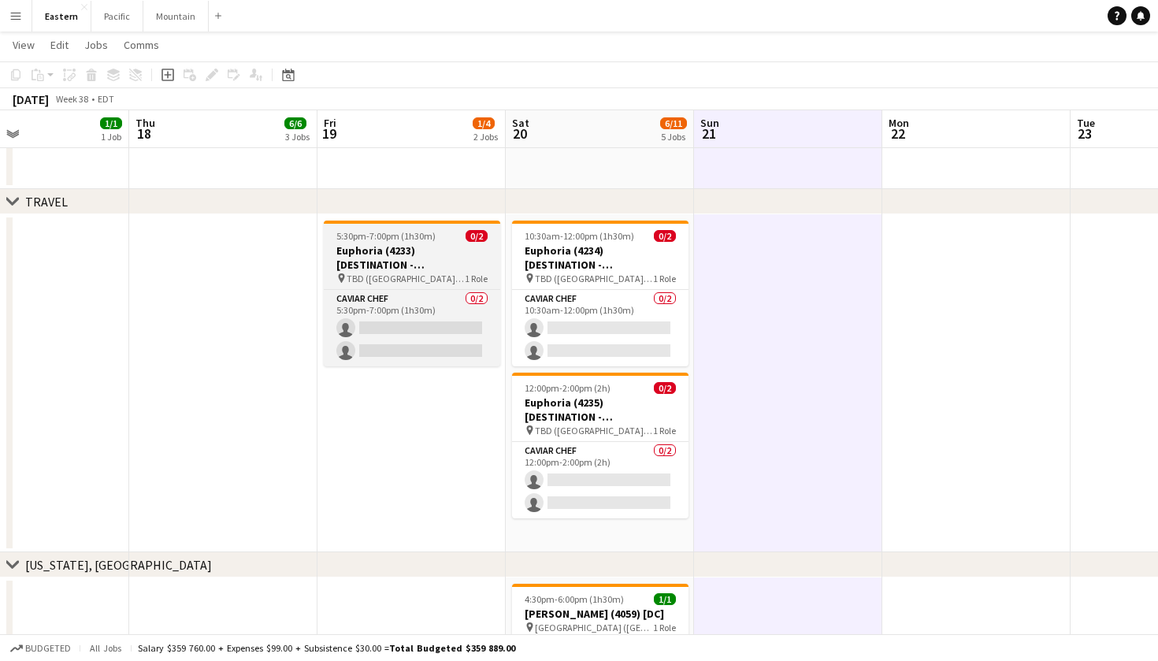
click at [430, 269] on h3 "Euphoria (4233) [DESTINATION - [GEOGRAPHIC_DATA], [GEOGRAPHIC_DATA]]" at bounding box center [412, 257] width 176 height 28
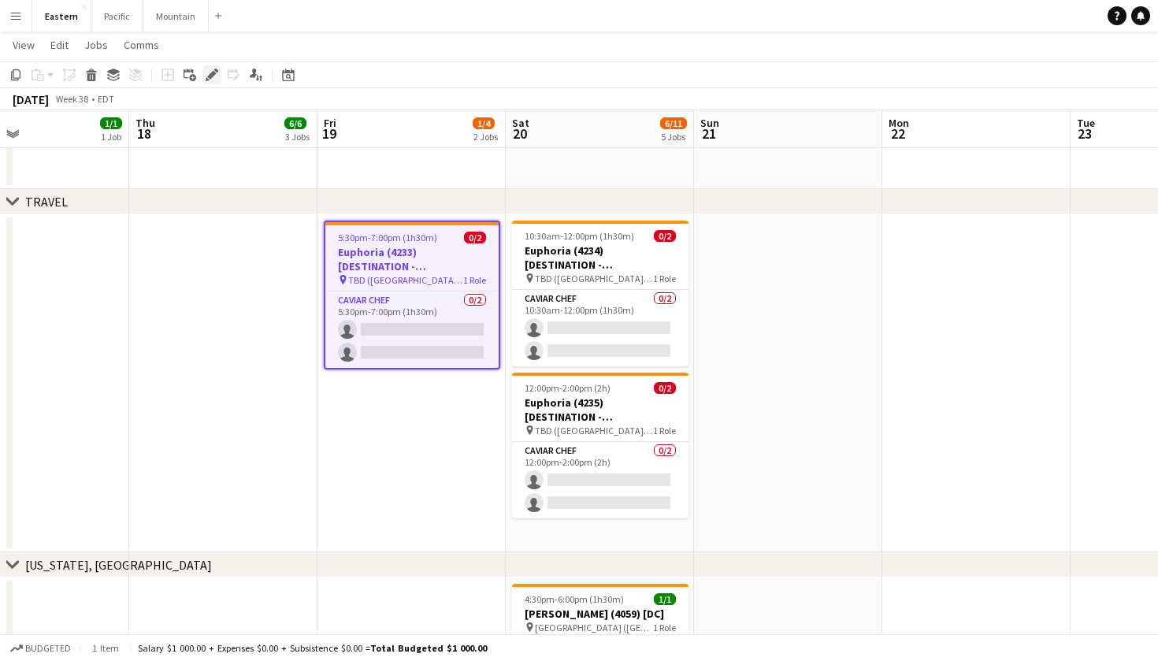
click at [206, 76] on icon "Edit" at bounding box center [212, 75] width 13 height 13
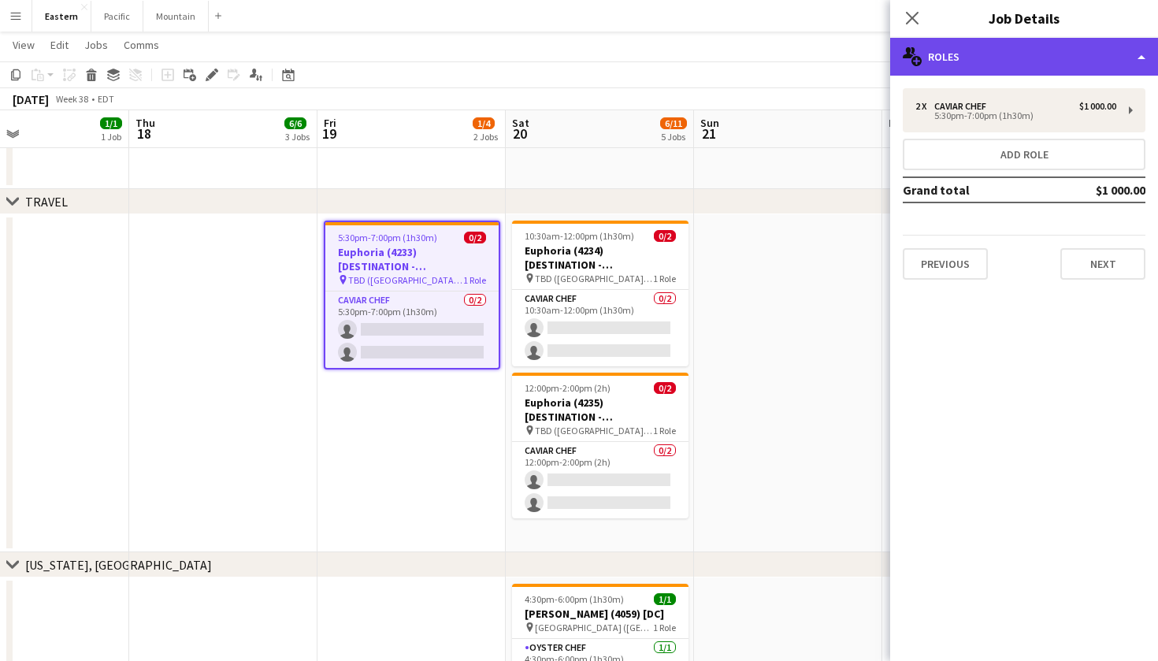
click at [939, 54] on div "multiple-users-add Roles" at bounding box center [1024, 57] width 268 height 38
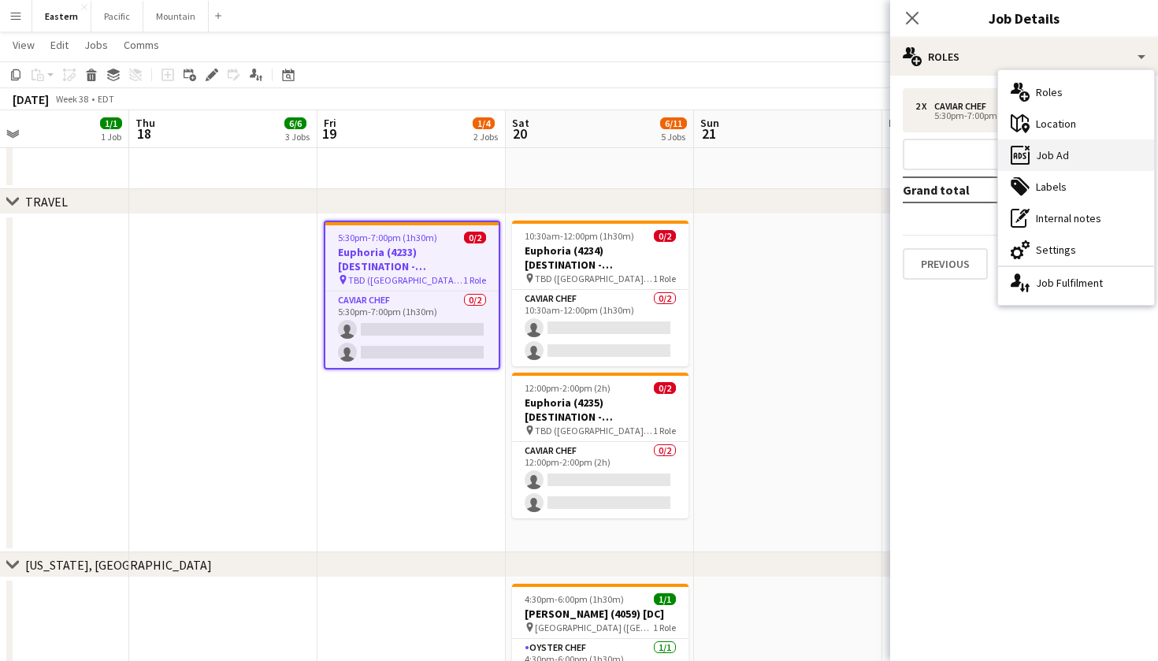
click at [1053, 161] on div "ads-window Job Ad" at bounding box center [1076, 154] width 156 height 31
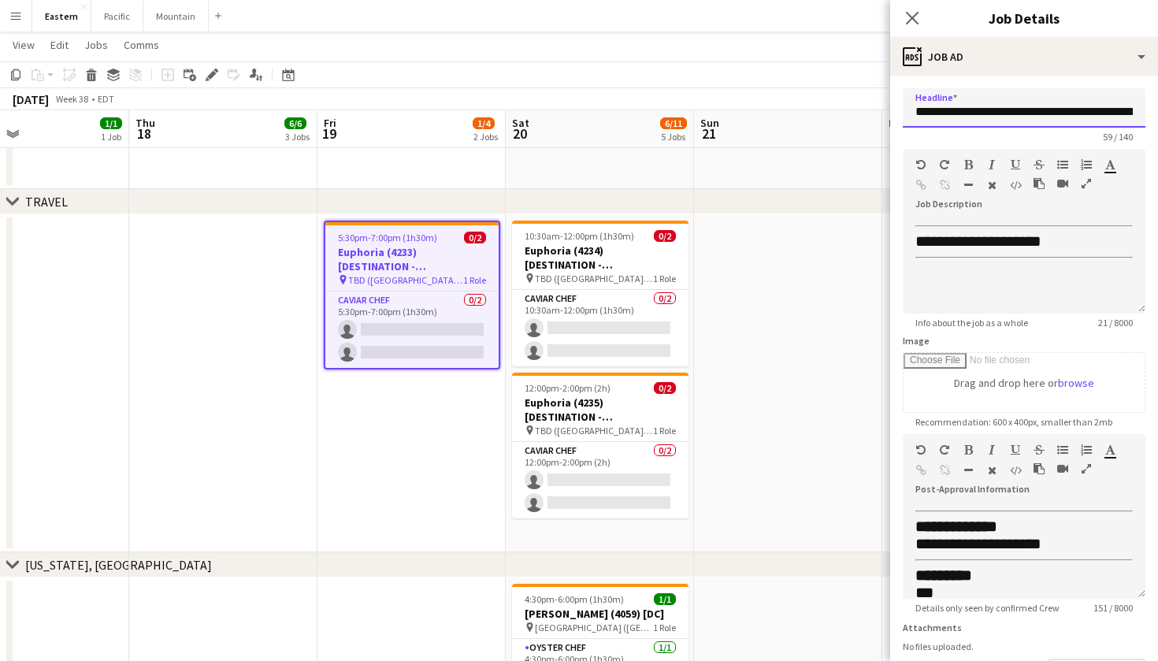
click at [995, 115] on input "**********" at bounding box center [1023, 107] width 243 height 39
click at [910, 26] on app-icon "Close pop-in" at bounding box center [912, 18] width 23 height 23
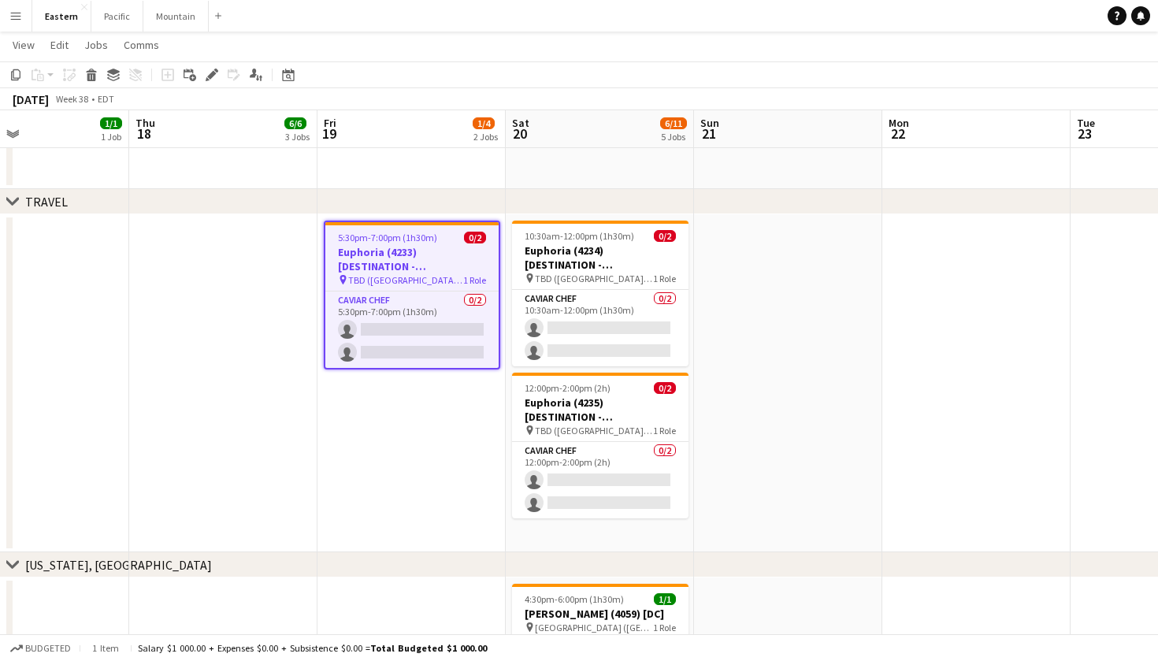
click at [367, 246] on h3 "Euphoria (4233) [DESTINATION - [GEOGRAPHIC_DATA], [GEOGRAPHIC_DATA]]" at bounding box center [411, 259] width 173 height 28
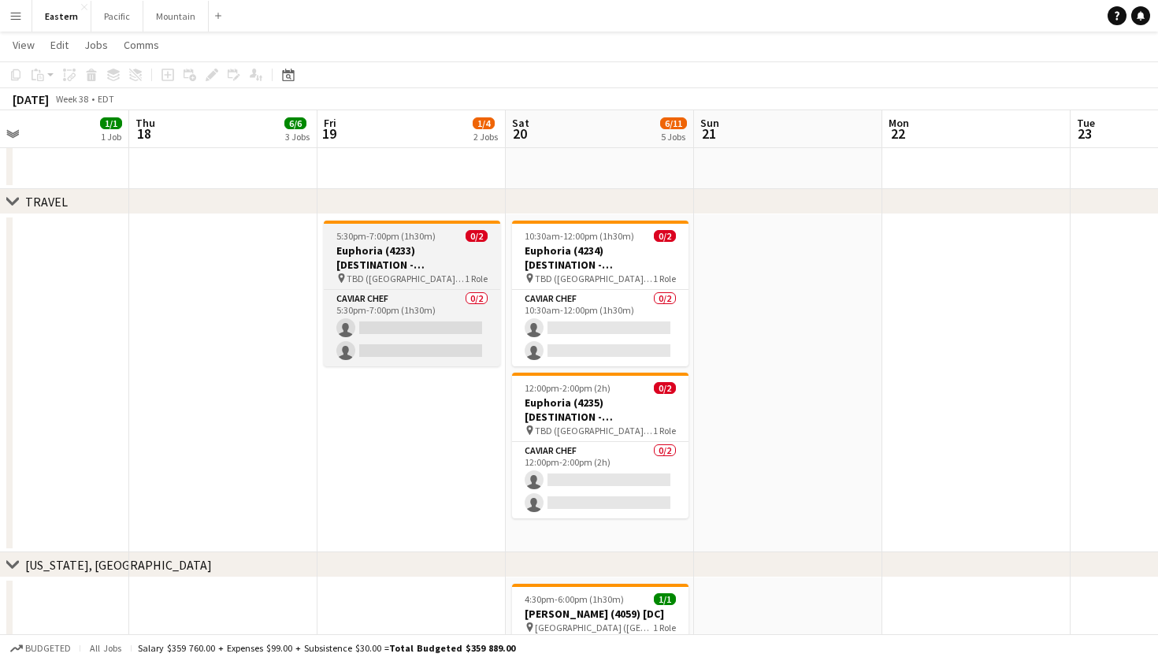
click at [367, 246] on h3 "Euphoria (4233) [DESTINATION - [GEOGRAPHIC_DATA], [GEOGRAPHIC_DATA]]" at bounding box center [412, 257] width 176 height 28
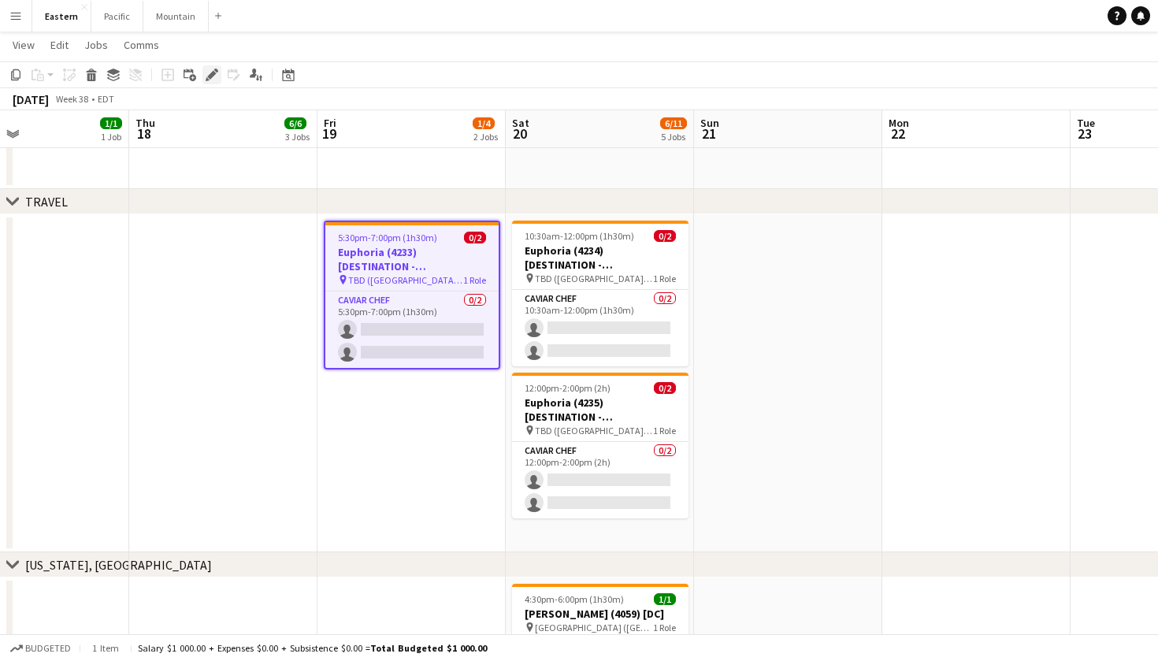
click at [210, 76] on icon at bounding box center [211, 75] width 9 height 9
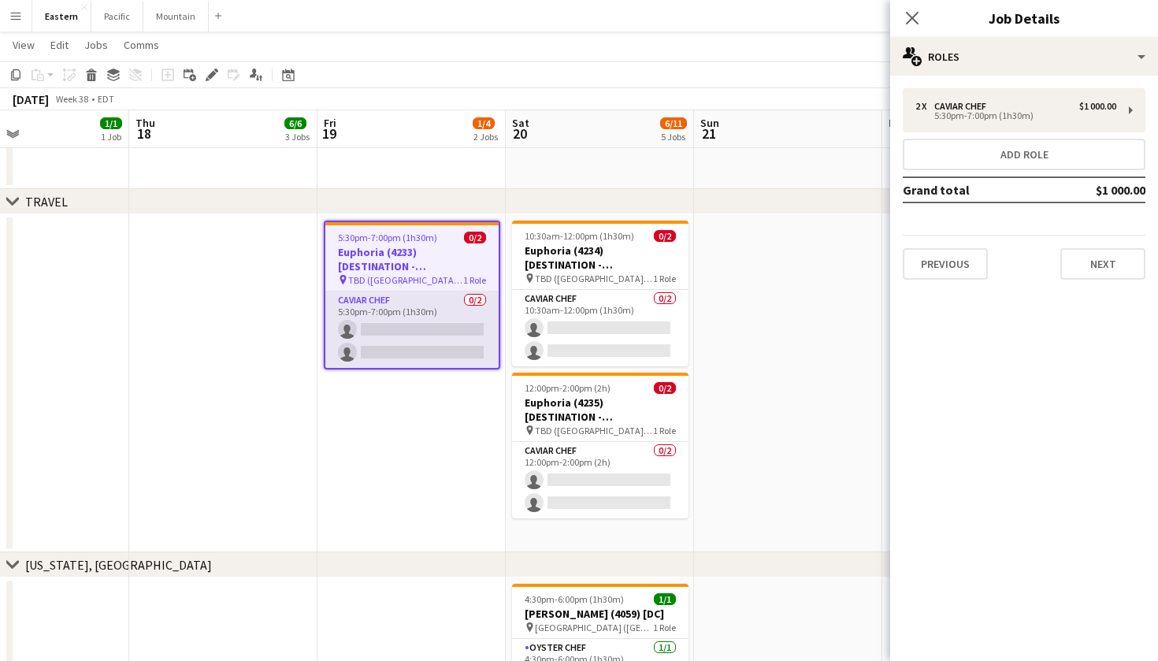
click at [439, 335] on app-card-role "Caviar Chef 0/2 5:30pm-7:00pm (1h30m) single-neutral-actions single-neutral-act…" at bounding box center [411, 329] width 173 height 76
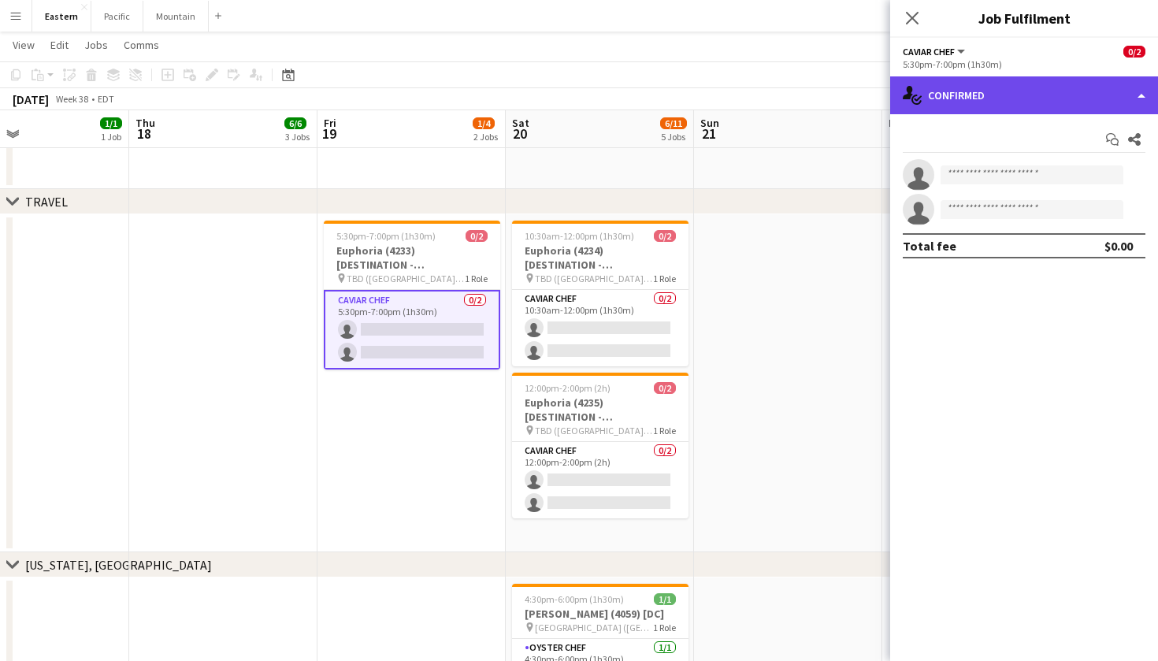
click at [1018, 77] on div "single-neutral-actions-check-2 Confirmed" at bounding box center [1024, 95] width 268 height 38
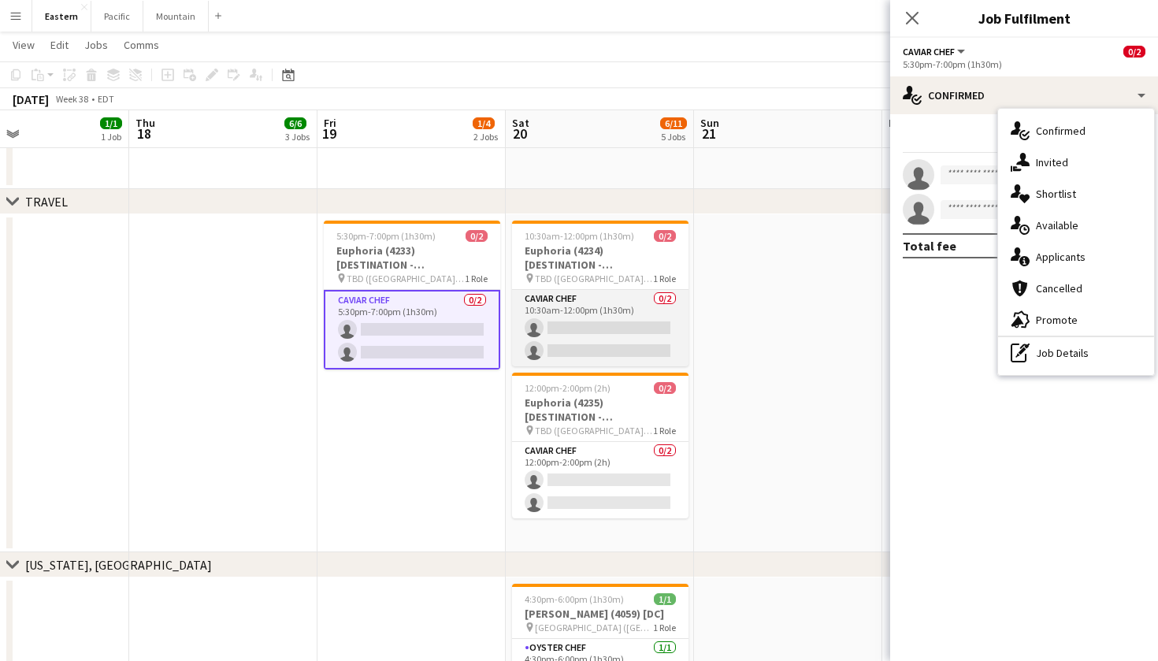
click at [625, 332] on app-card-role "Caviar Chef 0/2 10:30am-12:00pm (1h30m) single-neutral-actions single-neutral-a…" at bounding box center [600, 328] width 176 height 76
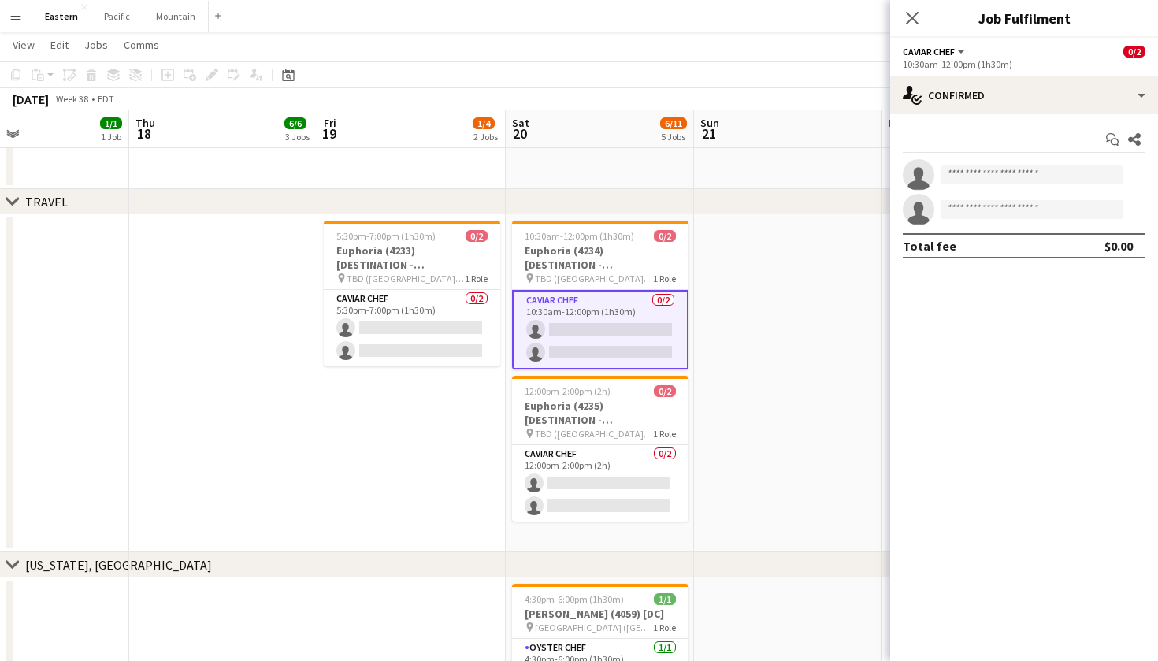
click at [625, 332] on app-card-role "Caviar Chef 0/2 10:30am-12:00pm (1h30m) single-neutral-actions single-neutral-a…" at bounding box center [600, 330] width 176 height 80
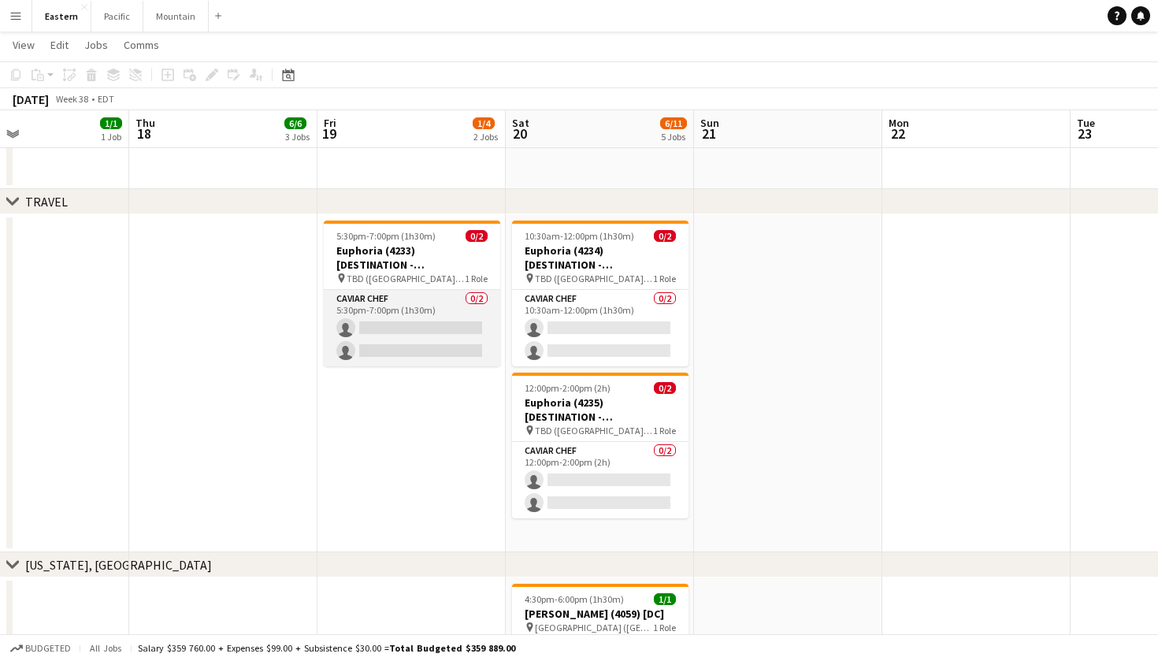
click at [461, 318] on app-card-role "Caviar Chef 0/2 5:30pm-7:00pm (1h30m) single-neutral-actions single-neutral-act…" at bounding box center [412, 328] width 176 height 76
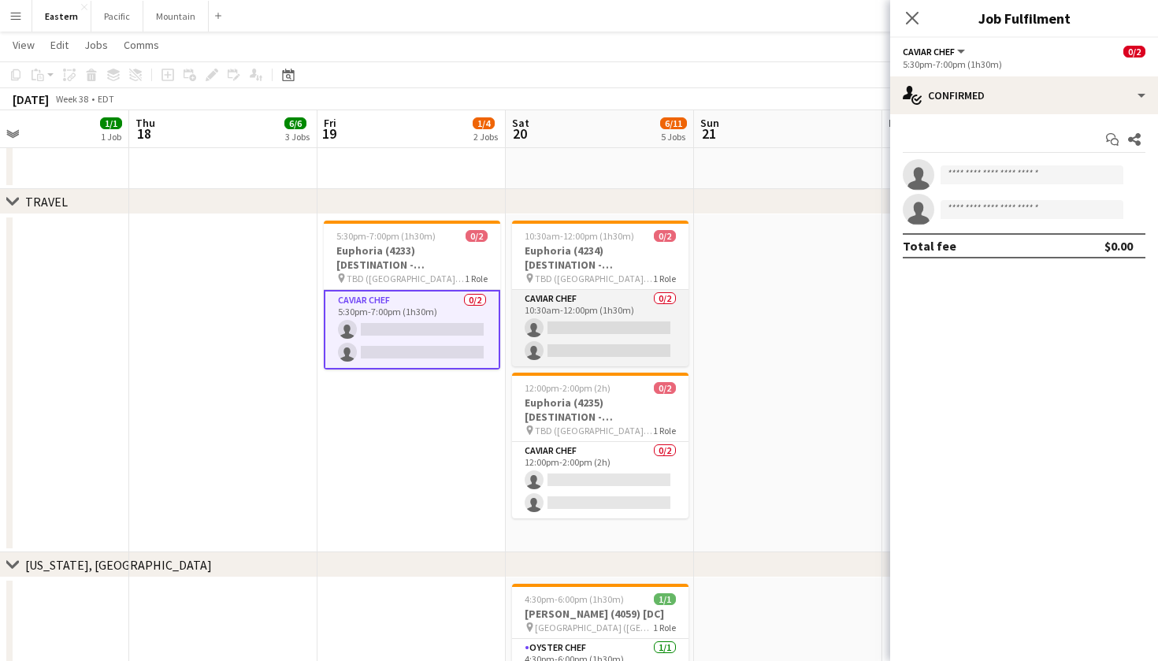
click at [589, 316] on app-card-role "Caviar Chef 0/2 10:30am-12:00pm (1h30m) single-neutral-actions single-neutral-a…" at bounding box center [600, 328] width 176 height 76
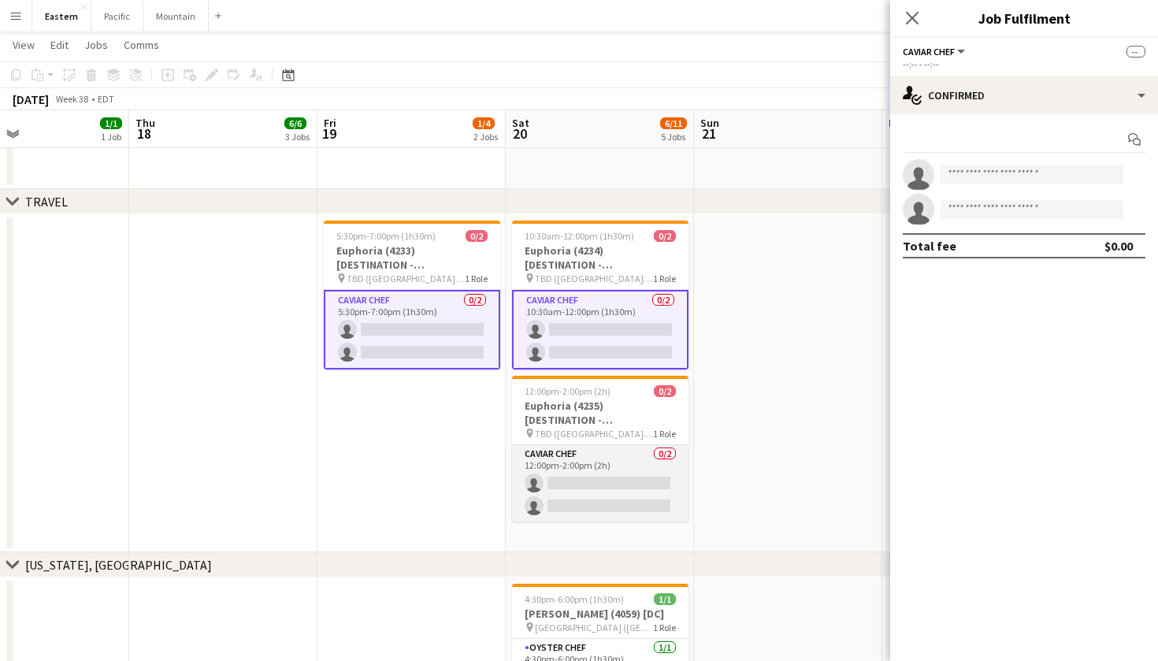
click at [625, 480] on app-card-role "Caviar Chef 0/2 12:00pm-2:00pm (2h) single-neutral-actions single-neutral-actio…" at bounding box center [600, 483] width 176 height 76
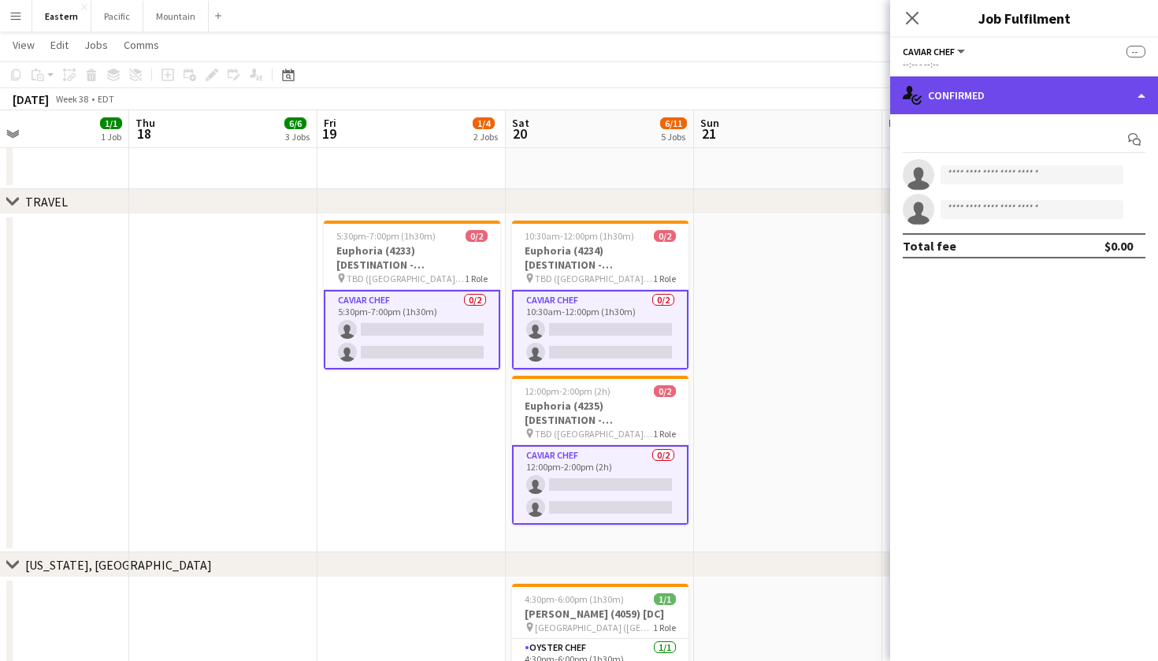
click at [1091, 113] on div "single-neutral-actions-check-2 Confirmed" at bounding box center [1024, 95] width 268 height 38
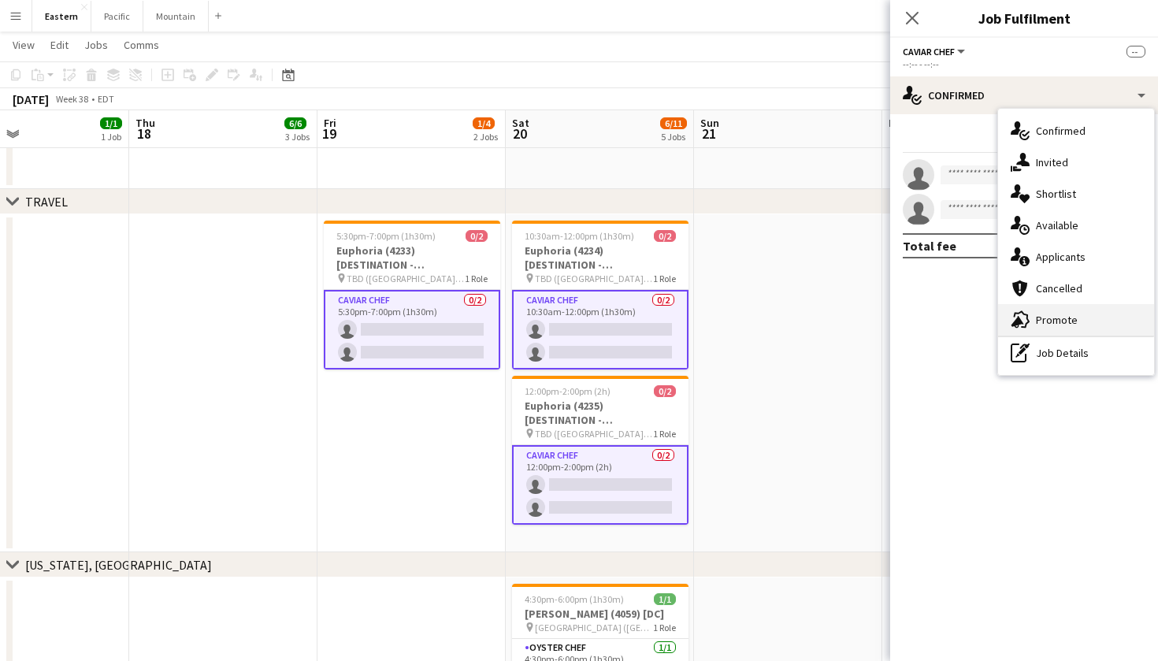
click at [1086, 317] on div "advertising-megaphone Promote" at bounding box center [1076, 319] width 156 height 31
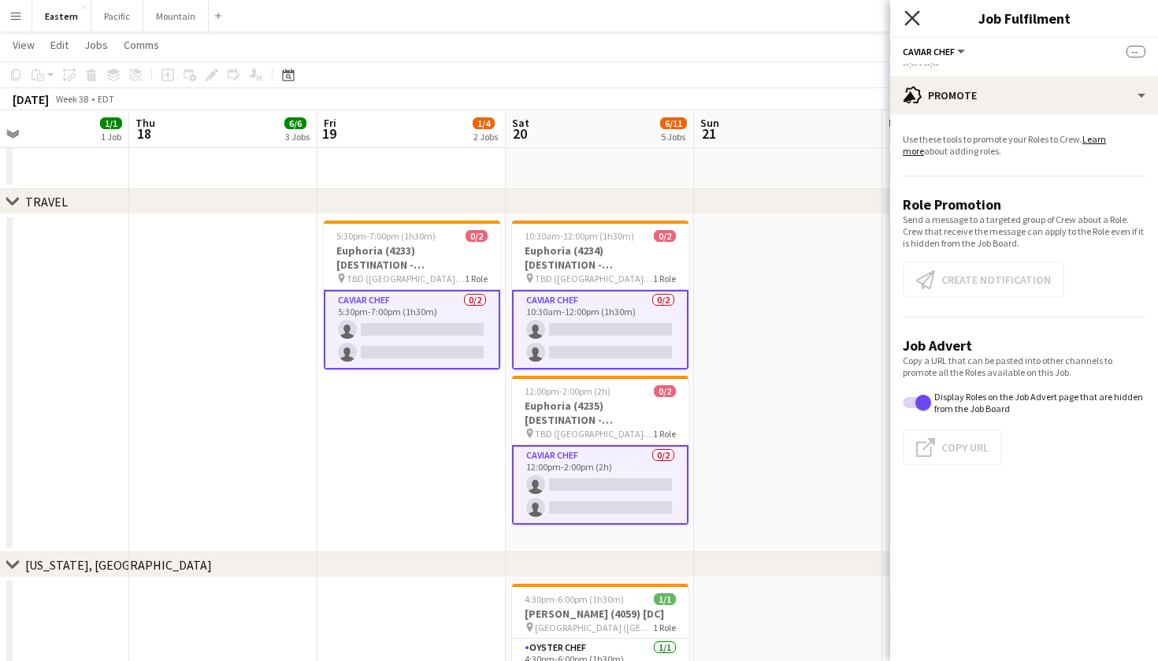
click at [906, 22] on icon "Close pop-in" at bounding box center [911, 17] width 15 height 15
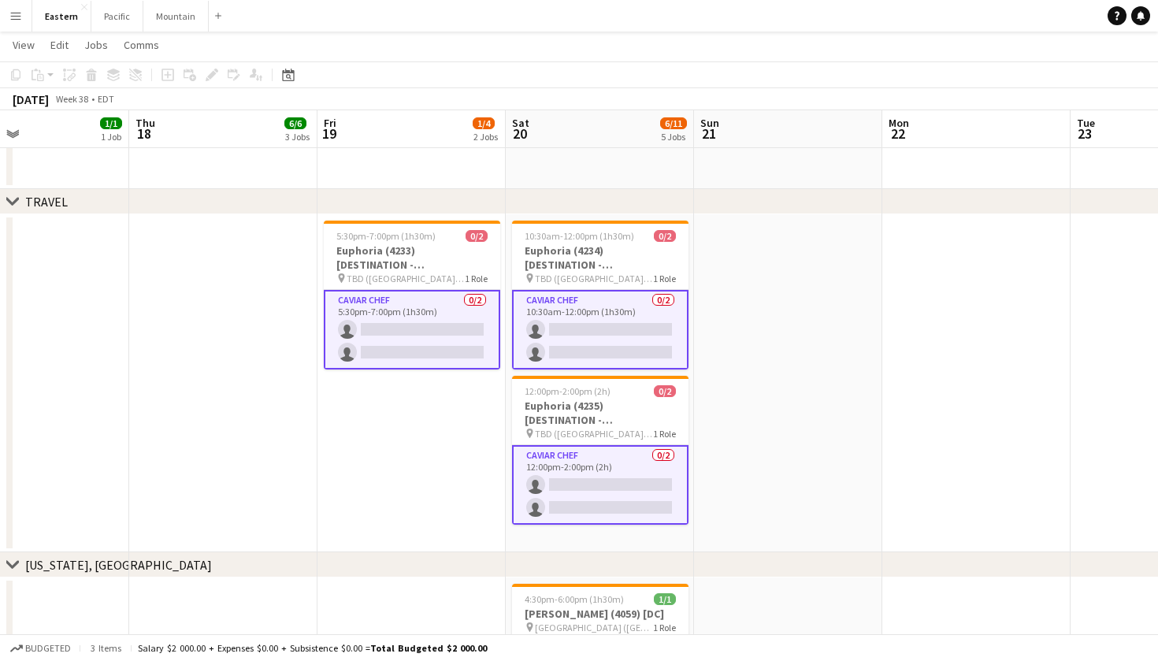
click at [591, 321] on app-card-role "Caviar Chef 0/2 10:30am-12:00pm (1h30m) single-neutral-actions single-neutral-a…" at bounding box center [600, 330] width 176 height 80
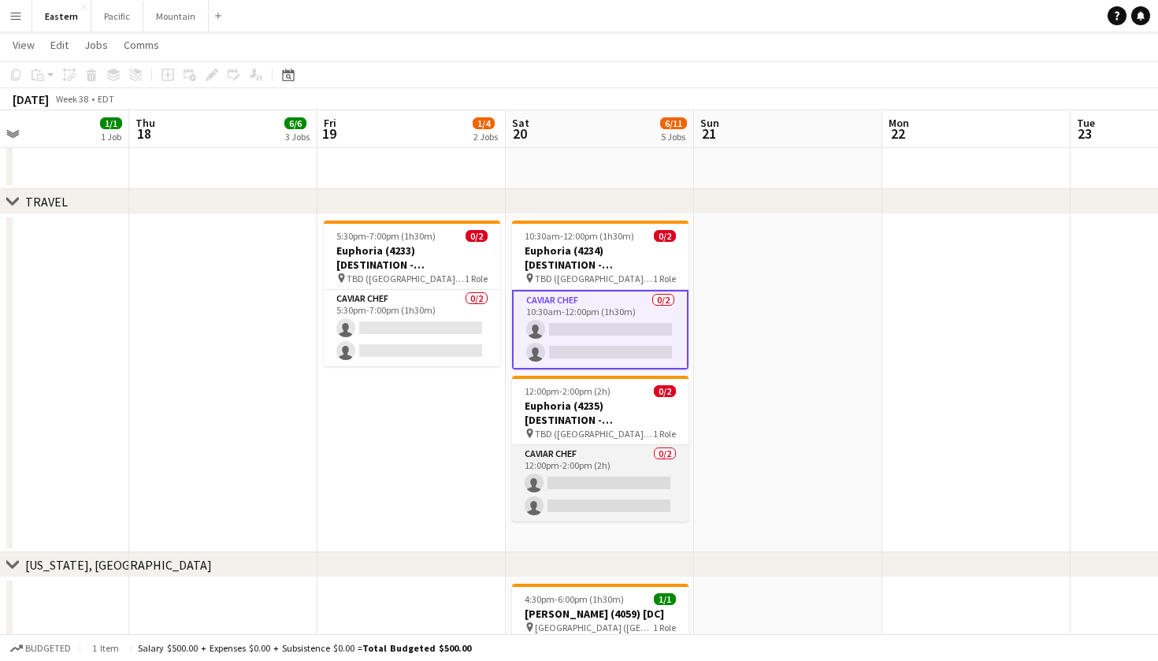
click at [612, 508] on app-card-role "Caviar Chef 0/2 12:00pm-2:00pm (2h) single-neutral-actions single-neutral-actio…" at bounding box center [600, 483] width 176 height 76
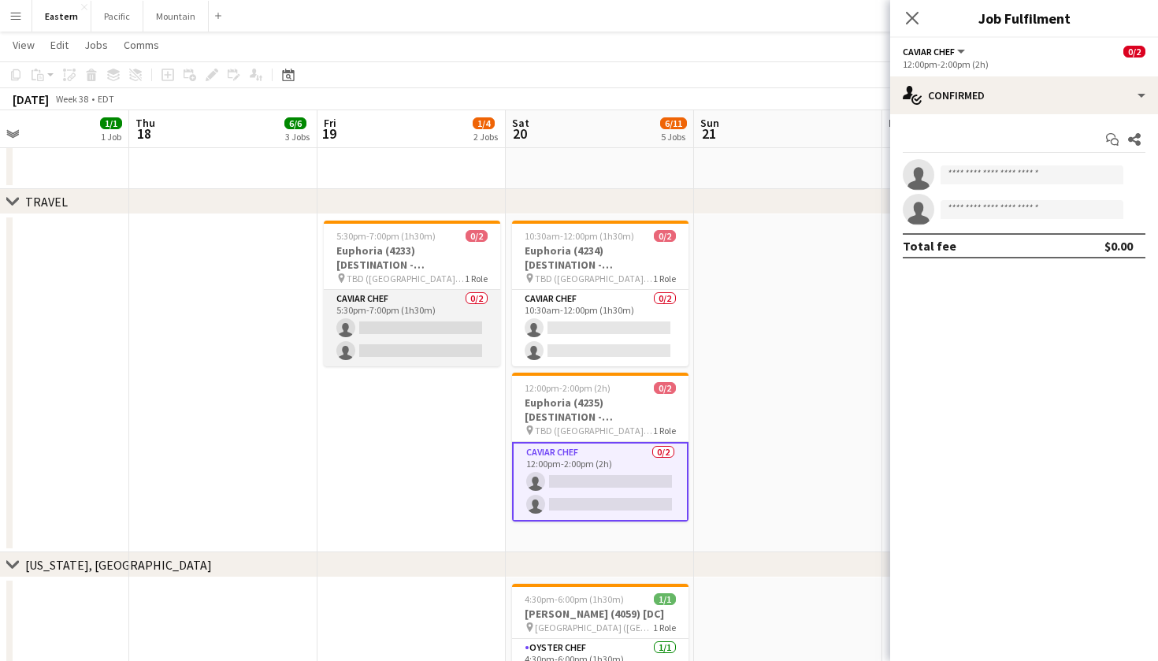
click at [421, 319] on app-card-role "Caviar Chef 0/2 5:30pm-7:00pm (1h30m) single-neutral-actions single-neutral-act…" at bounding box center [412, 328] width 176 height 76
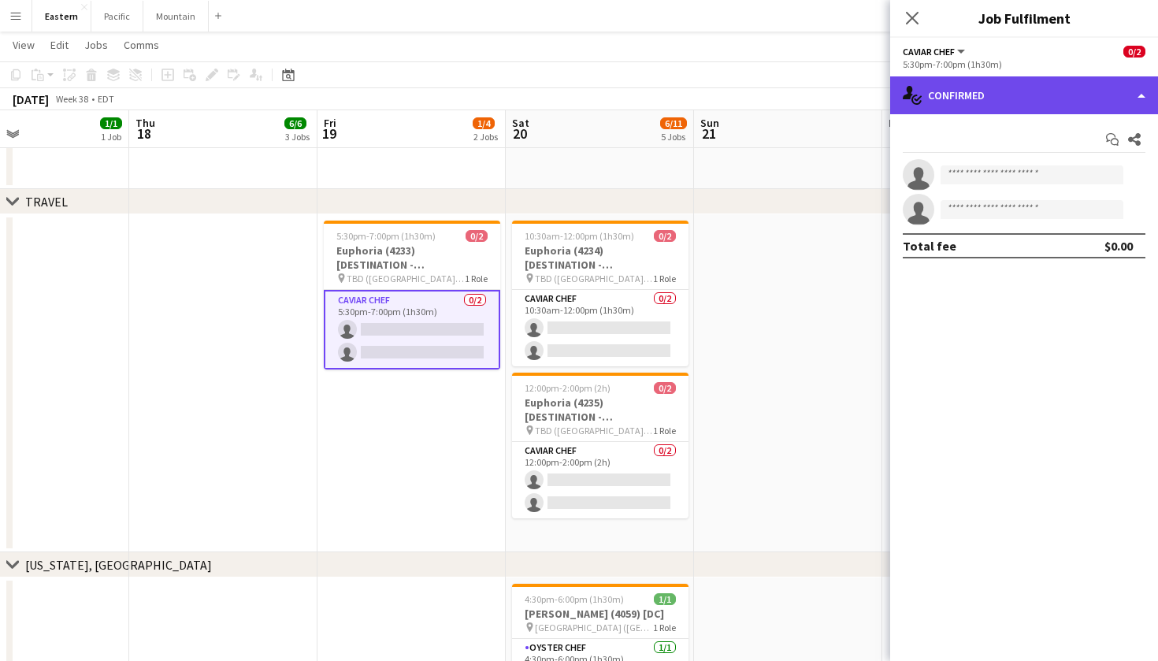
click at [1047, 90] on div "single-neutral-actions-check-2 Confirmed" at bounding box center [1024, 95] width 268 height 38
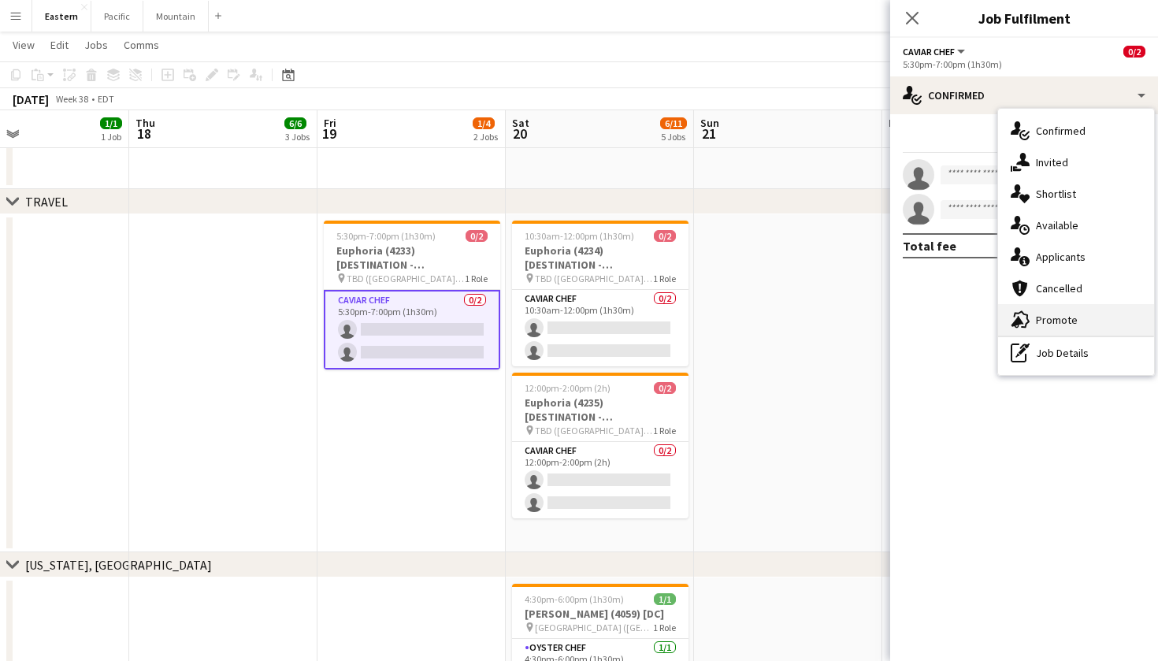
click at [1061, 322] on div "advertising-megaphone Promote" at bounding box center [1076, 319] width 156 height 31
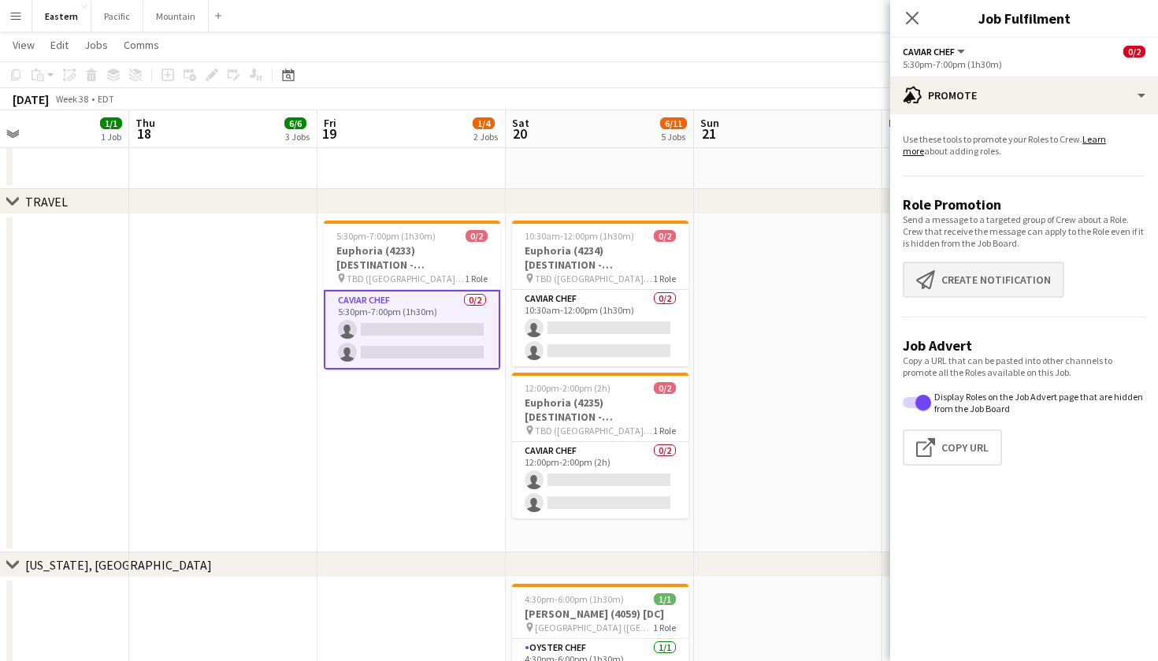
click at [994, 274] on button "Create notification Create notification" at bounding box center [982, 279] width 161 height 36
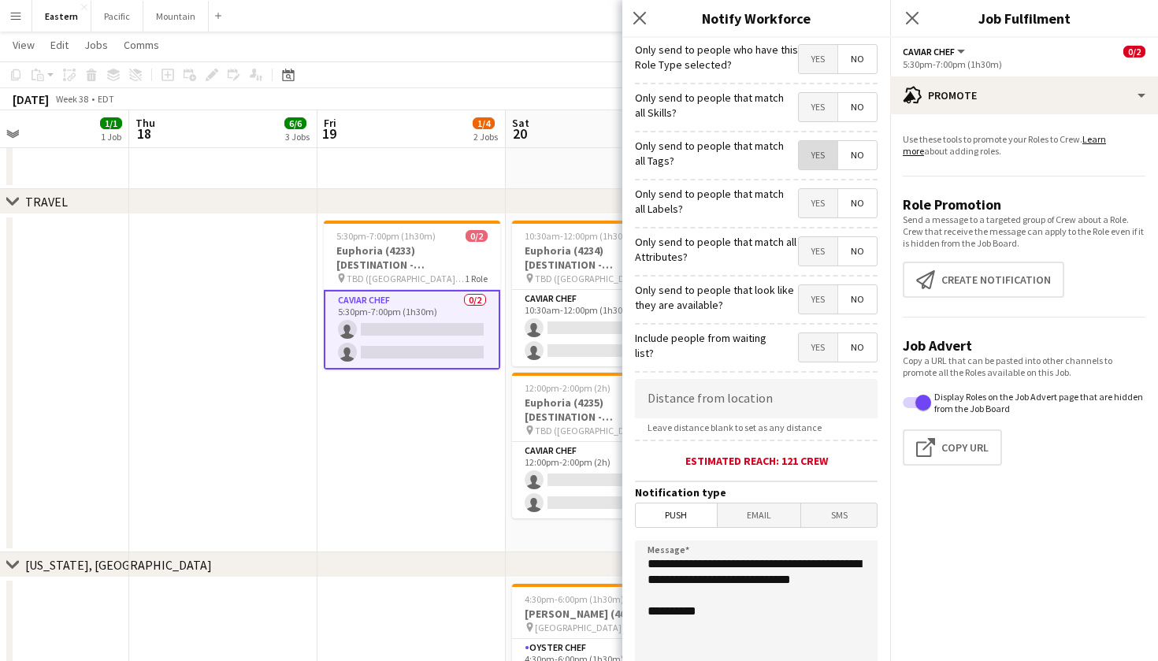
click at [810, 155] on span "Yes" at bounding box center [817, 155] width 39 height 28
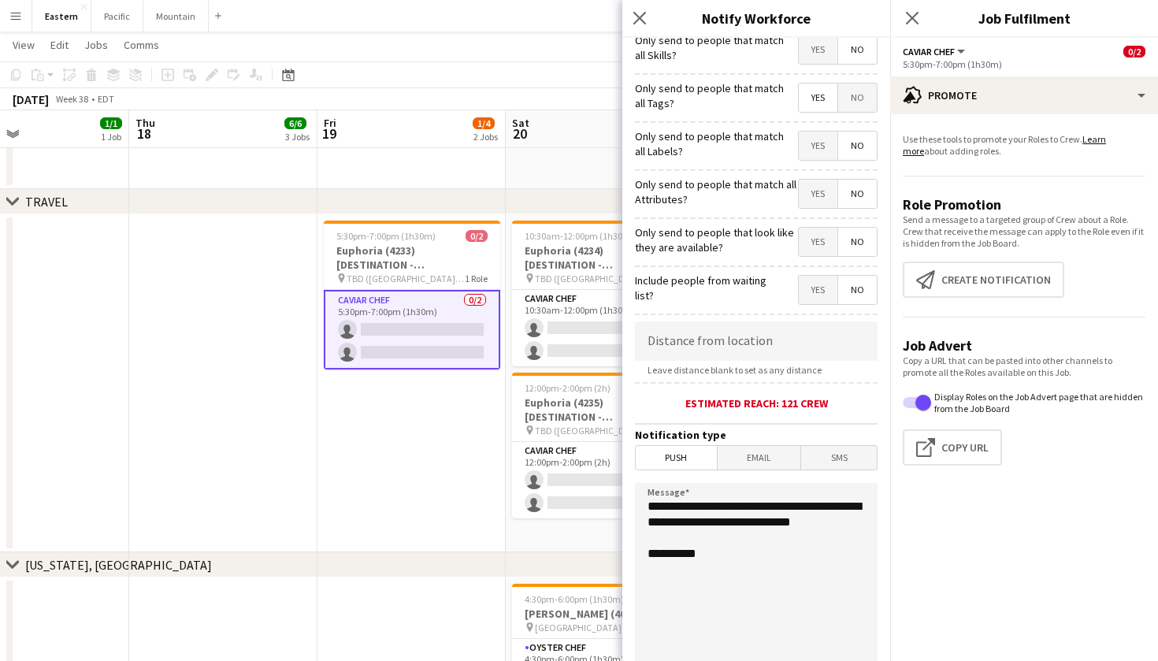
scroll to position [61, 0]
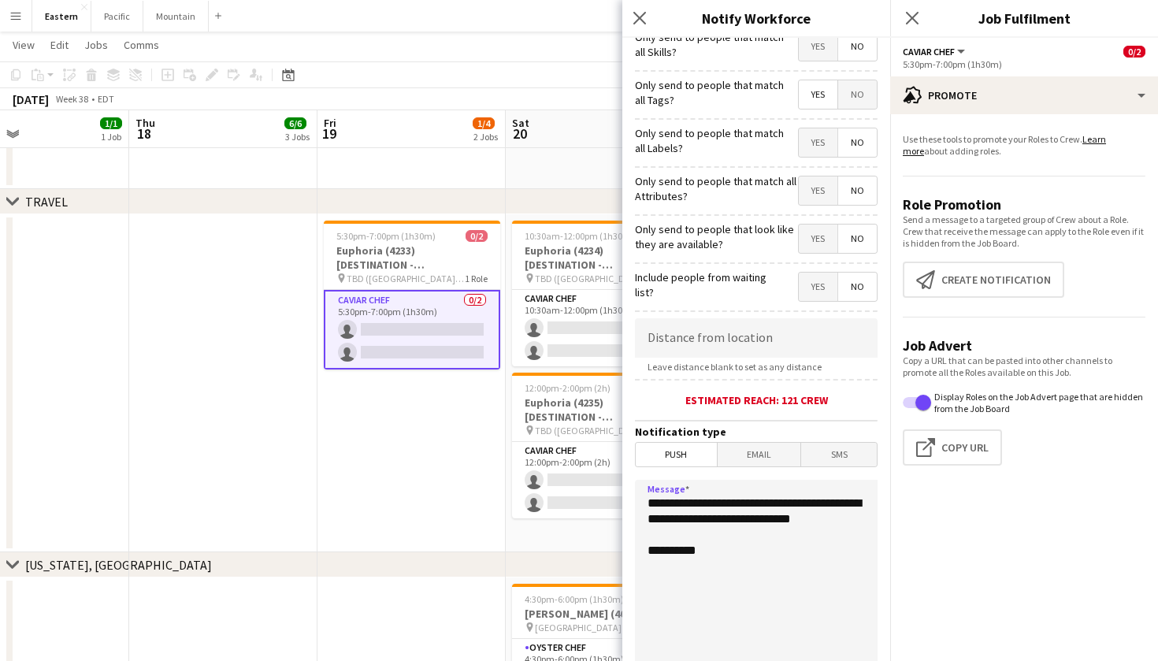
drag, startPoint x: 740, startPoint y: 532, endPoint x: 635, endPoint y: 489, distance: 113.8
click at [635, 489] on textarea "**********" at bounding box center [756, 576] width 243 height 193
paste textarea "**********"
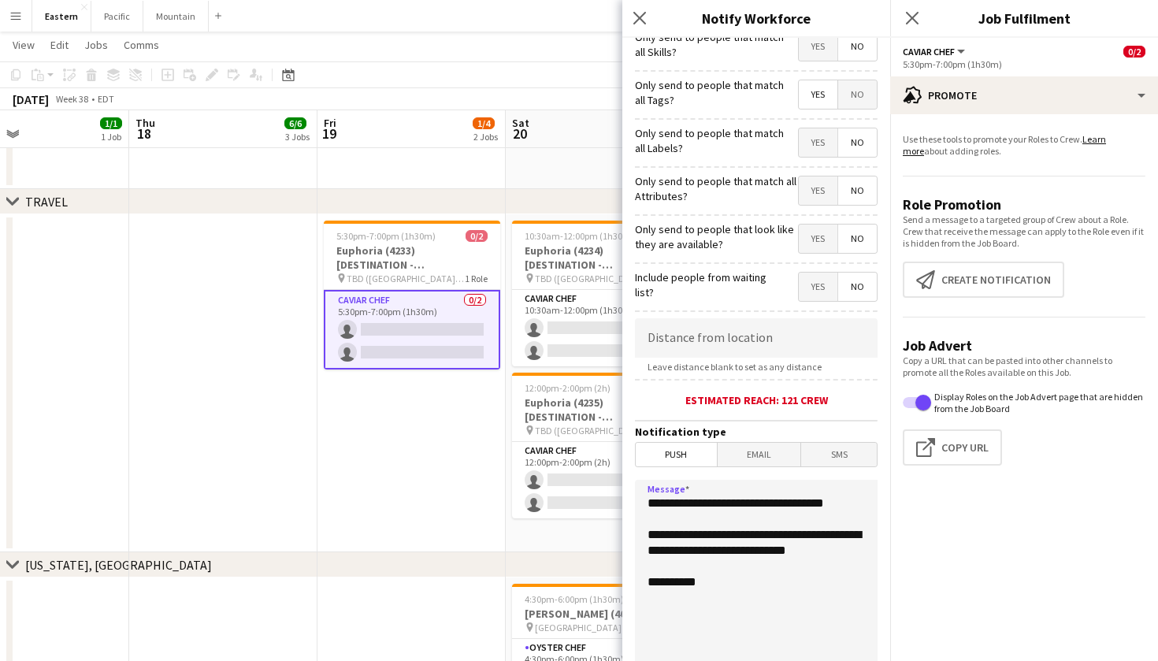
drag, startPoint x: 843, startPoint y: 568, endPoint x: 624, endPoint y: 500, distance: 228.4
click at [624, 500] on form "**********" at bounding box center [756, 391] width 268 height 829
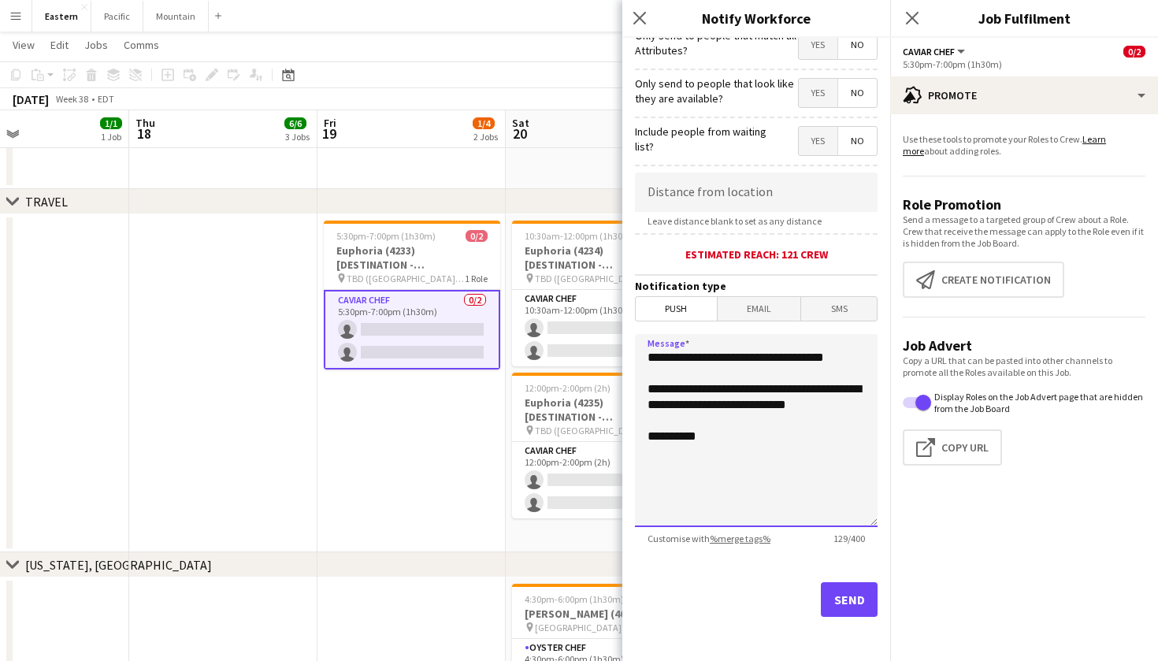
scroll to position [206, 0]
type textarea "**********"
click at [843, 586] on button "Send" at bounding box center [849, 599] width 57 height 35
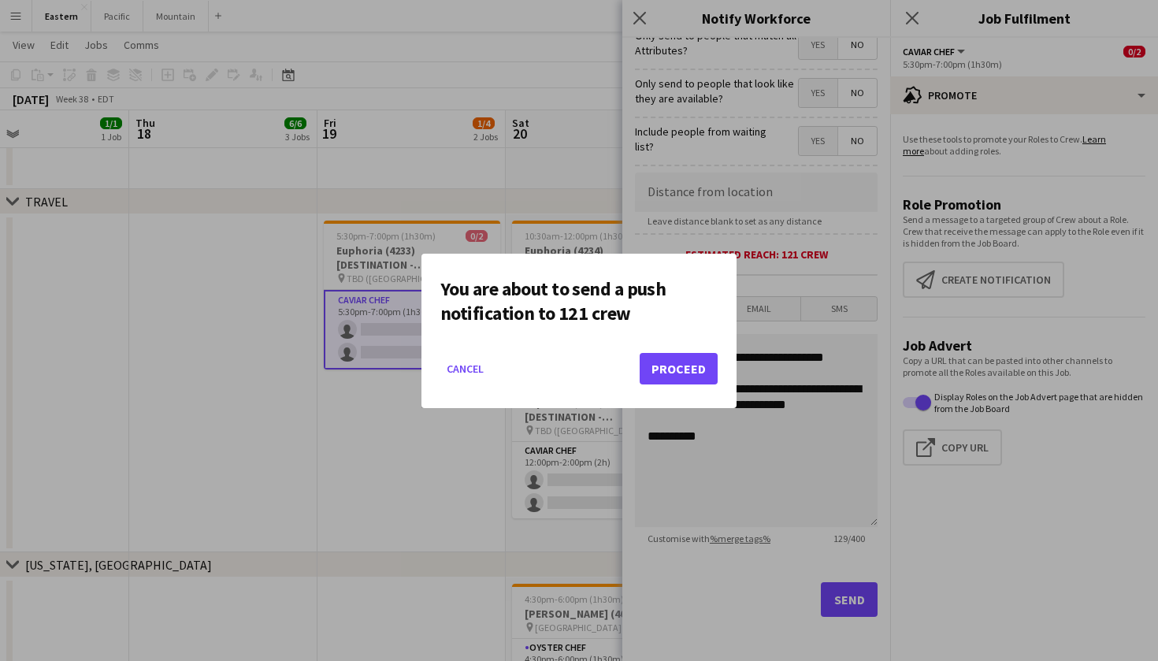
scroll to position [0, 0]
click at [695, 365] on button "Proceed" at bounding box center [678, 368] width 78 height 31
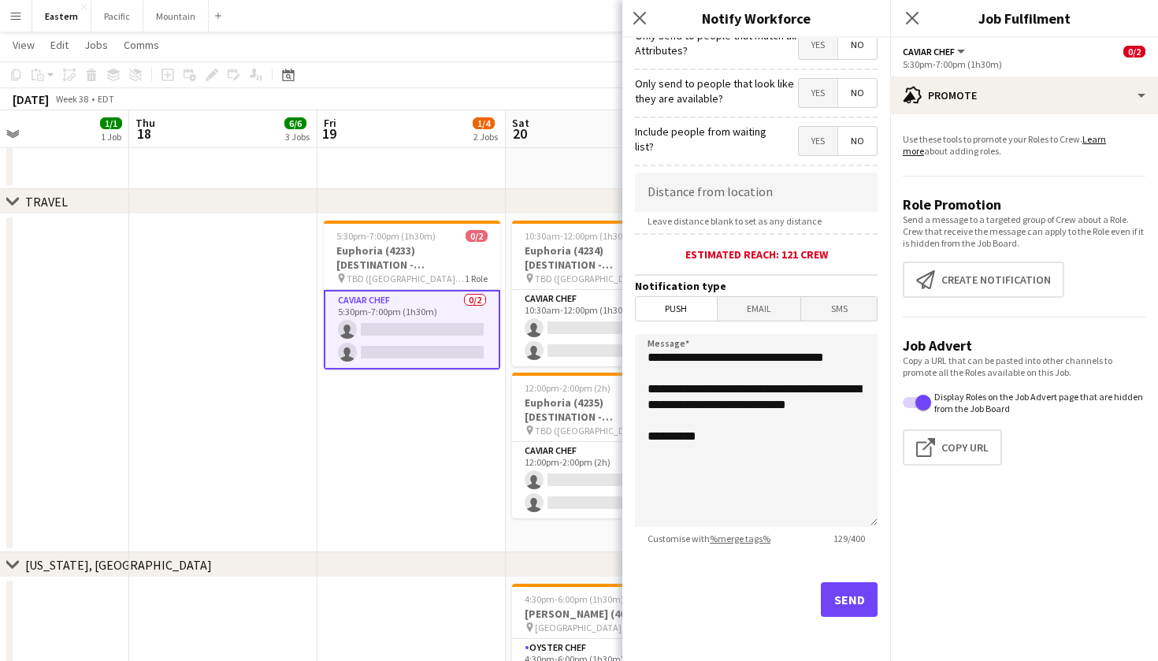
scroll to position [1039, 0]
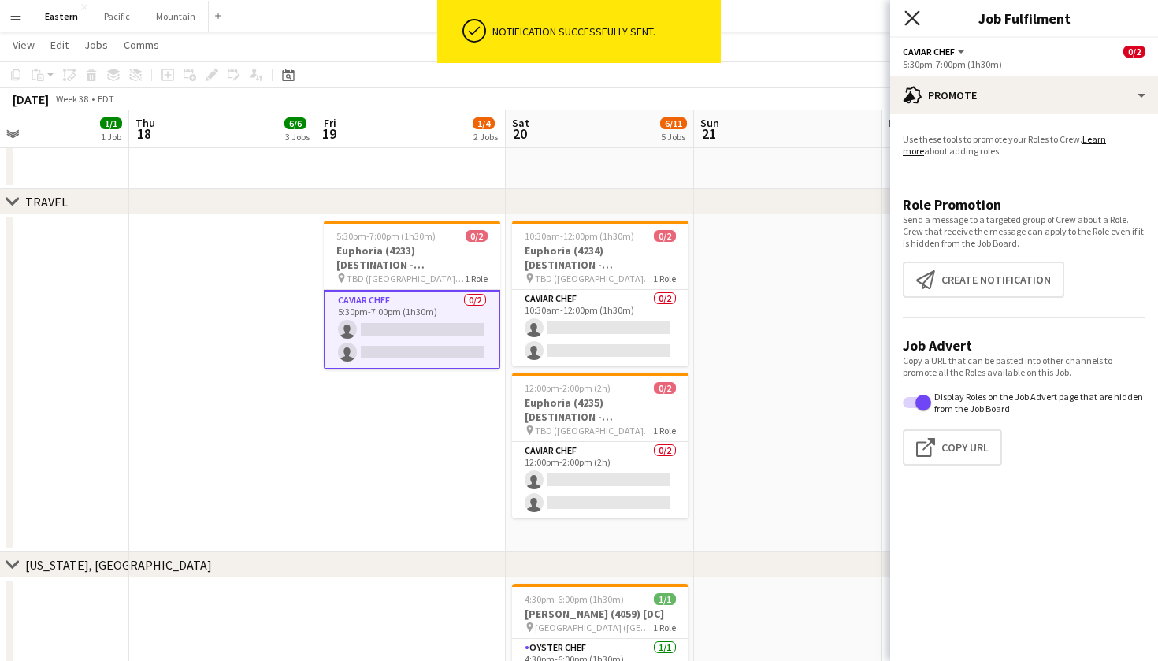
click at [912, 13] on icon "Close pop-in" at bounding box center [911, 17] width 15 height 15
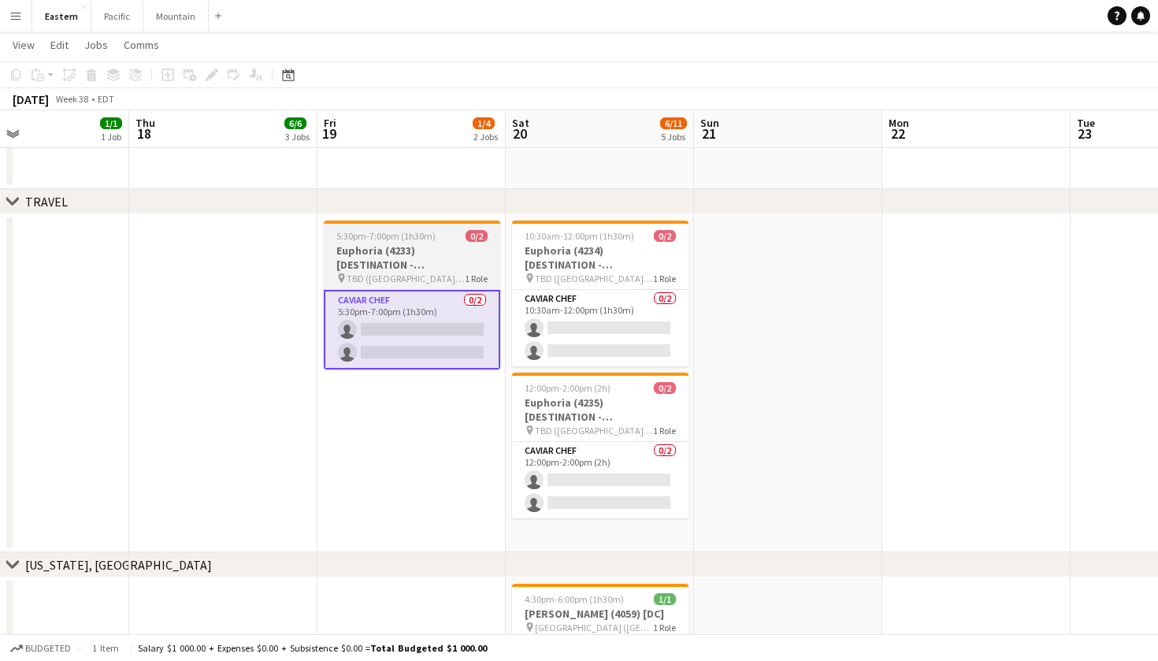
click at [409, 283] on span "TBD ([GEOGRAPHIC_DATA], [GEOGRAPHIC_DATA])" at bounding box center [405, 278] width 118 height 12
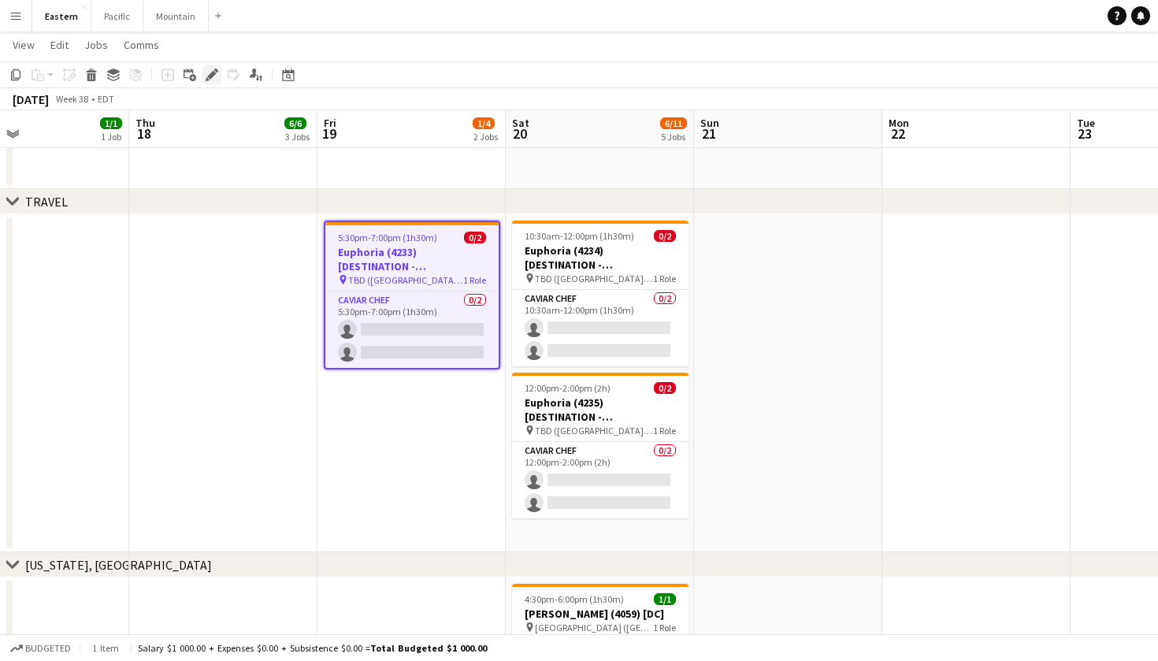
click at [213, 81] on div "Edit" at bounding box center [211, 74] width 19 height 19
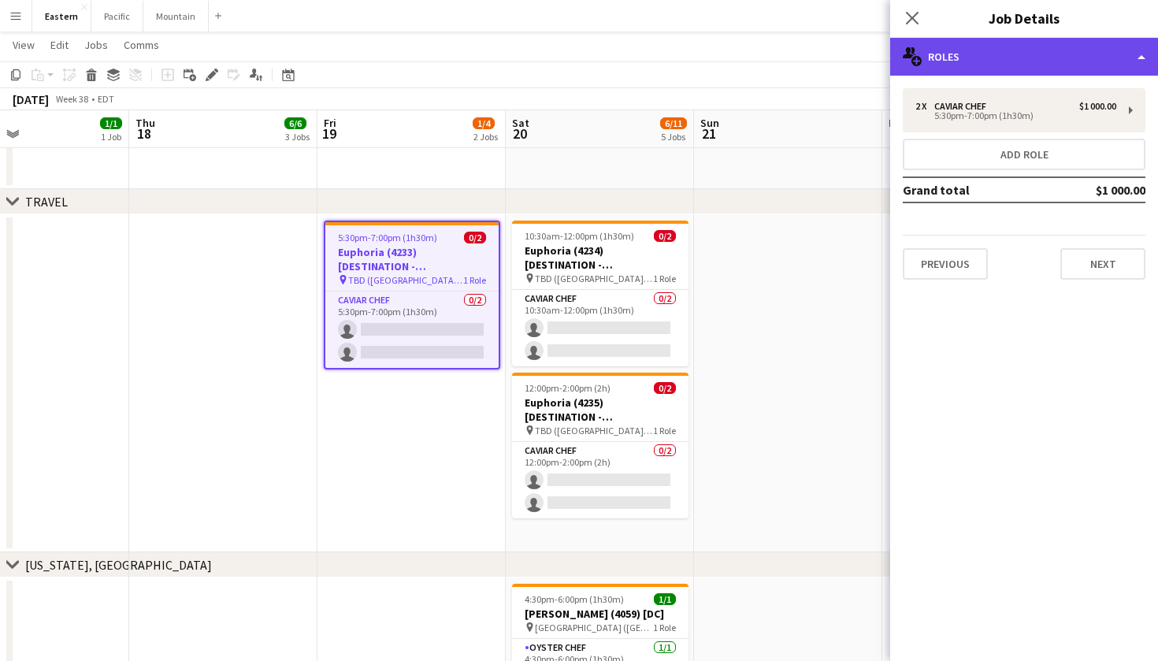
click at [1098, 59] on div "multiple-users-add Roles" at bounding box center [1024, 57] width 268 height 38
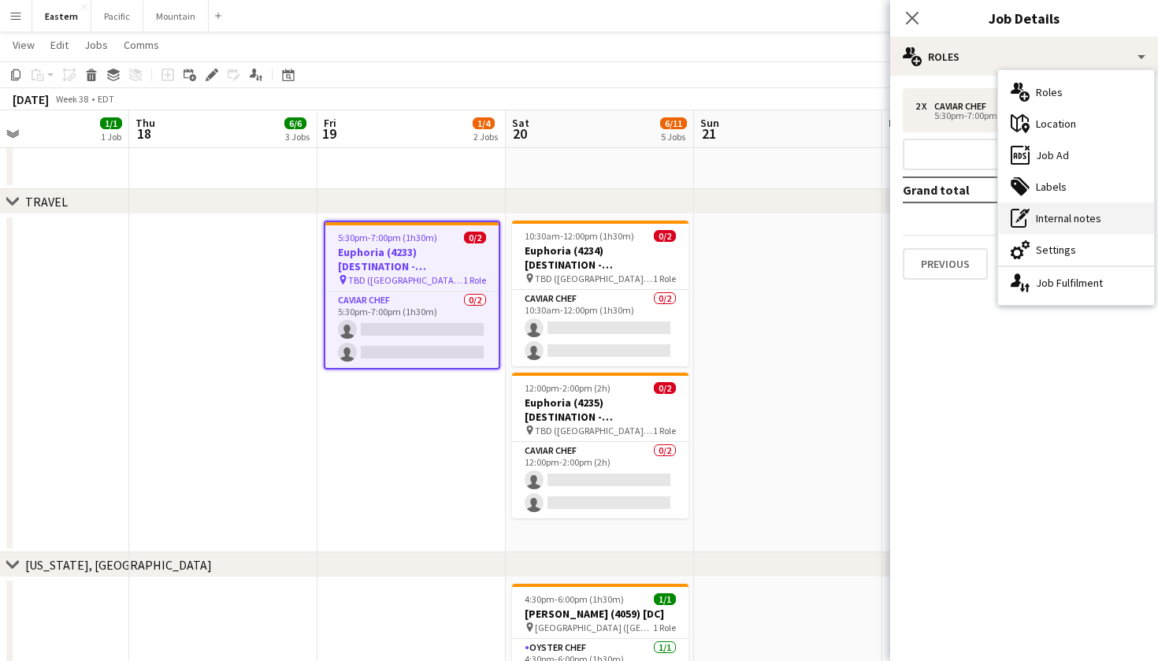
click at [1105, 219] on div "pen-write Internal notes" at bounding box center [1076, 217] width 156 height 31
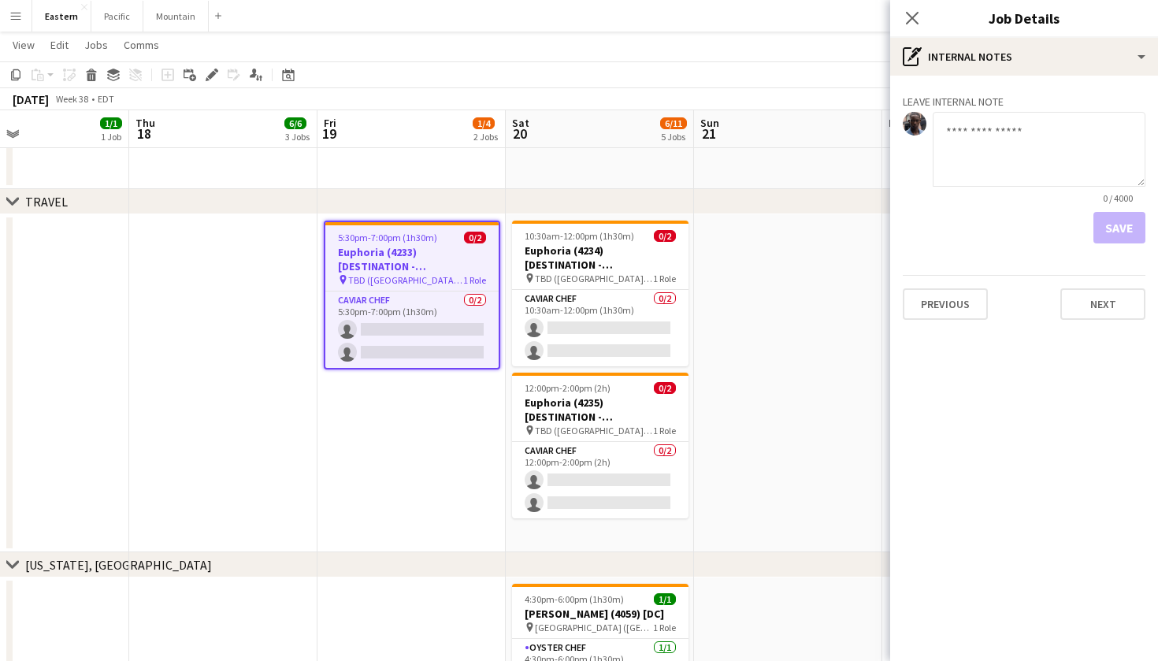
click at [989, 126] on textarea at bounding box center [1038, 149] width 213 height 75
type textarea "*"
type textarea "**********"
click at [1124, 228] on button "Save" at bounding box center [1119, 227] width 52 height 31
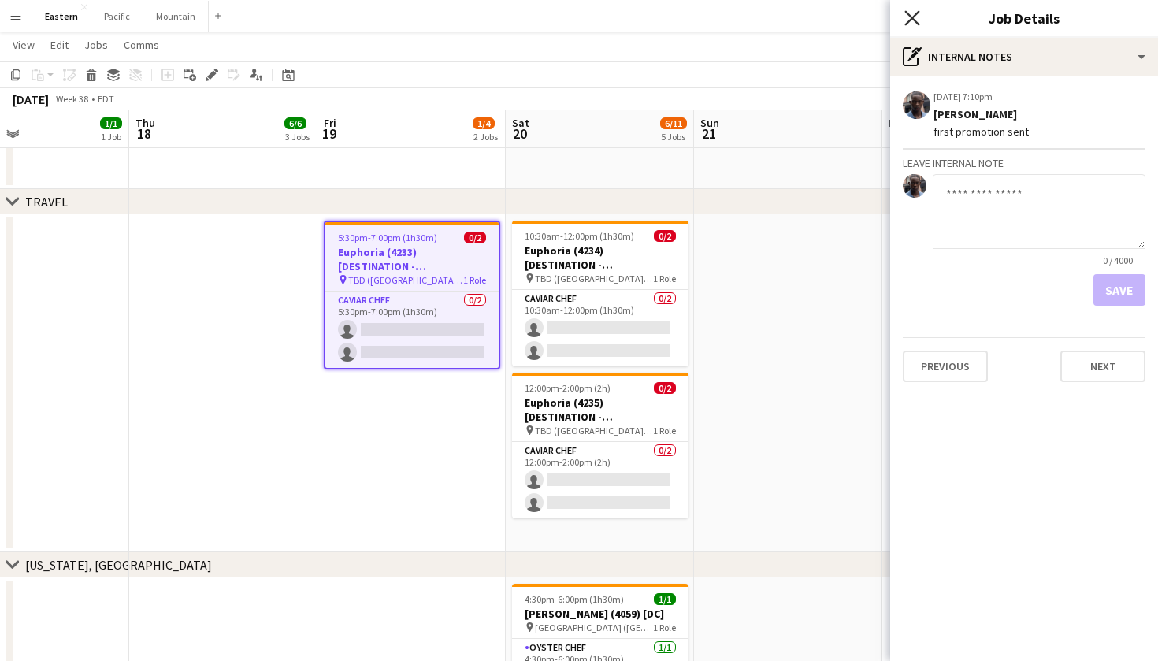
click at [917, 19] on icon "Close pop-in" at bounding box center [911, 17] width 15 height 15
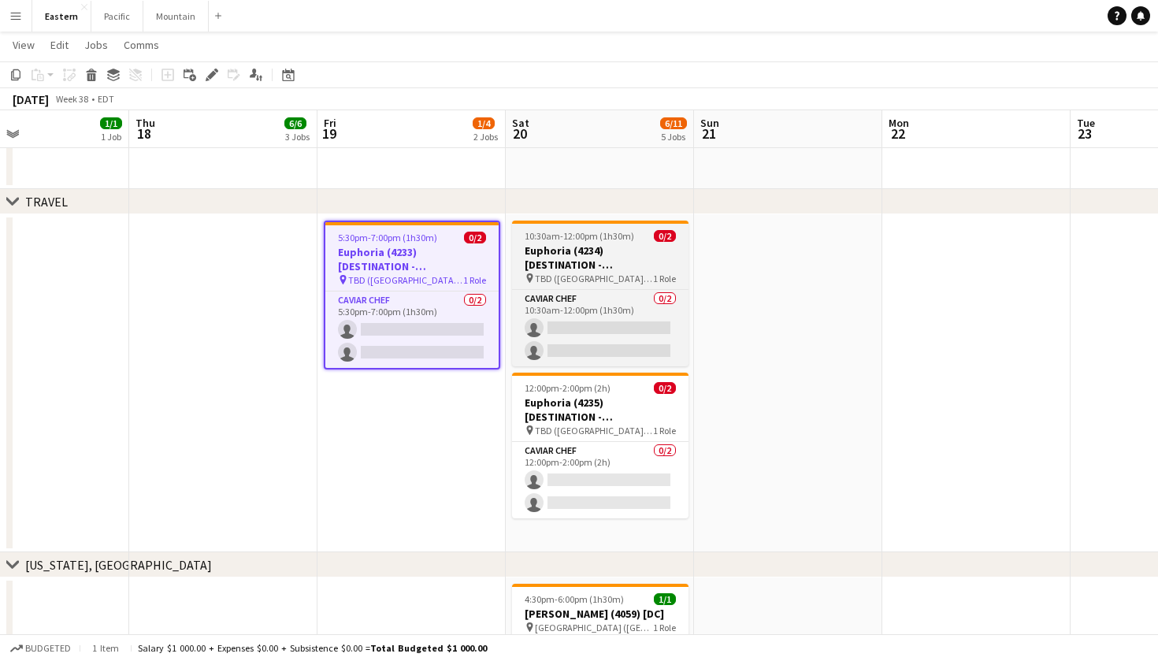
click at [669, 287] on app-job-card "10:30am-12:00pm (1h30m) 0/2 Euphoria (4234) [DESTINATION - [GEOGRAPHIC_DATA], […" at bounding box center [600, 293] width 176 height 146
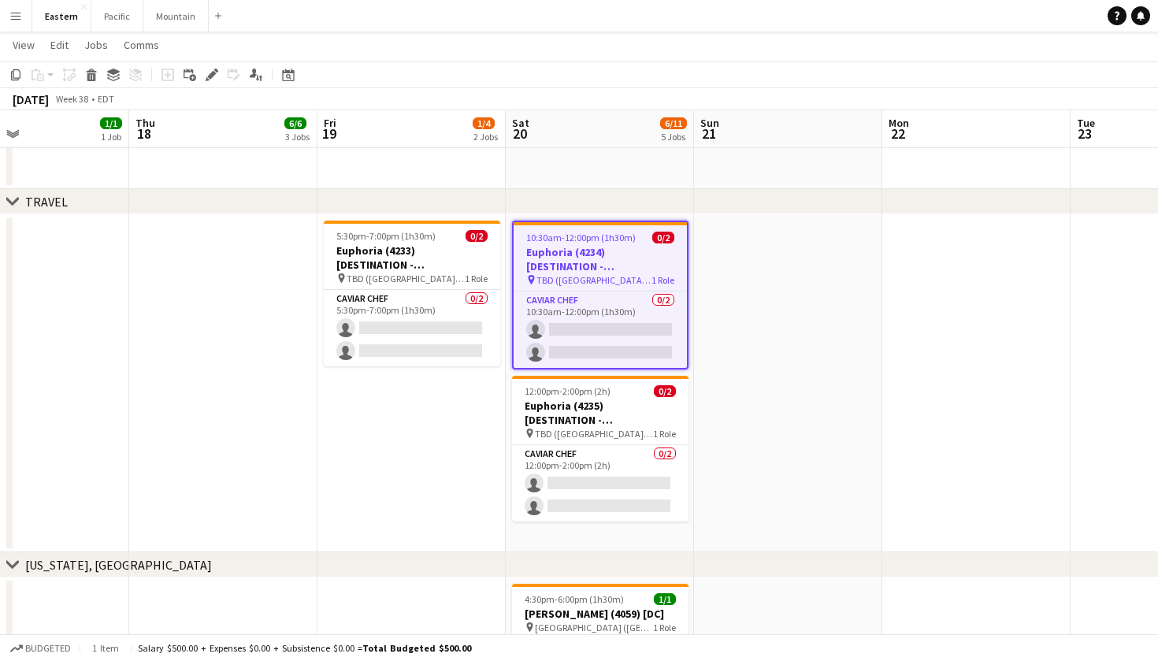
scroll to position [0, 436]
click at [656, 332] on app-card-role "Caviar Chef 0/2 10:30am-12:00pm (1h30m) single-neutral-actions single-neutral-a…" at bounding box center [599, 329] width 173 height 76
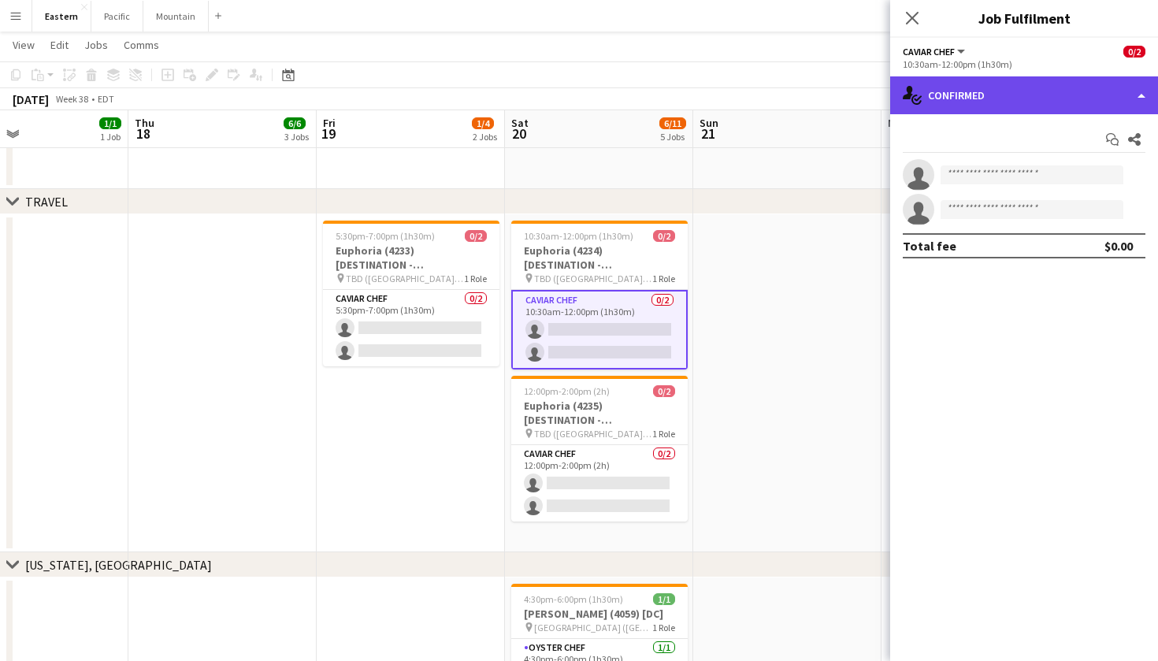
click at [1047, 94] on div "single-neutral-actions-check-2 Confirmed" at bounding box center [1024, 95] width 268 height 38
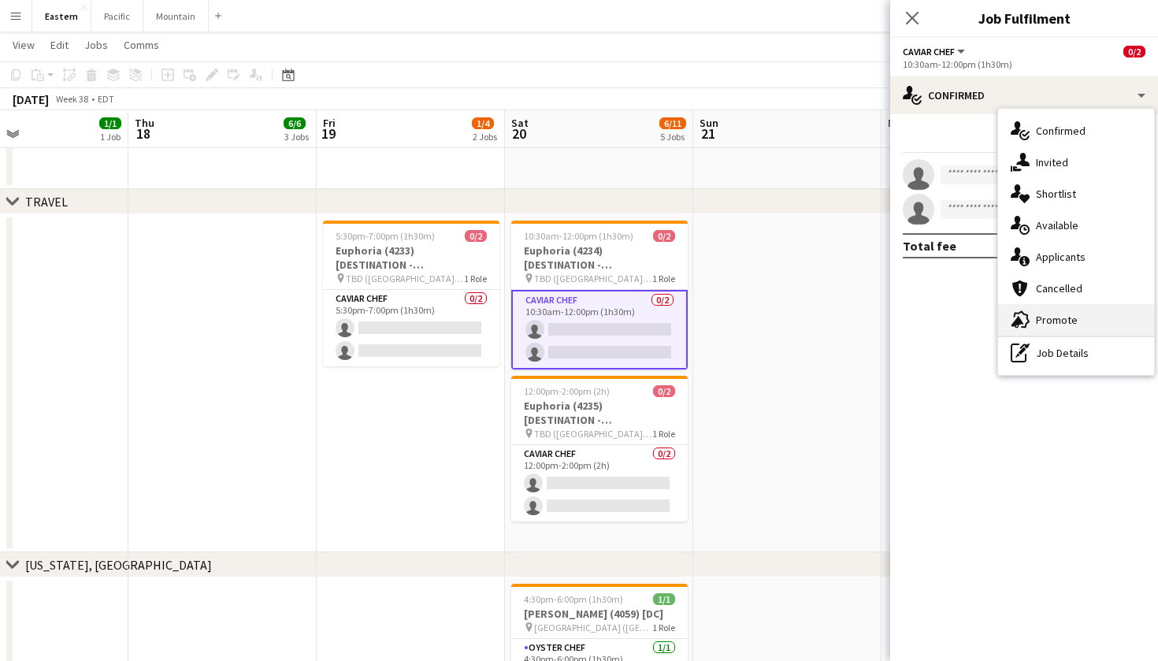
click at [1061, 321] on div "advertising-megaphone Promote" at bounding box center [1076, 319] width 156 height 31
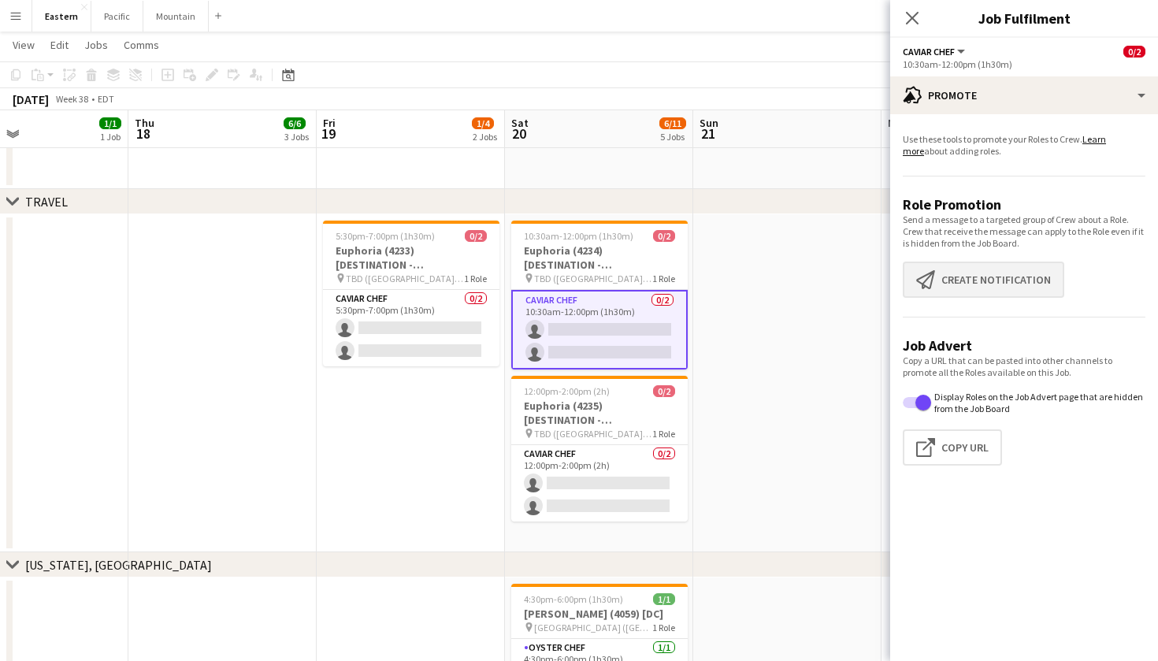
click at [971, 282] on button "Create notification Create notification" at bounding box center [982, 279] width 161 height 36
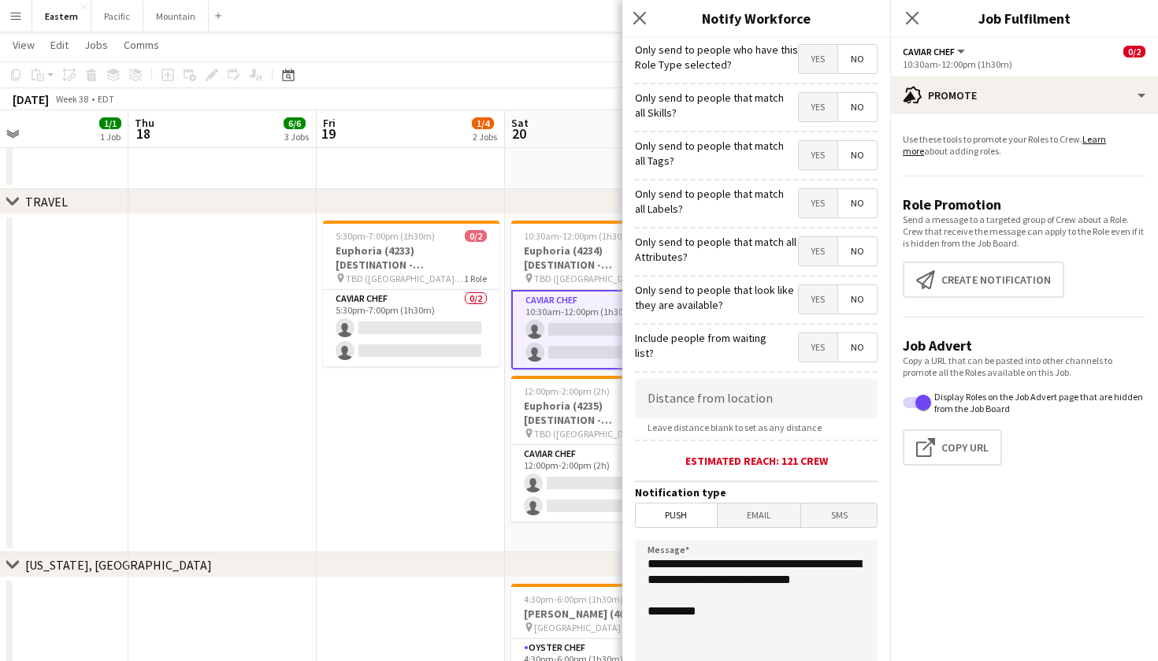
click at [819, 157] on span "Yes" at bounding box center [817, 155] width 39 height 28
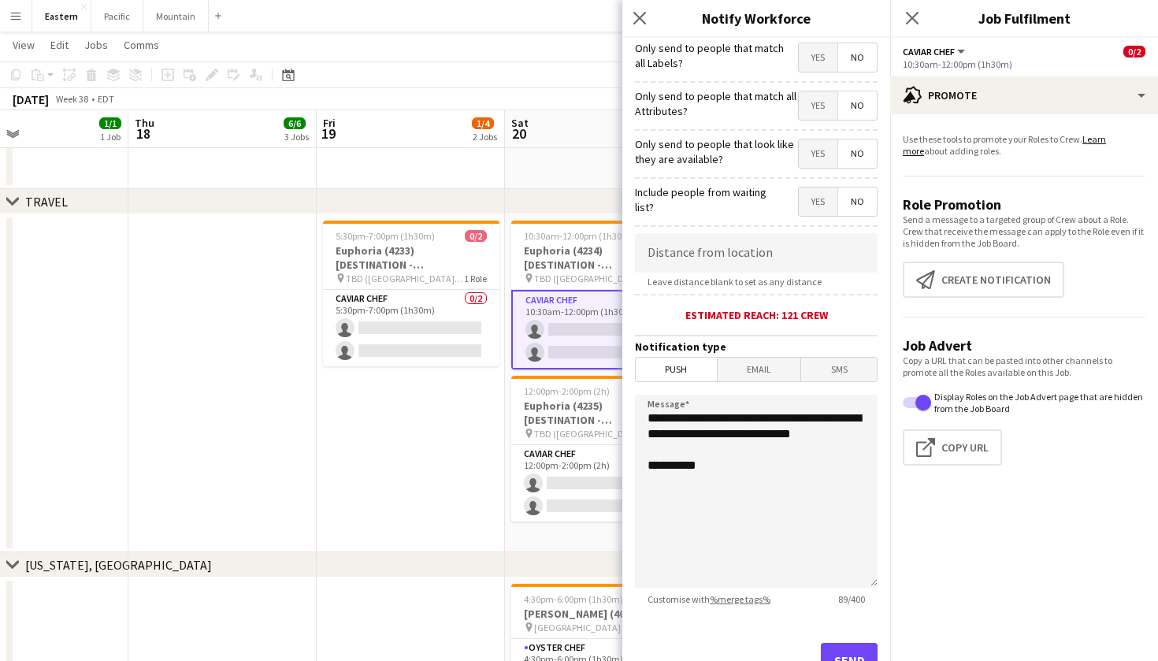
scroll to position [172, 0]
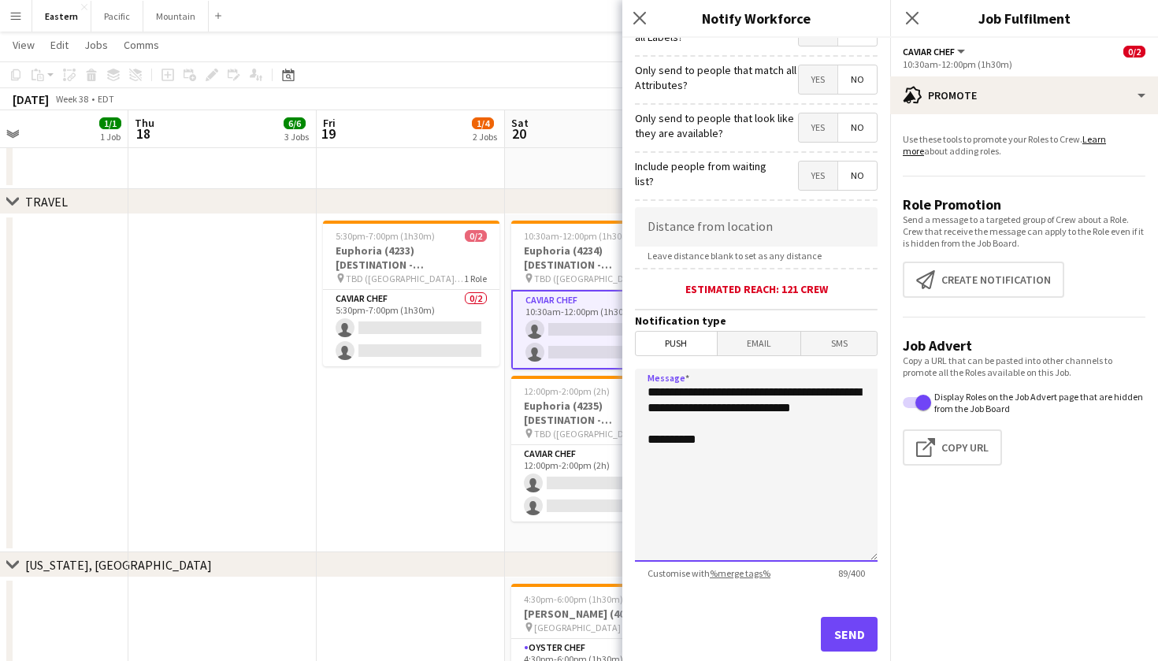
drag, startPoint x: 734, startPoint y: 438, endPoint x: 634, endPoint y: 387, distance: 112.0
click at [634, 387] on form "**********" at bounding box center [756, 280] width 268 height 829
paste textarea "**********"
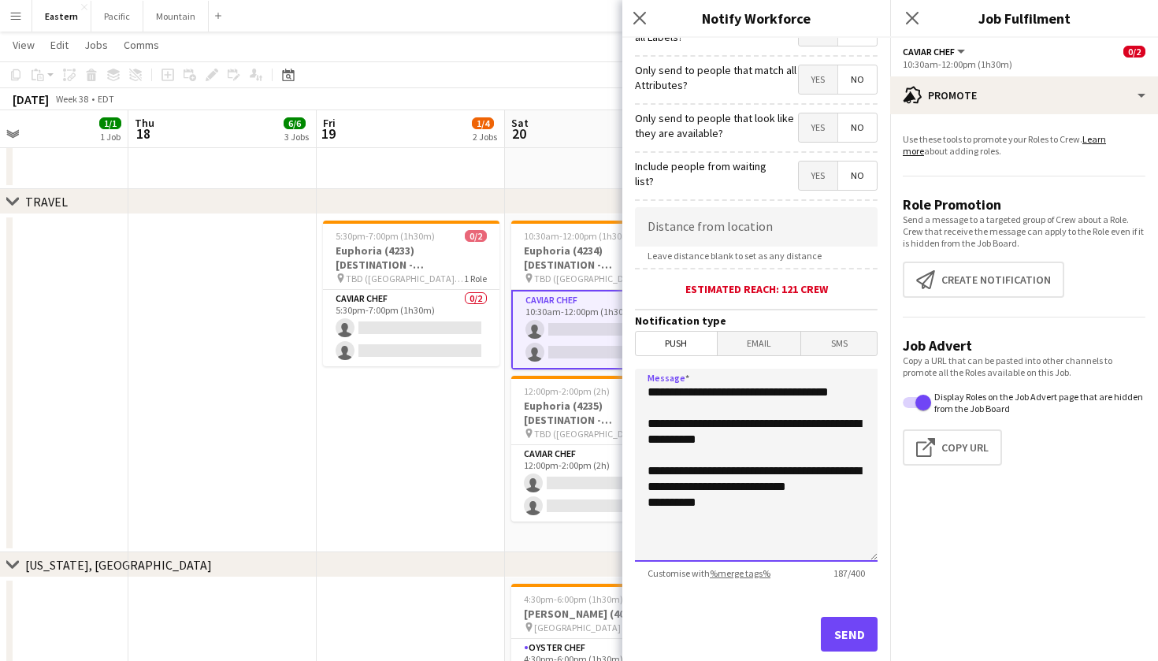
drag, startPoint x: 715, startPoint y: 524, endPoint x: 646, endPoint y: 486, distance: 79.3
click at [646, 486] on textarea "**********" at bounding box center [756, 465] width 243 height 193
drag, startPoint x: 778, startPoint y: 452, endPoint x: 743, endPoint y: 441, distance: 37.1
click at [743, 441] on textarea "**********" at bounding box center [756, 465] width 243 height 193
paste textarea "**********"
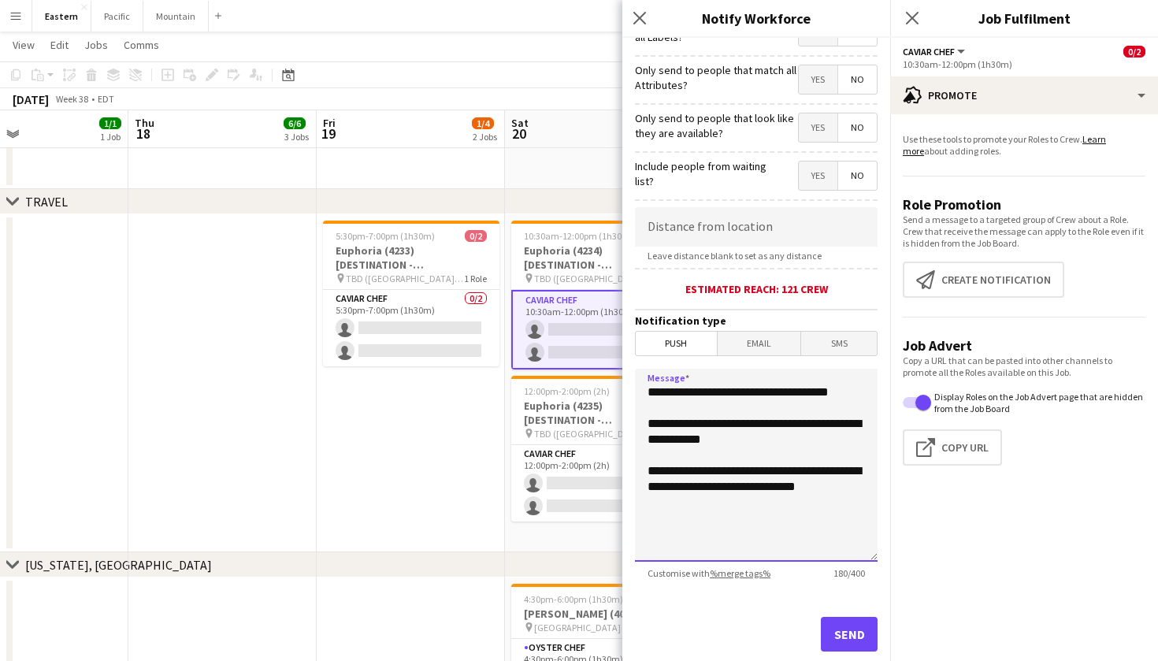
drag, startPoint x: 678, startPoint y: 507, endPoint x: 735, endPoint y: 435, distance: 91.4
click at [735, 435] on textarea "**********" at bounding box center [756, 465] width 243 height 193
click at [704, 442] on textarea "**********" at bounding box center [756, 465] width 243 height 193
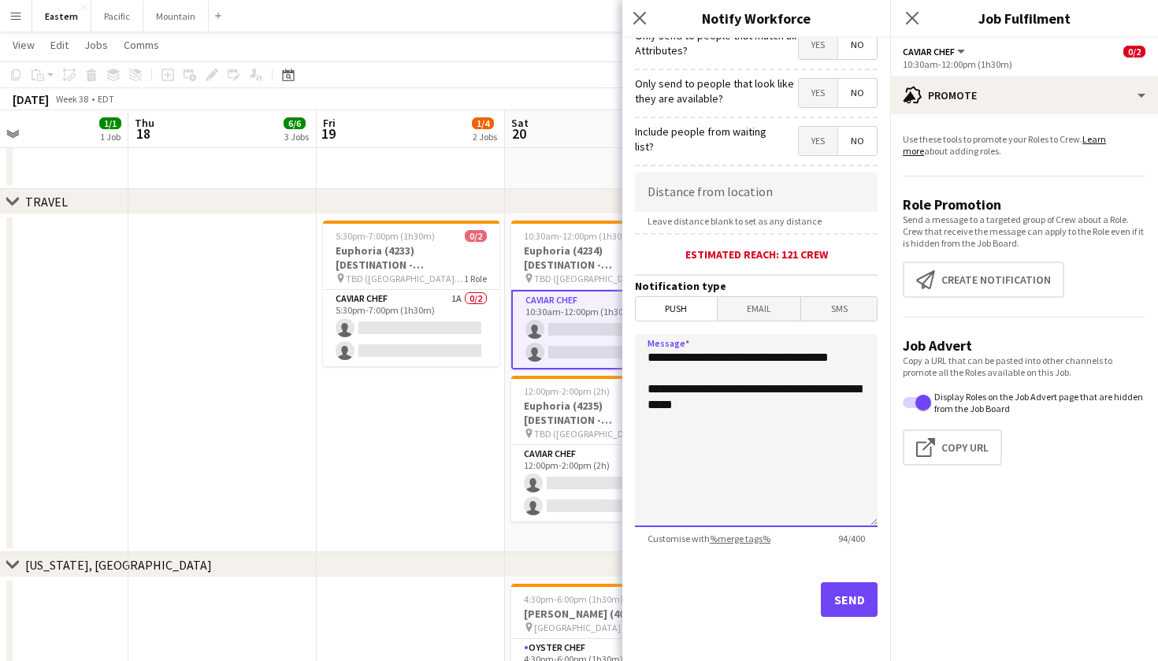
drag, startPoint x: 739, startPoint y: 472, endPoint x: 739, endPoint y: 429, distance: 42.5
click at [738, 462] on textarea "**********" at bounding box center [756, 430] width 243 height 193
drag, startPoint x: 748, startPoint y: 466, endPoint x: 629, endPoint y: 350, distance: 166.5
click at [629, 350] on form "**********" at bounding box center [756, 245] width 268 height 829
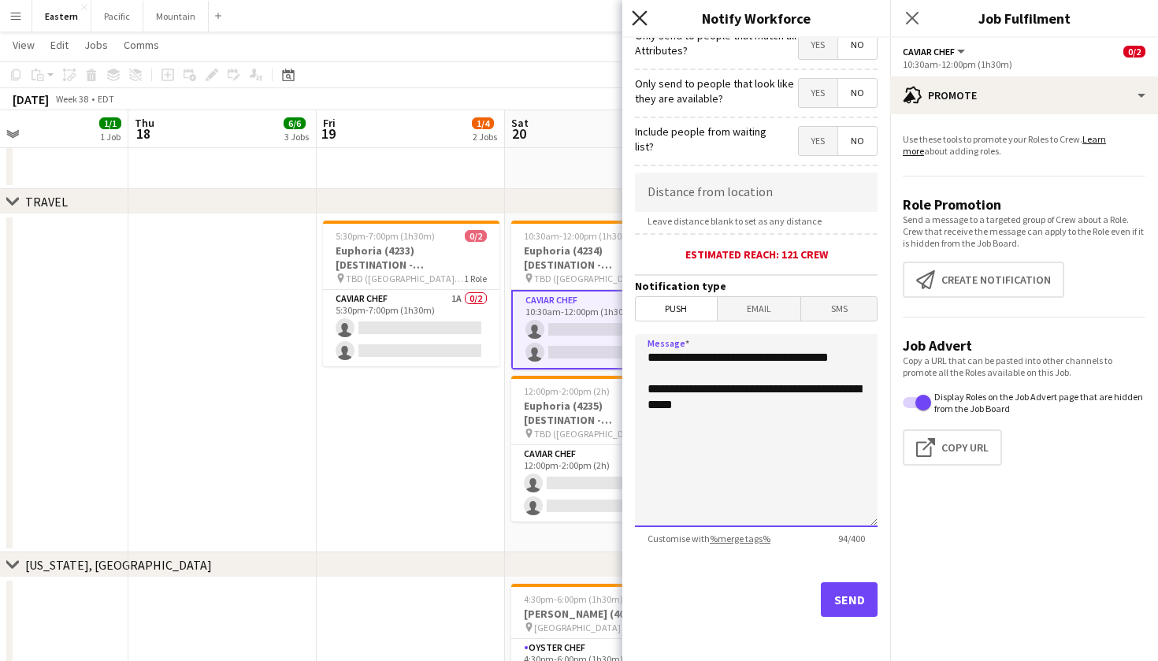
type textarea "**********"
click at [639, 13] on icon "Close pop-in" at bounding box center [639, 17] width 15 height 15
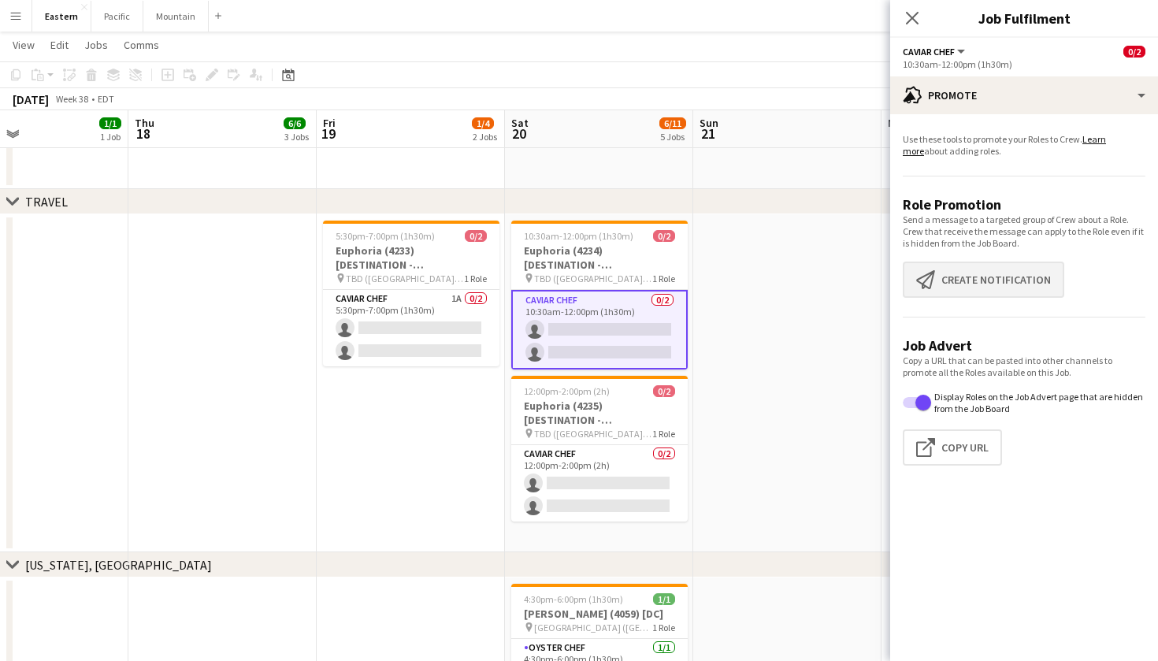
click at [994, 277] on button "Create notification Create notification" at bounding box center [982, 279] width 161 height 36
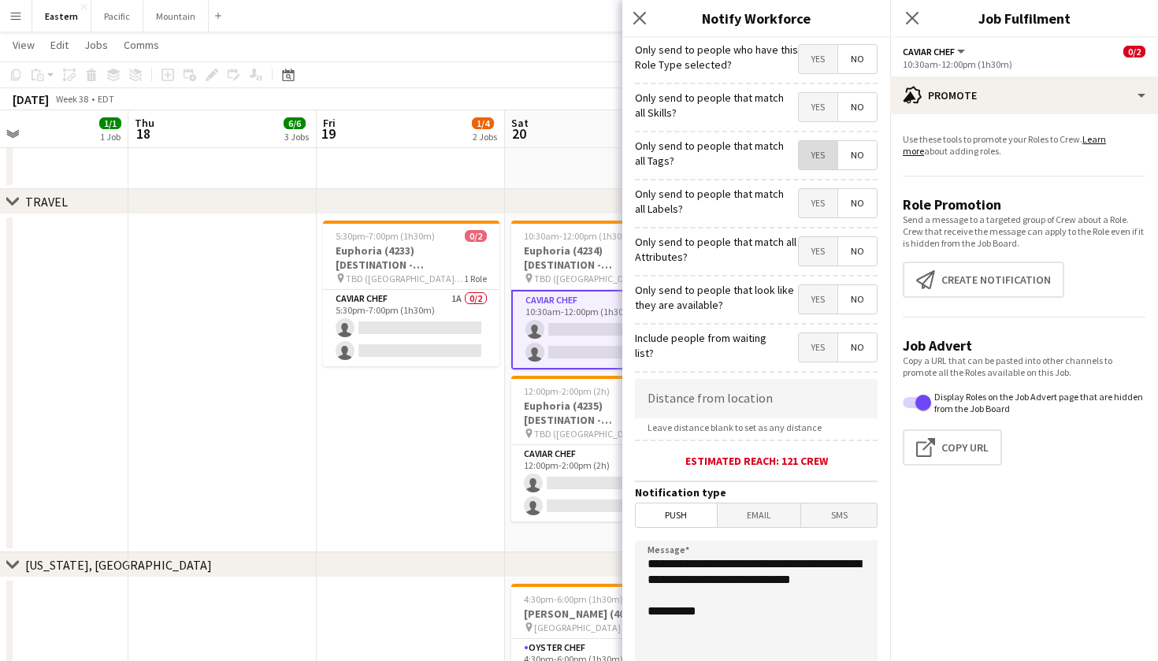
click at [813, 156] on span "Yes" at bounding box center [817, 155] width 39 height 28
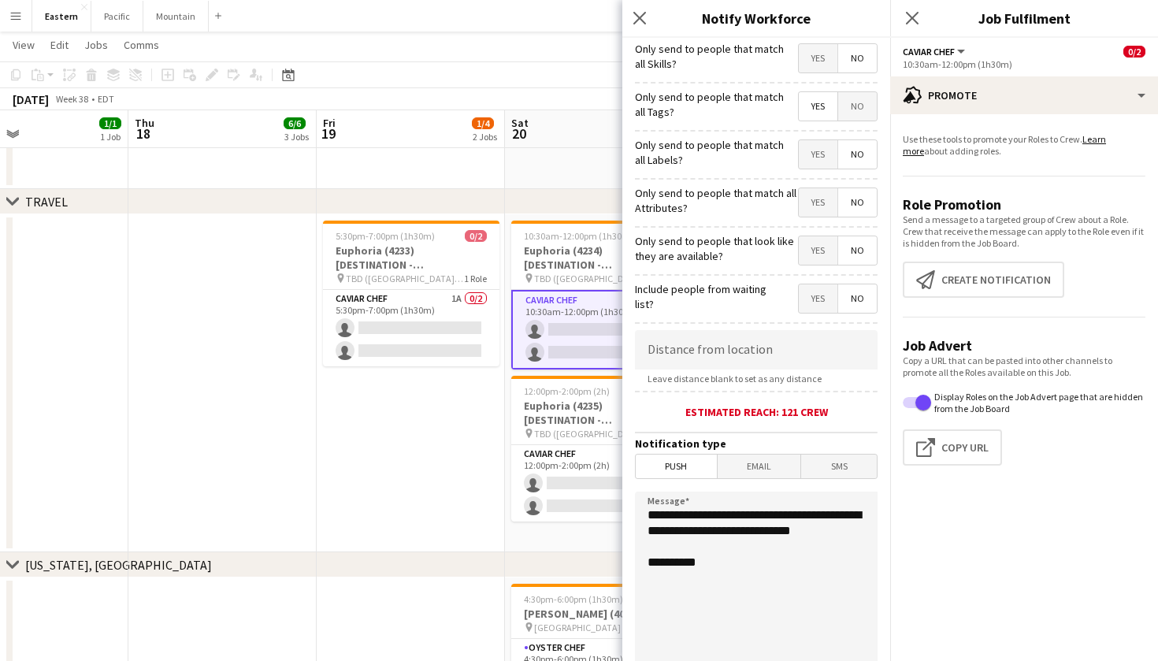
scroll to position [100, 0]
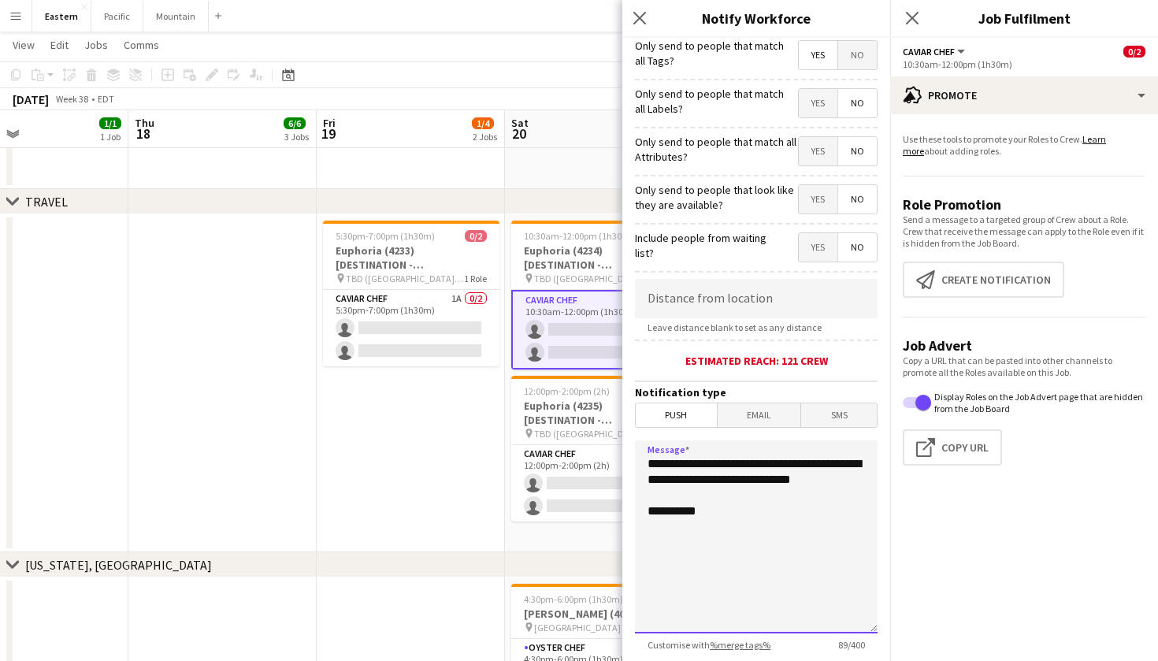
drag, startPoint x: 726, startPoint y: 503, endPoint x: 643, endPoint y: 453, distance: 96.8
click at [643, 453] on textarea "**********" at bounding box center [756, 536] width 243 height 193
paste textarea "**********"
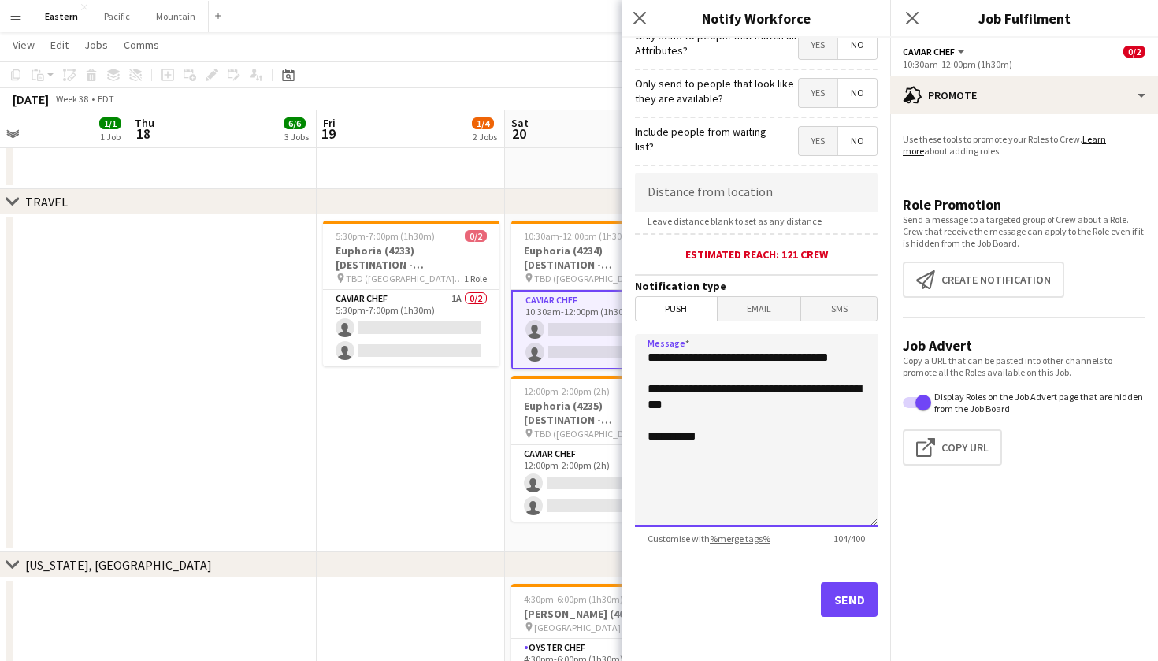
scroll to position [206, 0]
type textarea "**********"
click at [843, 595] on button "Send" at bounding box center [849, 599] width 57 height 35
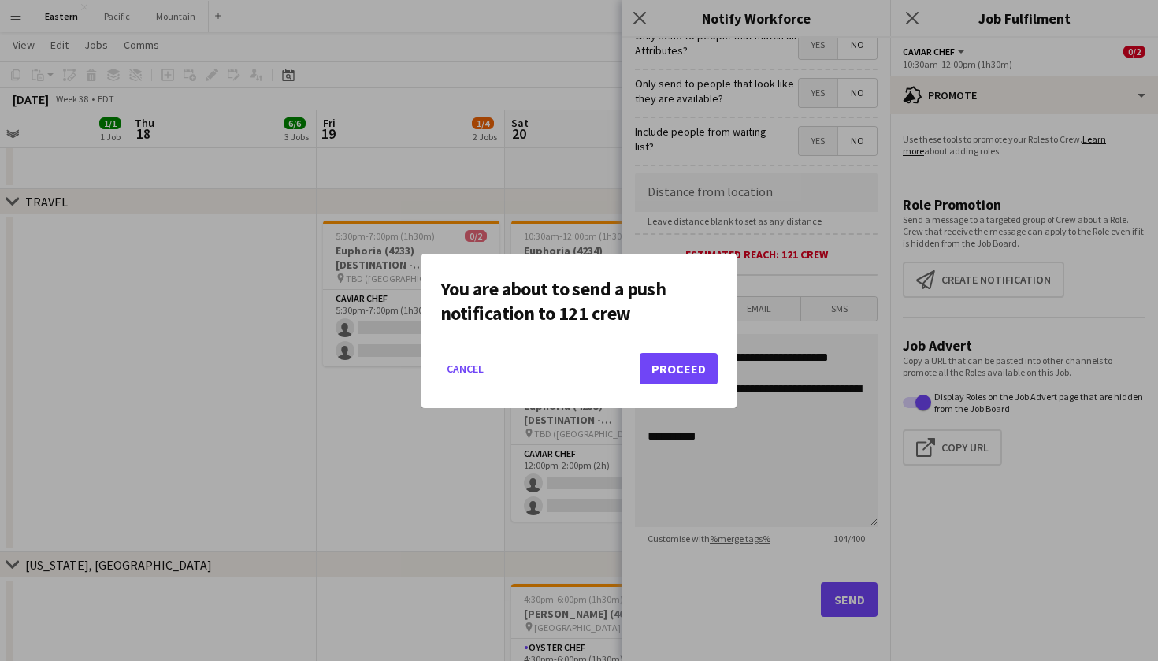
scroll to position [0, 0]
click at [661, 367] on button "Proceed" at bounding box center [678, 368] width 78 height 31
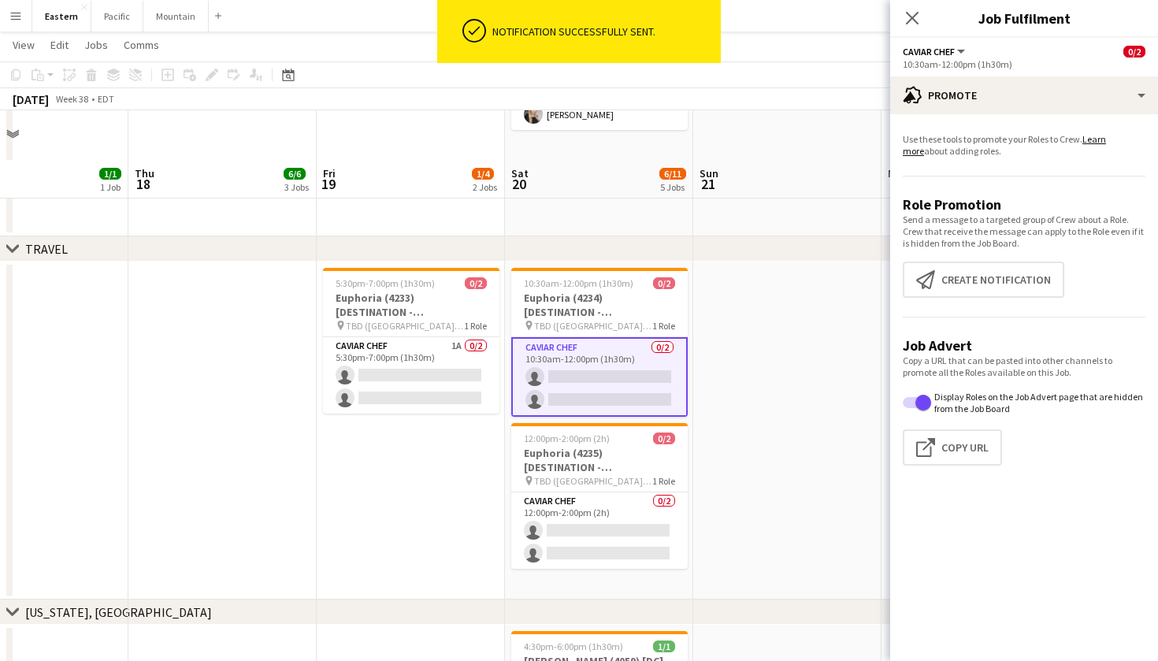
scroll to position [963, 0]
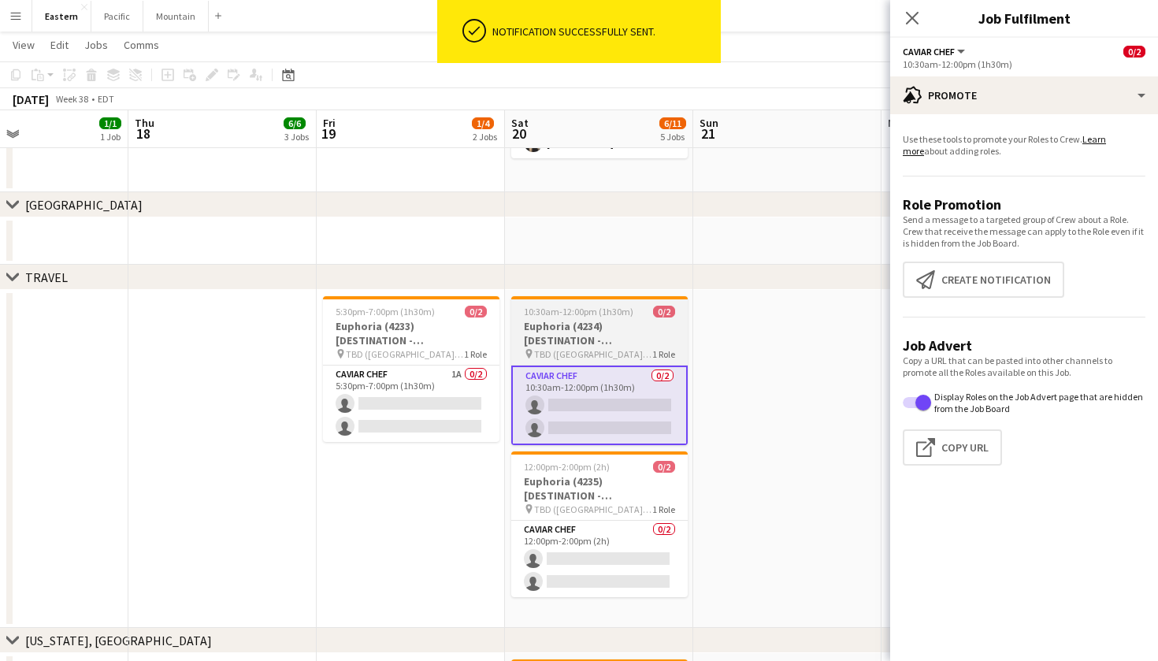
click at [624, 321] on h3 "Euphoria (4234) [DESTINATION - [GEOGRAPHIC_DATA], [GEOGRAPHIC_DATA]]" at bounding box center [599, 333] width 176 height 28
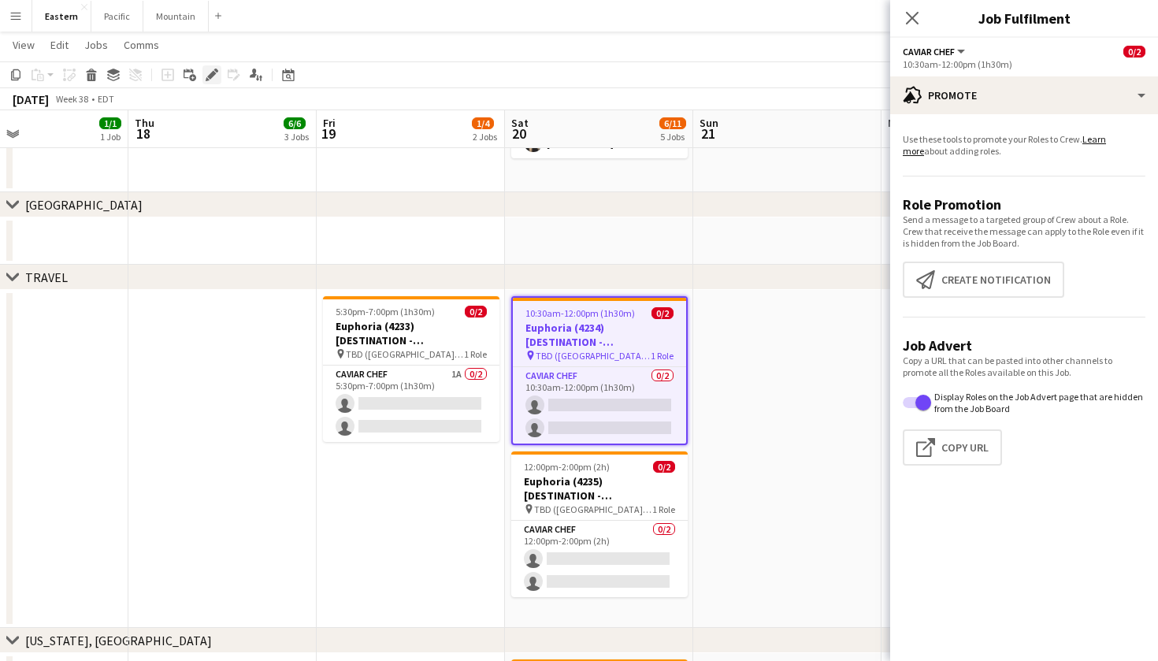
click at [217, 80] on icon "Edit" at bounding box center [212, 75] width 13 height 13
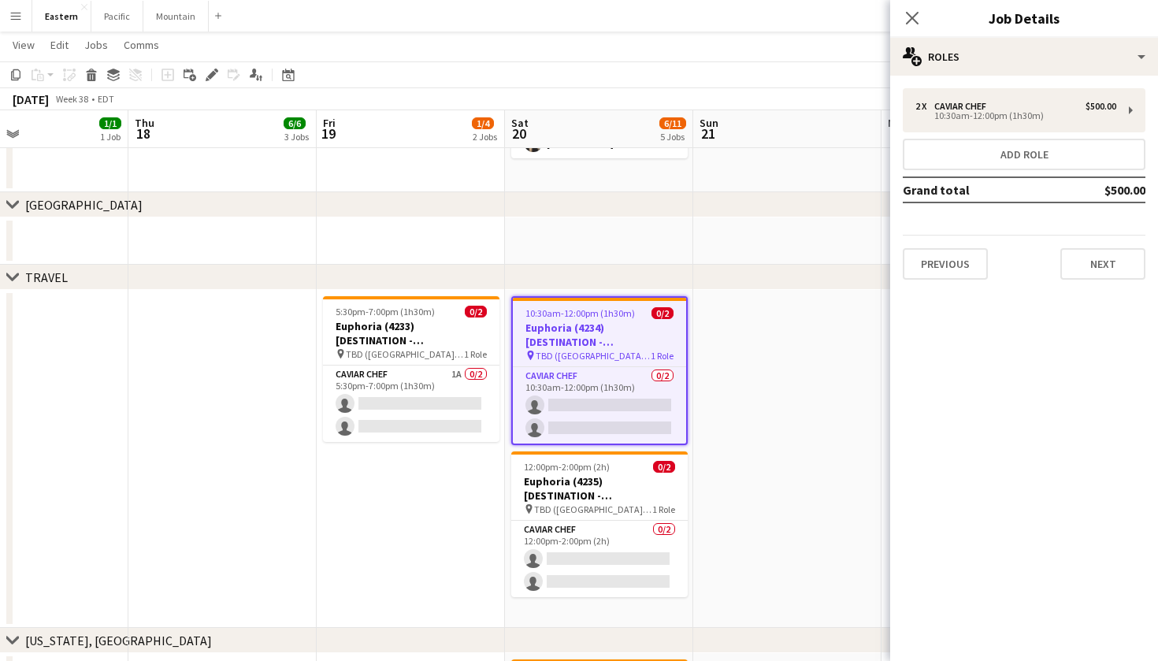
click at [1049, 85] on div "2 x Caviar Chef $500.00 10:30am-12:00pm (1h30m) Add role Grand total $500.00 Pr…" at bounding box center [1024, 184] width 268 height 217
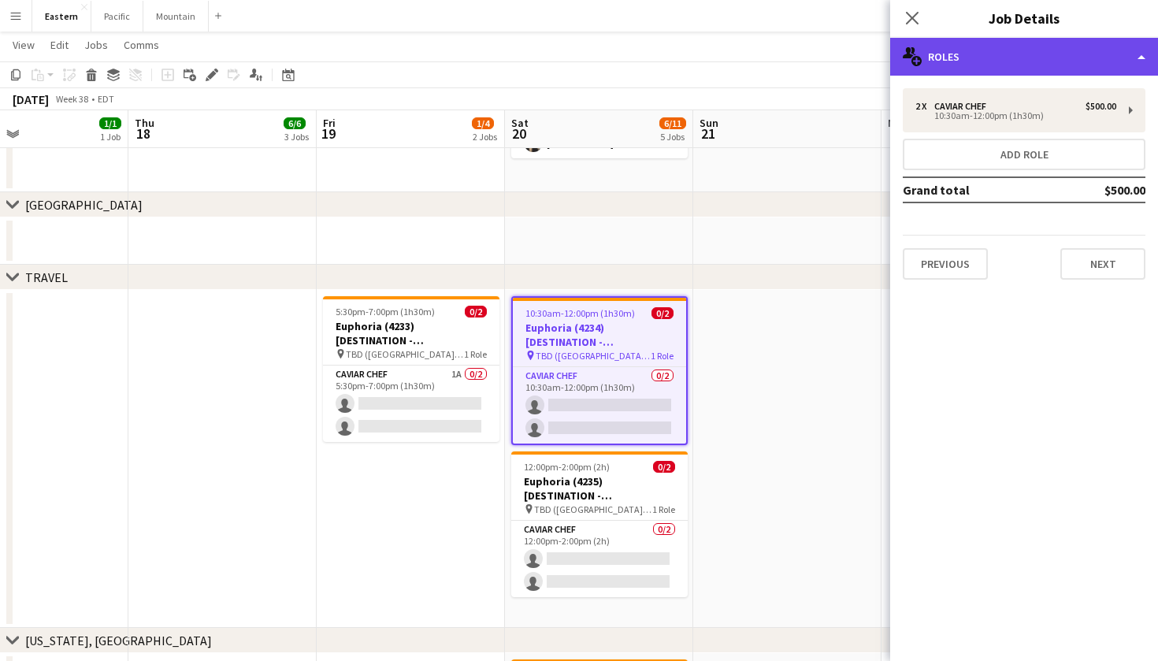
click at [1071, 54] on div "multiple-users-add Roles" at bounding box center [1024, 57] width 268 height 38
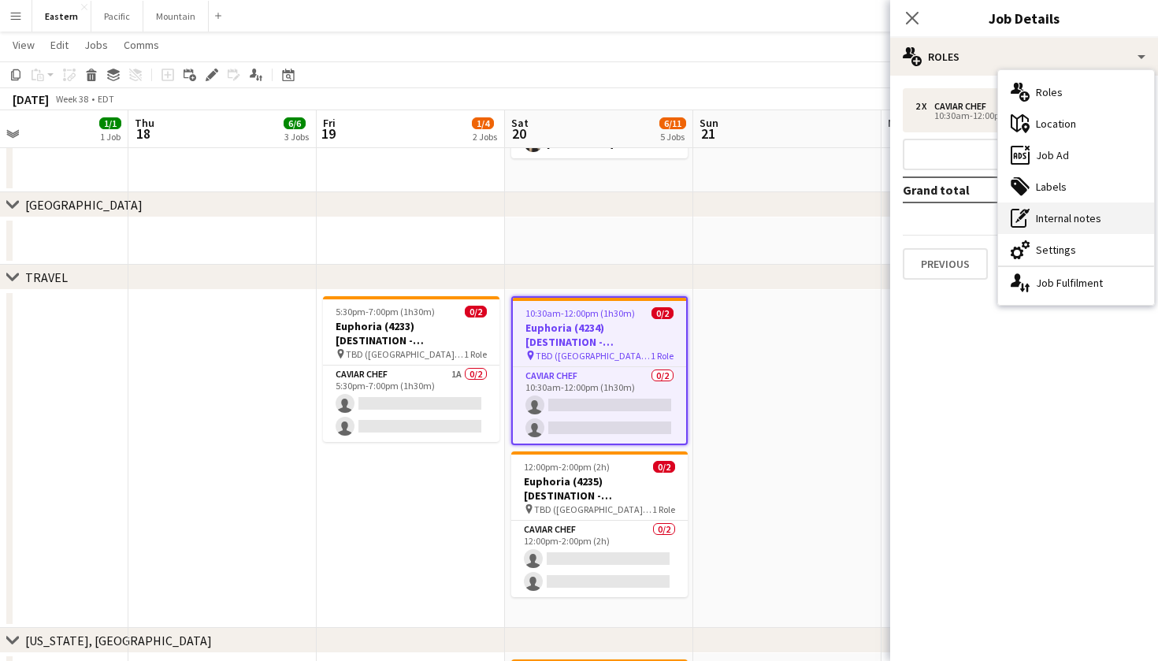
click at [1044, 227] on div "pen-write Internal notes" at bounding box center [1076, 217] width 156 height 31
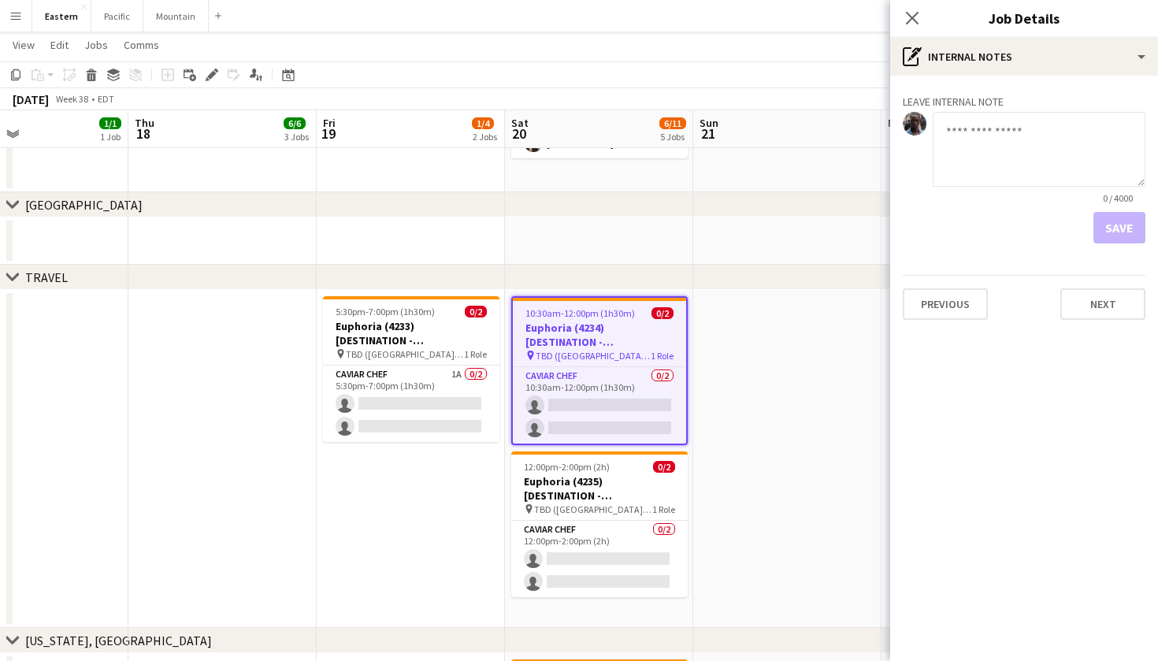
click at [1005, 159] on textarea at bounding box center [1038, 149] width 213 height 75
type textarea "**********"
click at [1131, 235] on button "Save" at bounding box center [1119, 227] width 52 height 31
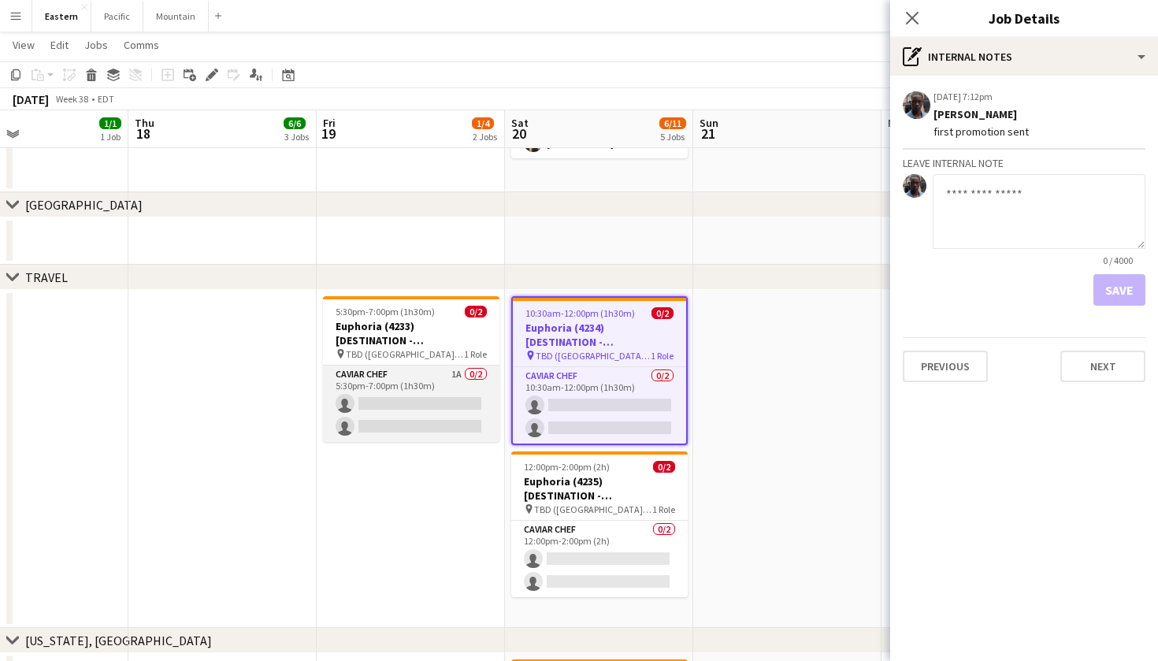
click at [441, 420] on app-card-role "Caviar Chef 1A 0/2 5:30pm-7:00pm (1h30m) single-neutral-actions single-neutral-…" at bounding box center [411, 403] width 176 height 76
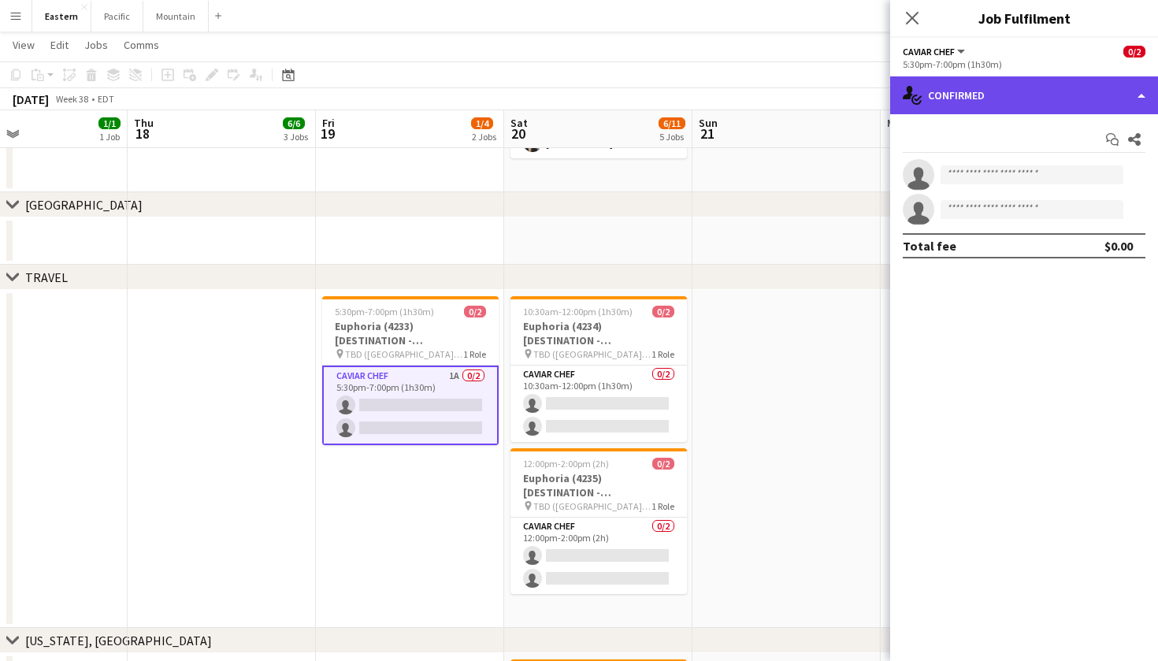
click at [1041, 90] on div "single-neutral-actions-check-2 Confirmed" at bounding box center [1024, 95] width 268 height 38
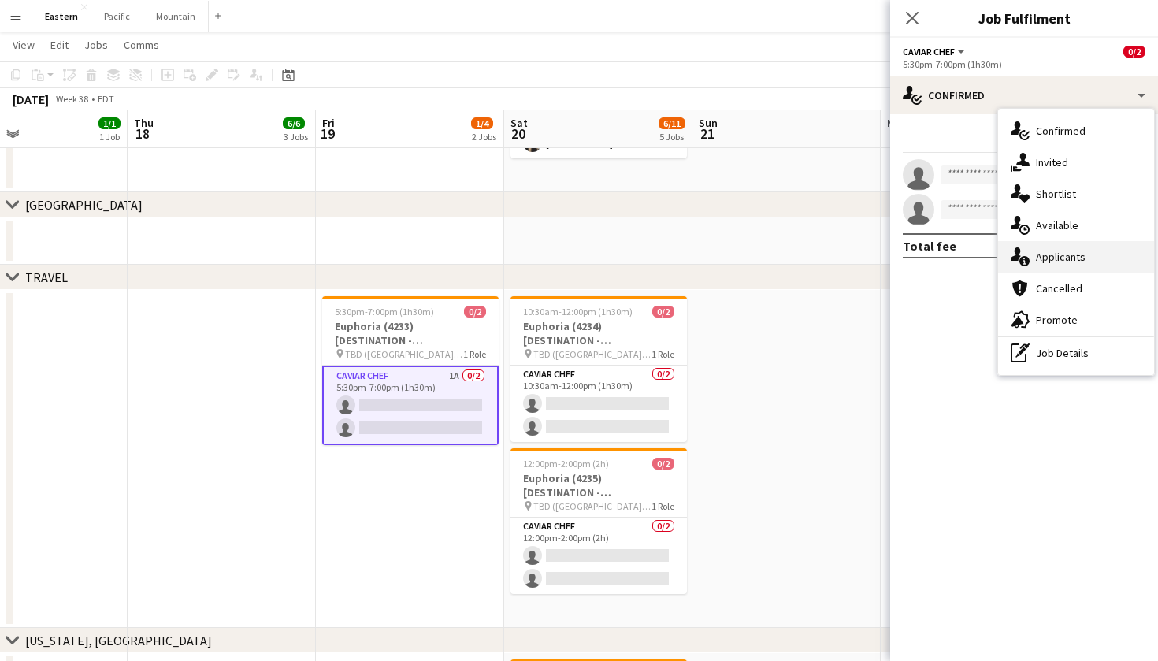
click at [1061, 259] on div "single-neutral-actions-information Applicants" at bounding box center [1076, 256] width 156 height 31
